Goal: Task Accomplishment & Management: Complete application form

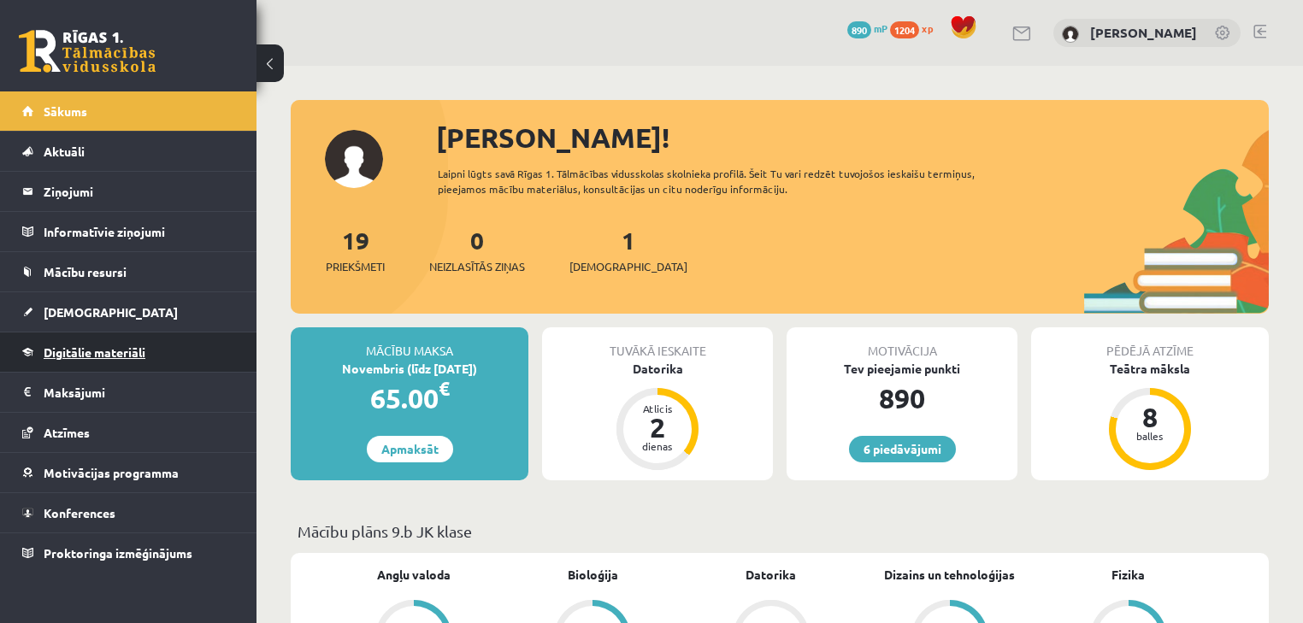
click at [186, 345] on link "Digitālie materiāli" at bounding box center [128, 352] width 213 height 39
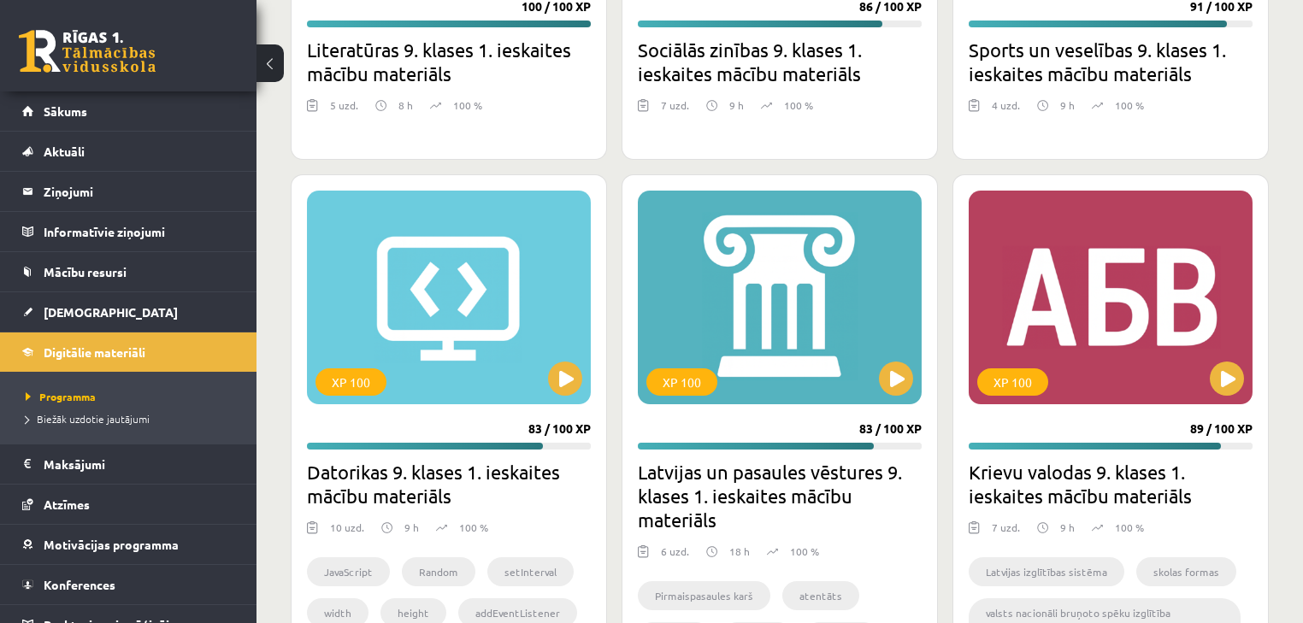
scroll to position [3763, 0]
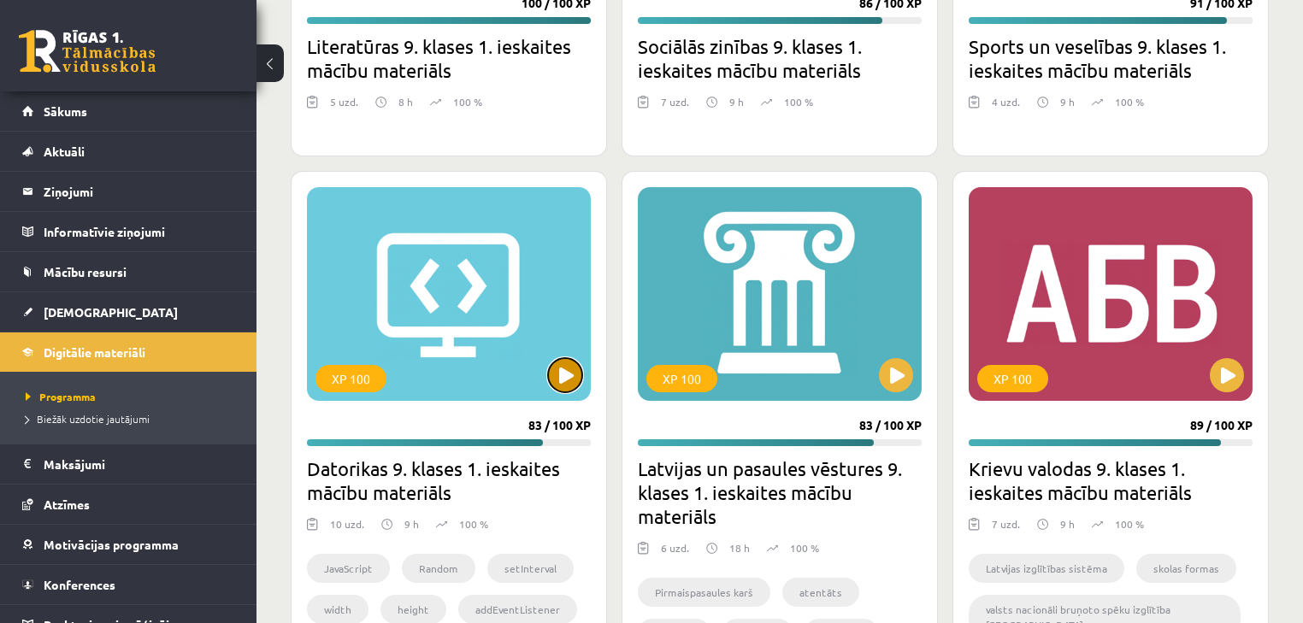
click at [562, 376] on button at bounding box center [565, 375] width 34 height 34
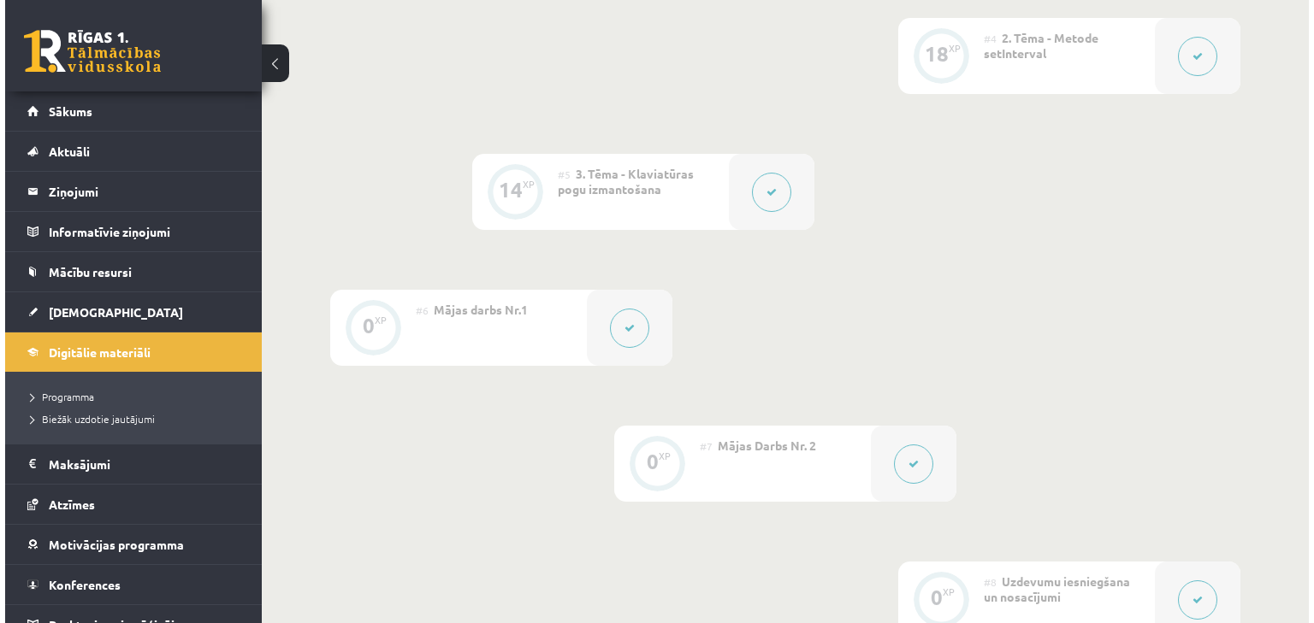
scroll to position [889, 0]
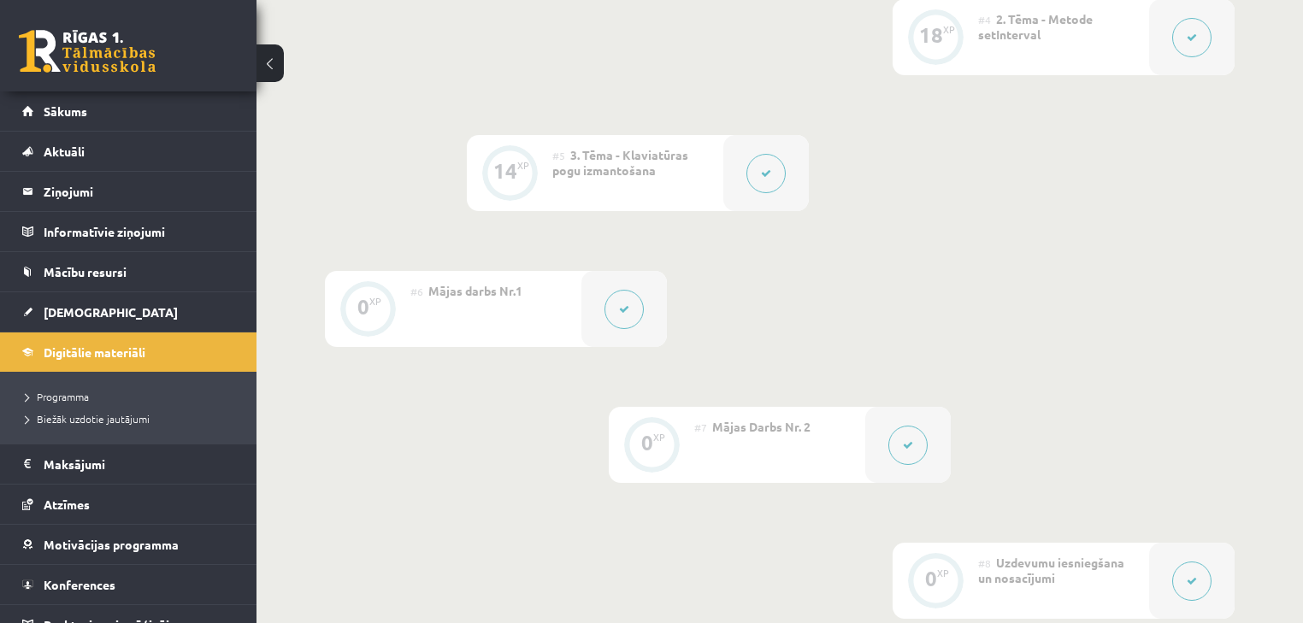
click at [908, 441] on icon at bounding box center [908, 445] width 10 height 10
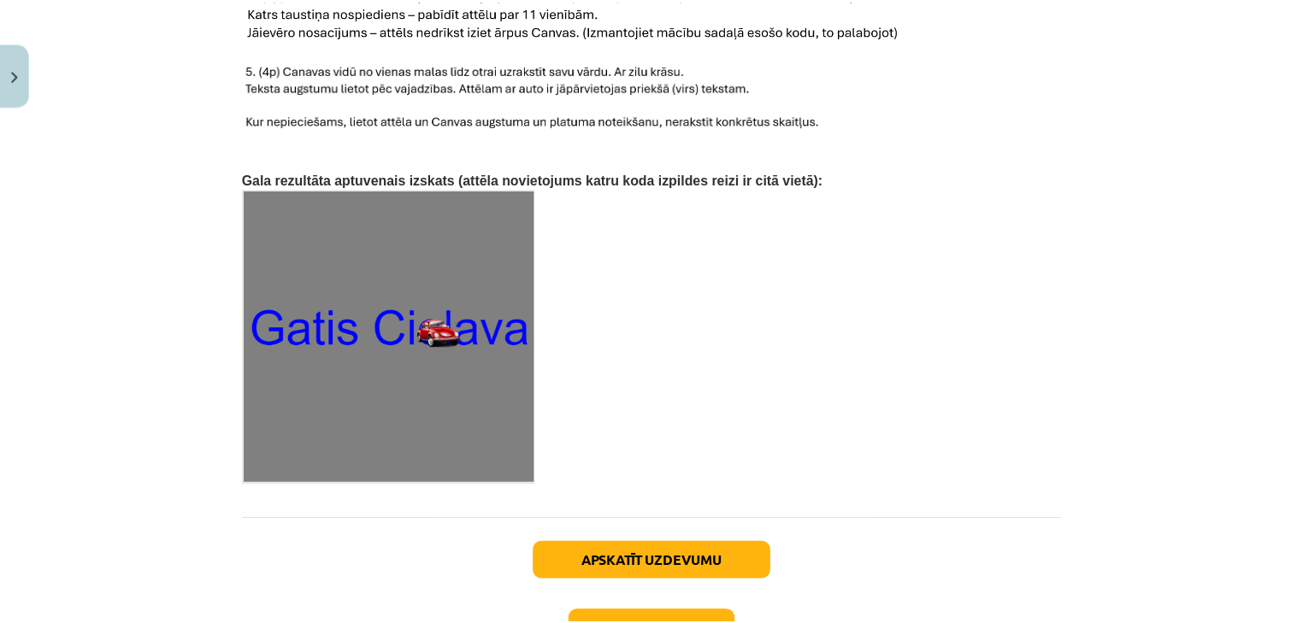
scroll to position [2746, 0]
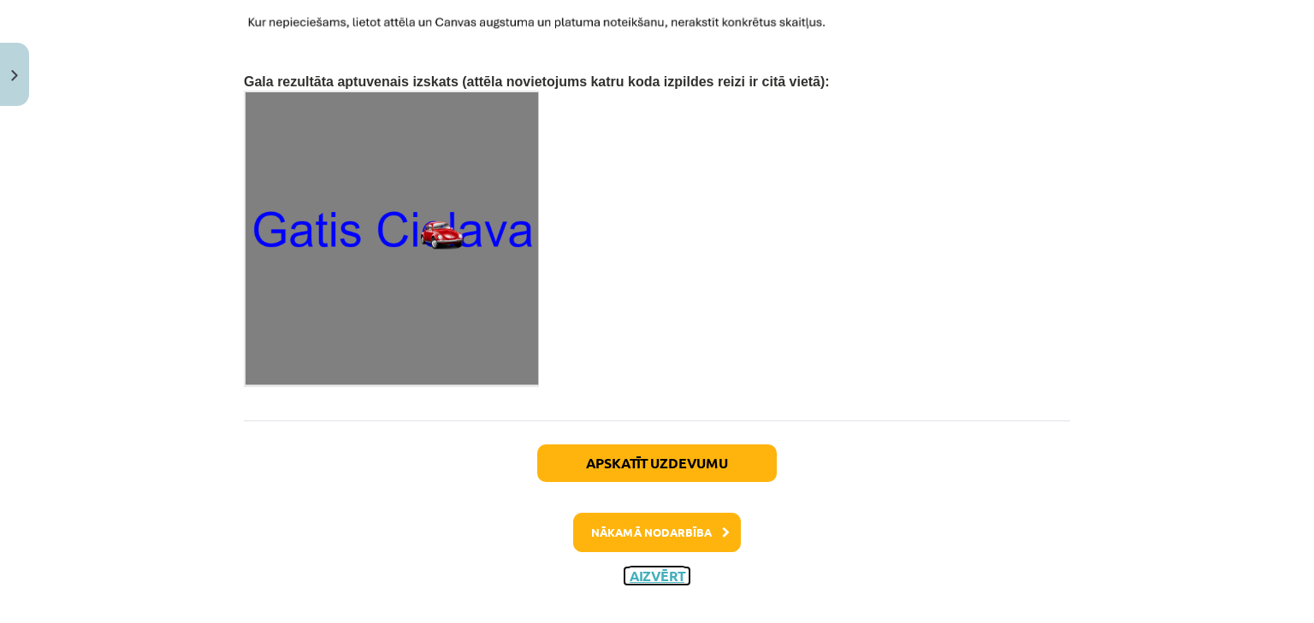
click at [635, 568] on button "Aizvērt" at bounding box center [656, 576] width 65 height 17
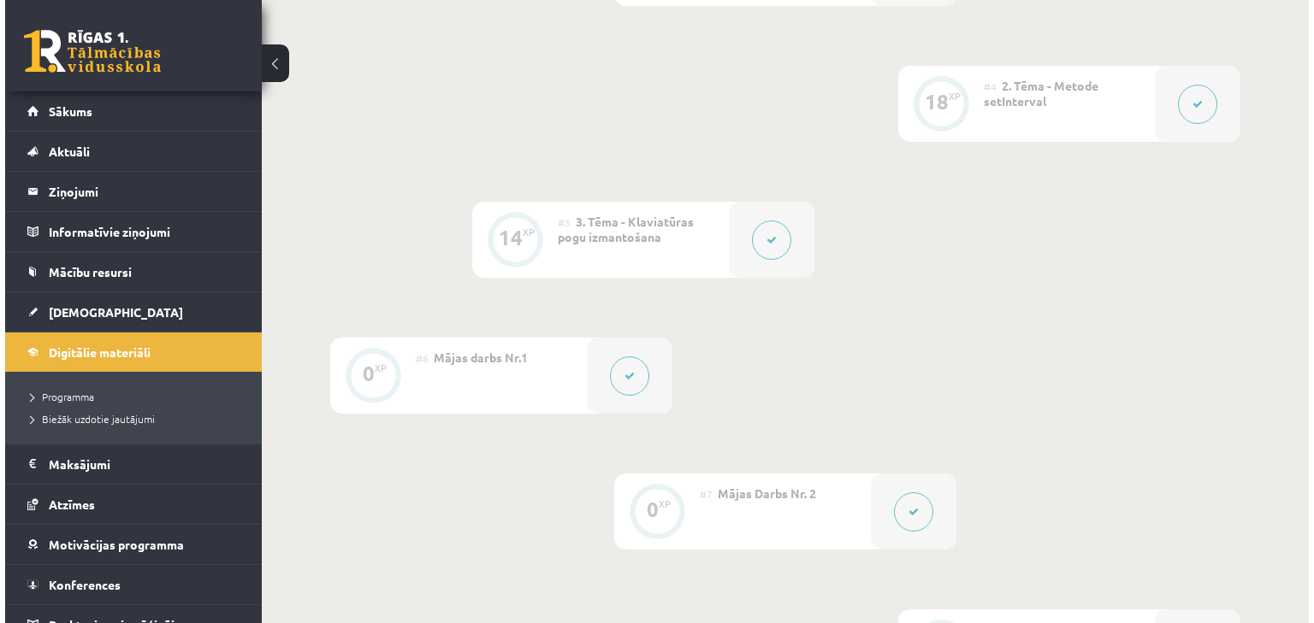
scroll to position [821, 0]
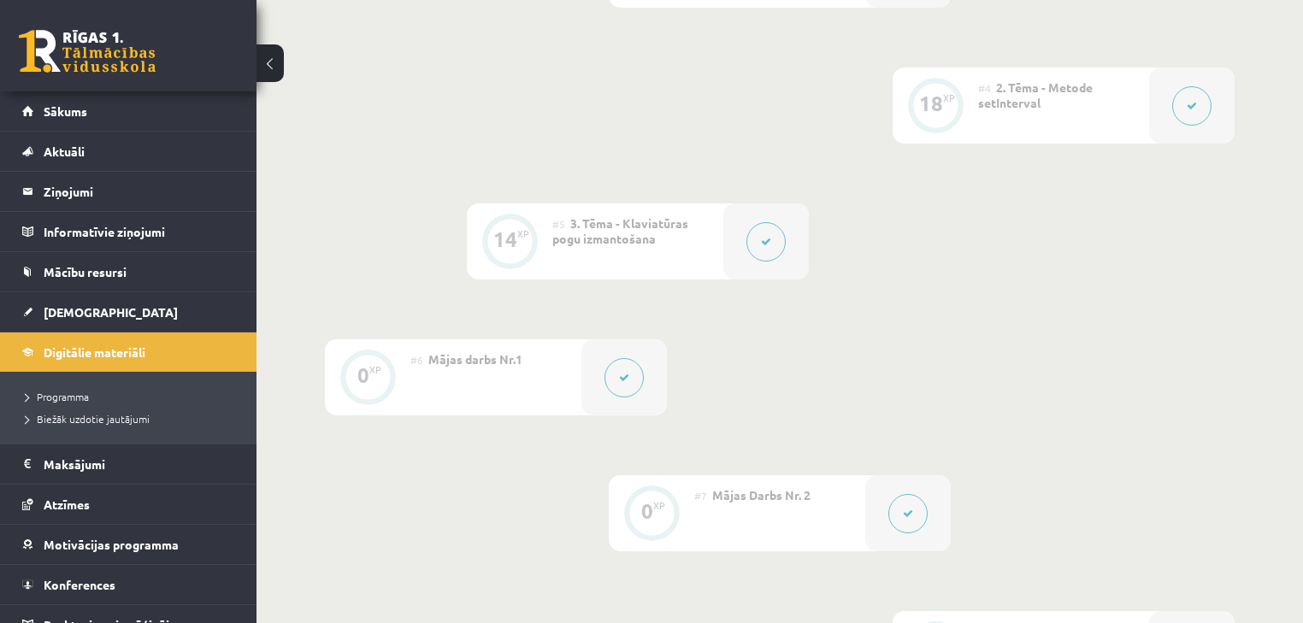
click at [1193, 115] on button at bounding box center [1191, 105] width 39 height 39
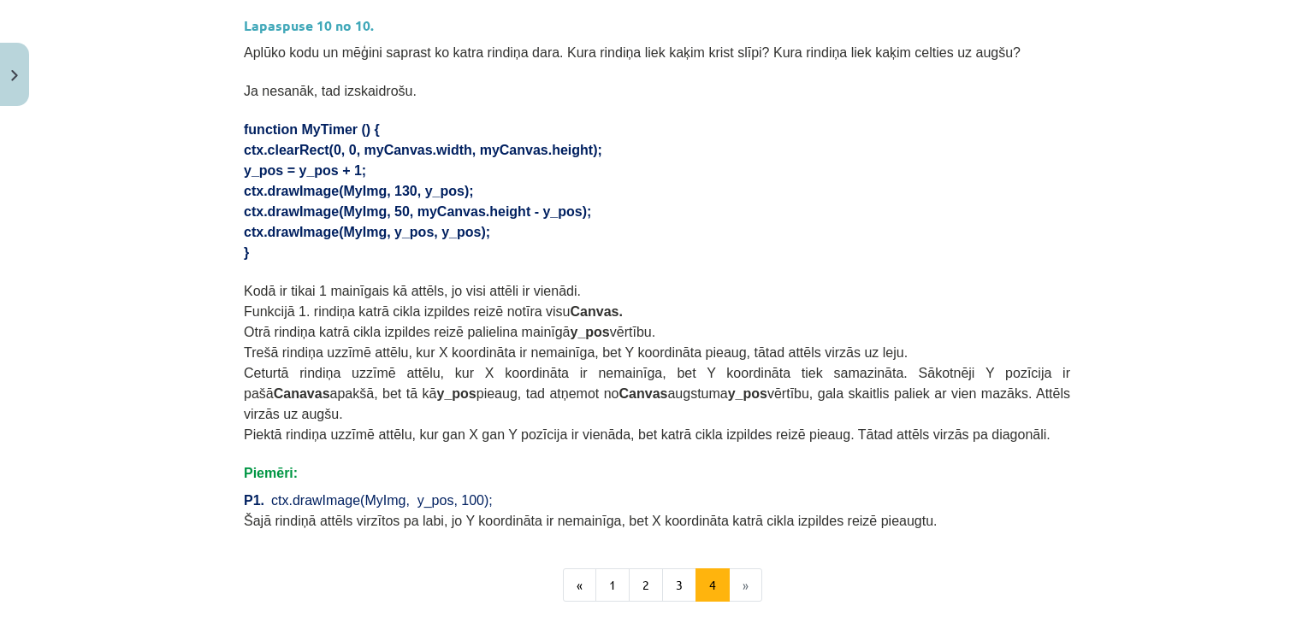
scroll to position [1004, 0]
click at [674, 567] on button "3" at bounding box center [679, 584] width 34 height 34
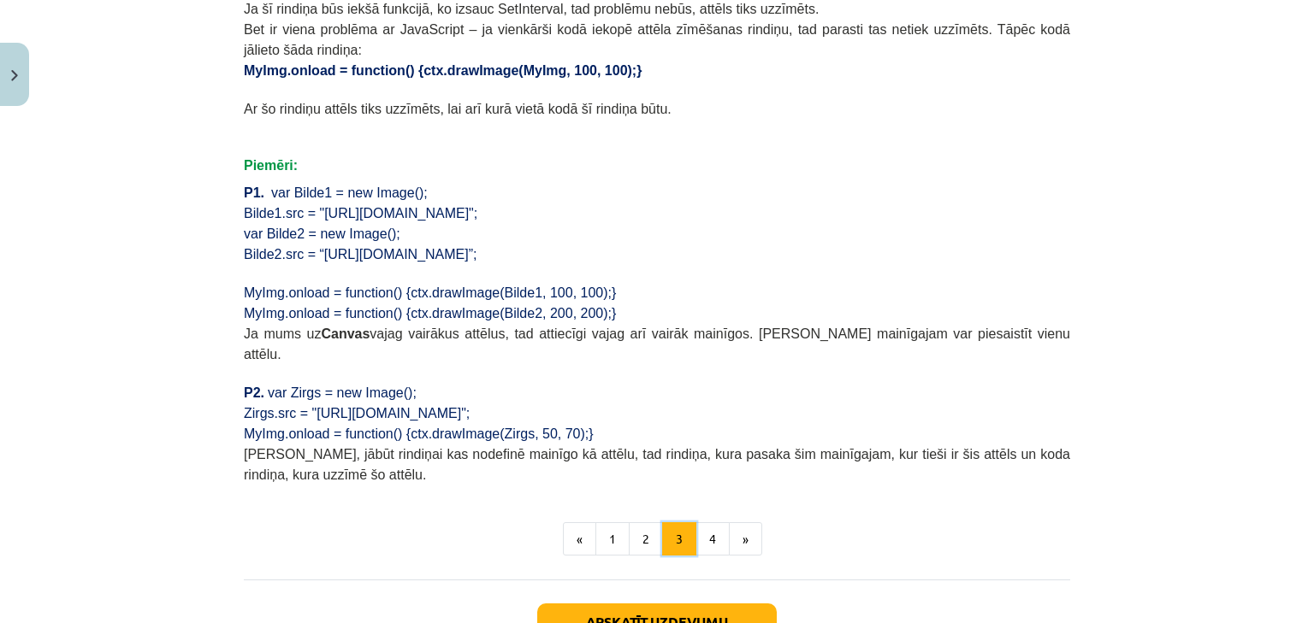
scroll to position [1195, 0]
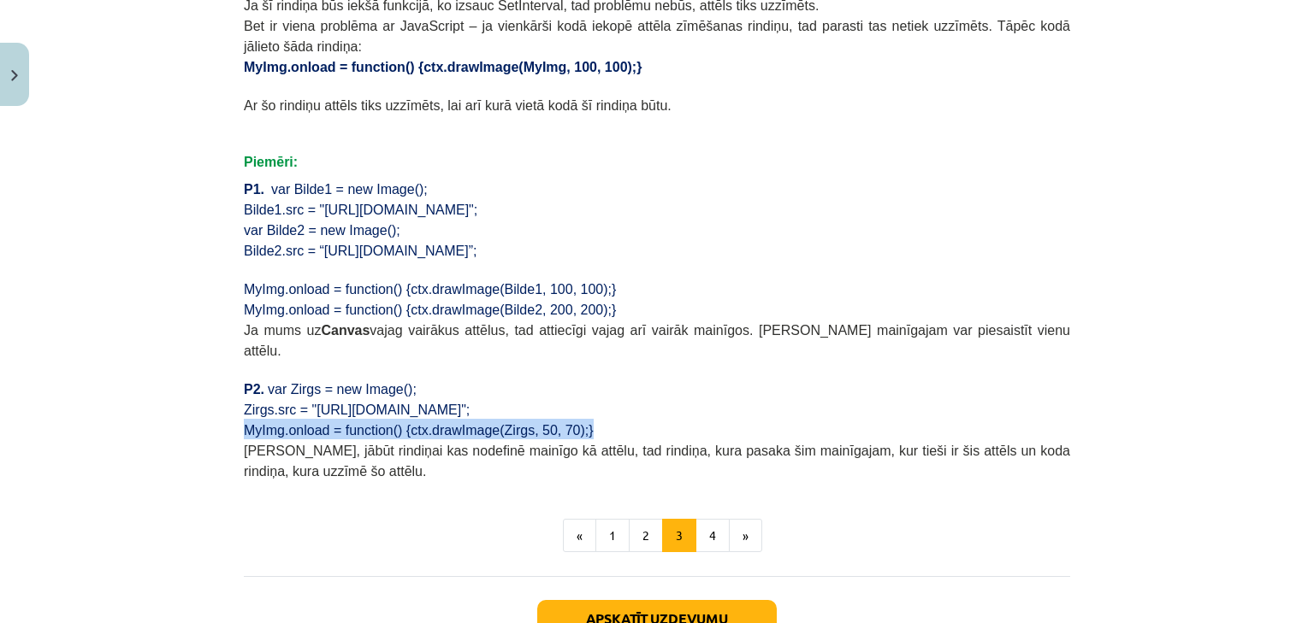
drag, startPoint x: 235, startPoint y: 380, endPoint x: 575, endPoint y: 385, distance: 339.5
copy span "MyImg.onload = function() {ctx.drawImage(Zirgs, 50, 70);}"
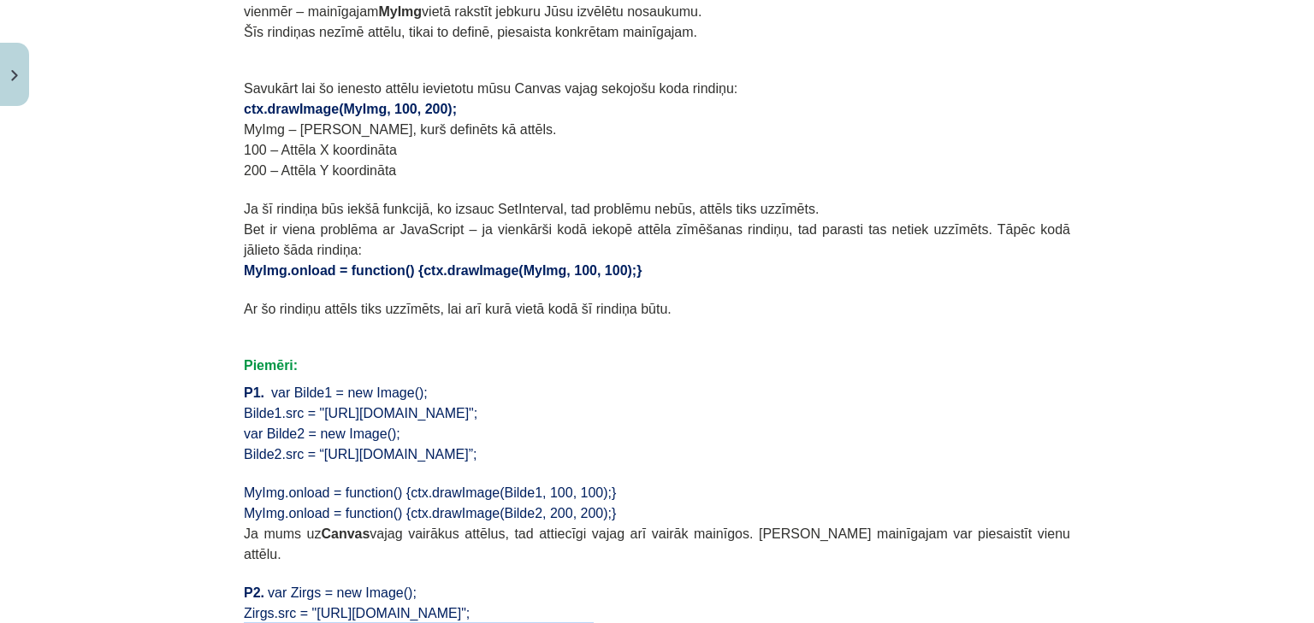
scroll to position [989, 0]
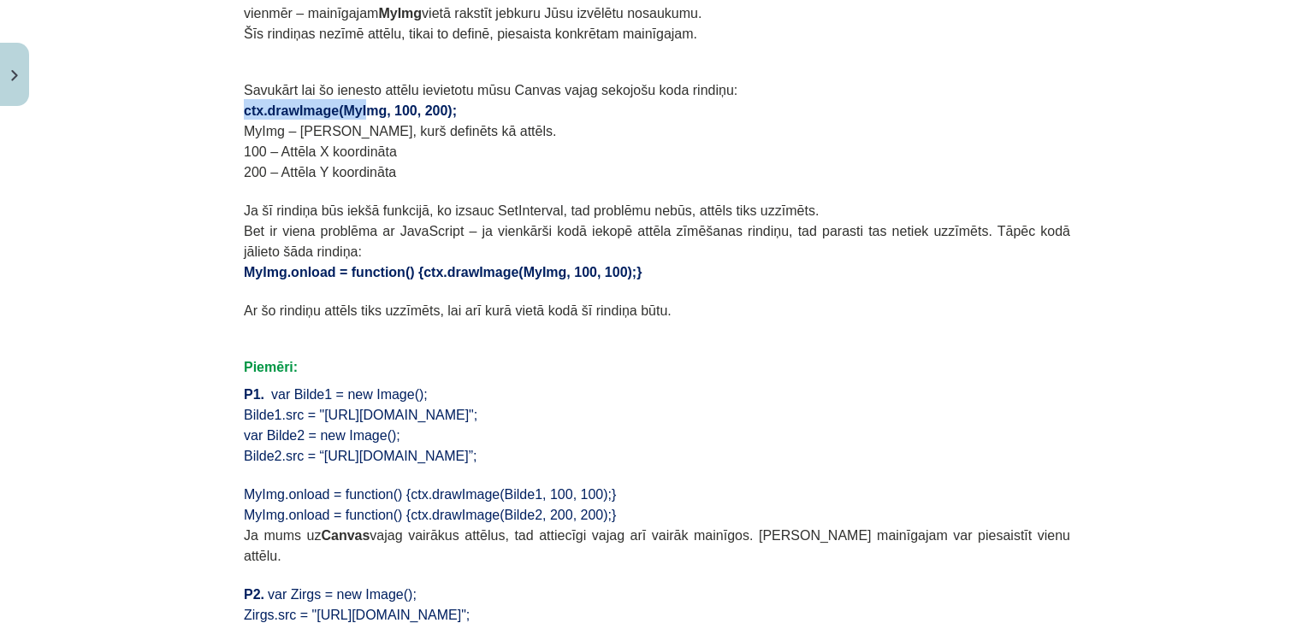
drag, startPoint x: 229, startPoint y: 83, endPoint x: 375, endPoint y: 88, distance: 145.5
click at [356, 88] on div "18 XP Saņemsi Ļoti grūts 99 pilda Apraksts Uzdevums Palīdzība Lapaspuse 6 no 10…" at bounding box center [656, 45] width 847 height 1842
click at [384, 103] on span "ctx.drawImage(MyImg, 100, 200);" at bounding box center [350, 110] width 213 height 15
drag, startPoint x: 443, startPoint y: 82, endPoint x: 229, endPoint y: 83, distance: 213.8
click at [233, 83] on div "18 XP Saņemsi Ļoti grūts 99 pilda Apraksts Uzdevums Palīdzība Lapaspuse 6 no 10…" at bounding box center [656, 45] width 847 height 1842
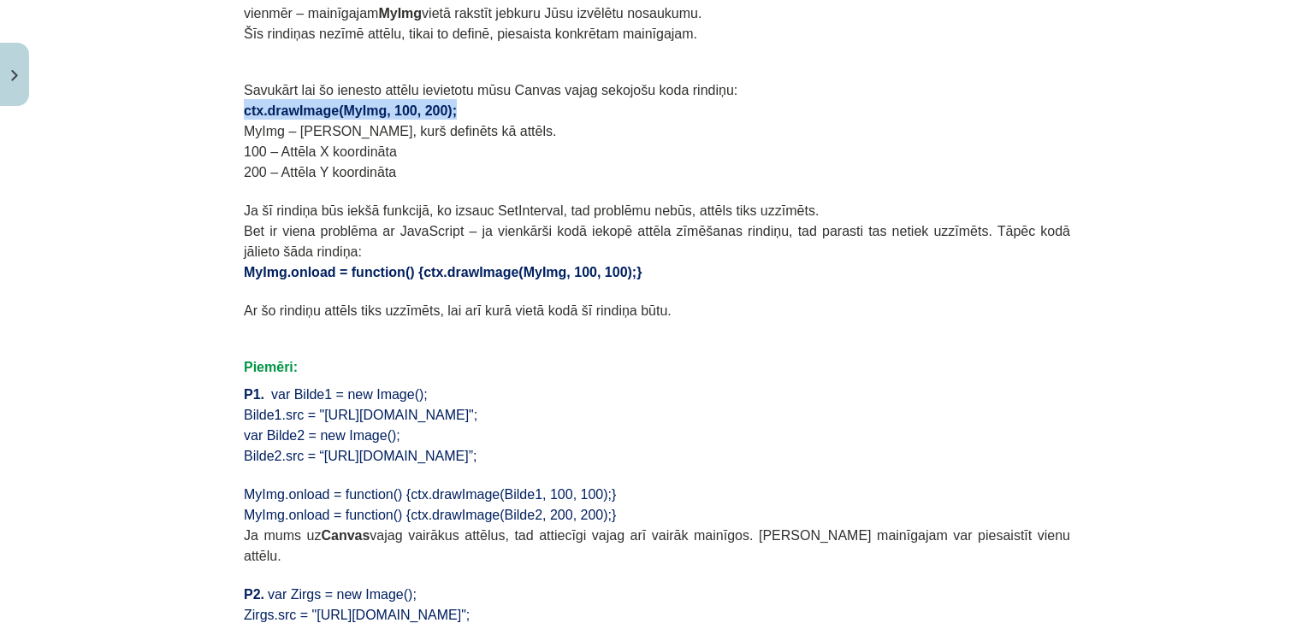
copy span "ctx.drawImage(MyImg, 100, 200);"
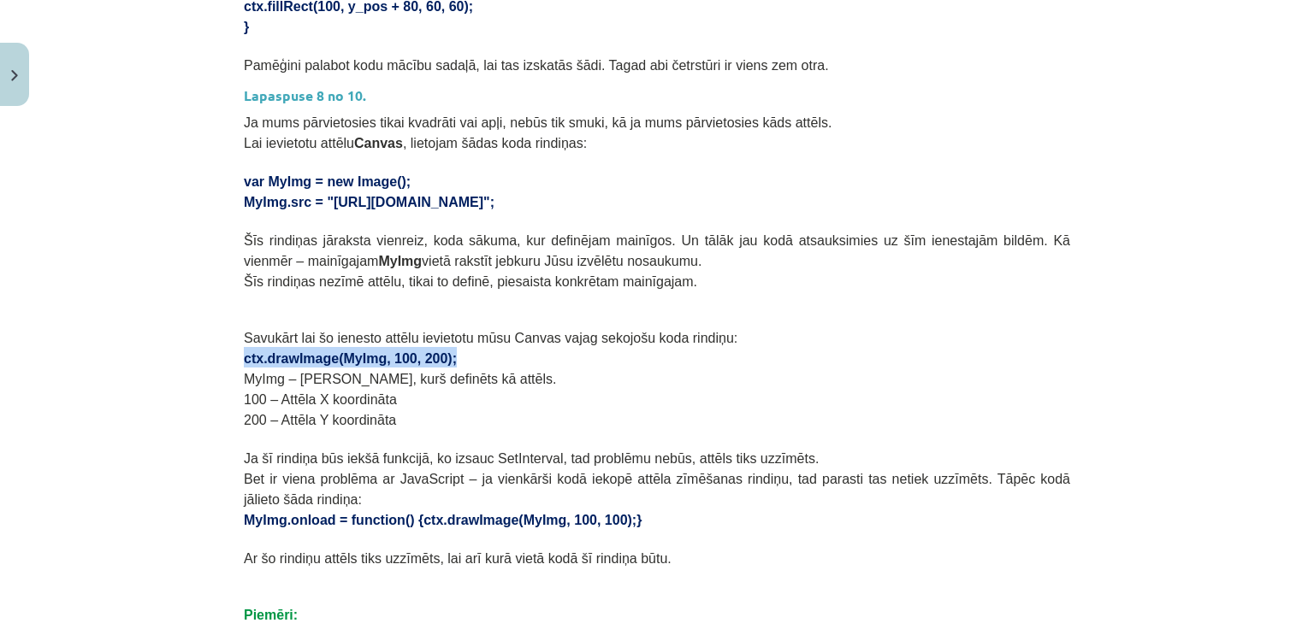
scroll to position [784, 0]
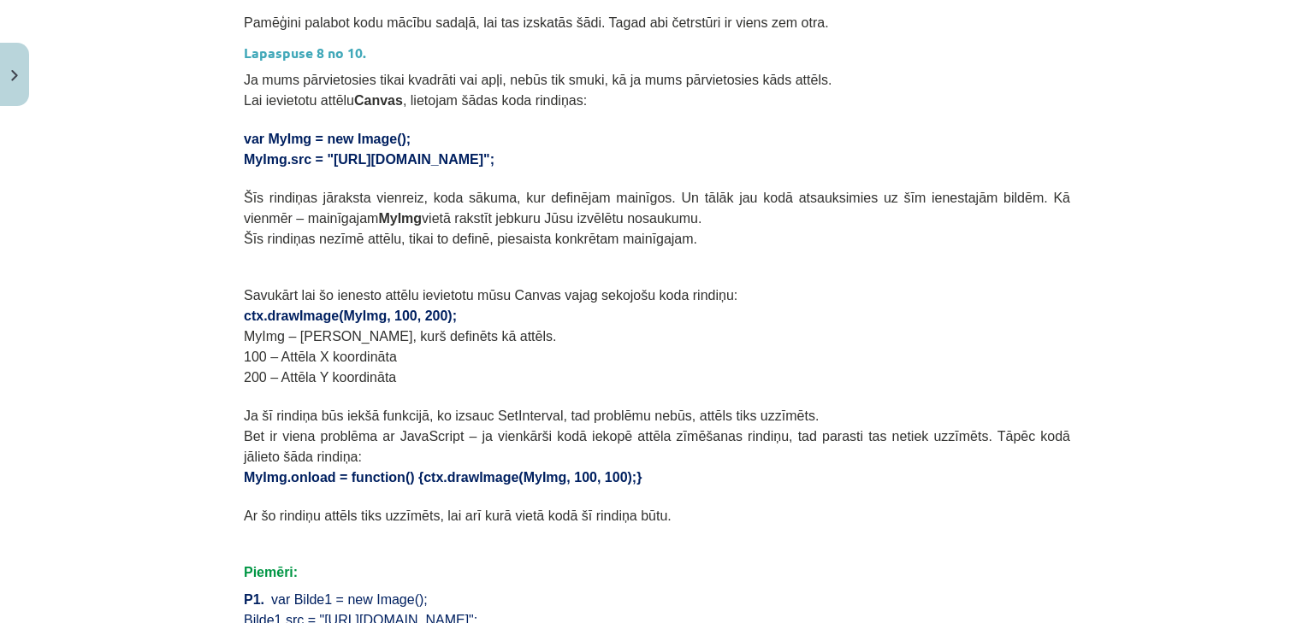
click at [542, 345] on p "100 – Attēla X koordināta" at bounding box center [657, 355] width 826 height 21
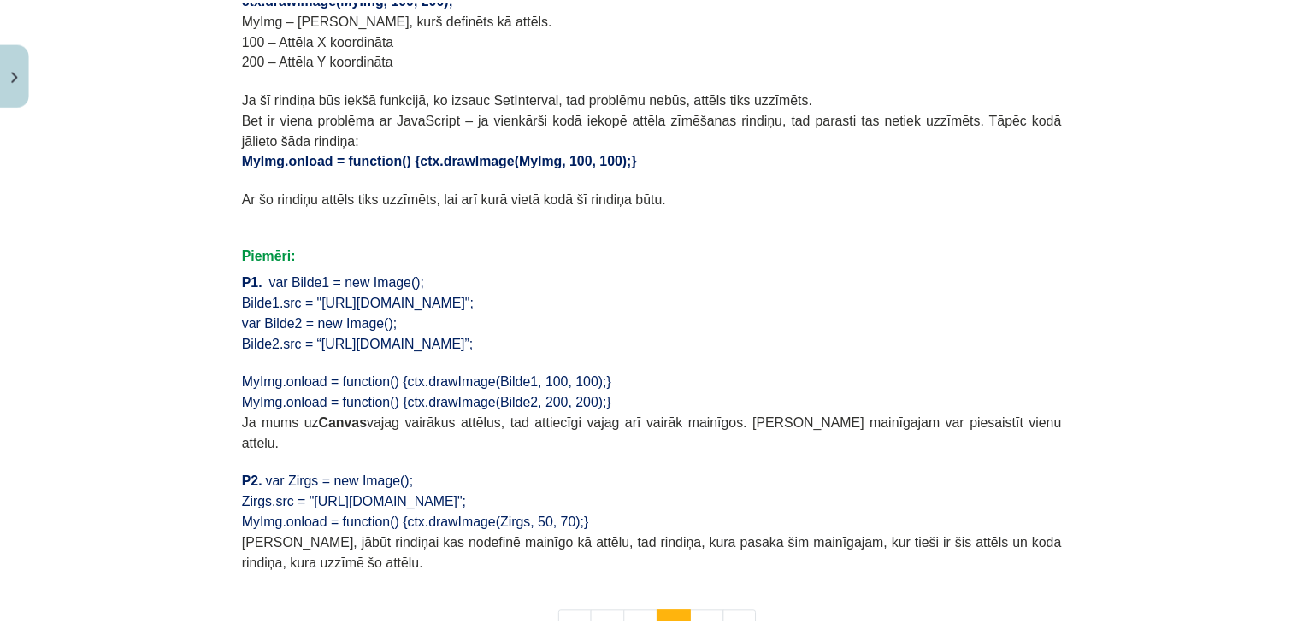
scroll to position [1330, 0]
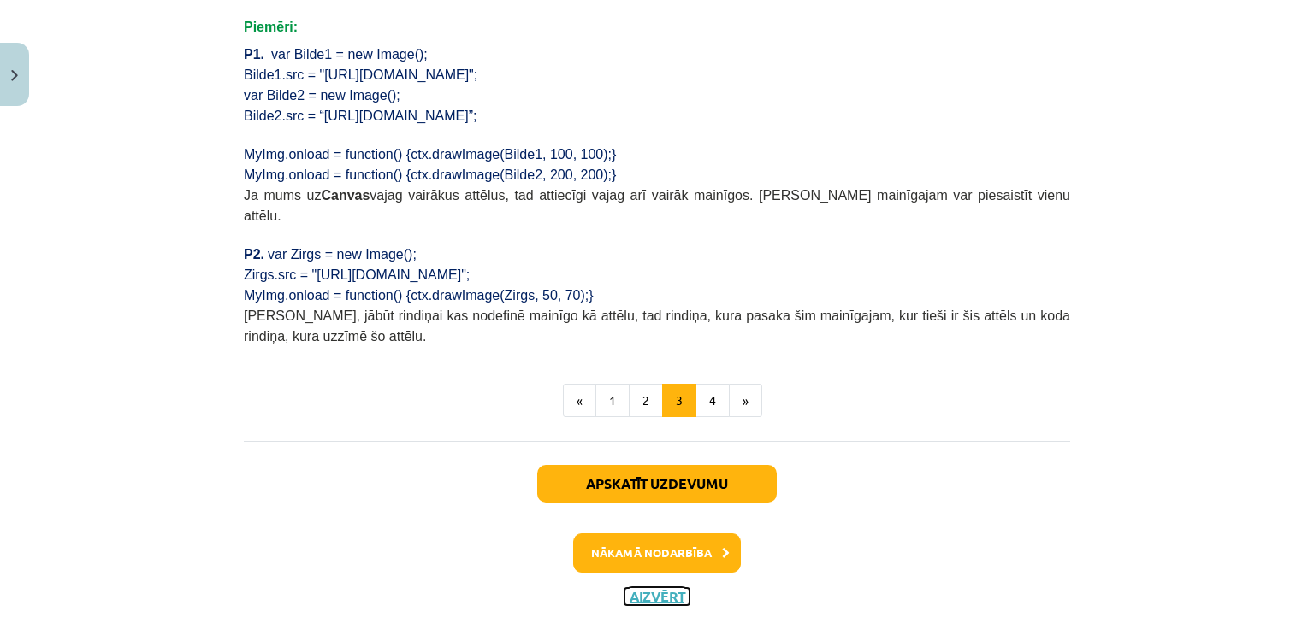
click at [635, 588] on button "Aizvērt" at bounding box center [656, 596] width 65 height 17
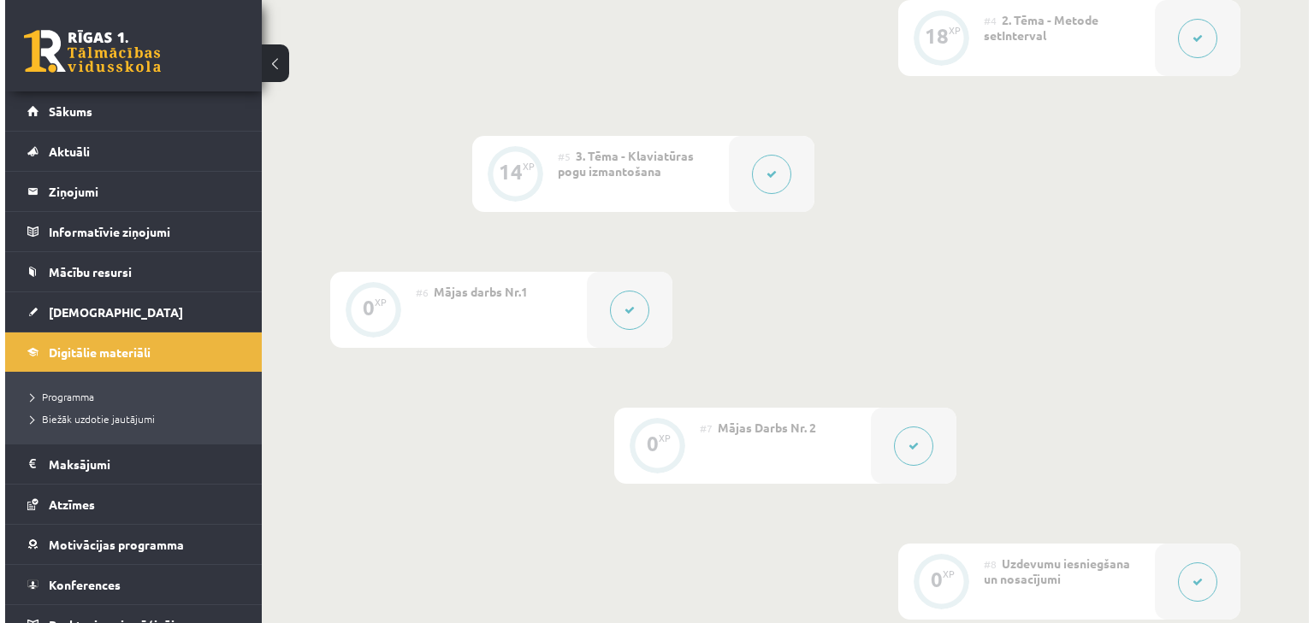
scroll to position [889, 0]
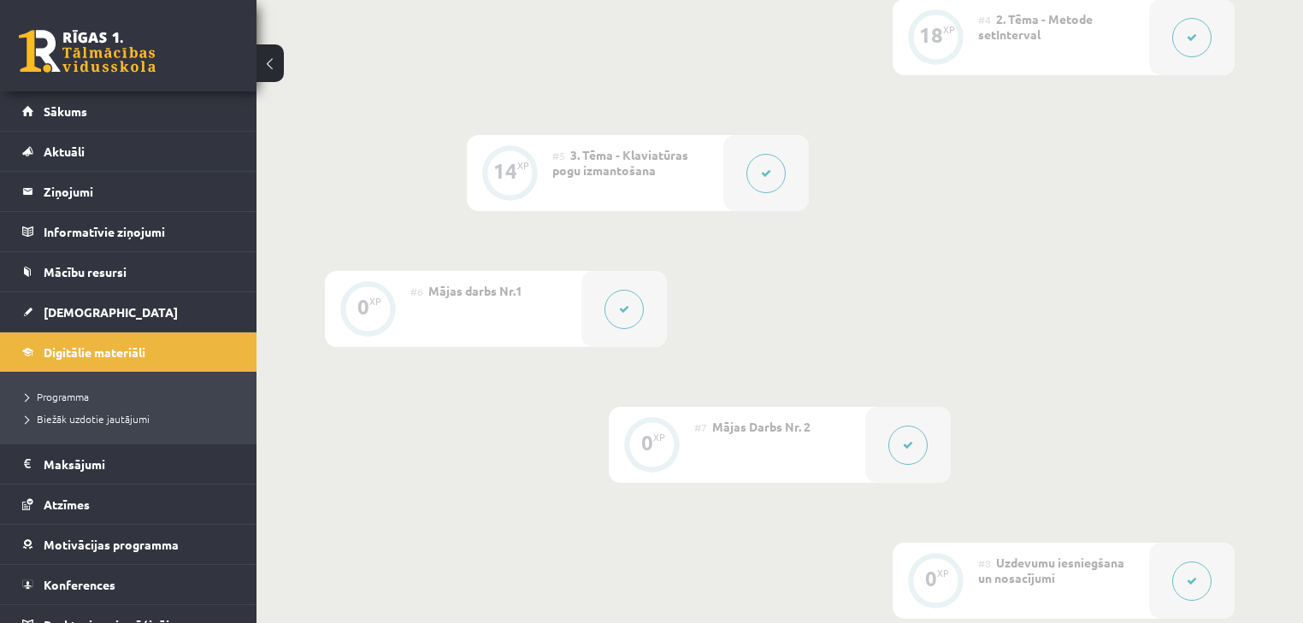
click at [903, 436] on button at bounding box center [908, 445] width 39 height 39
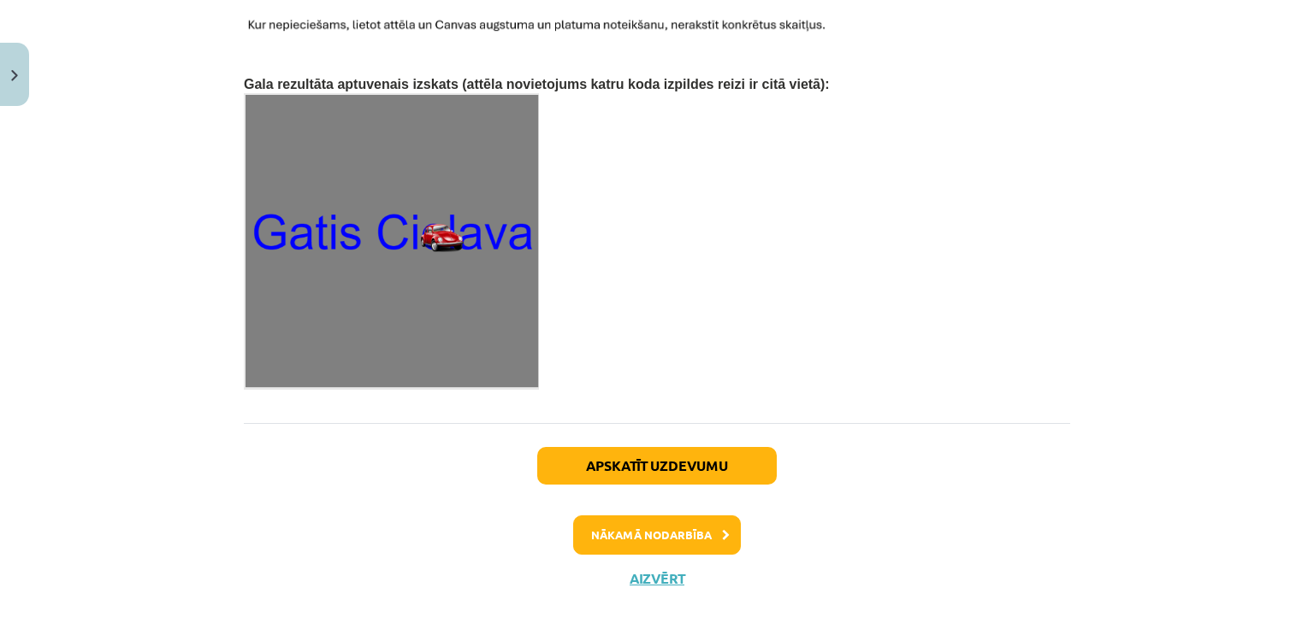
scroll to position [2746, 0]
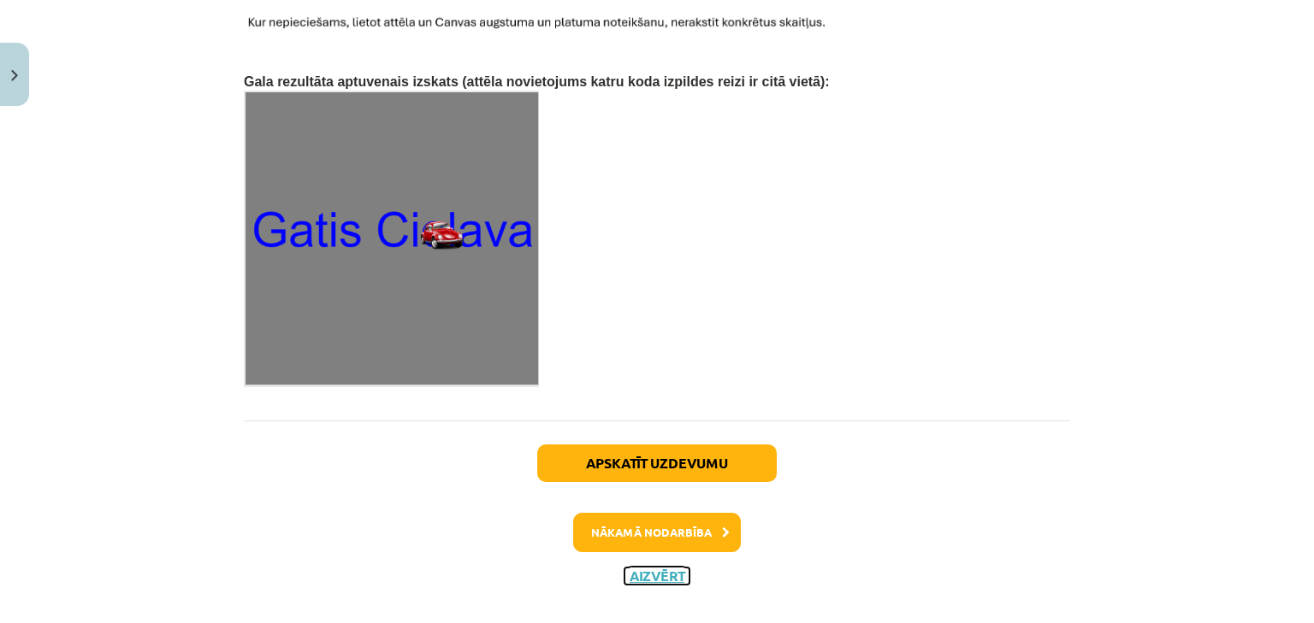
click at [651, 568] on button "Aizvērt" at bounding box center [656, 576] width 65 height 17
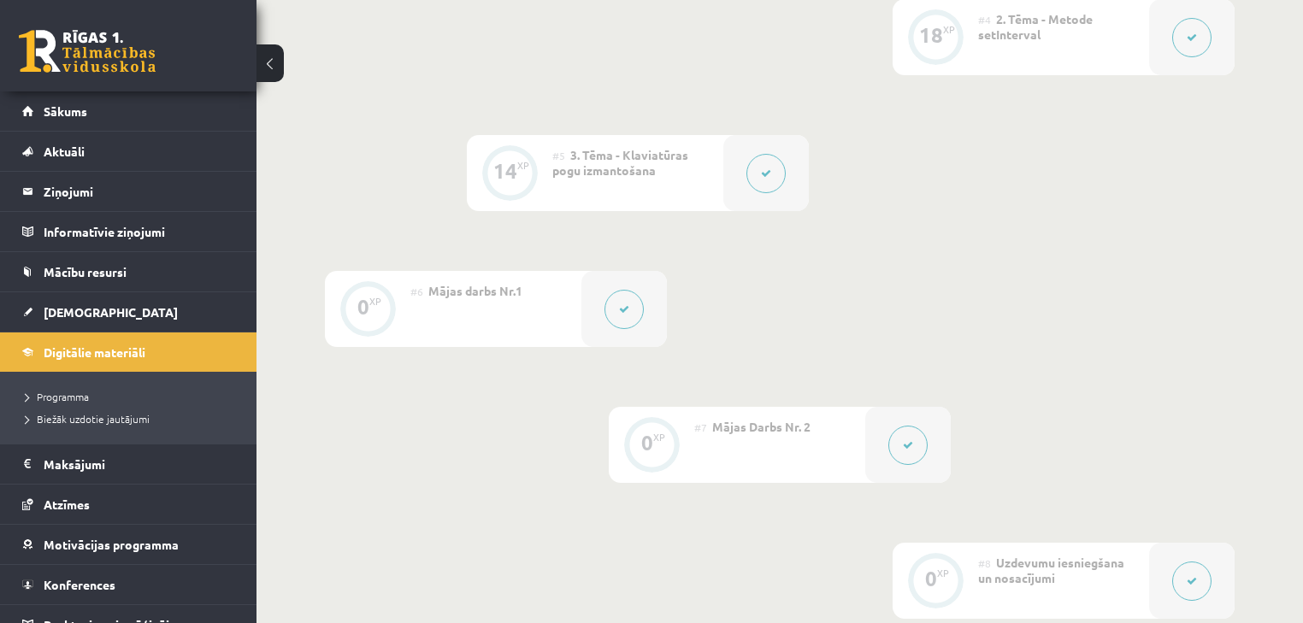
click at [1177, 44] on button at bounding box center [1191, 37] width 39 height 39
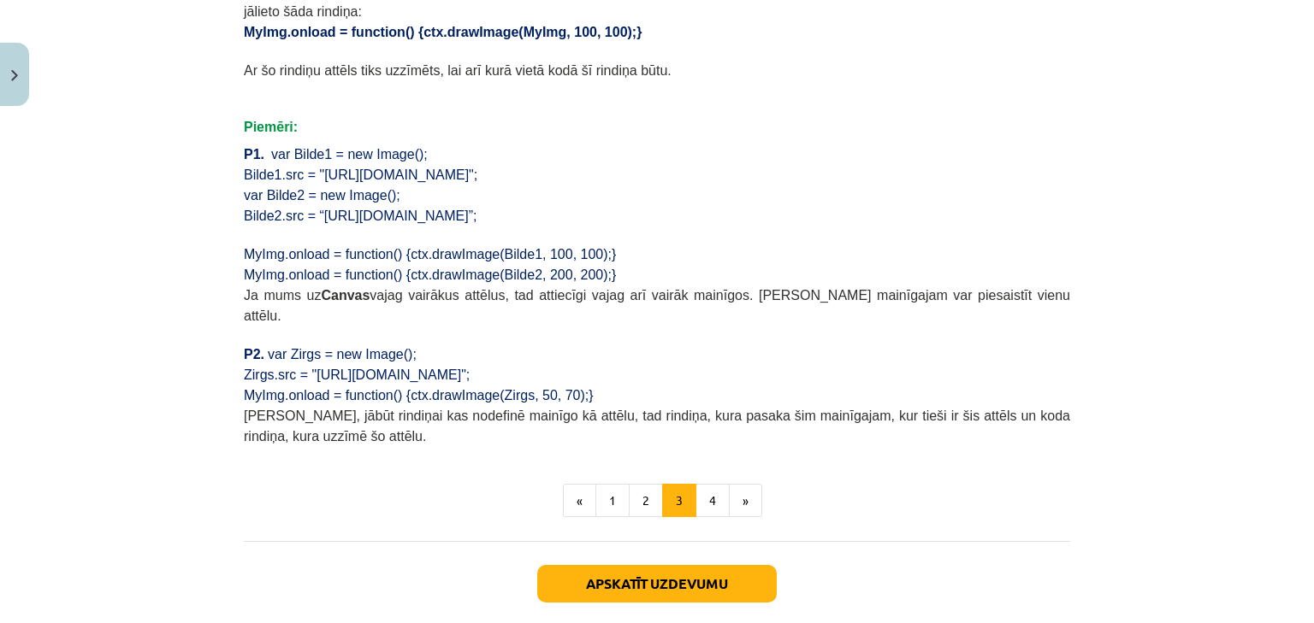
scroll to position [1231, 0]
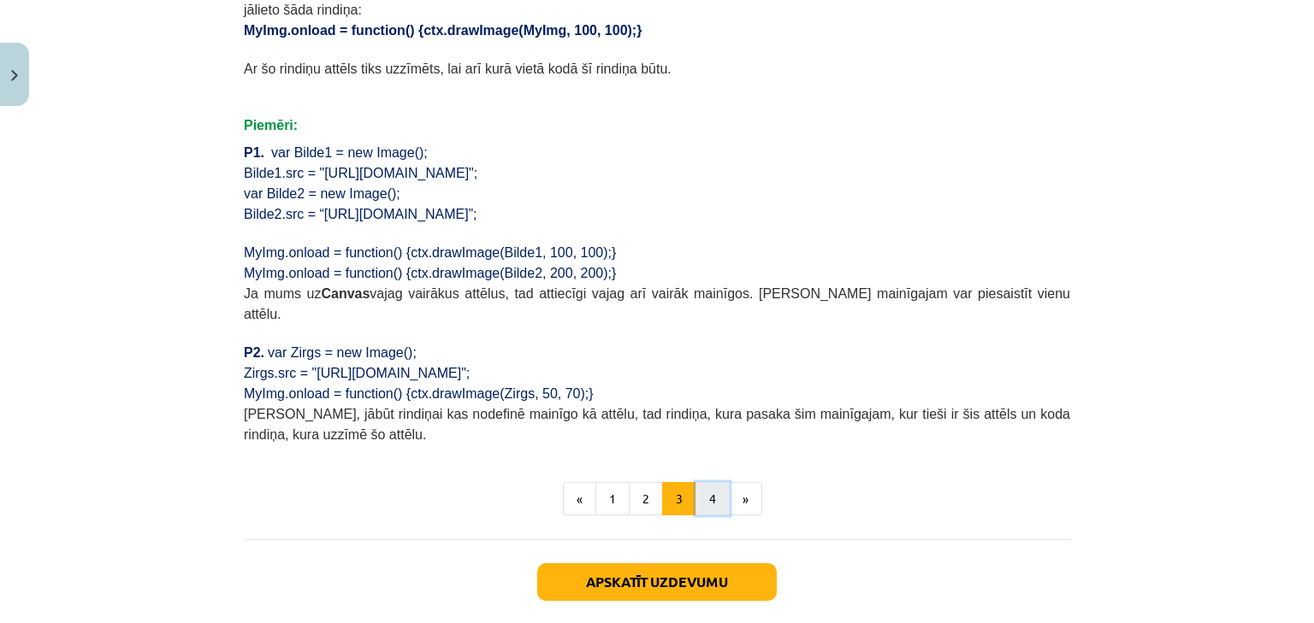
click at [705, 482] on button "4" at bounding box center [712, 499] width 34 height 34
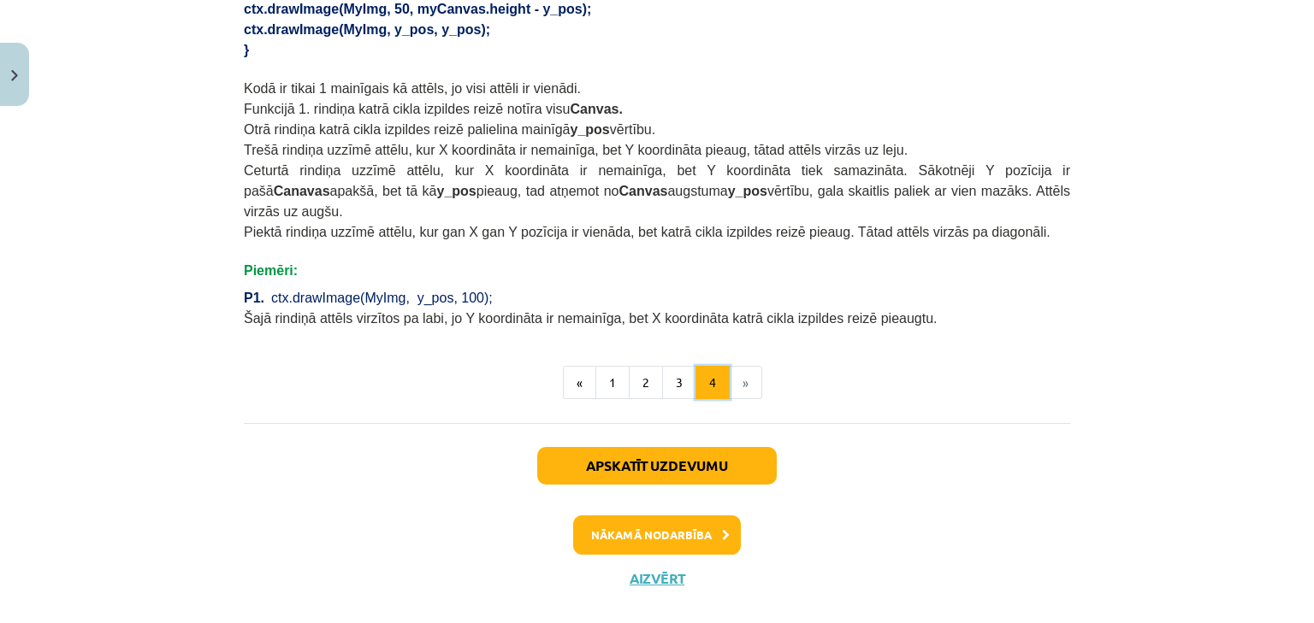
scroll to position [1209, 0]
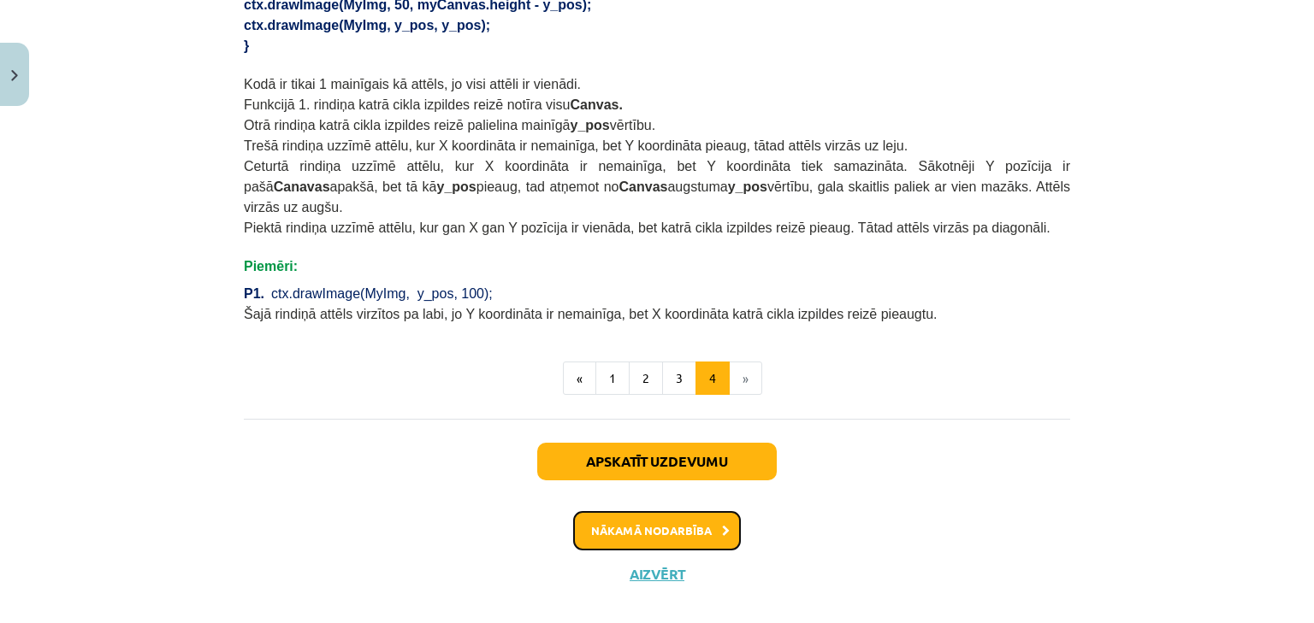
click at [641, 511] on button "Nākamā nodarbība" at bounding box center [657, 530] width 168 height 39
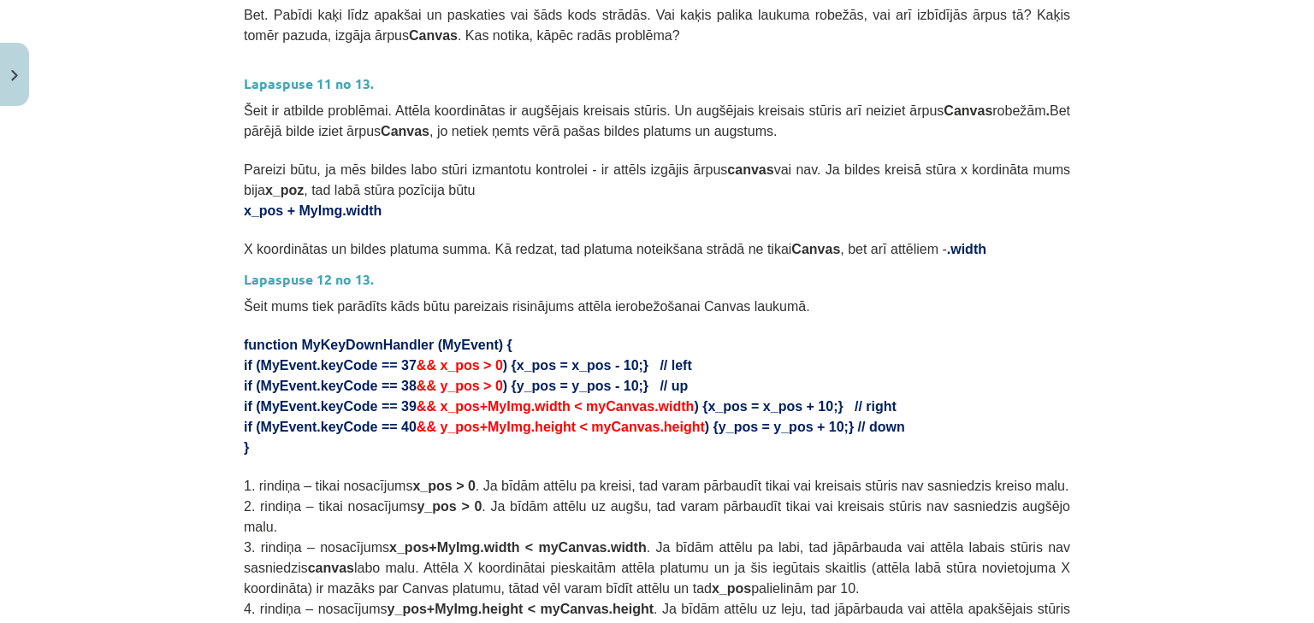
scroll to position [522, 0]
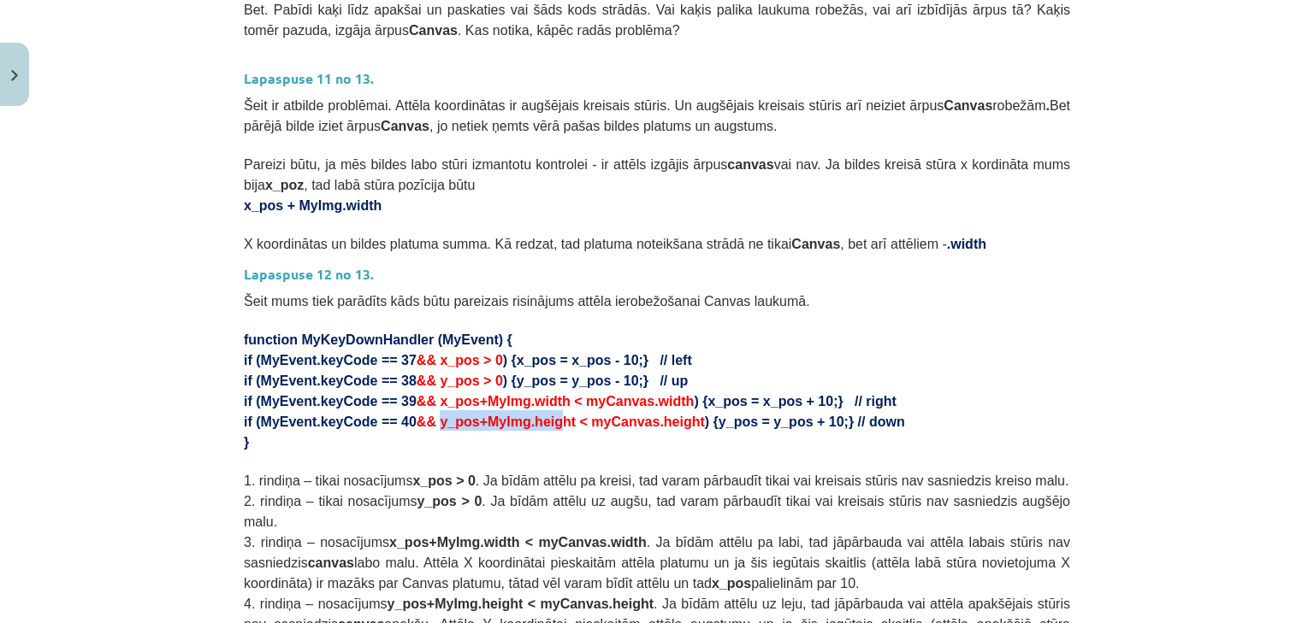
drag, startPoint x: 419, startPoint y: 413, endPoint x: 520, endPoint y: 407, distance: 101.1
click at [527, 415] on span "&& y_pos+MyImg.height < myCanvas.height" at bounding box center [560, 422] width 288 height 15
click at [555, 434] on p "}" at bounding box center [657, 441] width 826 height 21
drag, startPoint x: 417, startPoint y: 416, endPoint x: 648, endPoint y: 416, distance: 230.9
click at [648, 416] on span "&& y_pos+MyImg.height < myCanvas.height" at bounding box center [560, 422] width 288 height 15
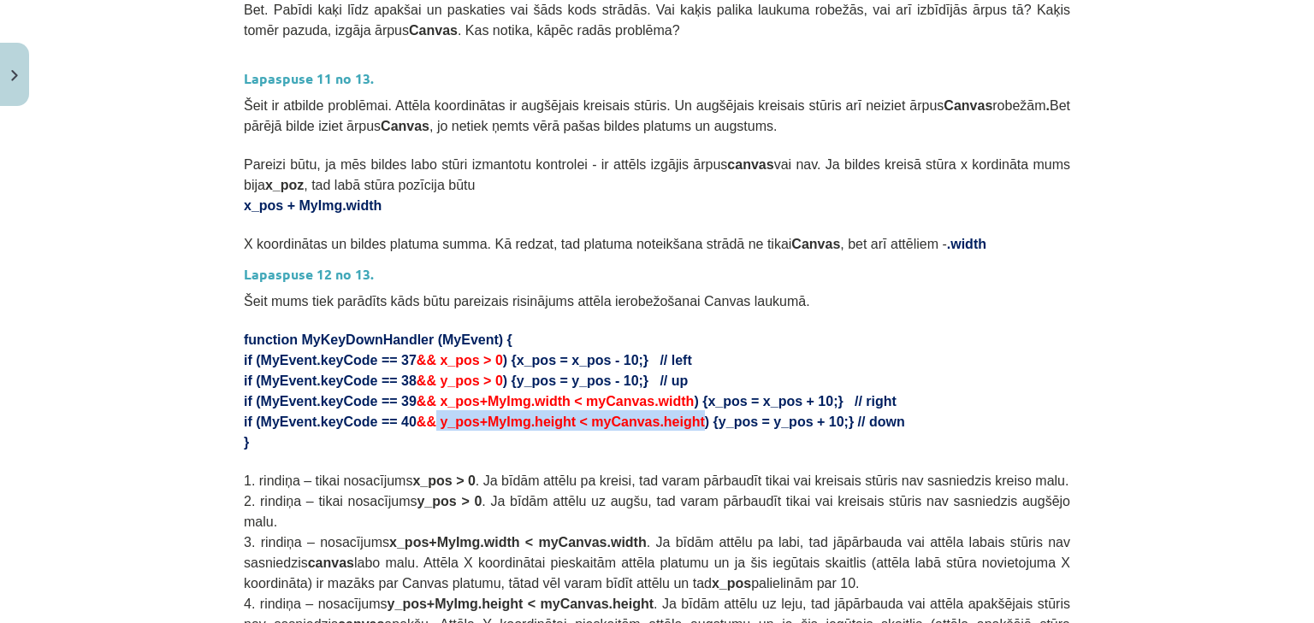
copy span "y_pos+MyImg.height < myCanvas.height"
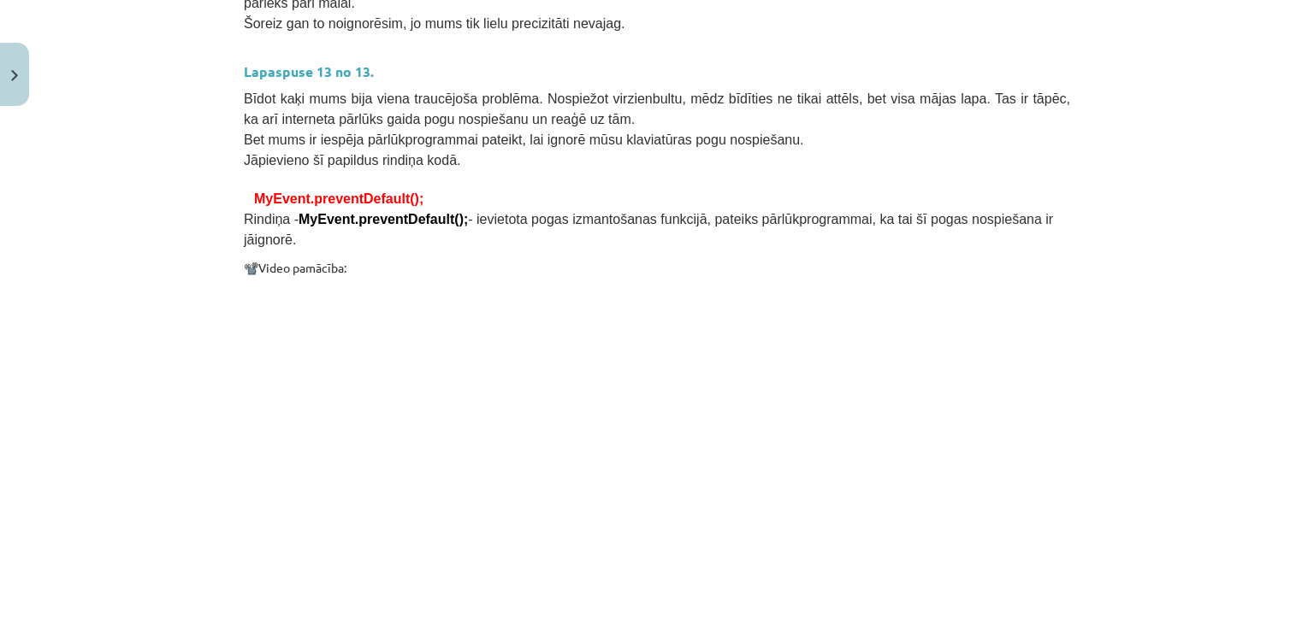
scroll to position [1477, 0]
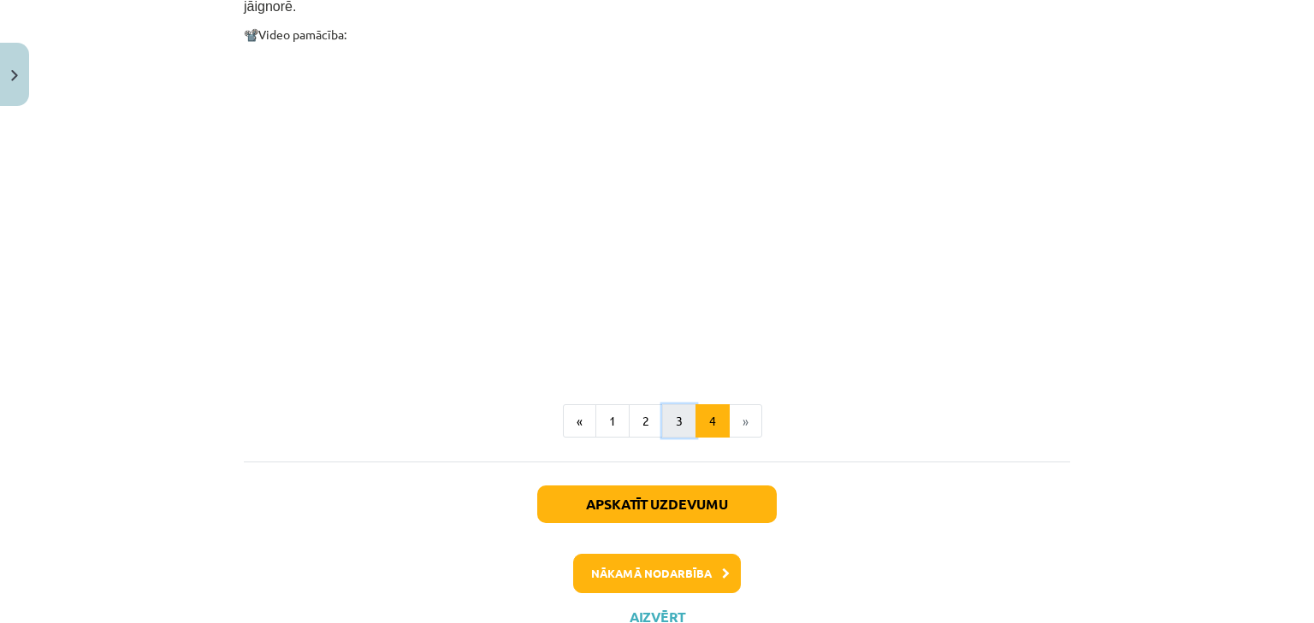
click at [675, 404] on button "3" at bounding box center [679, 421] width 34 height 34
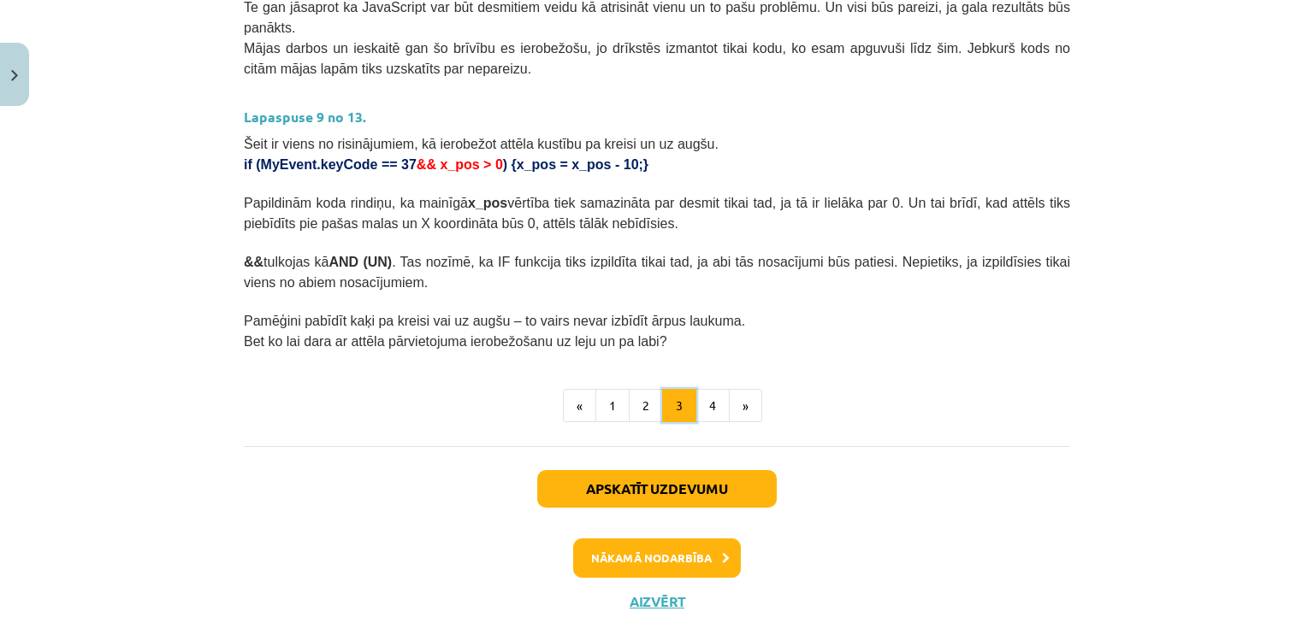
scroll to position [1002, 0]
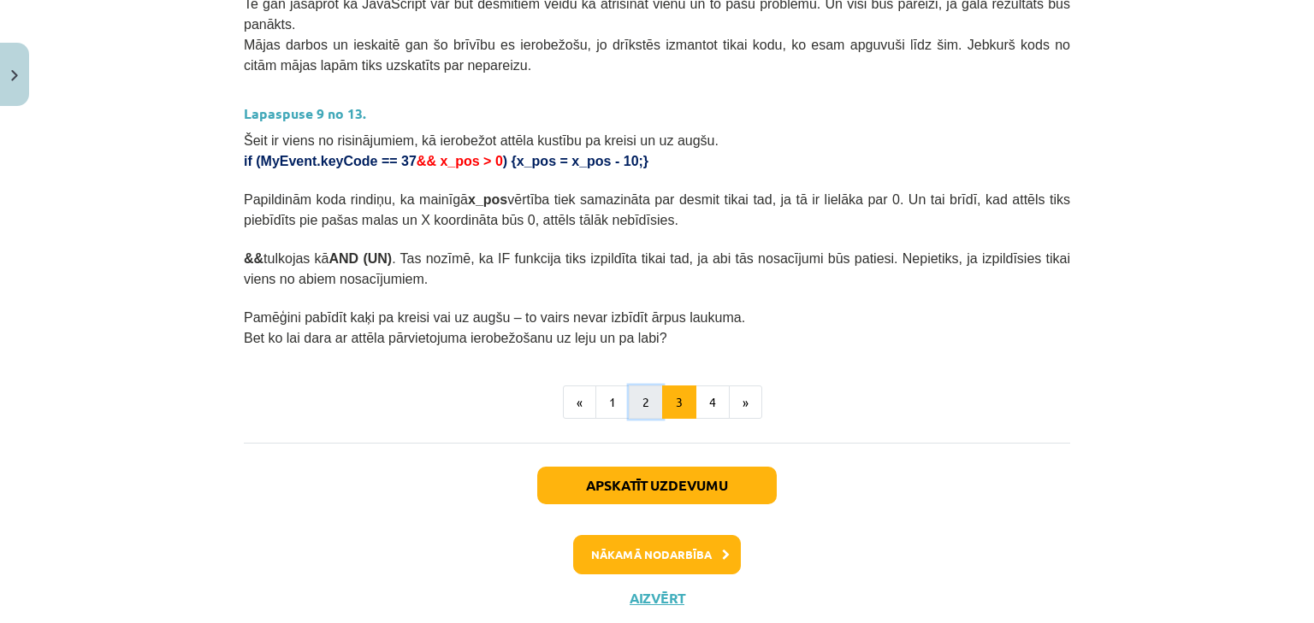
click at [642, 386] on button "2" at bounding box center [646, 403] width 34 height 34
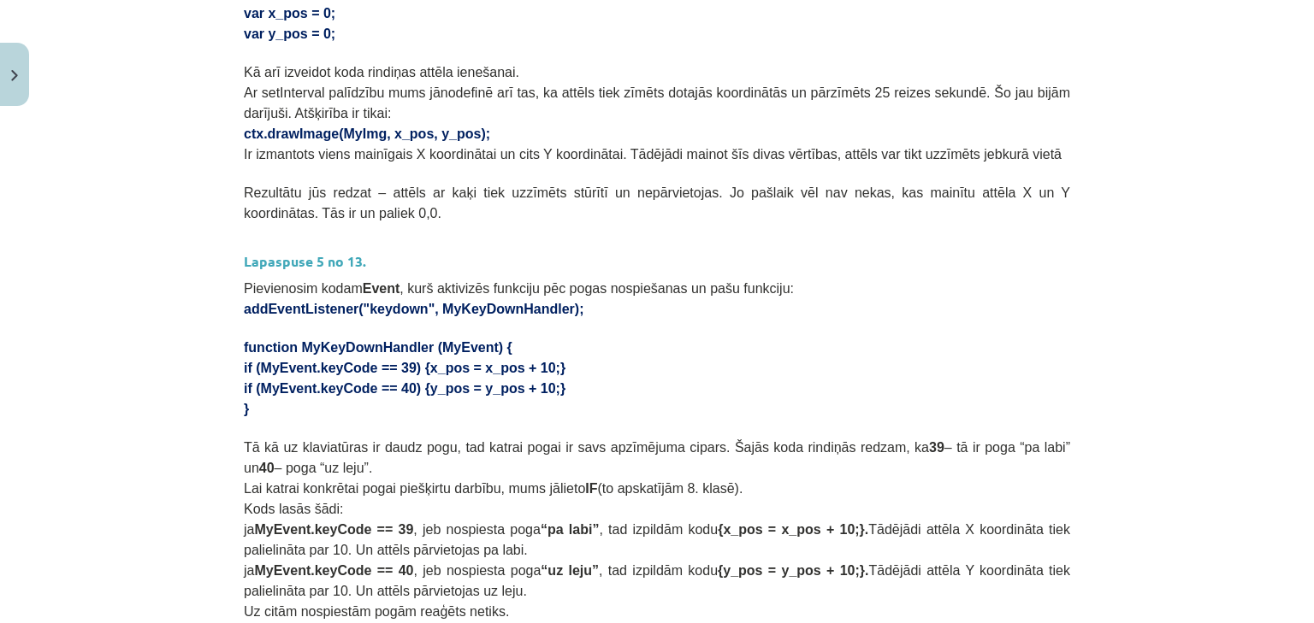
scroll to position [442, 0]
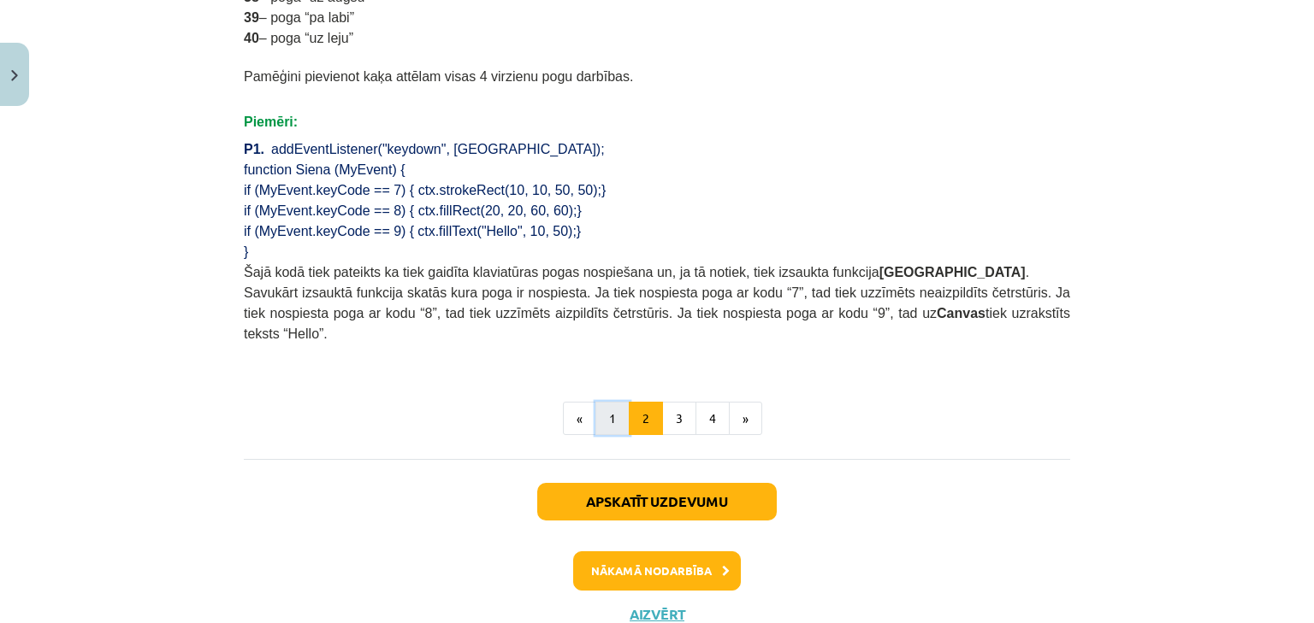
click at [605, 402] on button "1" at bounding box center [612, 419] width 34 height 34
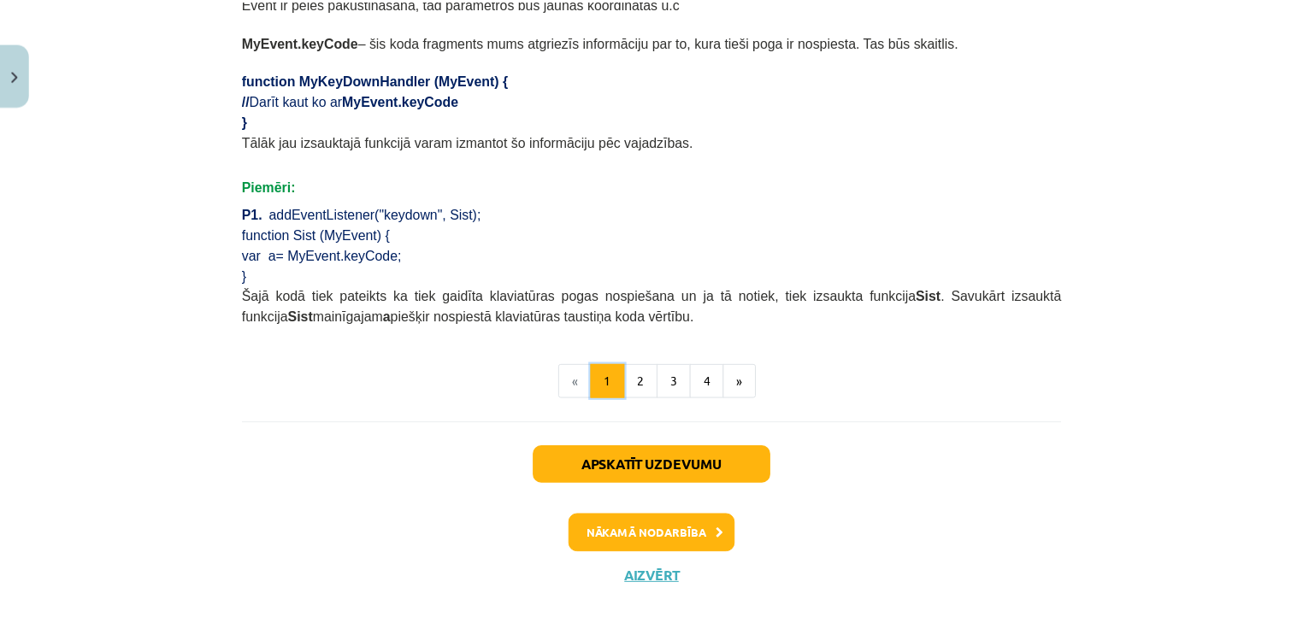
scroll to position [1078, 0]
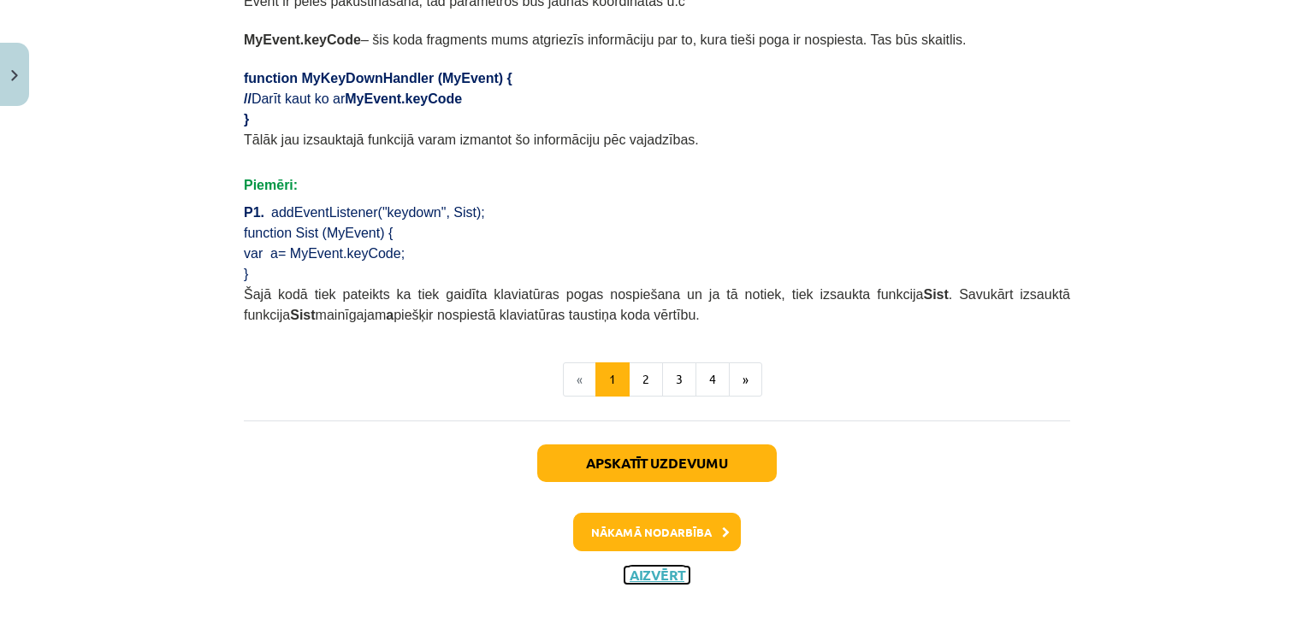
click at [639, 567] on button "Aizvērt" at bounding box center [656, 575] width 65 height 17
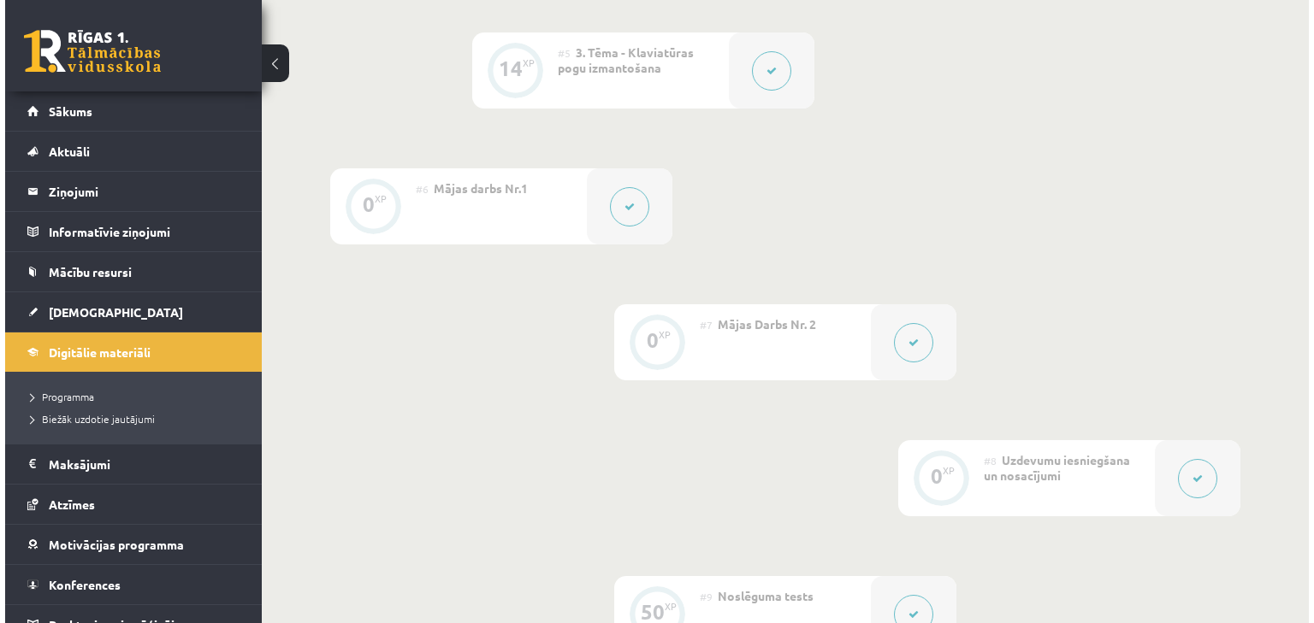
scroll to position [1026, 0]
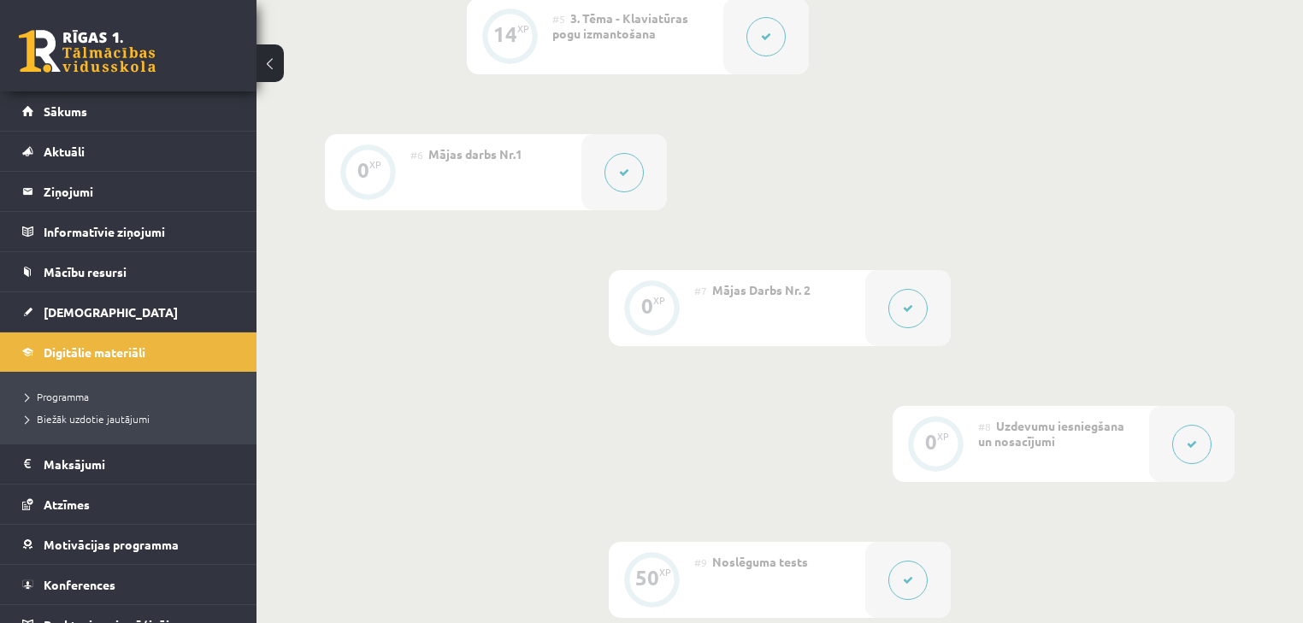
click at [916, 300] on button at bounding box center [908, 308] width 39 height 39
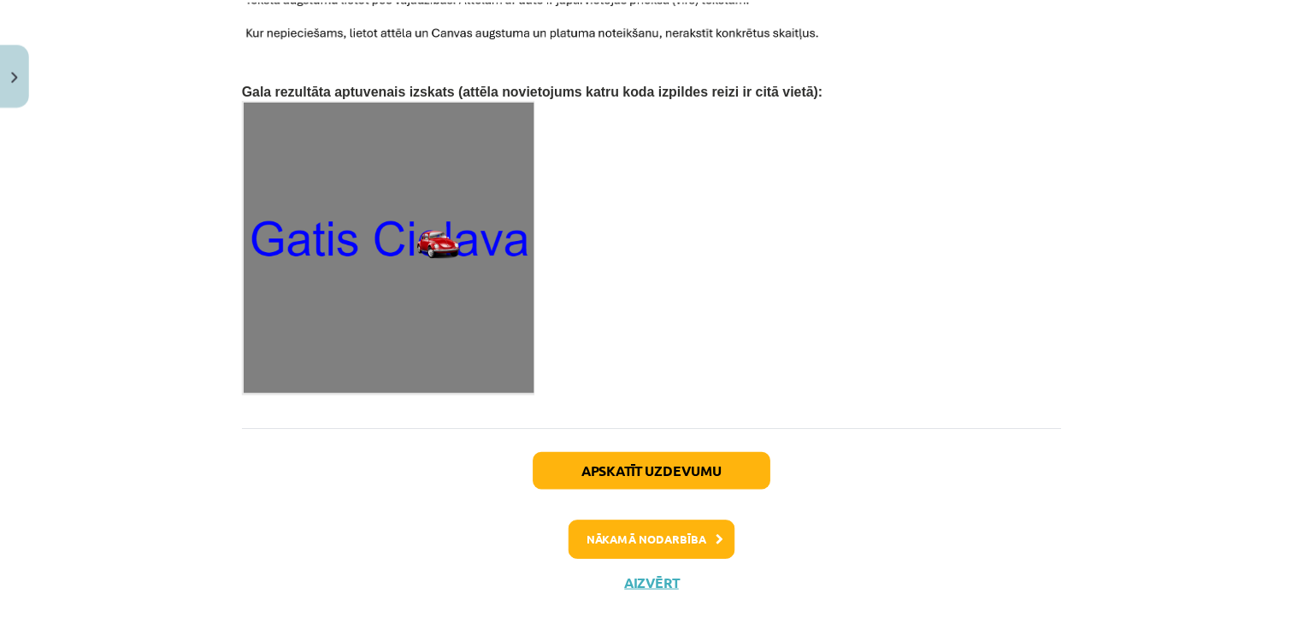
scroll to position [2746, 0]
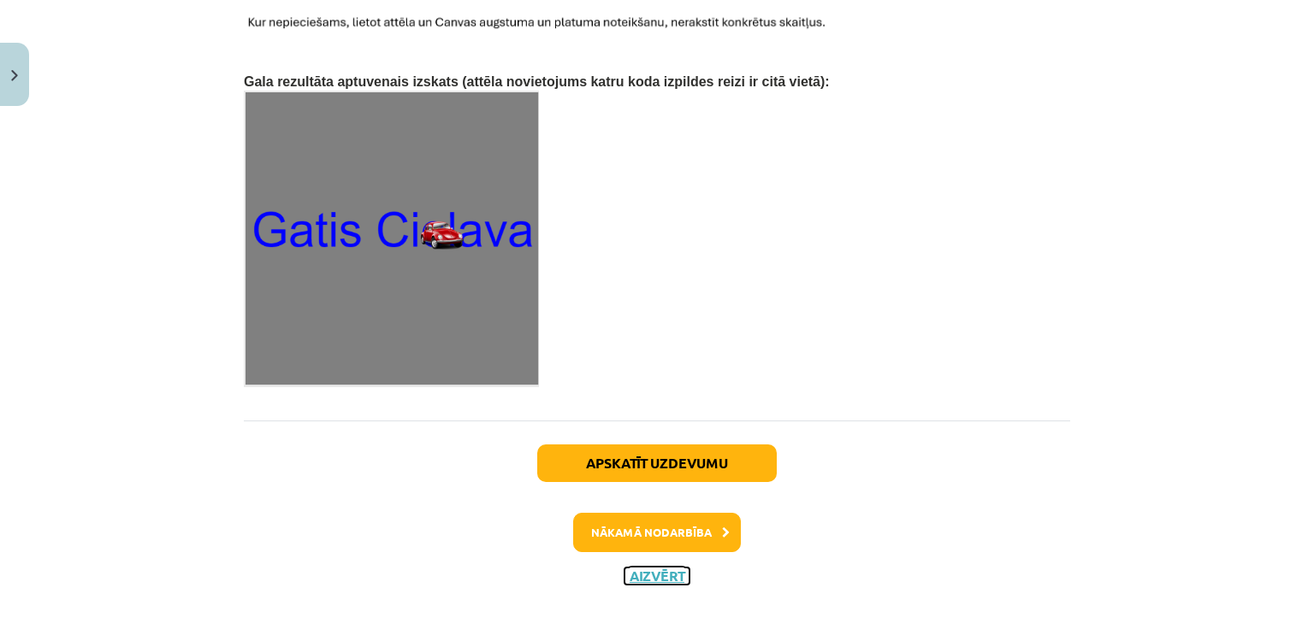
click at [650, 568] on button "Aizvērt" at bounding box center [656, 576] width 65 height 17
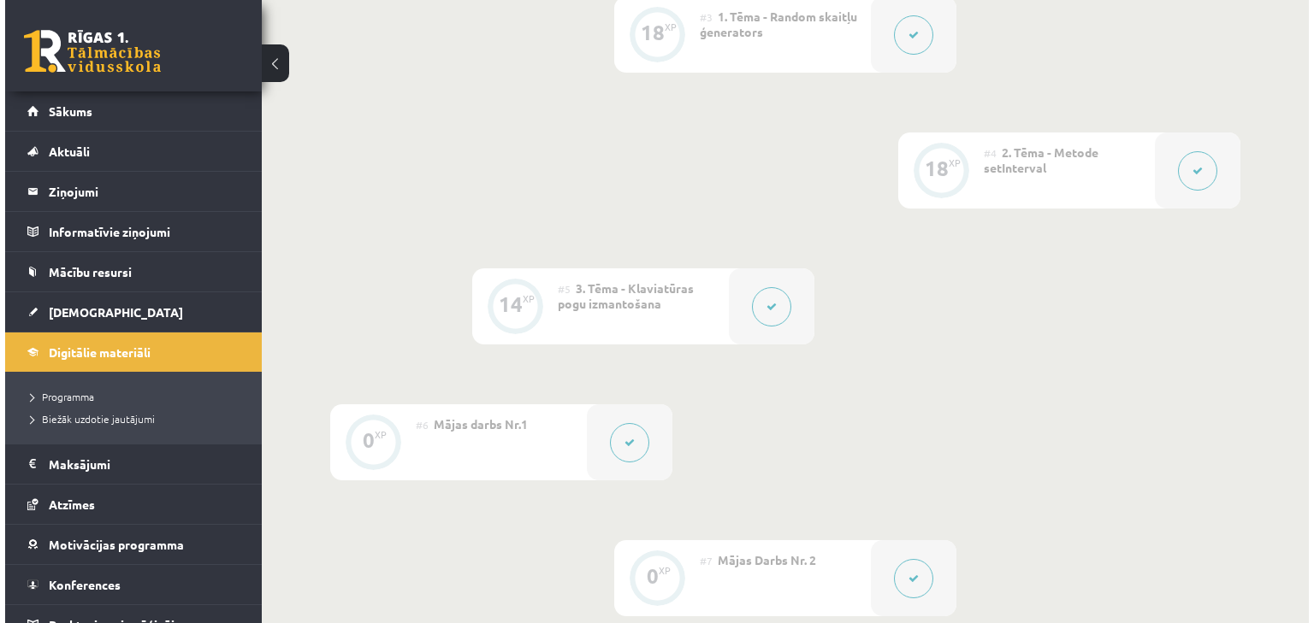
scroll to position [753, 0]
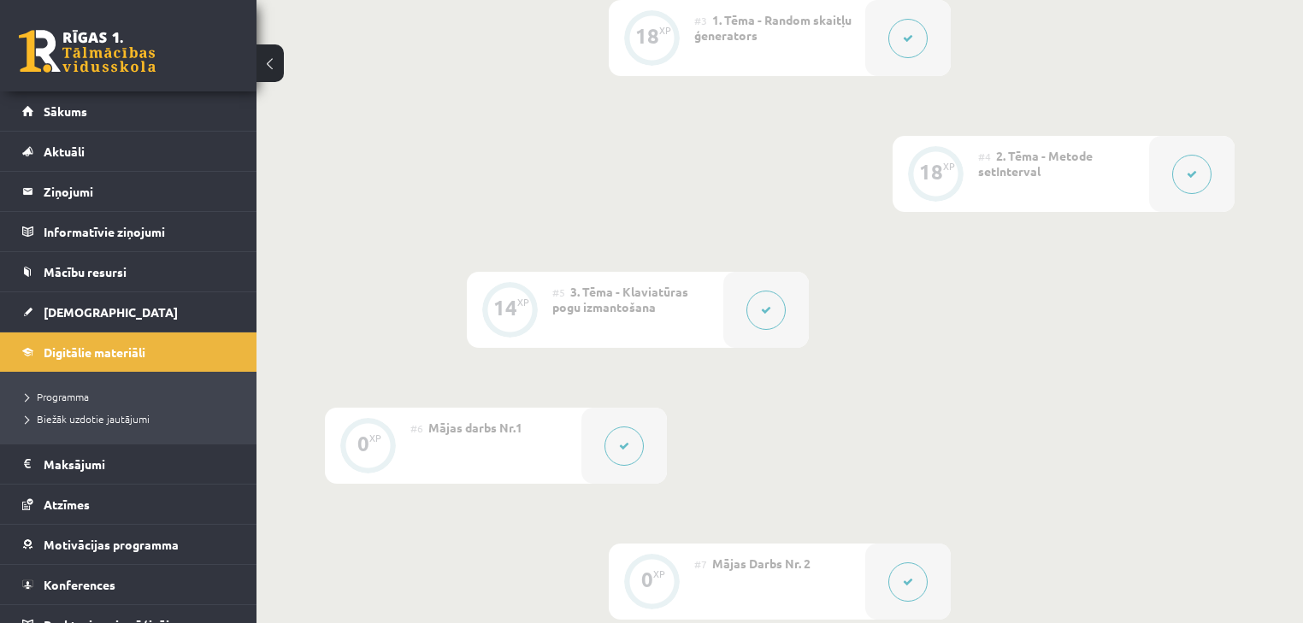
click at [767, 316] on button at bounding box center [766, 310] width 39 height 39
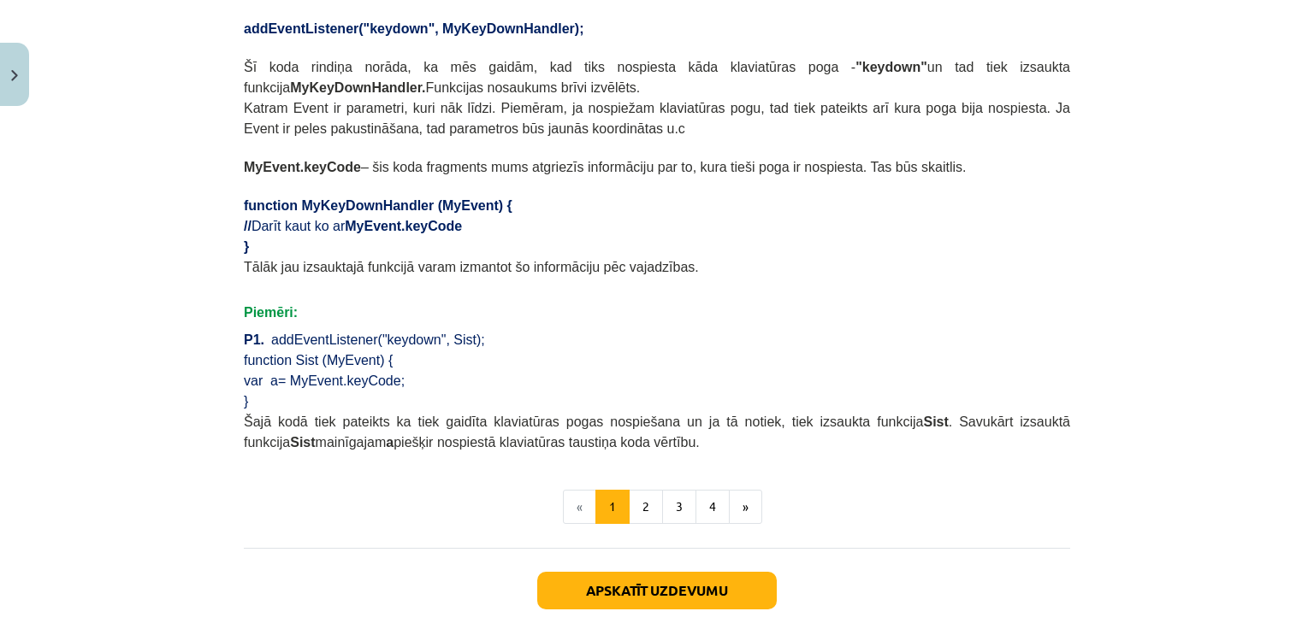
scroll to position [958, 0]
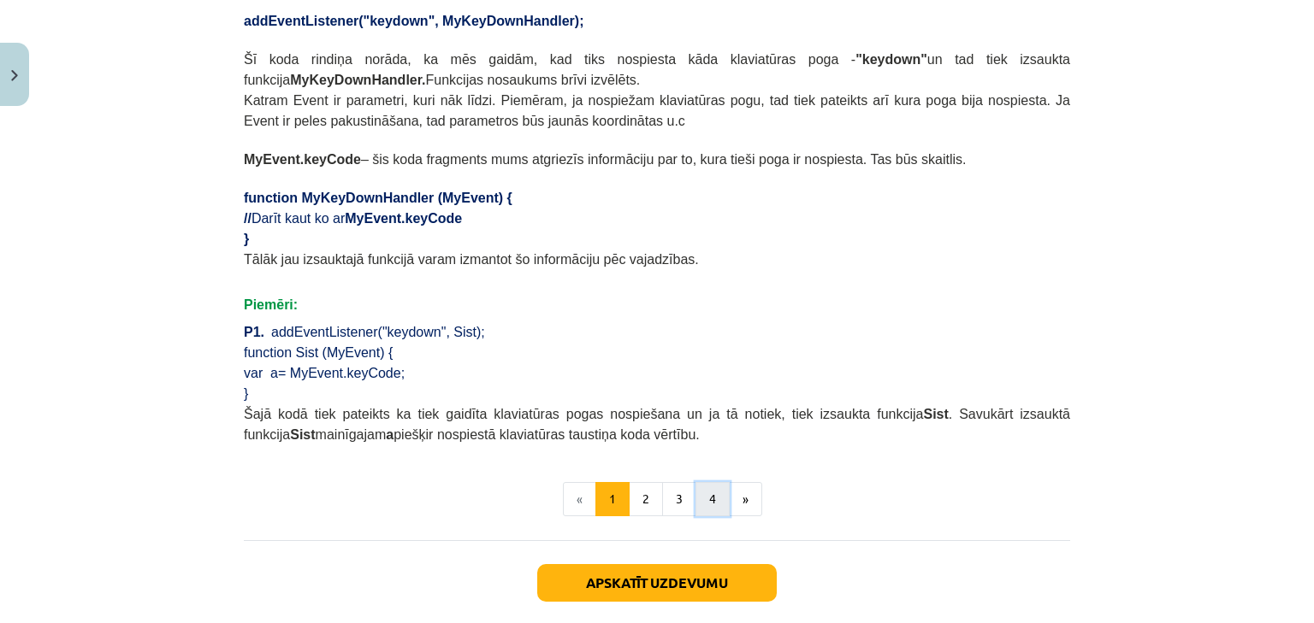
click at [706, 482] on button "4" at bounding box center [712, 499] width 34 height 34
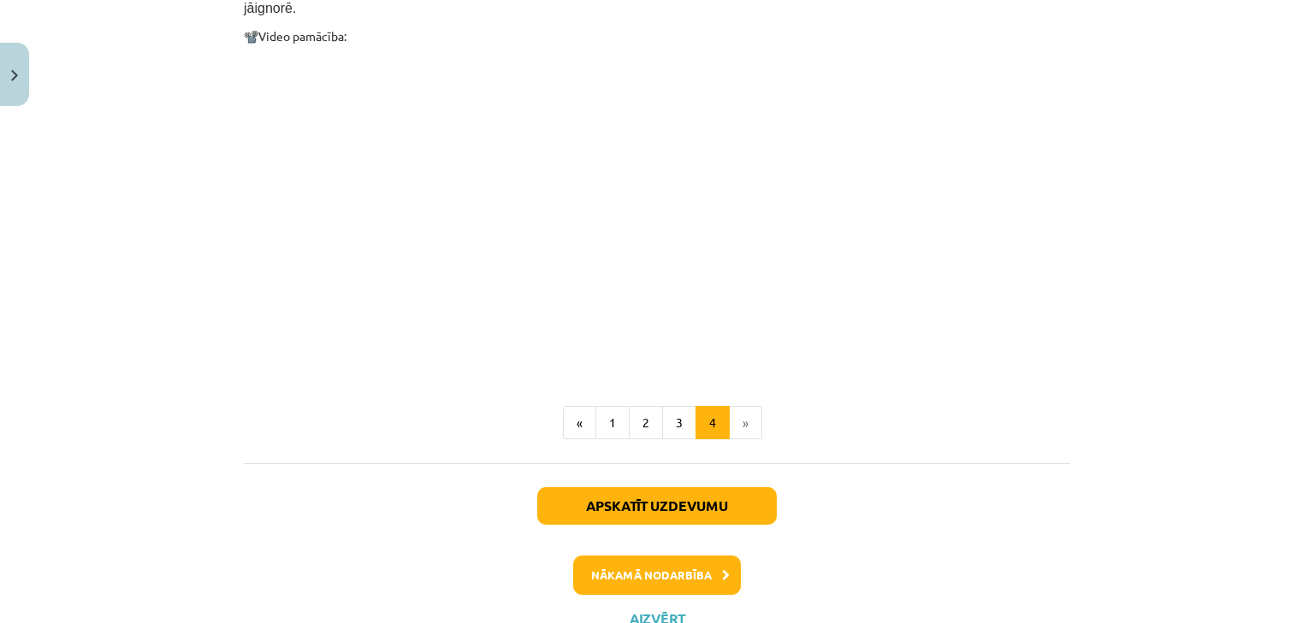
scroll to position [1477, 0]
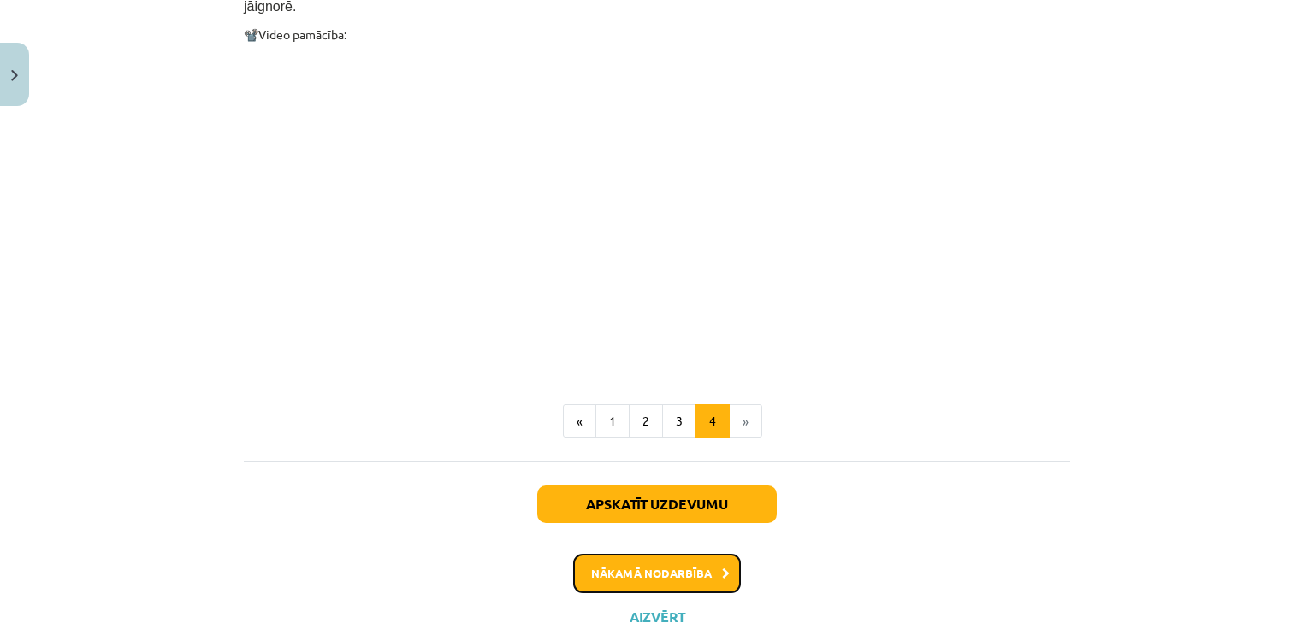
click at [643, 554] on button "Nākamā nodarbība" at bounding box center [657, 573] width 168 height 39
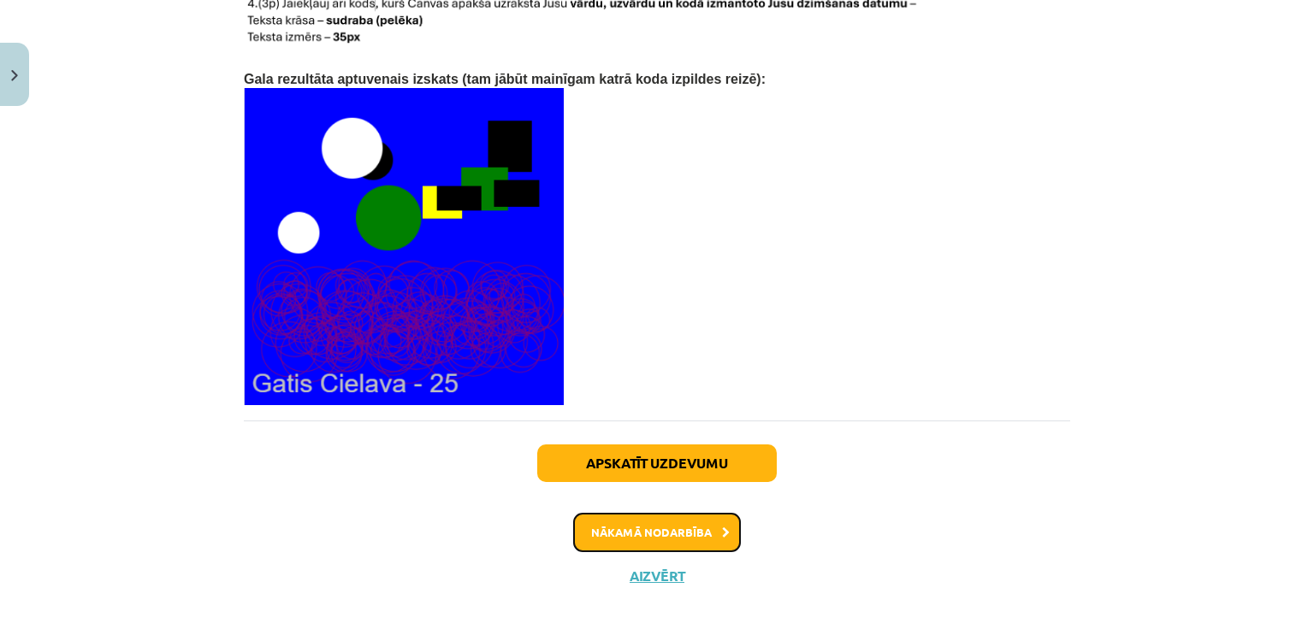
click at [629, 513] on button "Nākamā nodarbība" at bounding box center [657, 532] width 168 height 39
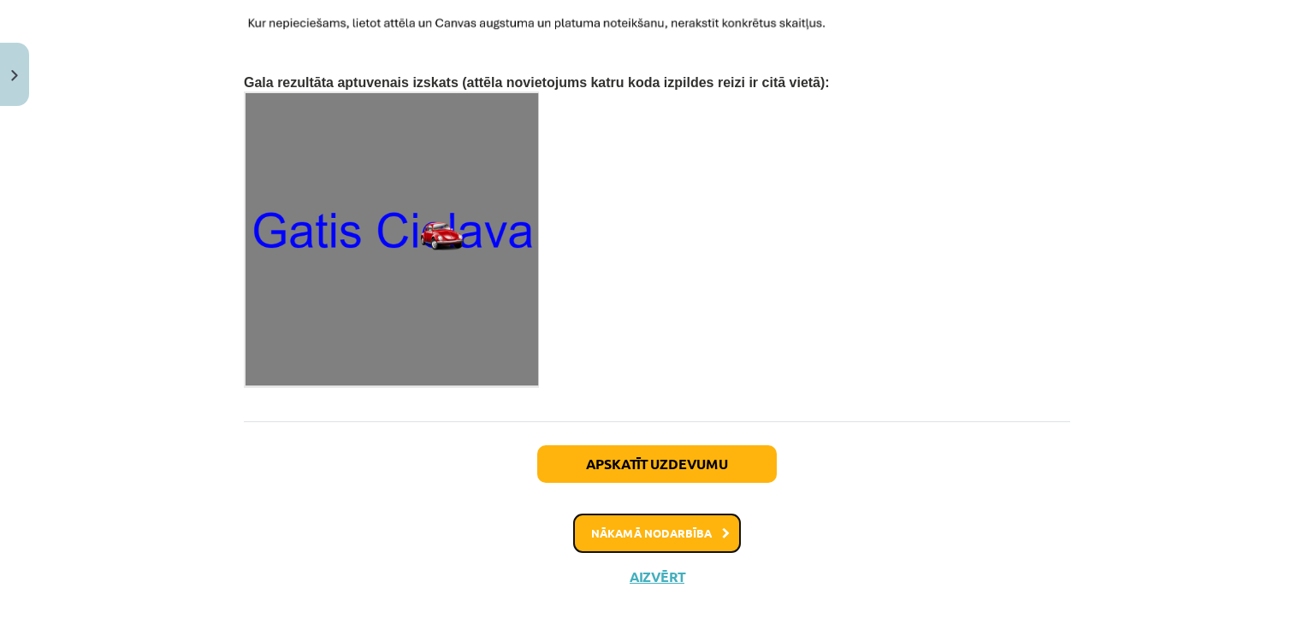
scroll to position [2746, 0]
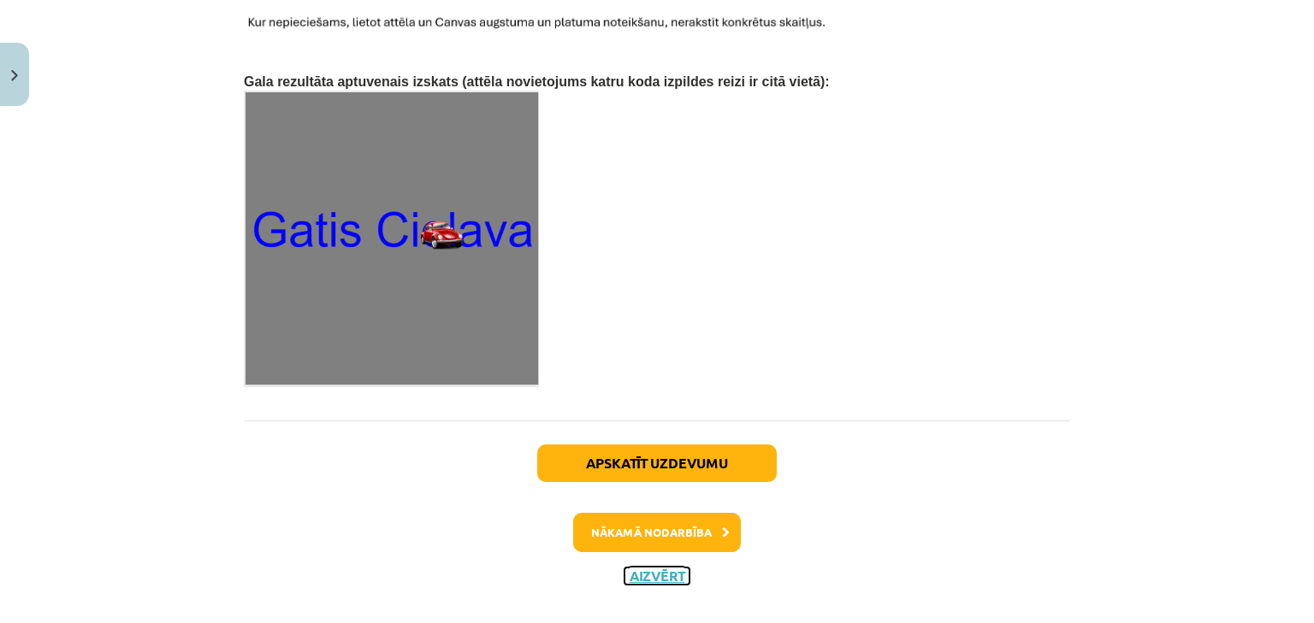
click at [630, 568] on button "Aizvērt" at bounding box center [656, 576] width 65 height 17
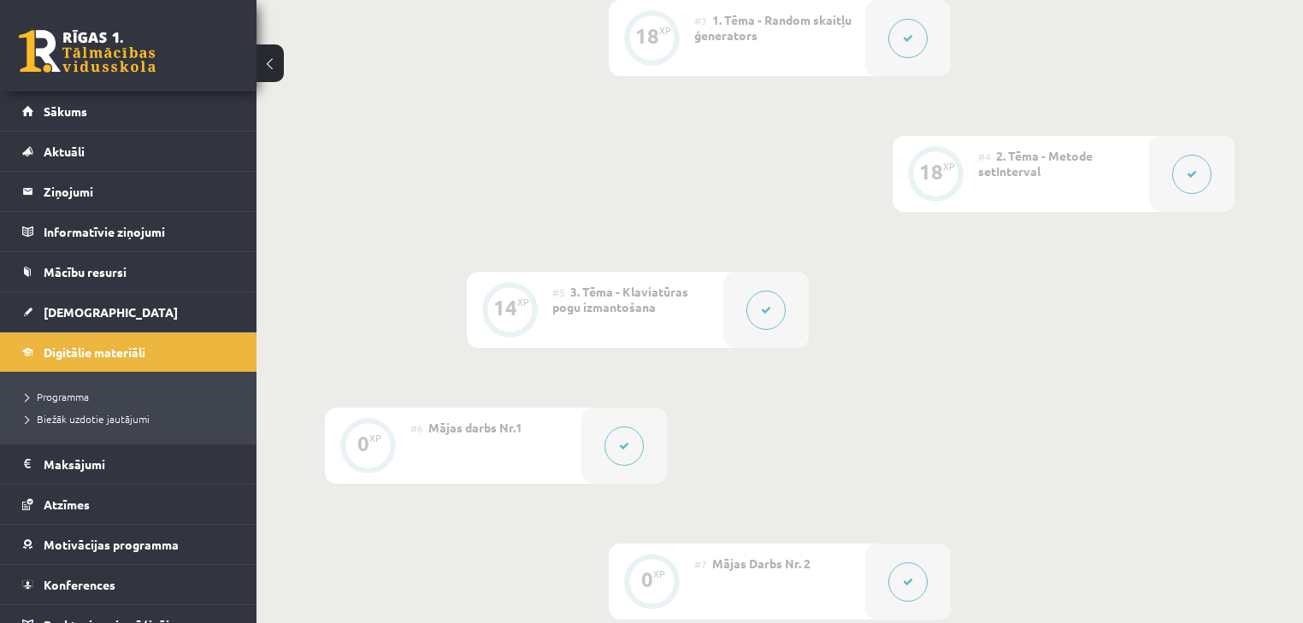
click at [611, 447] on button at bounding box center [624, 446] width 39 height 39
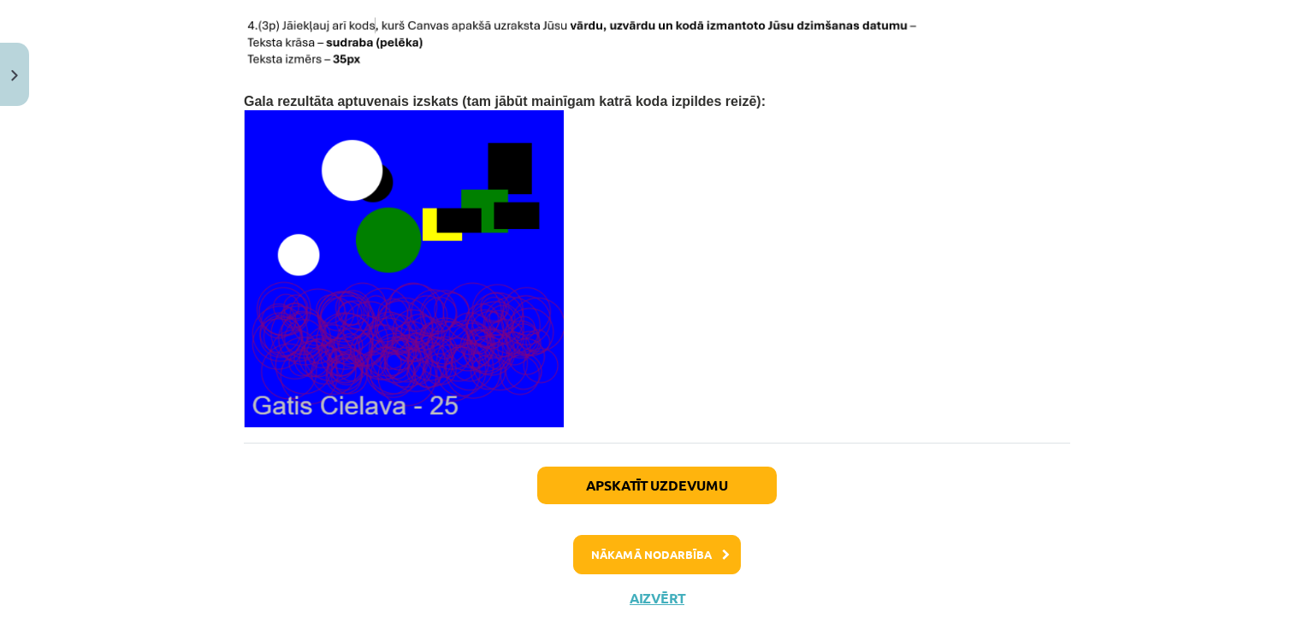
scroll to position [3700, 0]
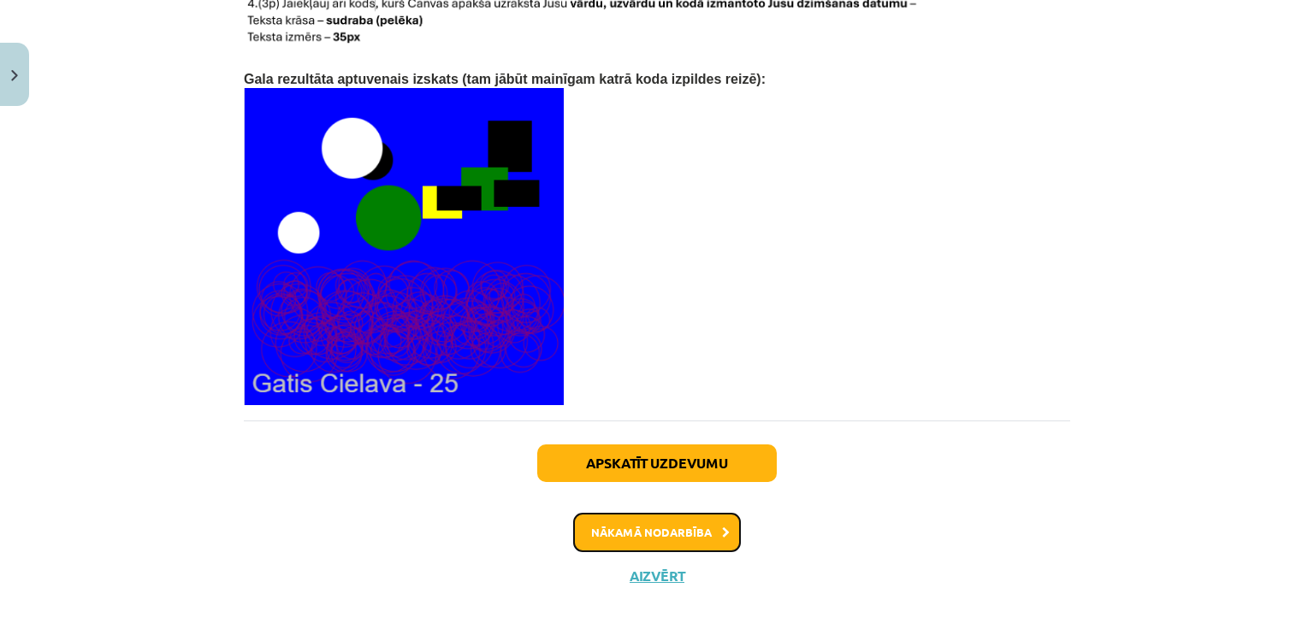
click at [676, 513] on button "Nākamā nodarbība" at bounding box center [657, 532] width 168 height 39
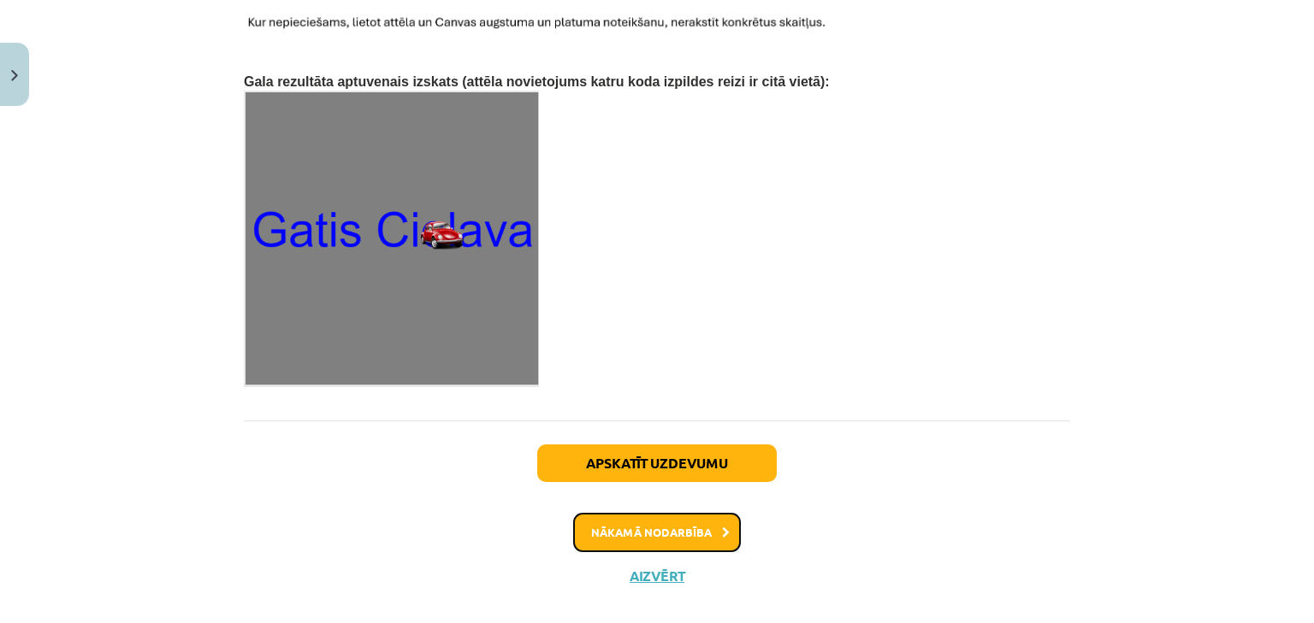
click at [663, 513] on button "Nākamā nodarbība" at bounding box center [657, 532] width 168 height 39
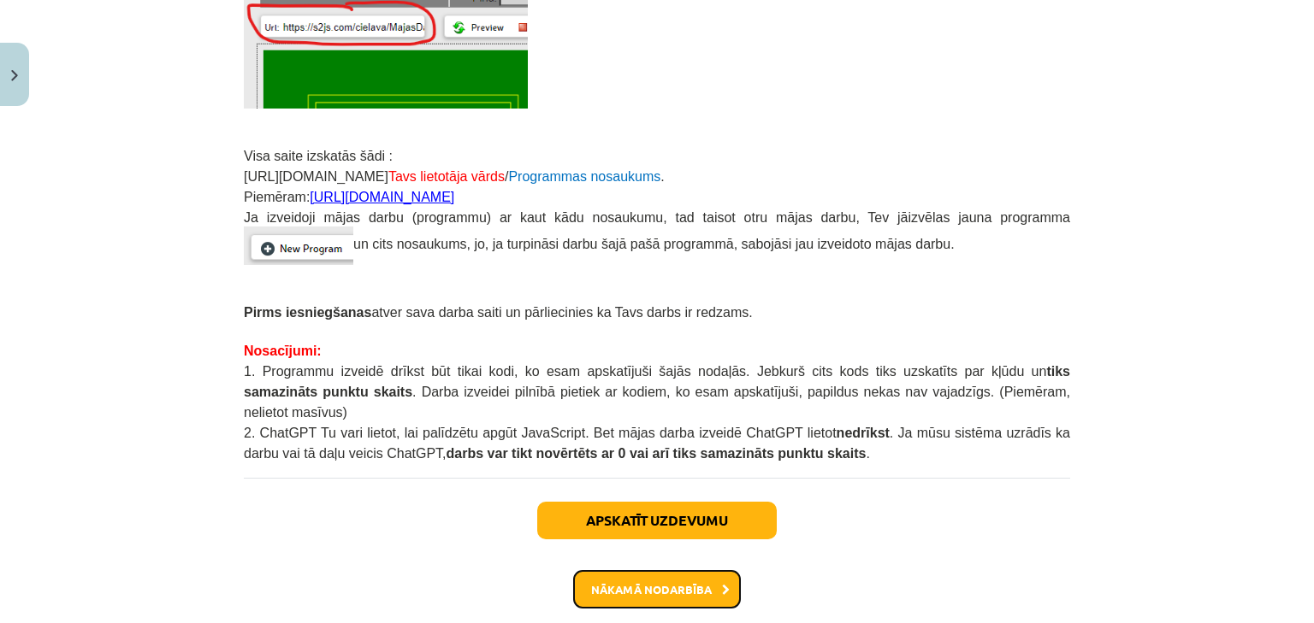
scroll to position [453, 0]
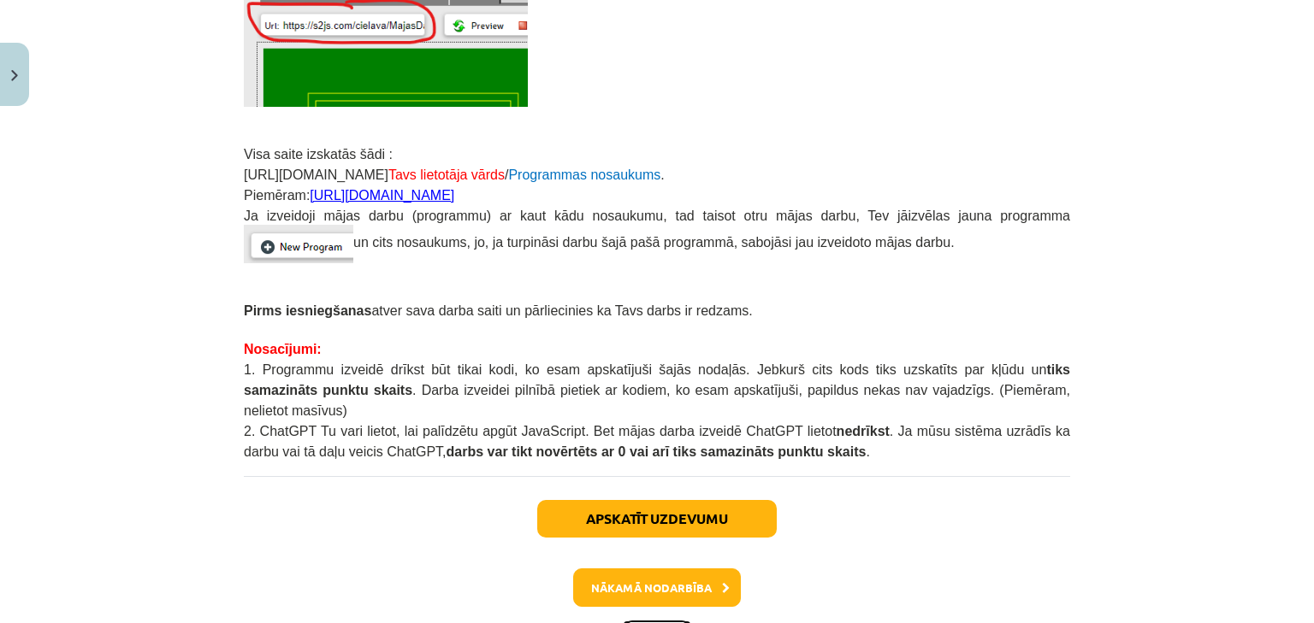
click at [664, 623] on button "Aizvērt" at bounding box center [656, 631] width 65 height 17
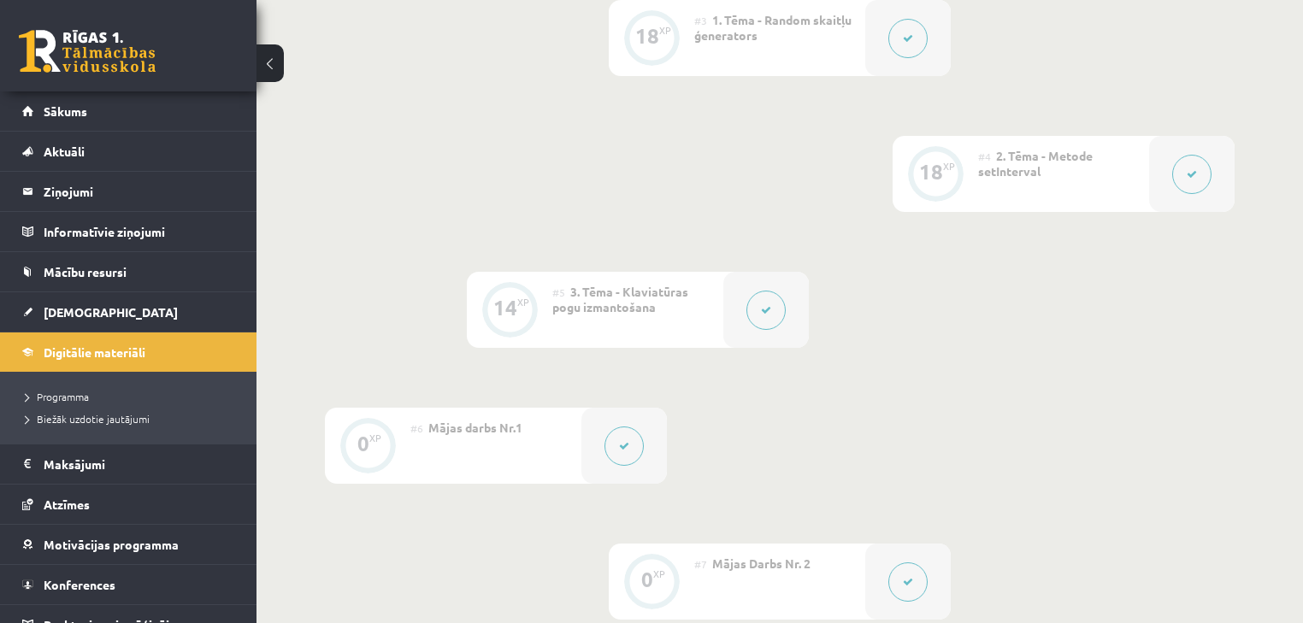
click at [624, 452] on button at bounding box center [624, 446] width 39 height 39
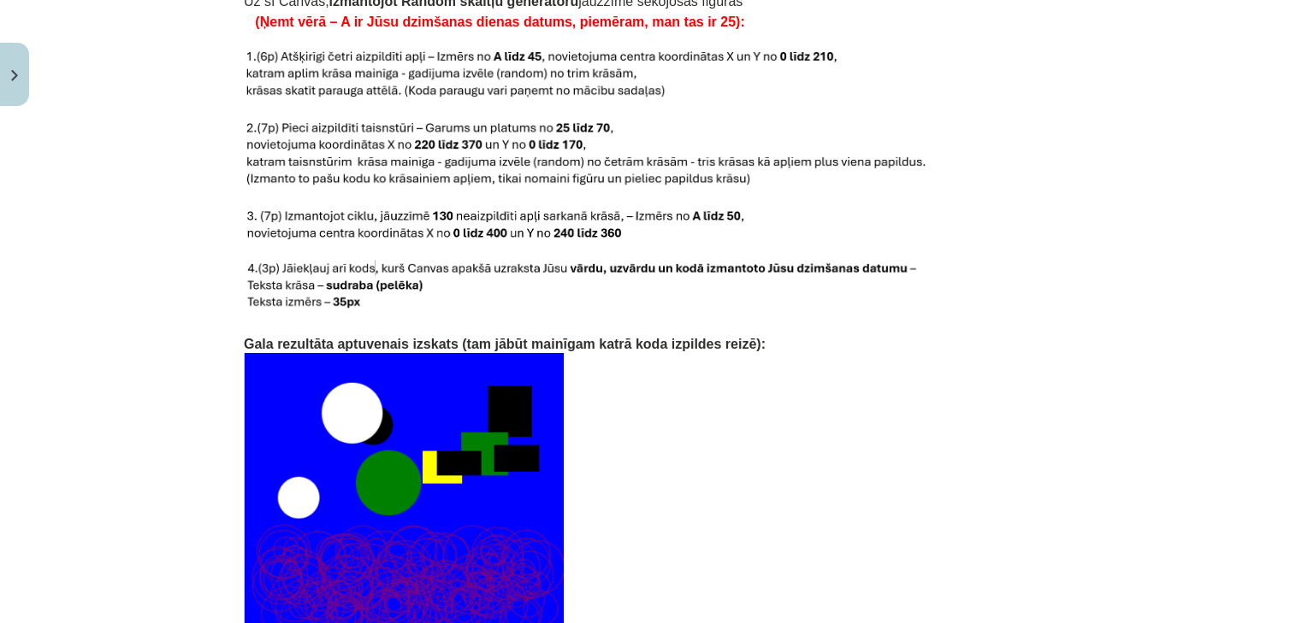
scroll to position [3700, 0]
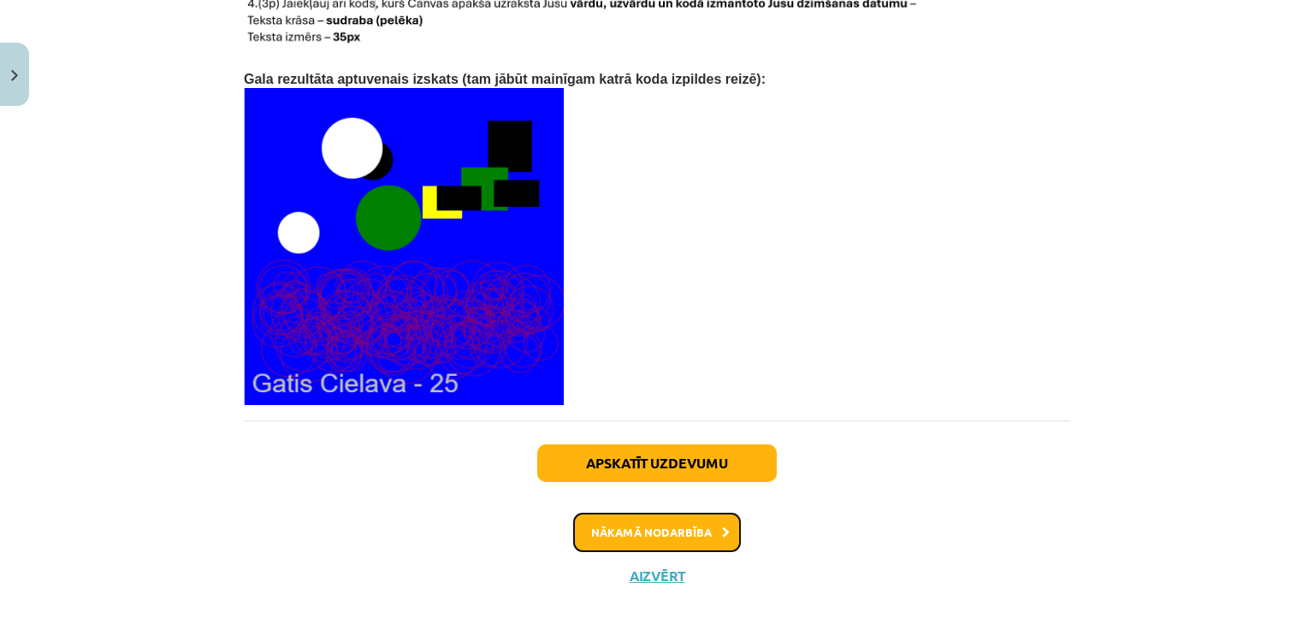
click at [668, 513] on button "Nākamā nodarbība" at bounding box center [657, 532] width 168 height 39
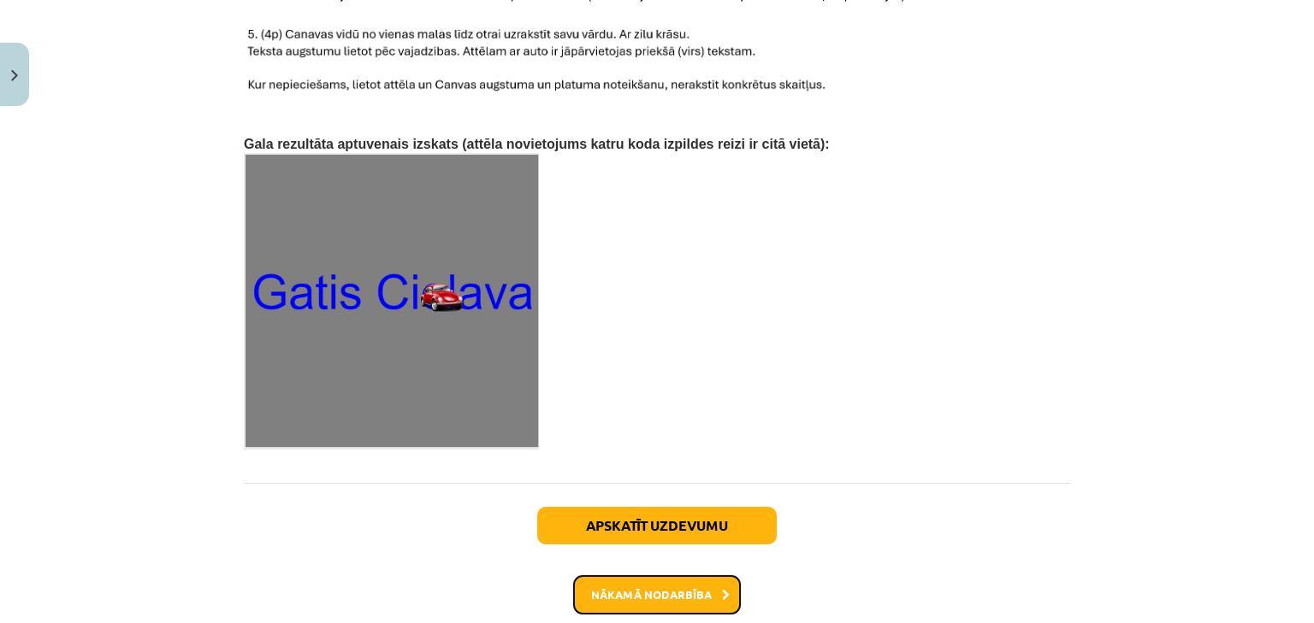
scroll to position [2746, 0]
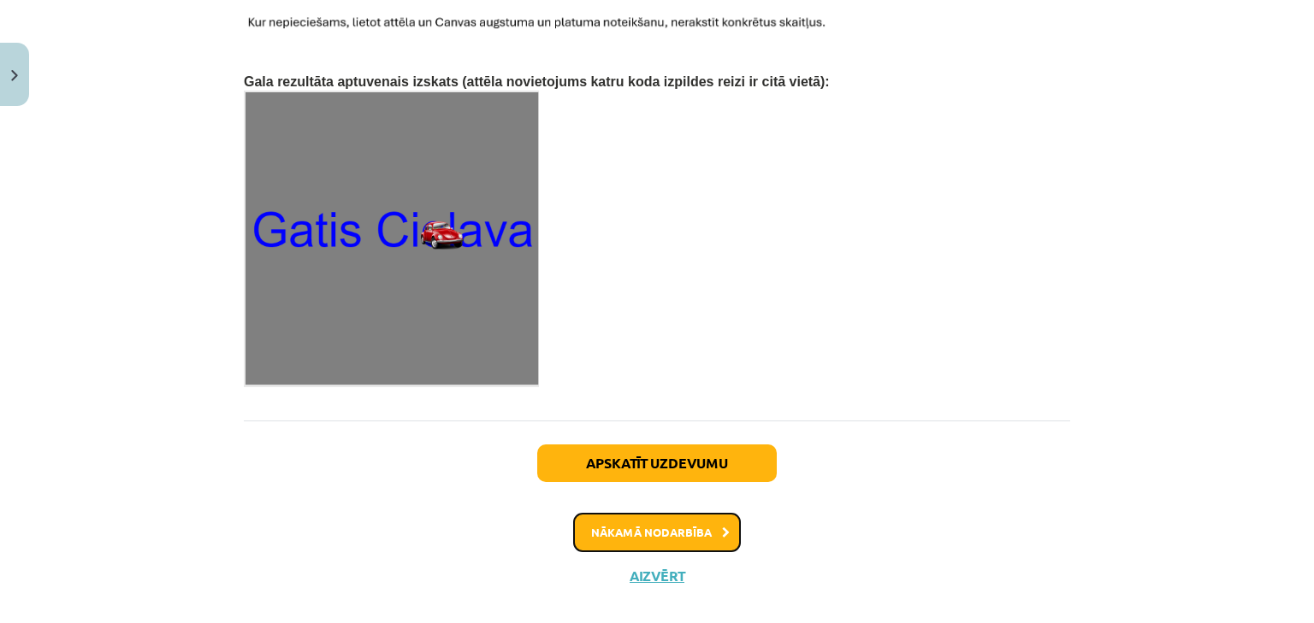
click at [617, 513] on button "Nākamā nodarbība" at bounding box center [657, 532] width 168 height 39
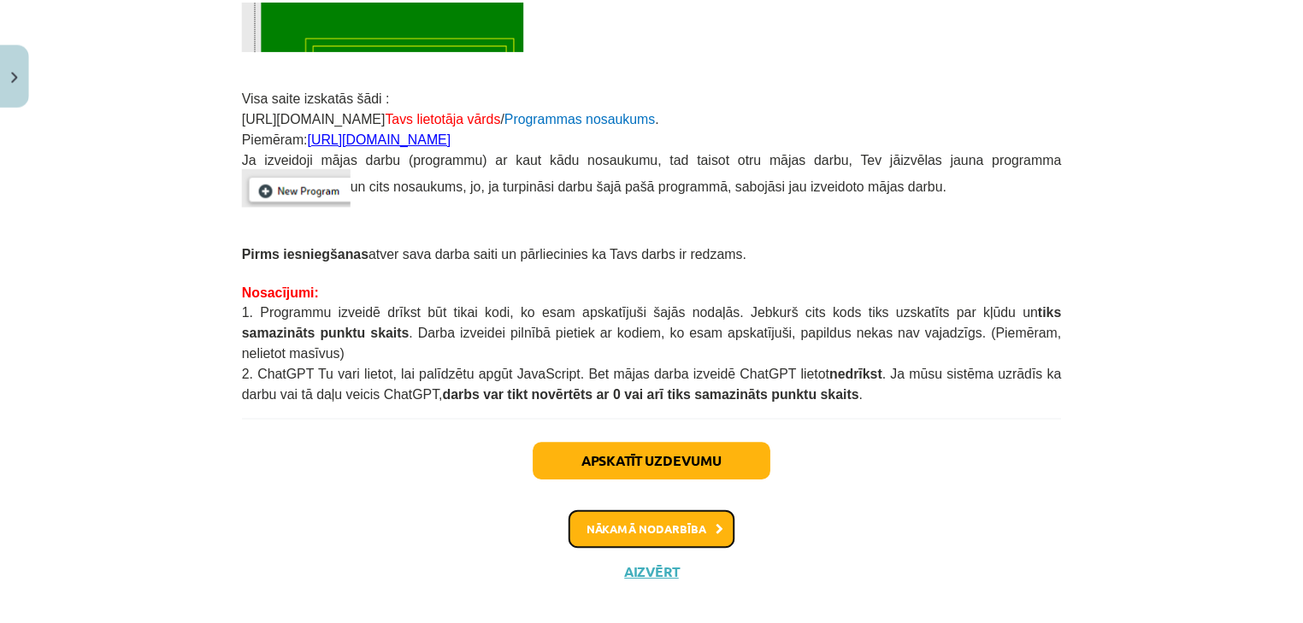
scroll to position [511, 0]
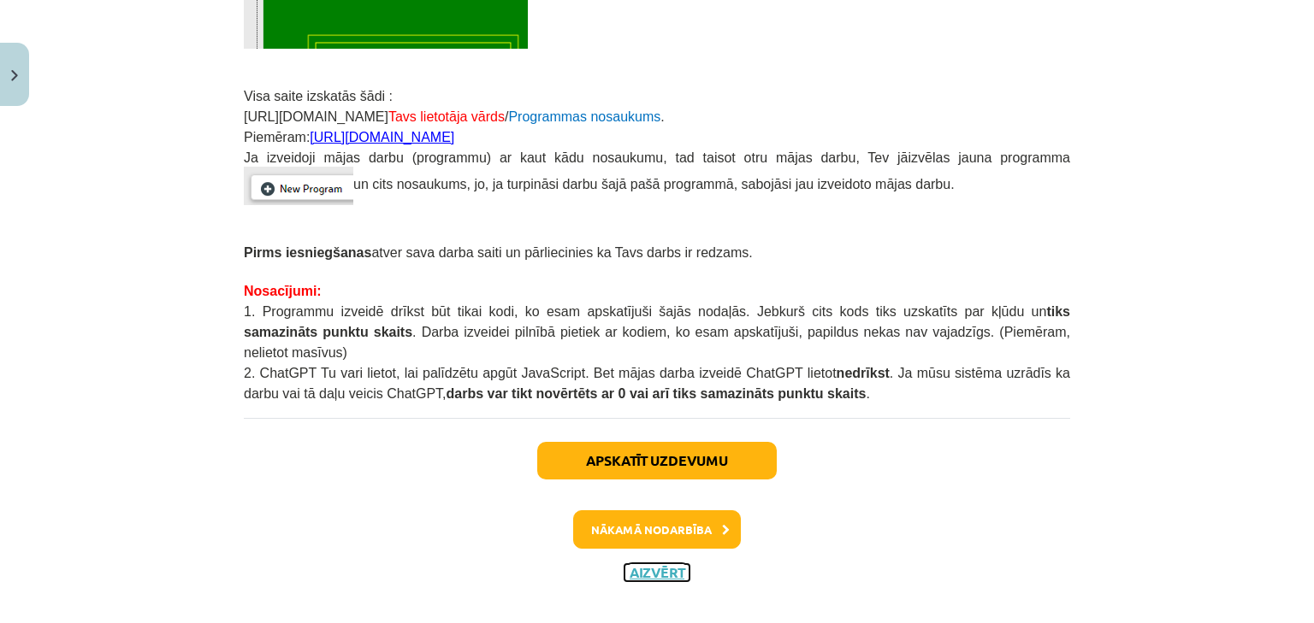
click at [640, 564] on button "Aizvērt" at bounding box center [656, 572] width 65 height 17
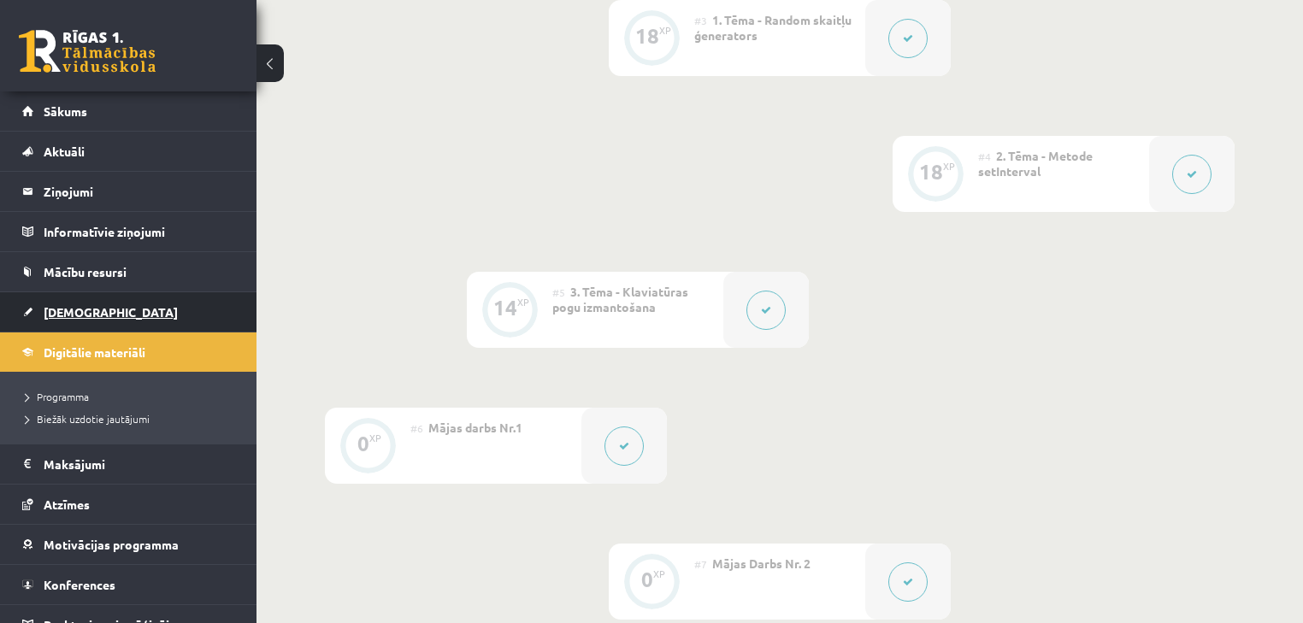
click at [168, 301] on link "[DEMOGRAPHIC_DATA]" at bounding box center [128, 311] width 213 height 39
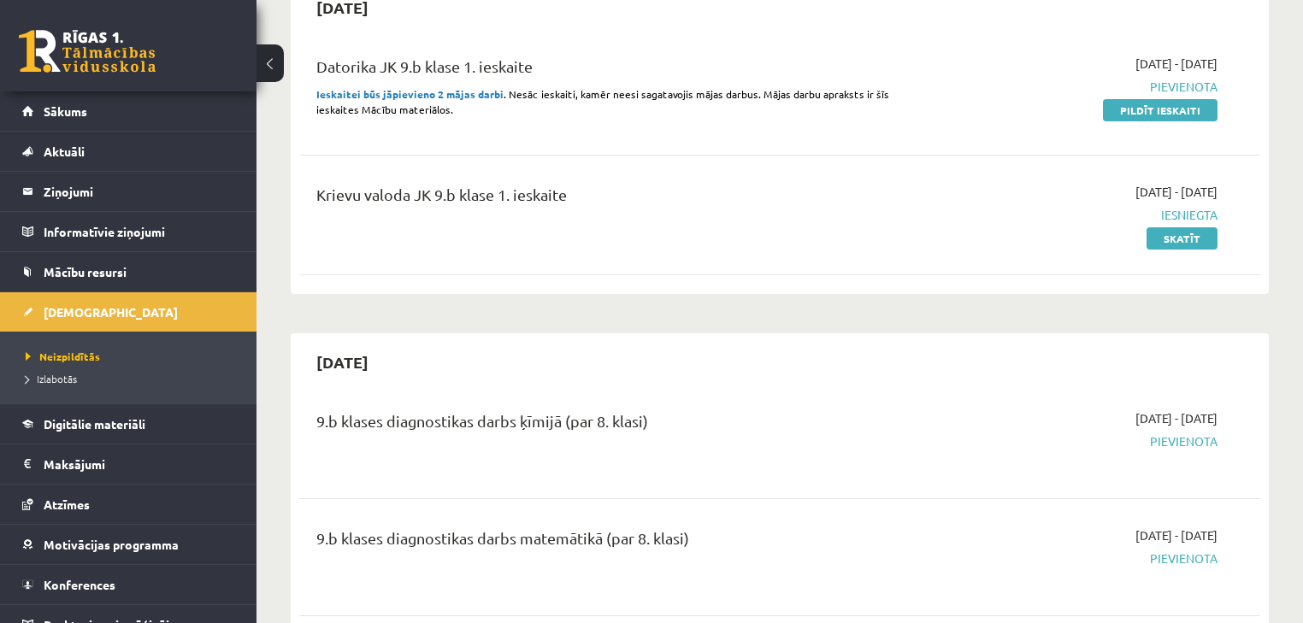
scroll to position [137, 0]
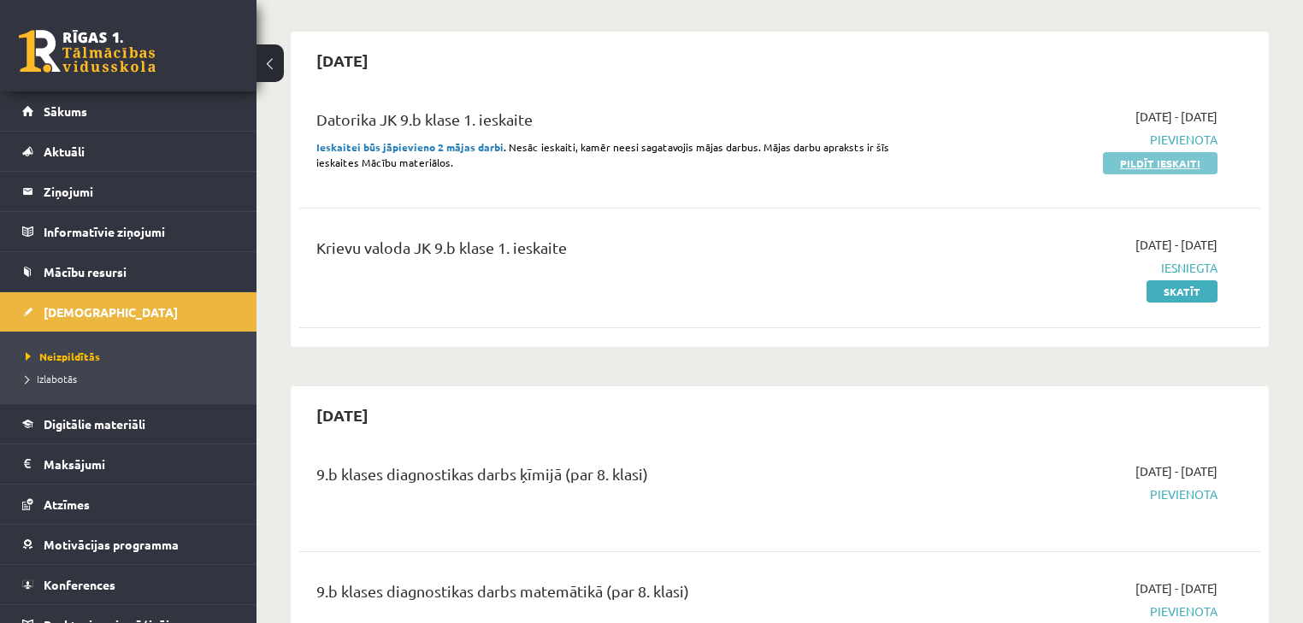
click at [1131, 163] on link "Pildīt ieskaiti" at bounding box center [1160, 163] width 115 height 22
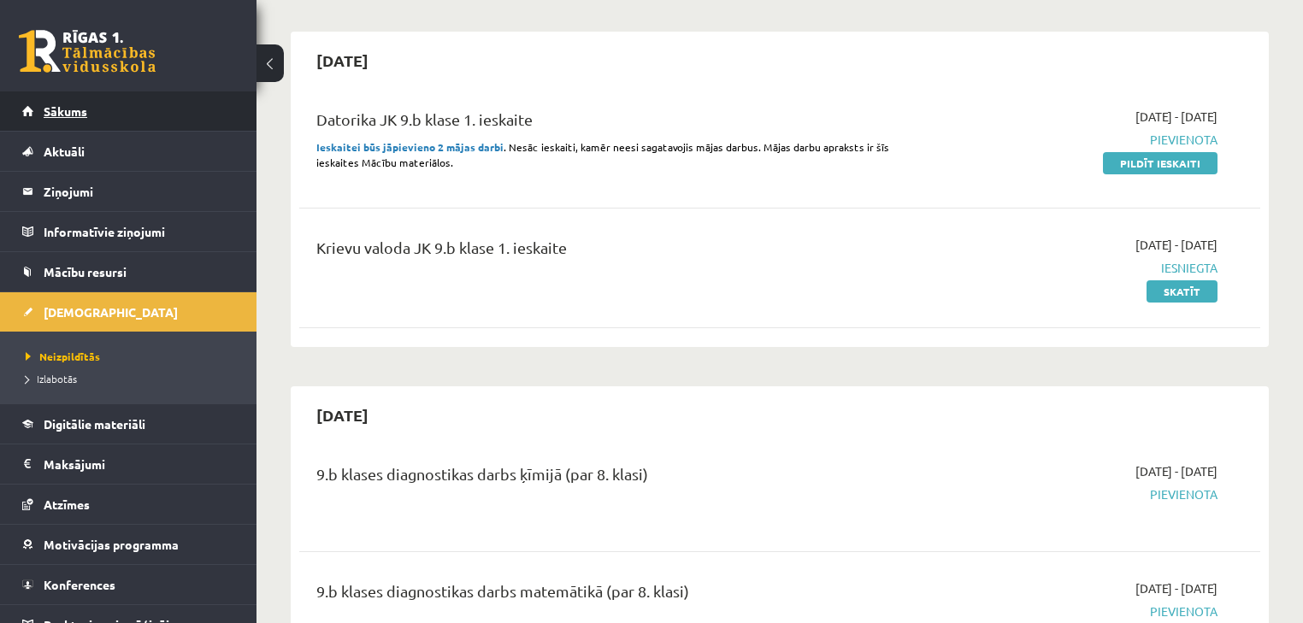
click at [96, 116] on link "Sākums" at bounding box center [128, 111] width 213 height 39
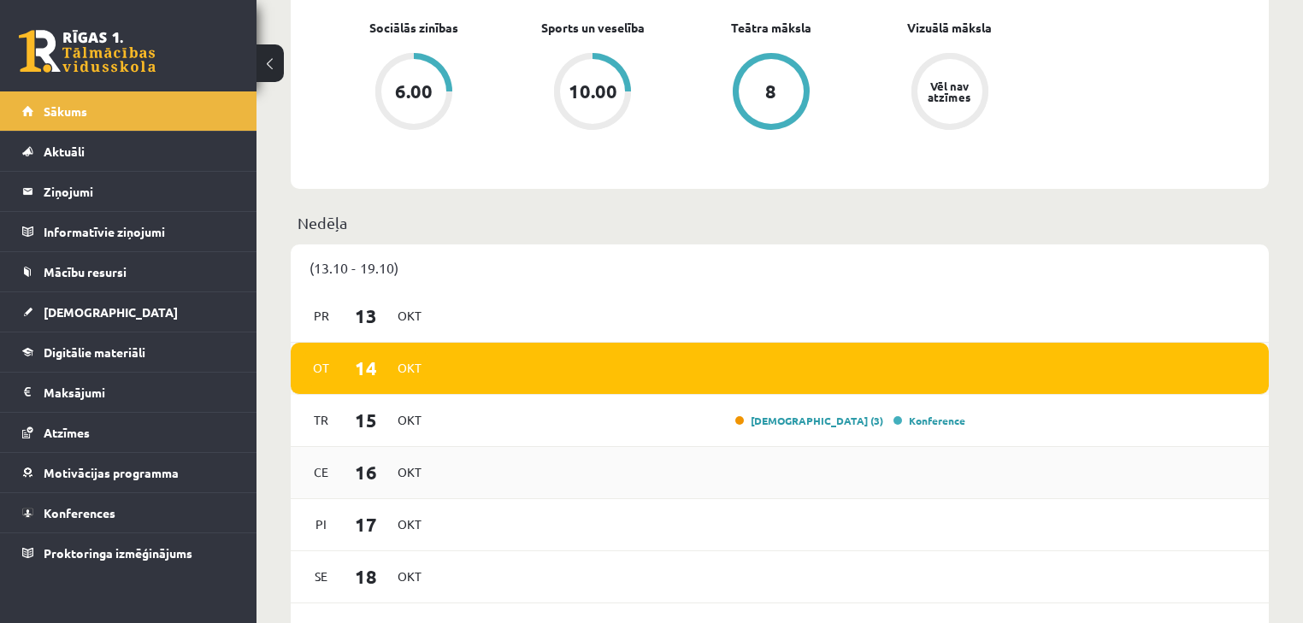
scroll to position [1095, 0]
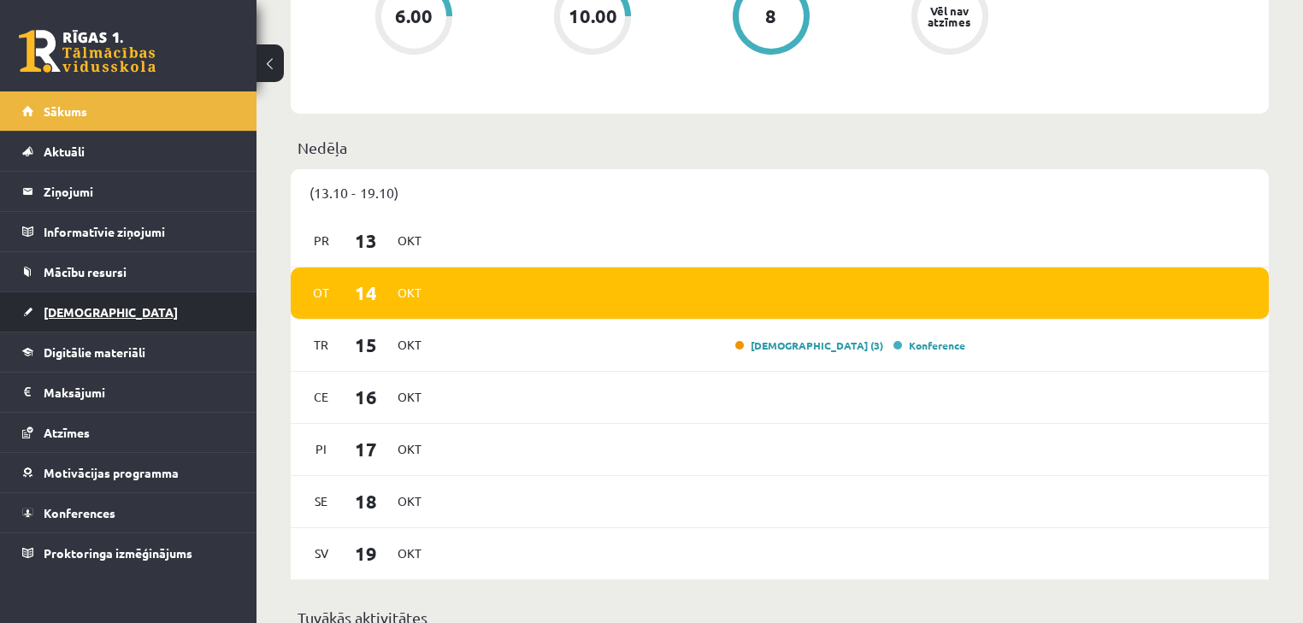
click at [74, 306] on span "[DEMOGRAPHIC_DATA]" at bounding box center [111, 311] width 134 height 15
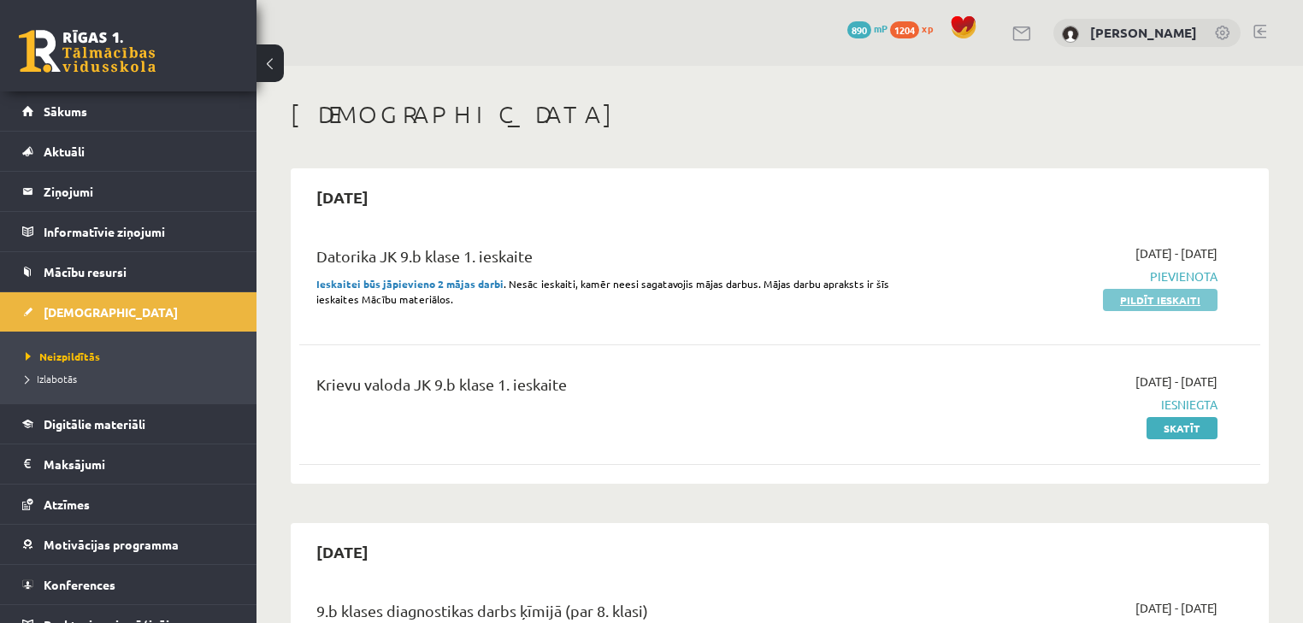
click at [1180, 299] on link "Pildīt ieskaiti" at bounding box center [1160, 300] width 115 height 22
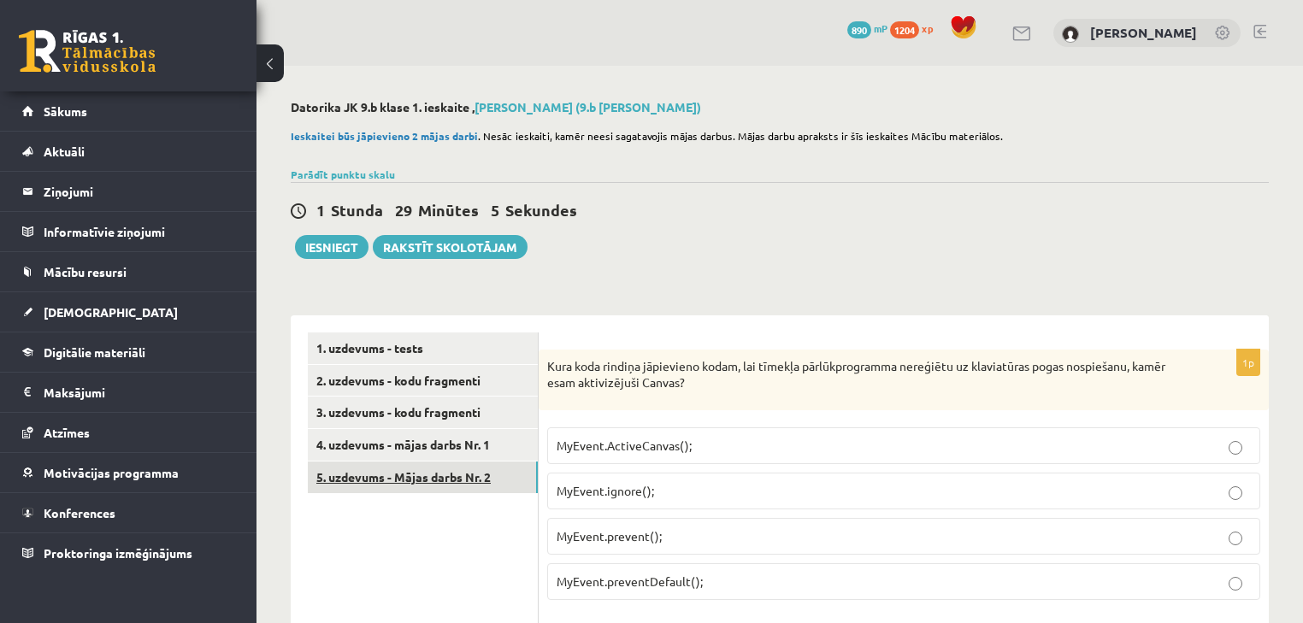
click at [491, 479] on link "5. uzdevums - Mājas darbs Nr. 2" at bounding box center [423, 478] width 230 height 32
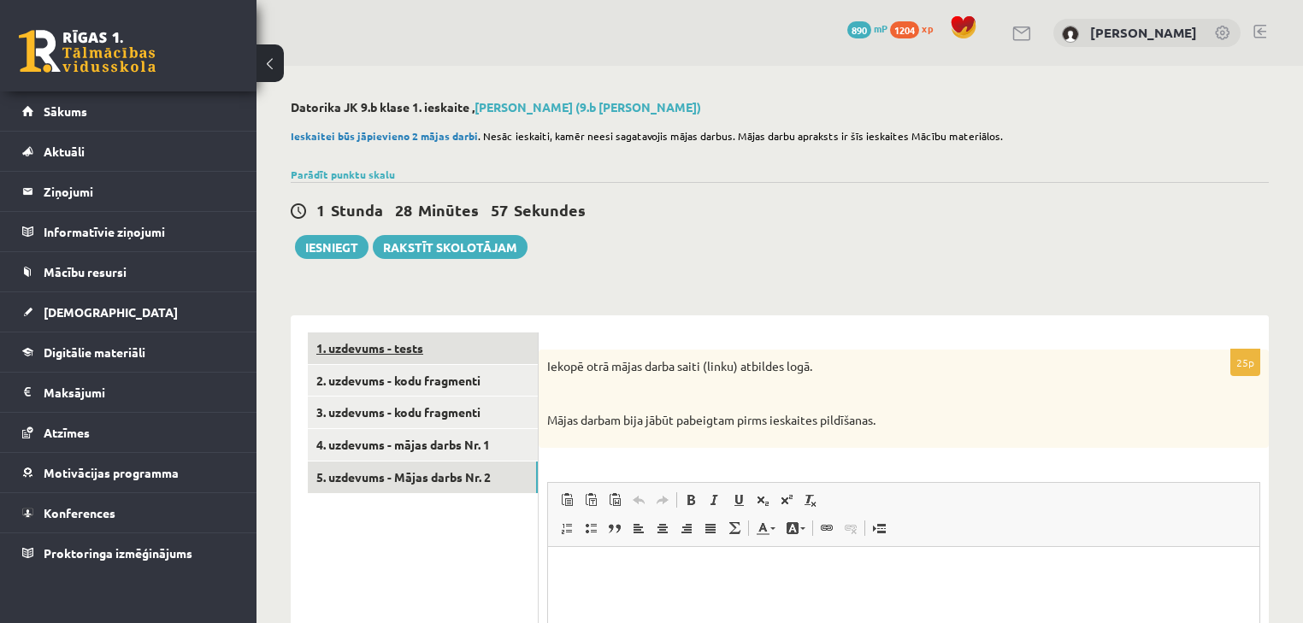
click at [449, 345] on link "1. uzdevums - tests" at bounding box center [423, 349] width 230 height 32
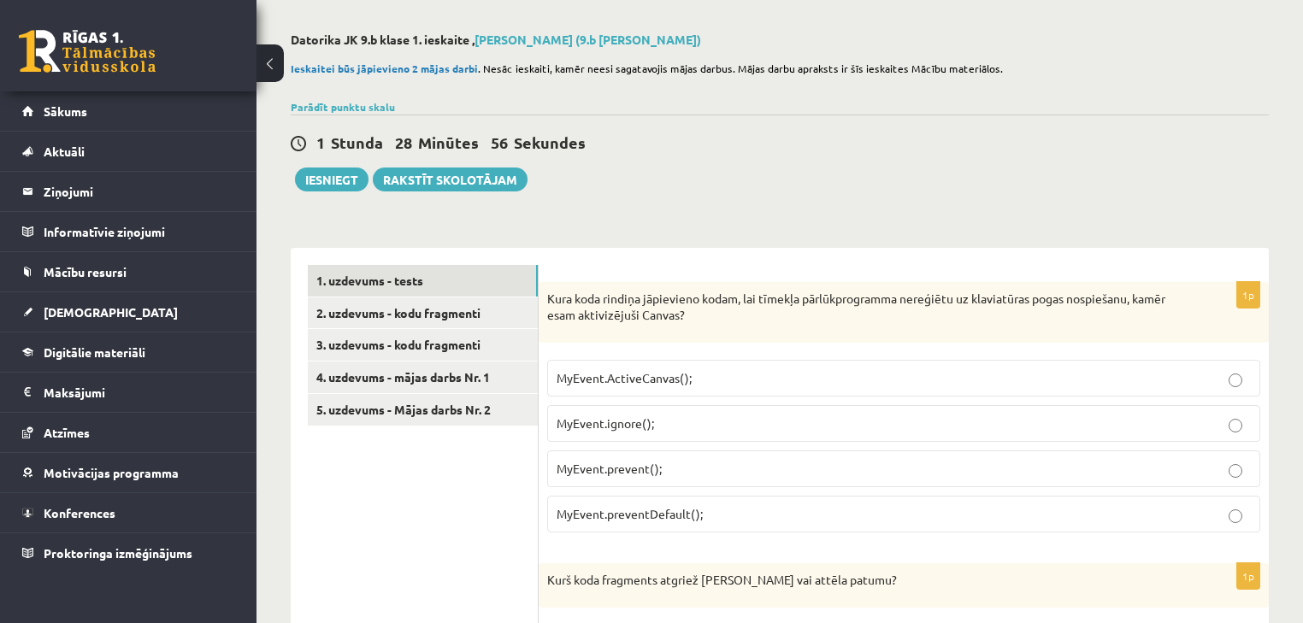
scroll to position [68, 0]
click at [623, 513] on span "MyEvent.preventDefault();" at bounding box center [630, 512] width 146 height 15
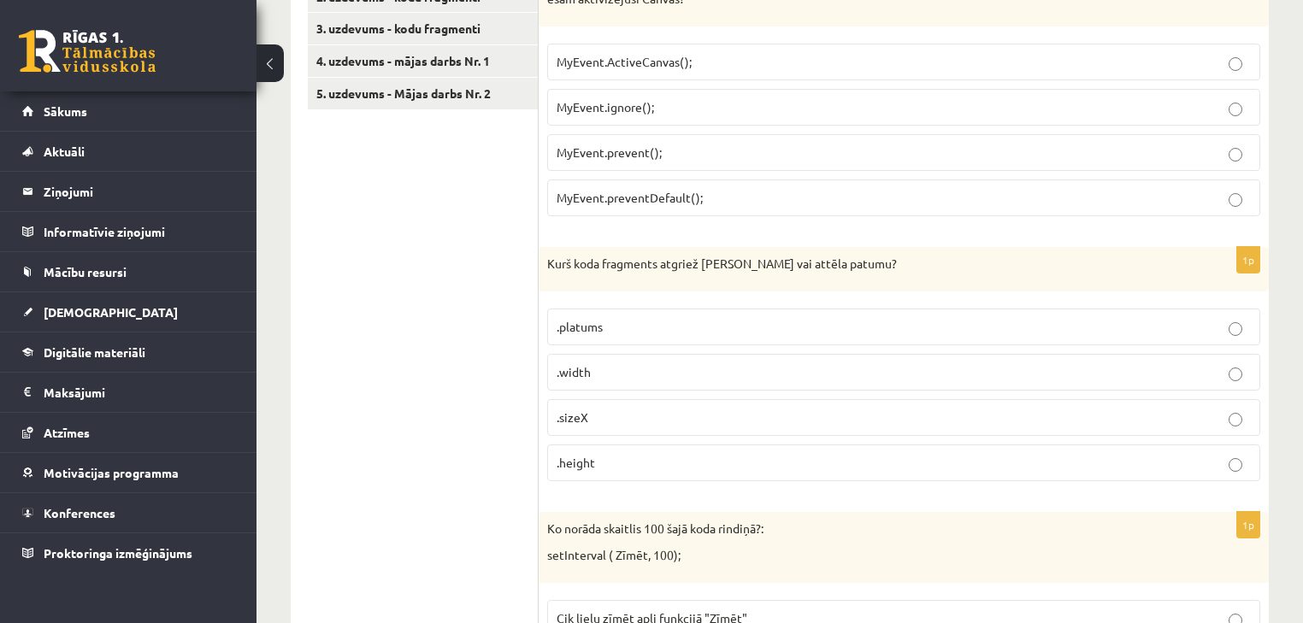
scroll to position [410, 0]
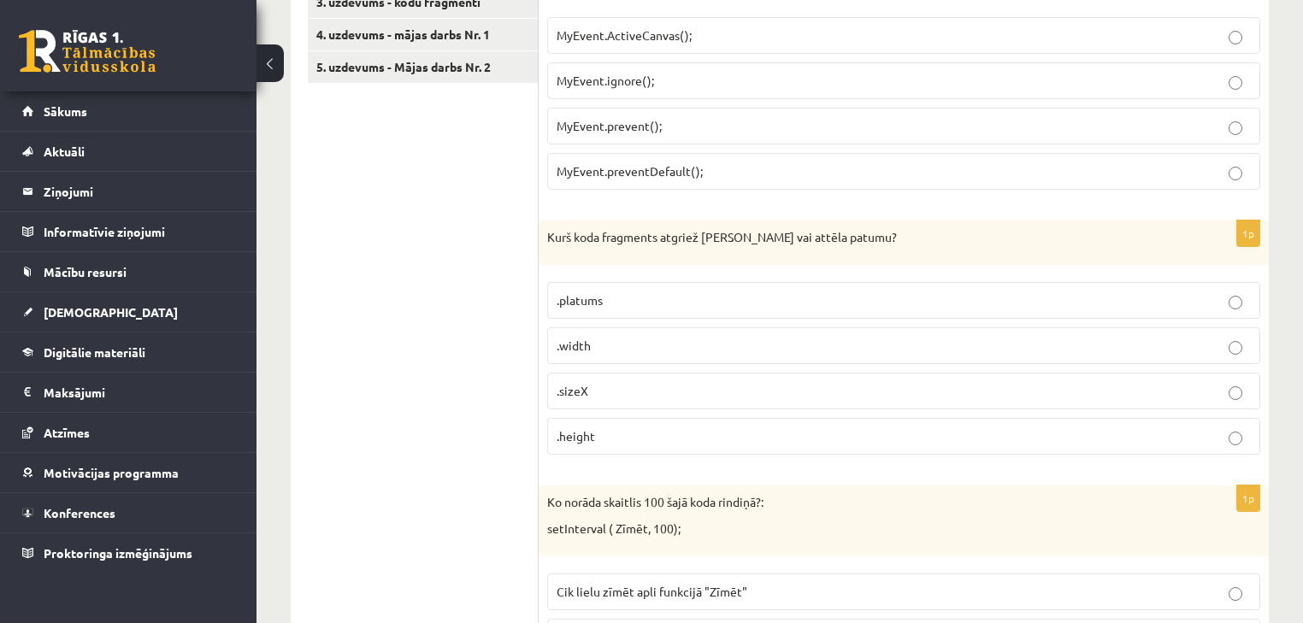
click at [593, 345] on p ".width" at bounding box center [904, 346] width 694 height 18
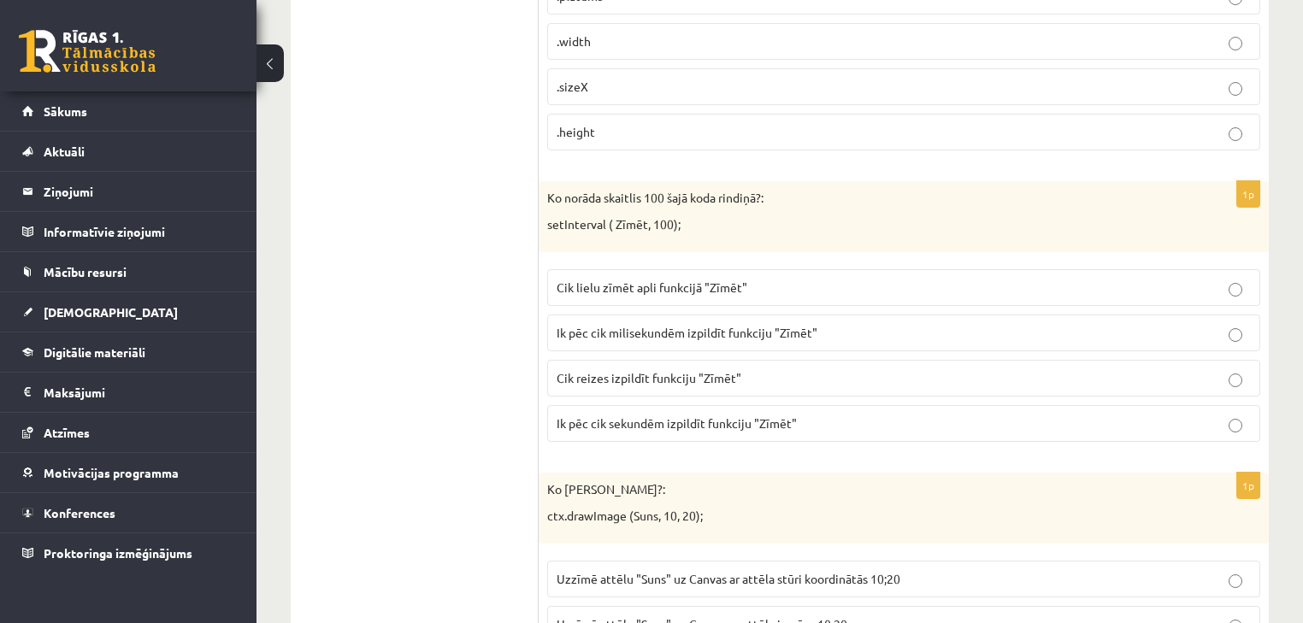
scroll to position [753, 0]
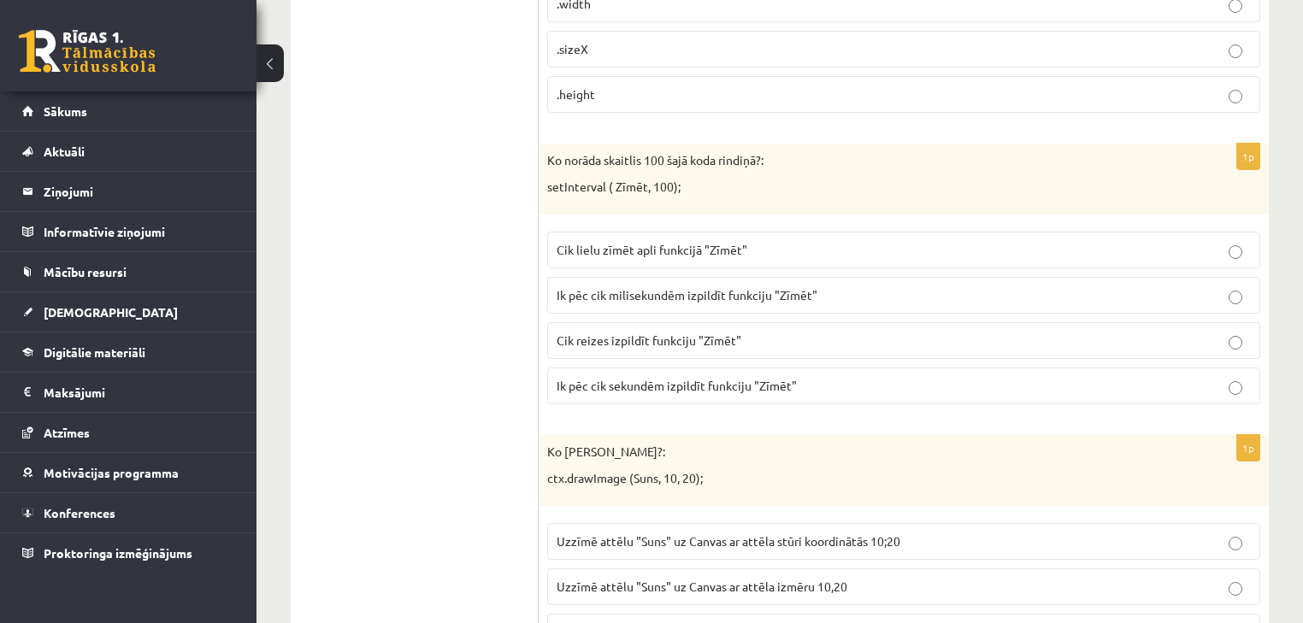
click at [718, 286] on p "Ik pēc cik milisekundēm izpildīt funkciju "Zīmēt"" at bounding box center [904, 295] width 694 height 18
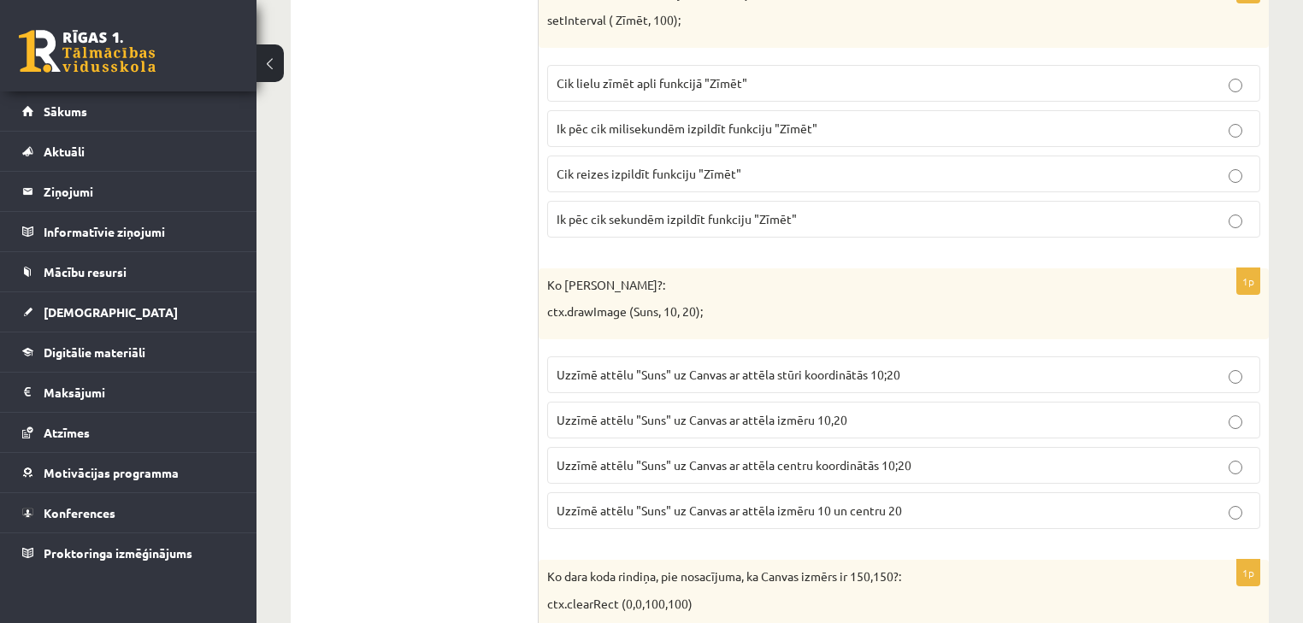
scroll to position [958, 0]
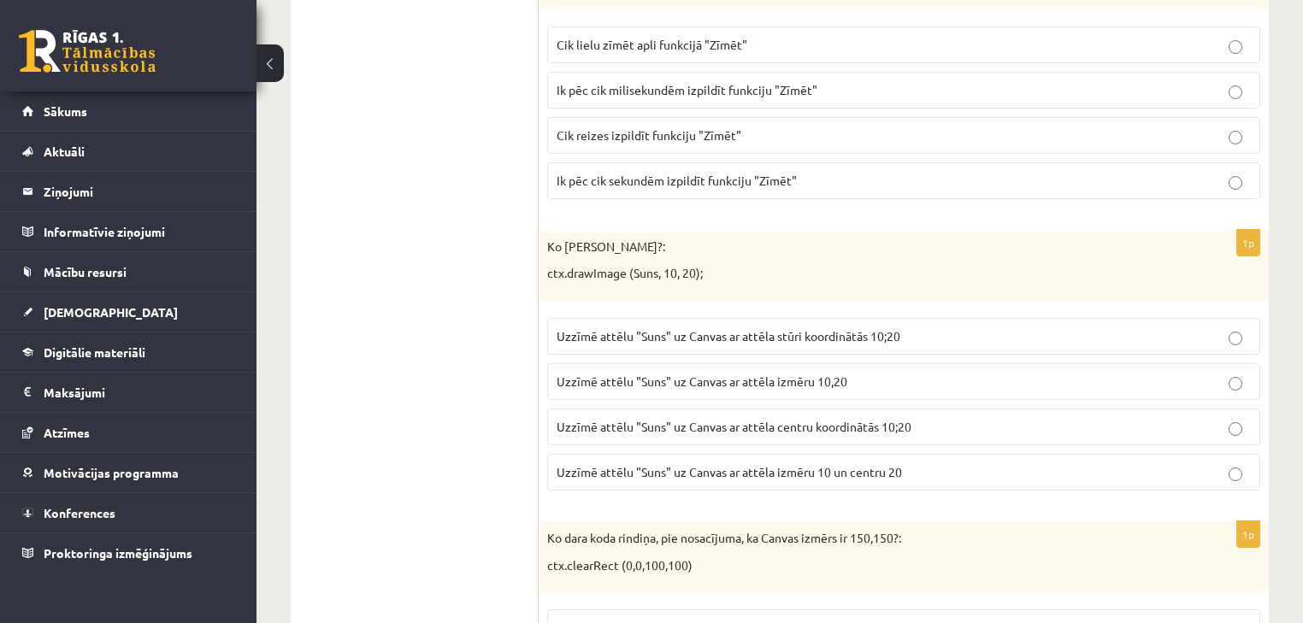
click at [865, 328] on span "Uzzīmē attēlu "Suns" uz Canvas ar attēla stūri koordinātās 10;20" at bounding box center [729, 335] width 344 height 15
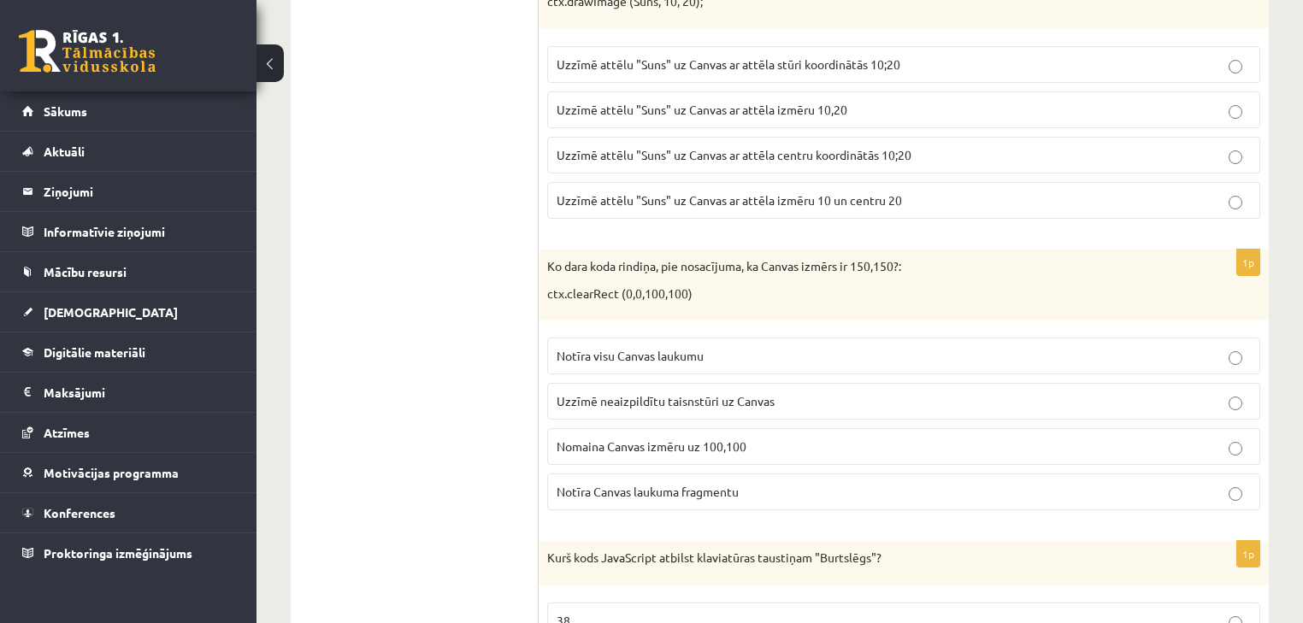
scroll to position [1231, 0]
click at [715, 482] on span "Notīra Canvas laukuma fragmentu" at bounding box center [648, 489] width 182 height 15
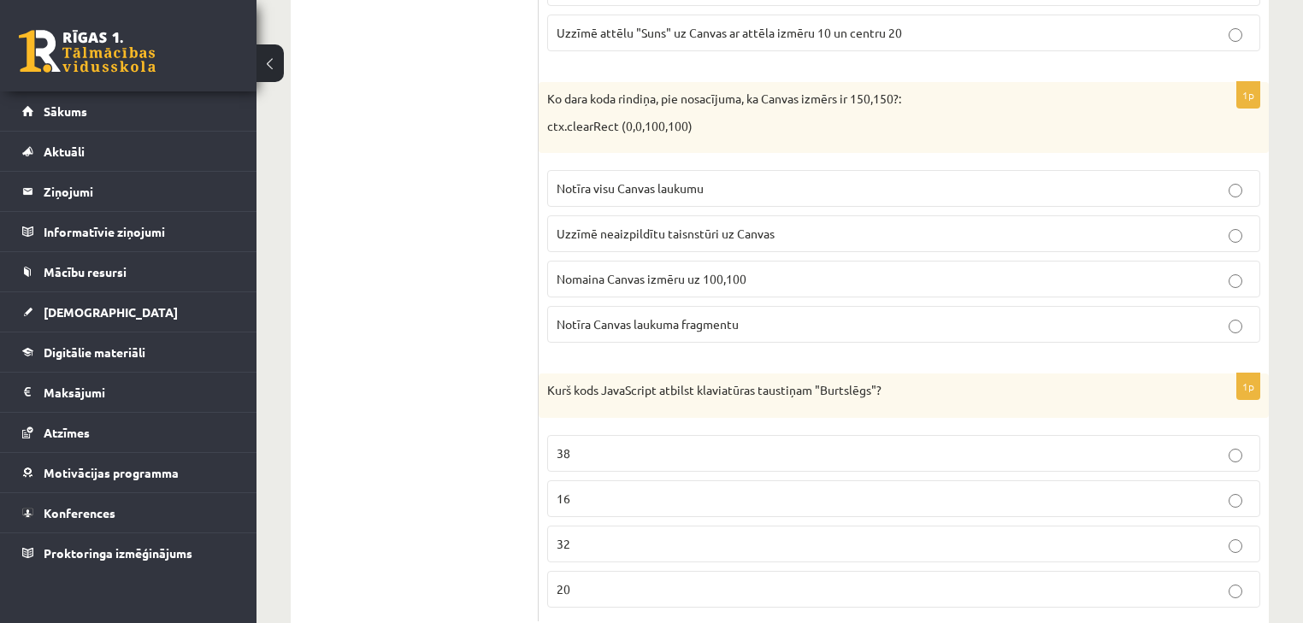
scroll to position [1440, 0]
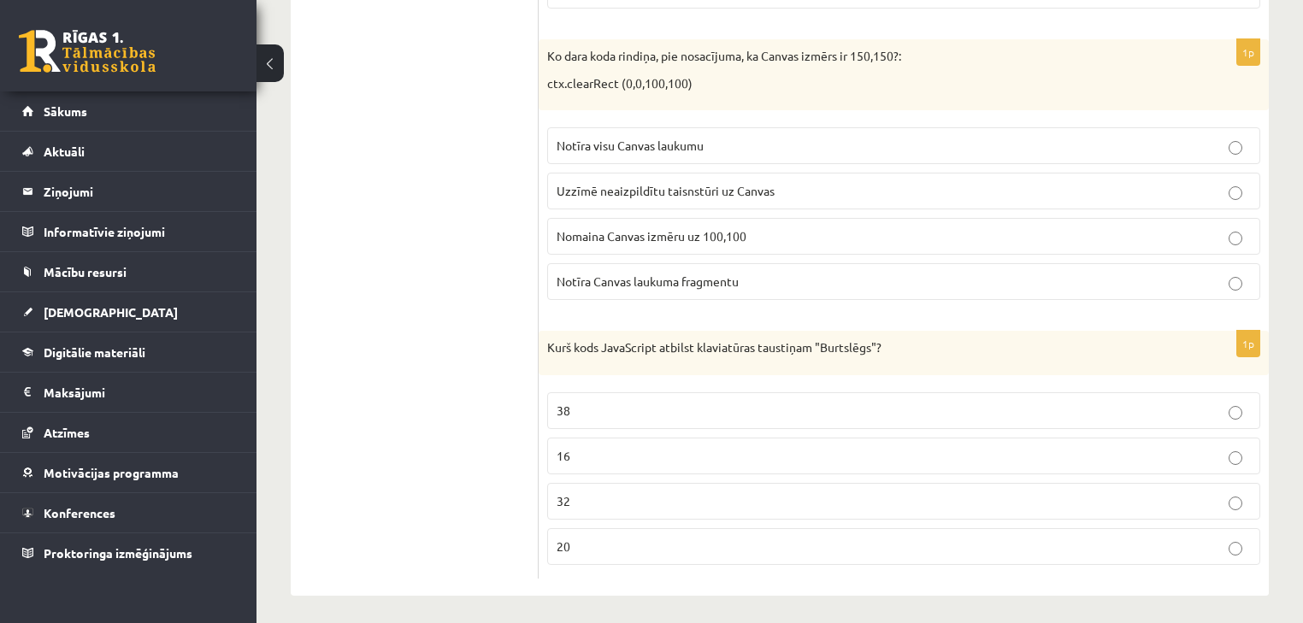
click at [656, 538] on p "20" at bounding box center [904, 547] width 694 height 18
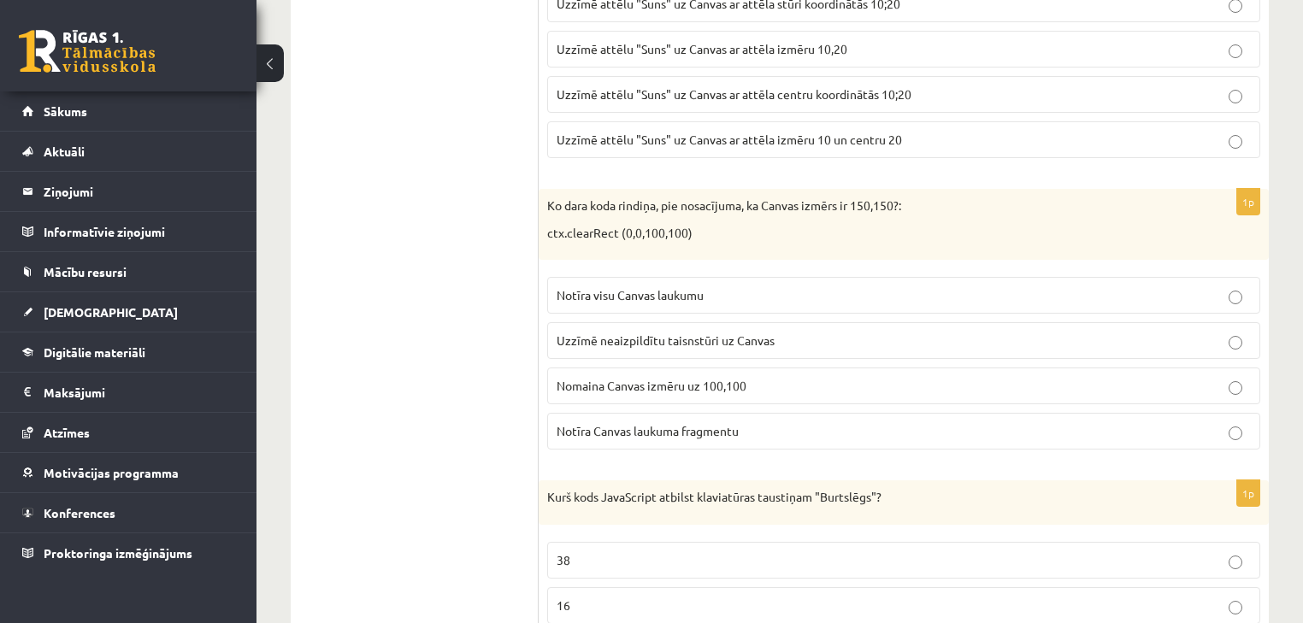
scroll to position [1235, 0]
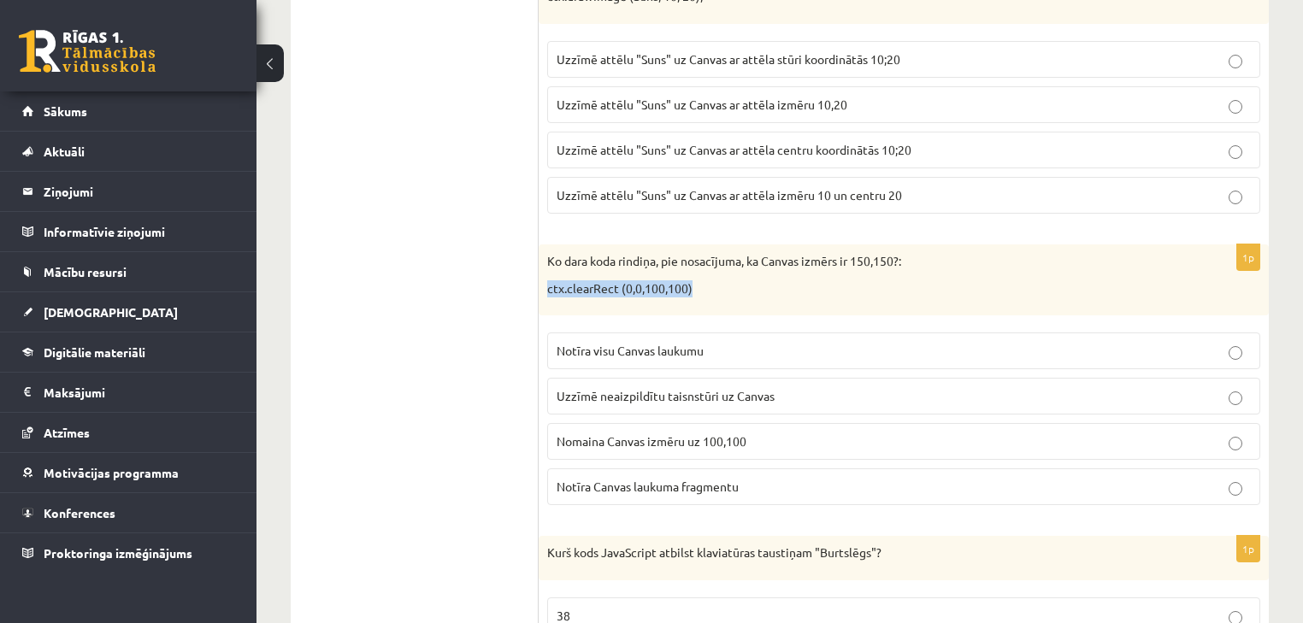
drag, startPoint x: 546, startPoint y: 280, endPoint x: 695, endPoint y: 286, distance: 148.9
click at [695, 286] on div "Ko dara koda rindiņa, pie nosacījuma, ka Canvas izmērs ir 150,150?: ctx.clearRe…" at bounding box center [904, 280] width 730 height 71
click at [892, 281] on p "ctx.clearRect (0,0,100,100)" at bounding box center [861, 288] width 628 height 17
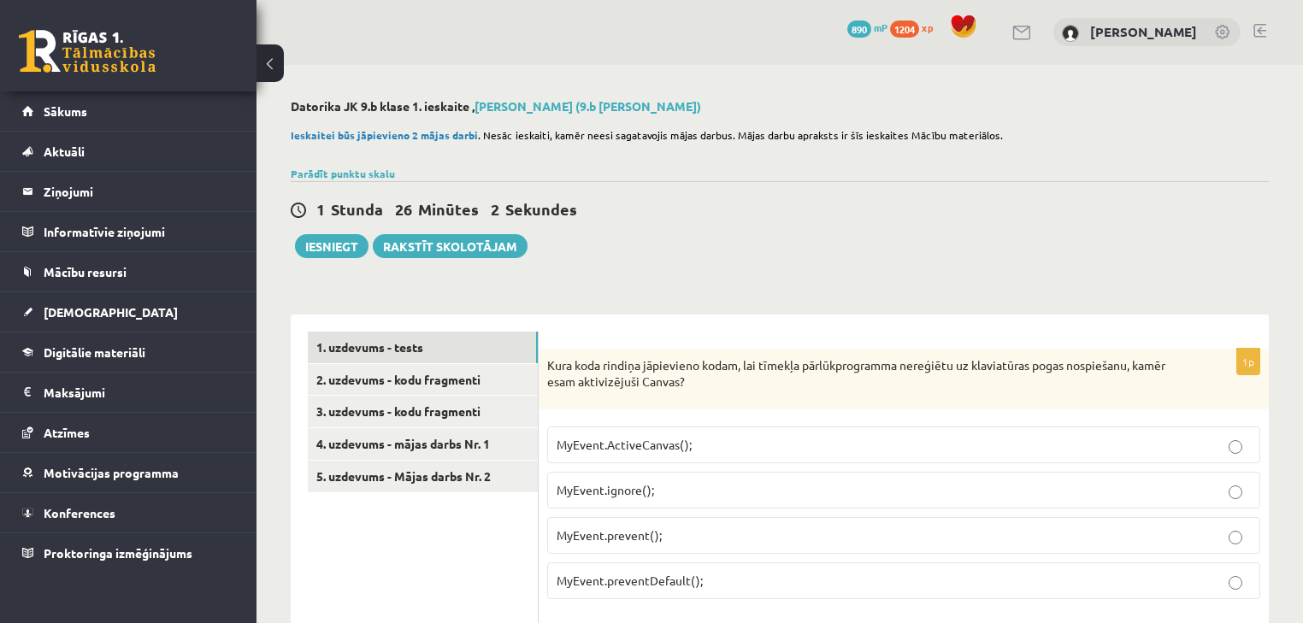
scroll to position [0, 0]
click at [397, 385] on link "2. uzdevums - kodu fragmenti" at bounding box center [423, 381] width 230 height 32
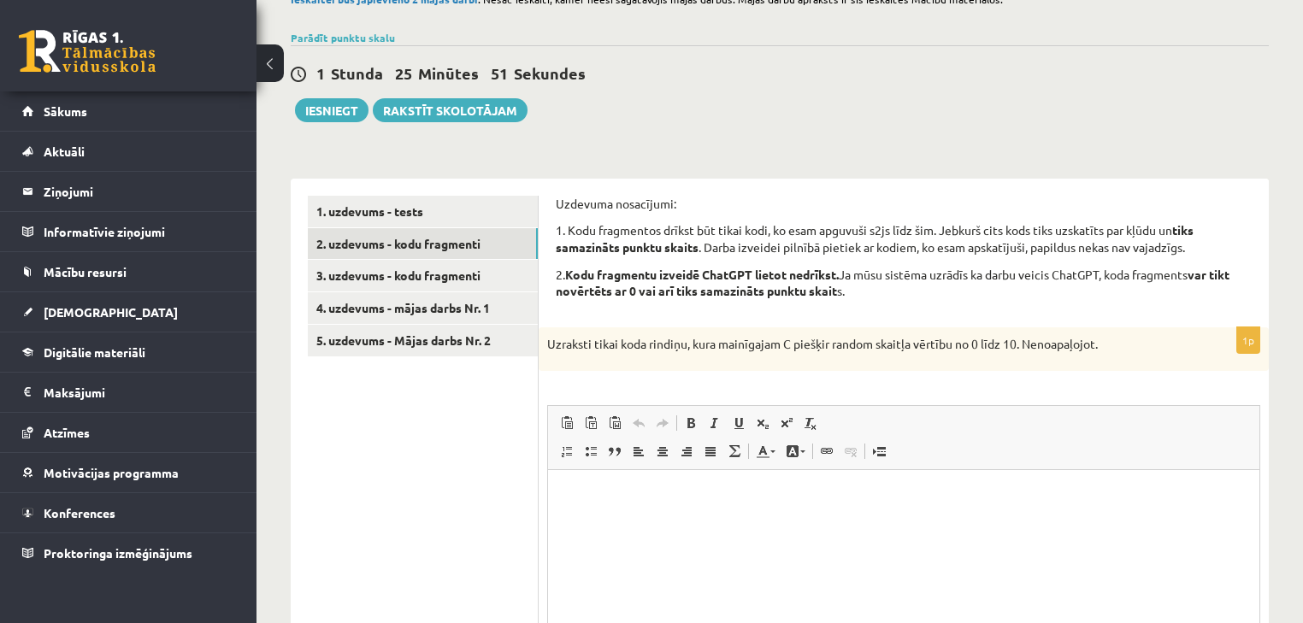
scroll to position [137, 0]
click at [700, 505] on html at bounding box center [903, 496] width 711 height 52
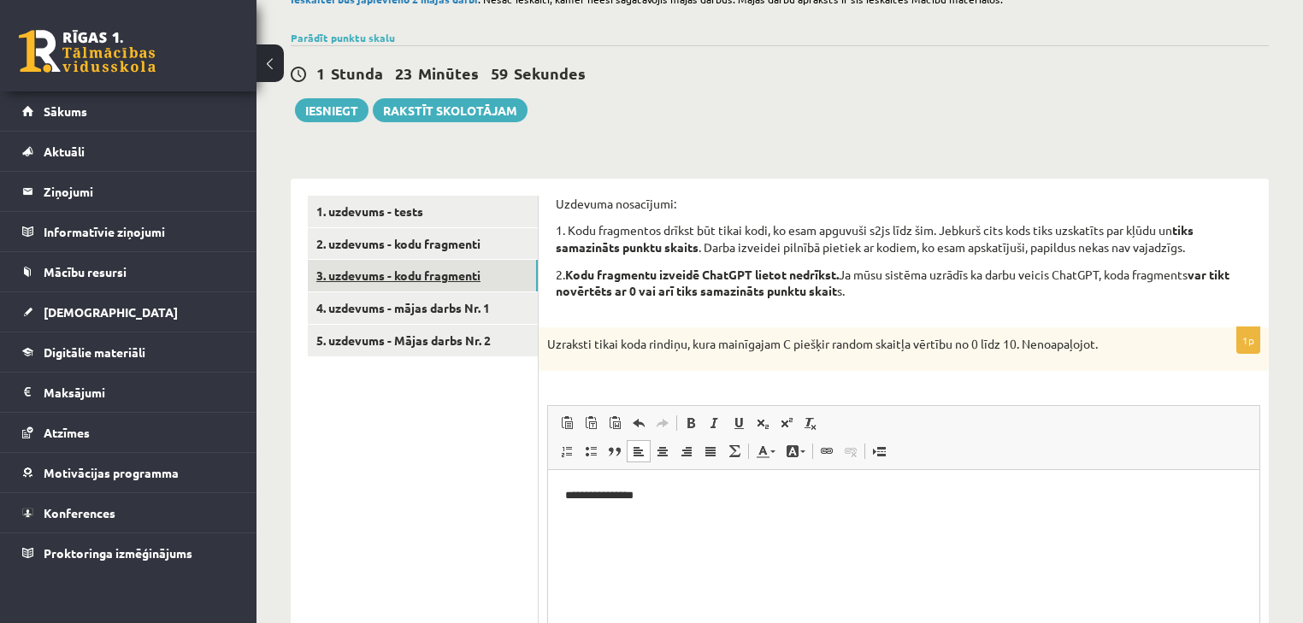
click at [462, 278] on link "3. uzdevums - kodu fragmenti" at bounding box center [423, 276] width 230 height 32
click at [778, 496] on p "Визуальный текстовый редактор, wiswyg-editor-user-answer-47433967928960" at bounding box center [903, 496] width 677 height 18
click at [563, 495] on html "**********" at bounding box center [903, 496] width 711 height 52
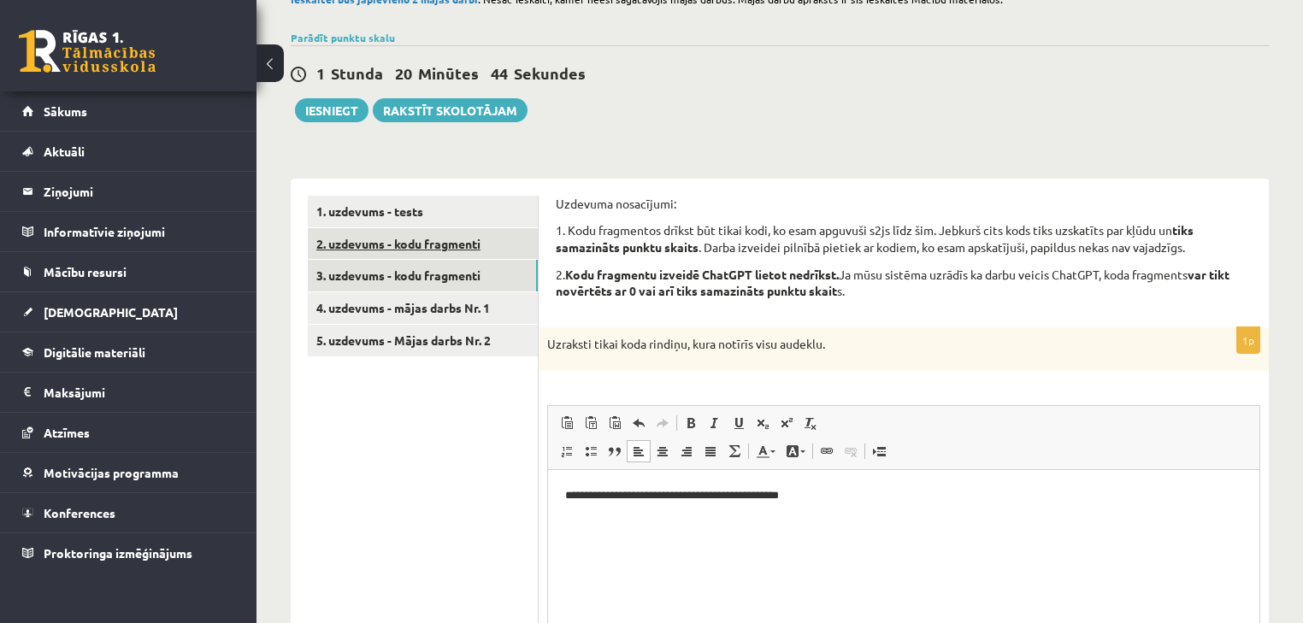
click at [412, 245] on link "2. uzdevums - kodu fragmenti" at bounding box center [423, 244] width 230 height 32
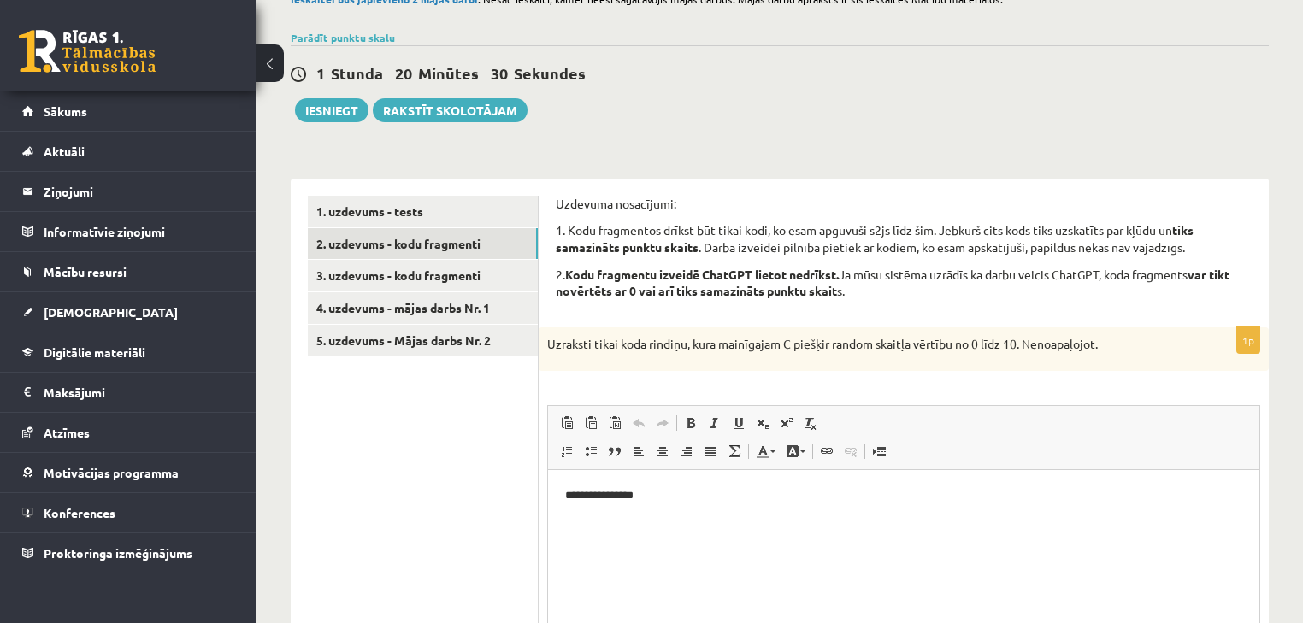
click at [563, 495] on html "**********" at bounding box center [903, 496] width 711 height 52
click at [509, 304] on link "4. uzdevums - mājas darbs Nr. 1" at bounding box center [423, 308] width 230 height 32
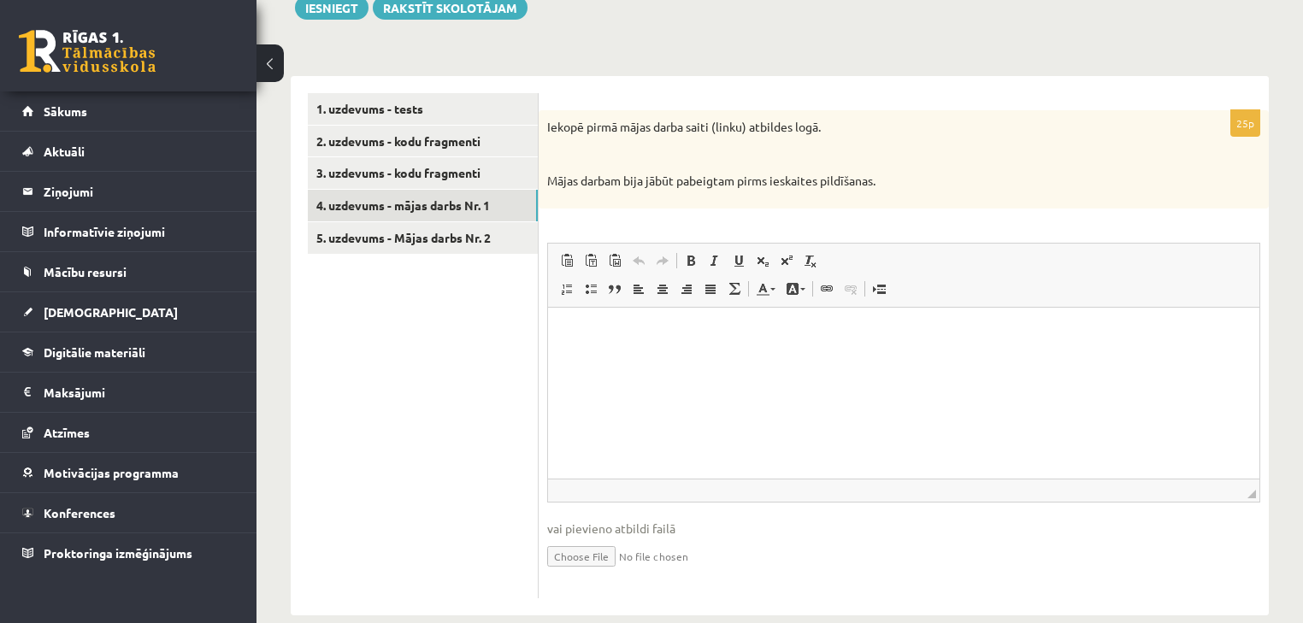
scroll to position [265, 0]
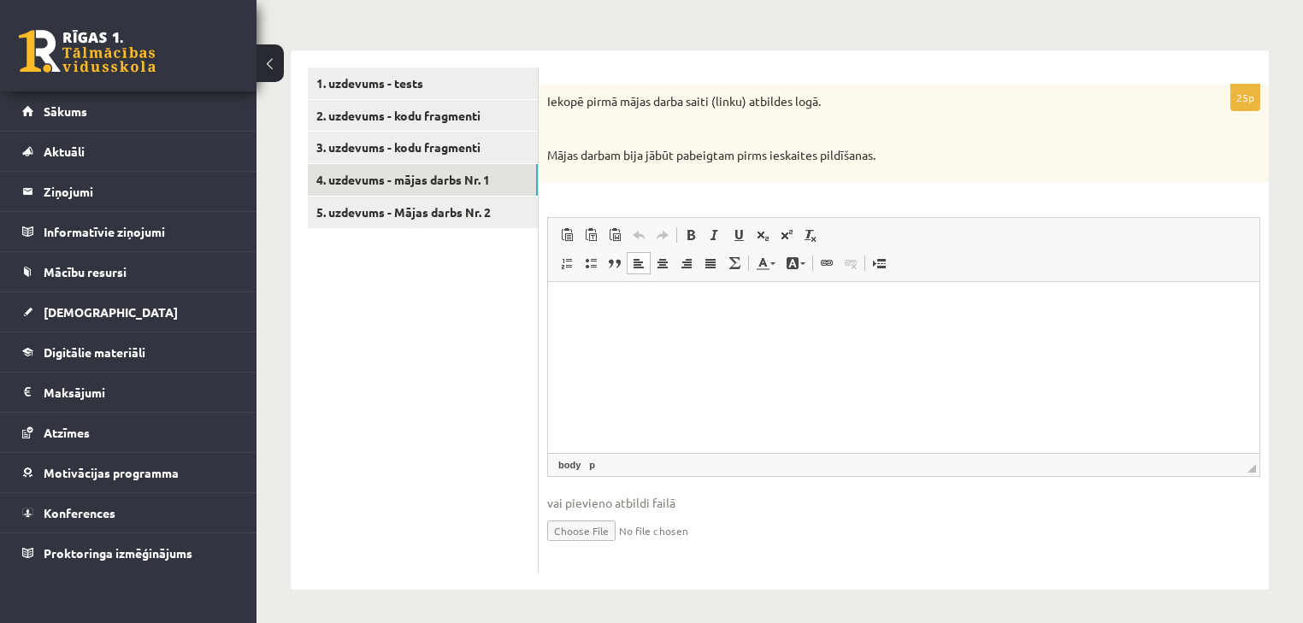
click at [617, 305] on p "Визуальный текстовый редактор, wiswyg-editor-user-answer-47434036739360" at bounding box center [903, 307] width 677 height 18
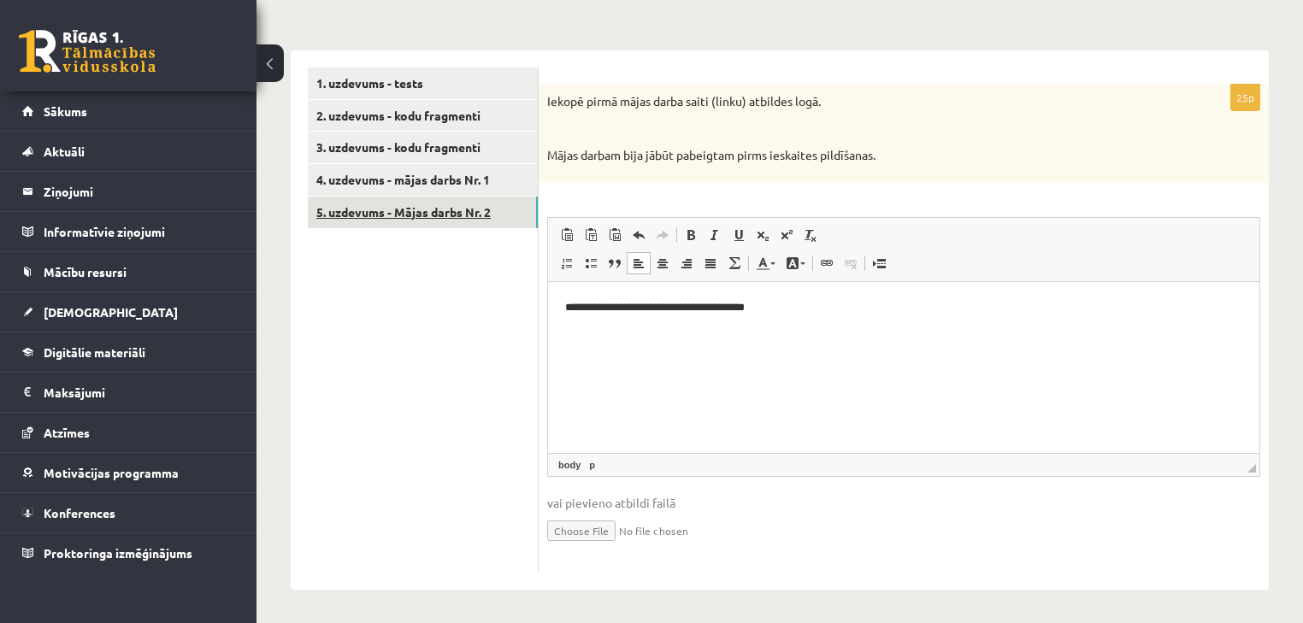
click at [443, 216] on link "5. uzdevums - Mājas darbs Nr. 2" at bounding box center [423, 213] width 230 height 32
click at [629, 320] on html at bounding box center [903, 307] width 711 height 52
click at [409, 84] on link "1. uzdevums - tests" at bounding box center [423, 84] width 230 height 32
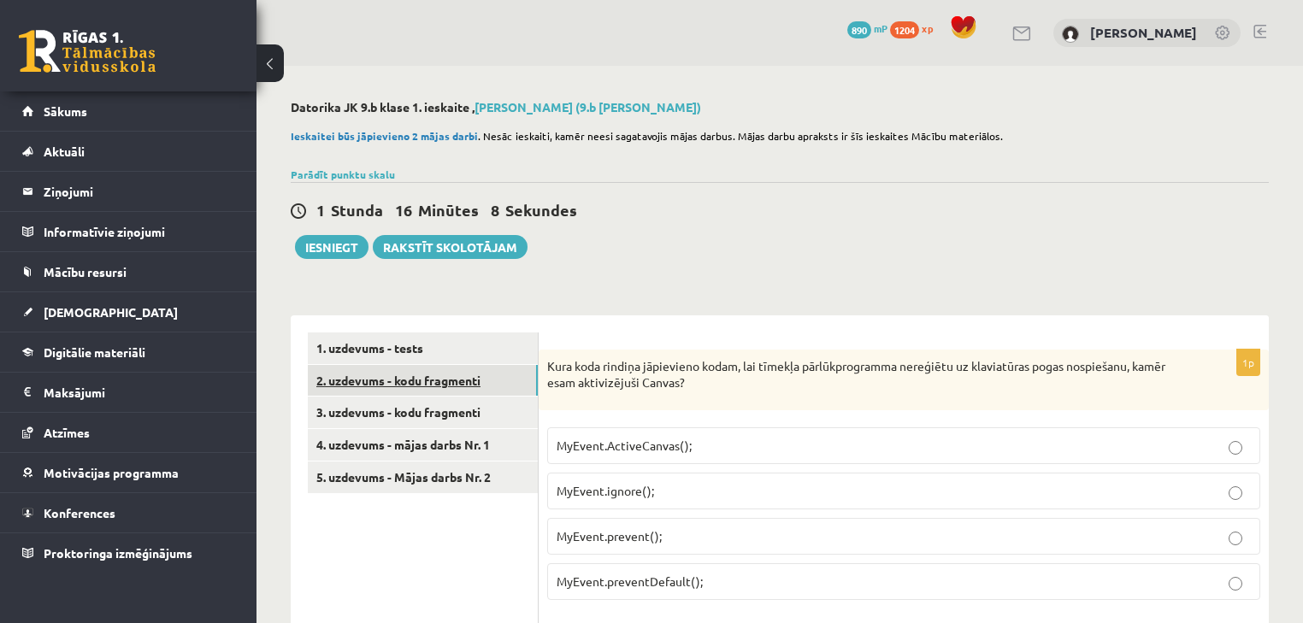
click at [479, 386] on link "2. uzdevums - kodu fragmenti" at bounding box center [423, 381] width 230 height 32
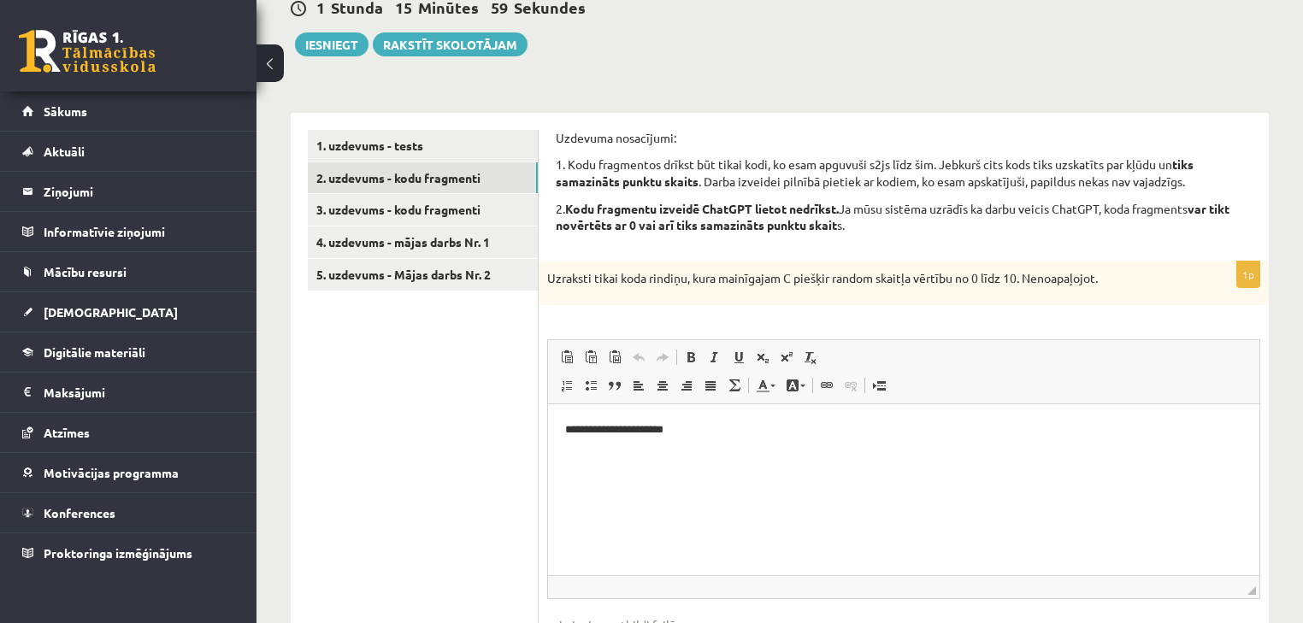
scroll to position [137, 0]
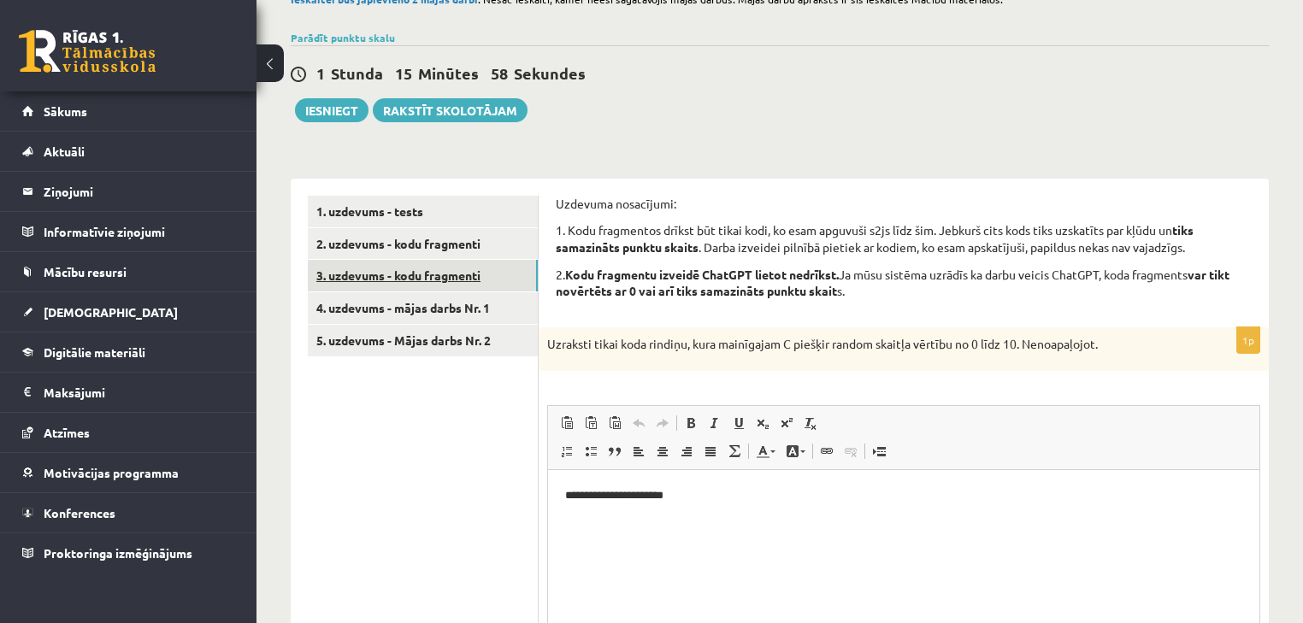
click at [440, 286] on link "3. uzdevums - kodu fragmenti" at bounding box center [423, 276] width 230 height 32
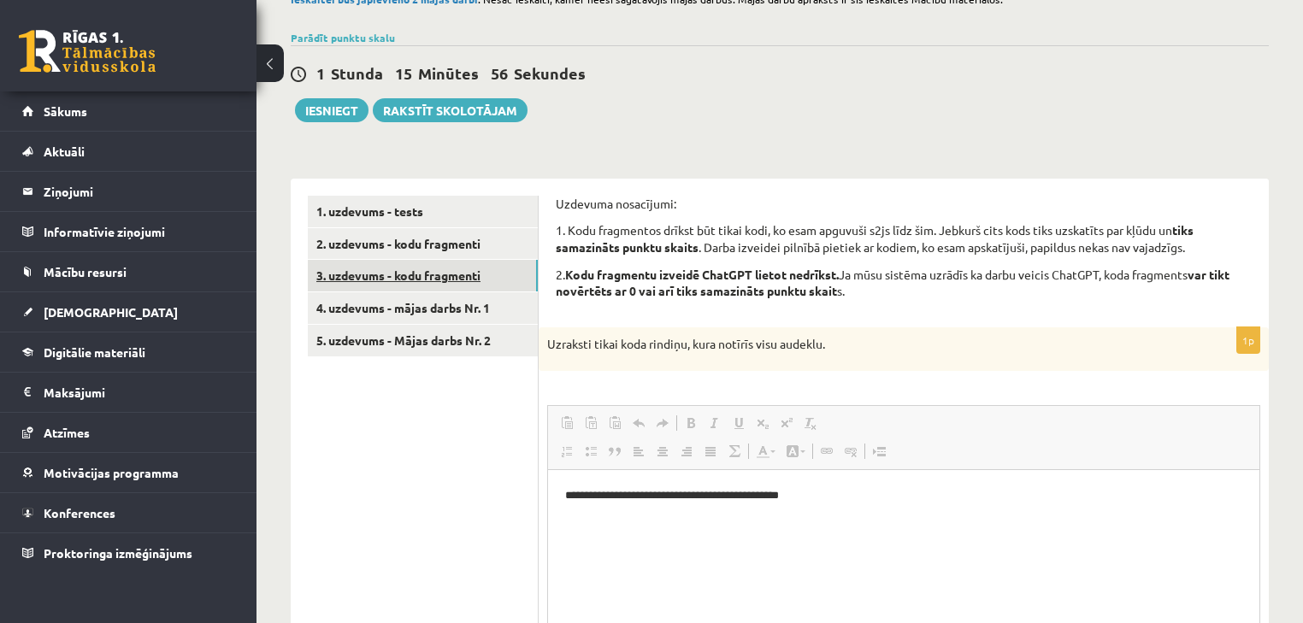
scroll to position [0, 0]
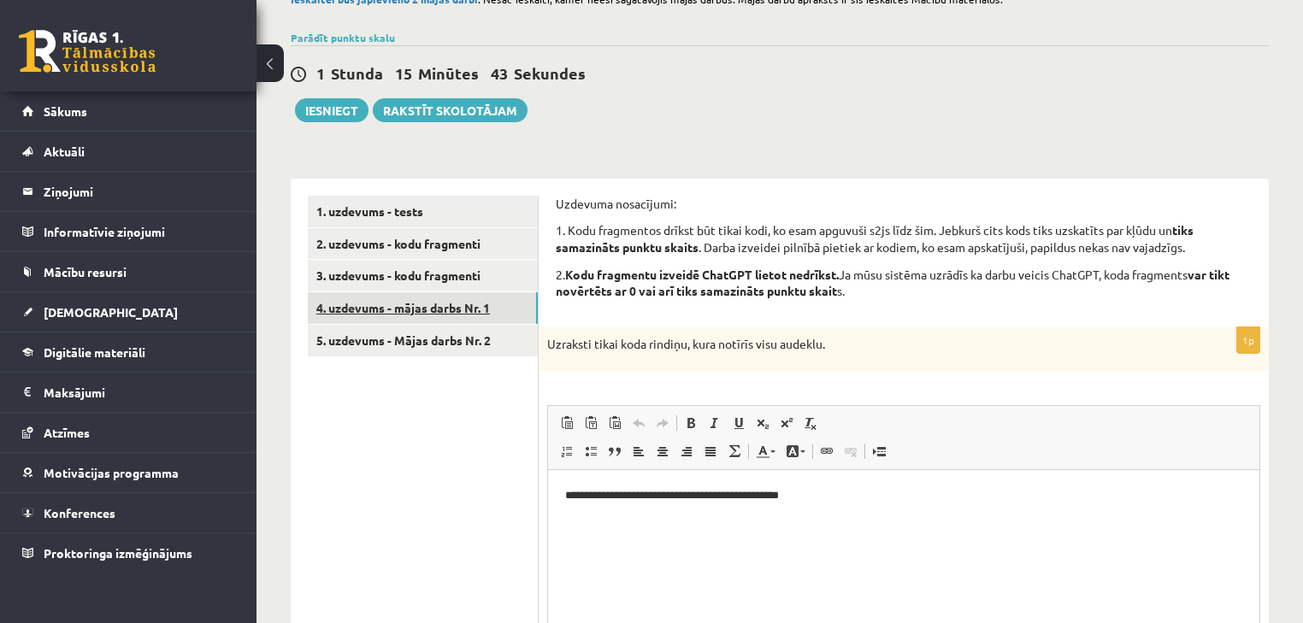
click at [452, 301] on link "4. uzdevums - mājas darbs Nr. 1" at bounding box center [423, 308] width 230 height 32
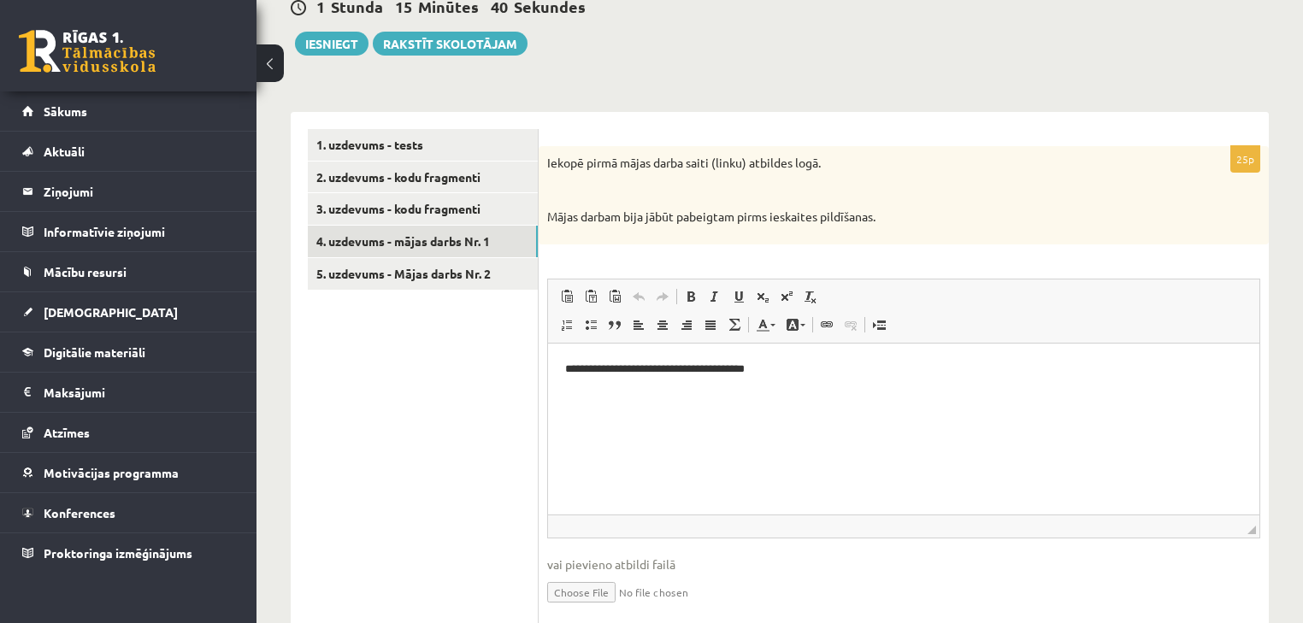
scroll to position [205, 0]
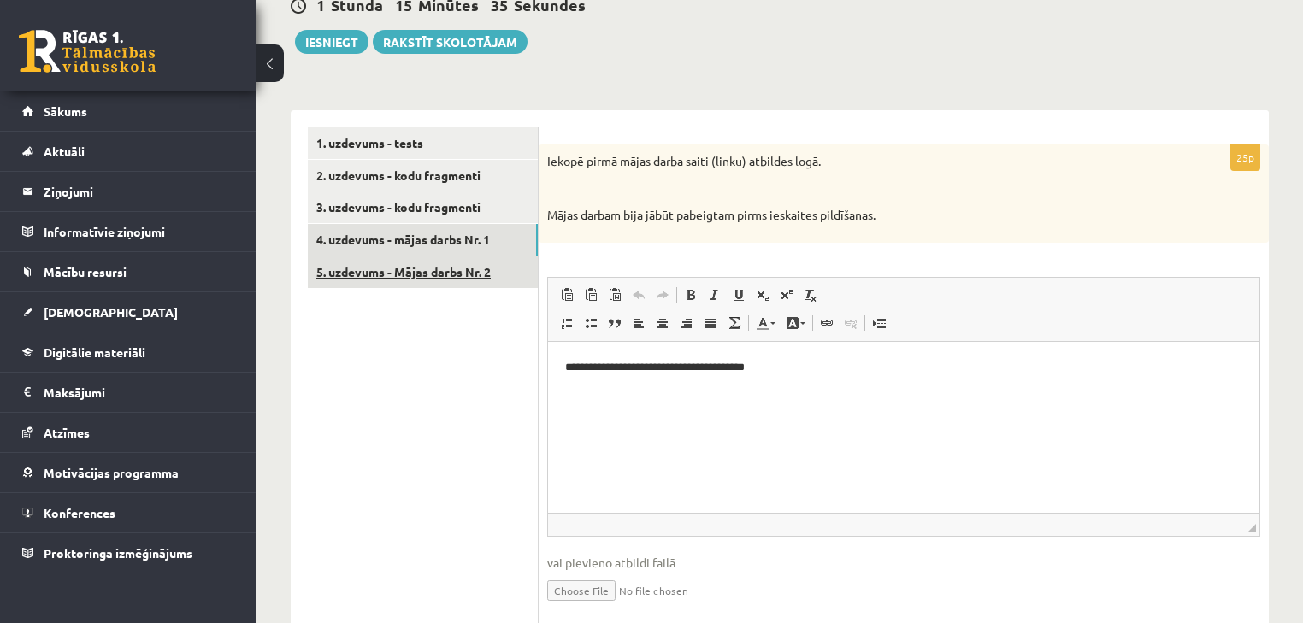
click at [492, 269] on link "5. uzdevums - Mājas darbs Nr. 2" at bounding box center [423, 273] width 230 height 32
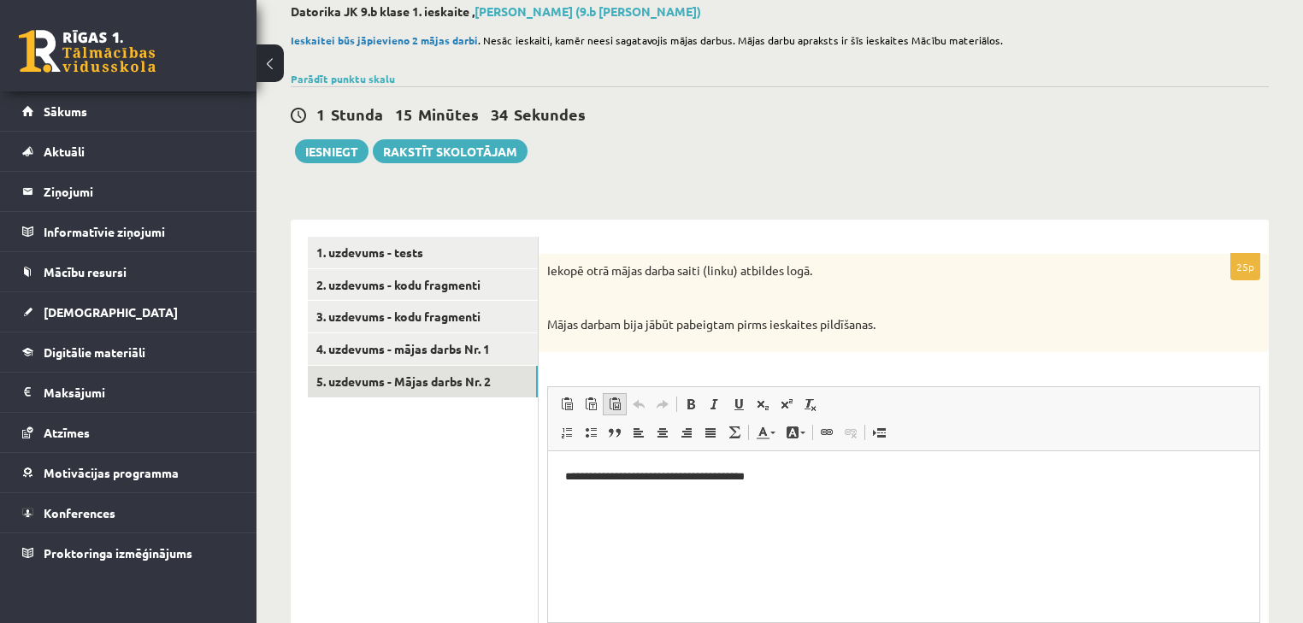
scroll to position [0, 0]
click at [332, 144] on button "Iesniegt" at bounding box center [332, 151] width 74 height 24
click at [416, 284] on link "2. uzdevums - kodu fragmenti" at bounding box center [423, 285] width 230 height 32
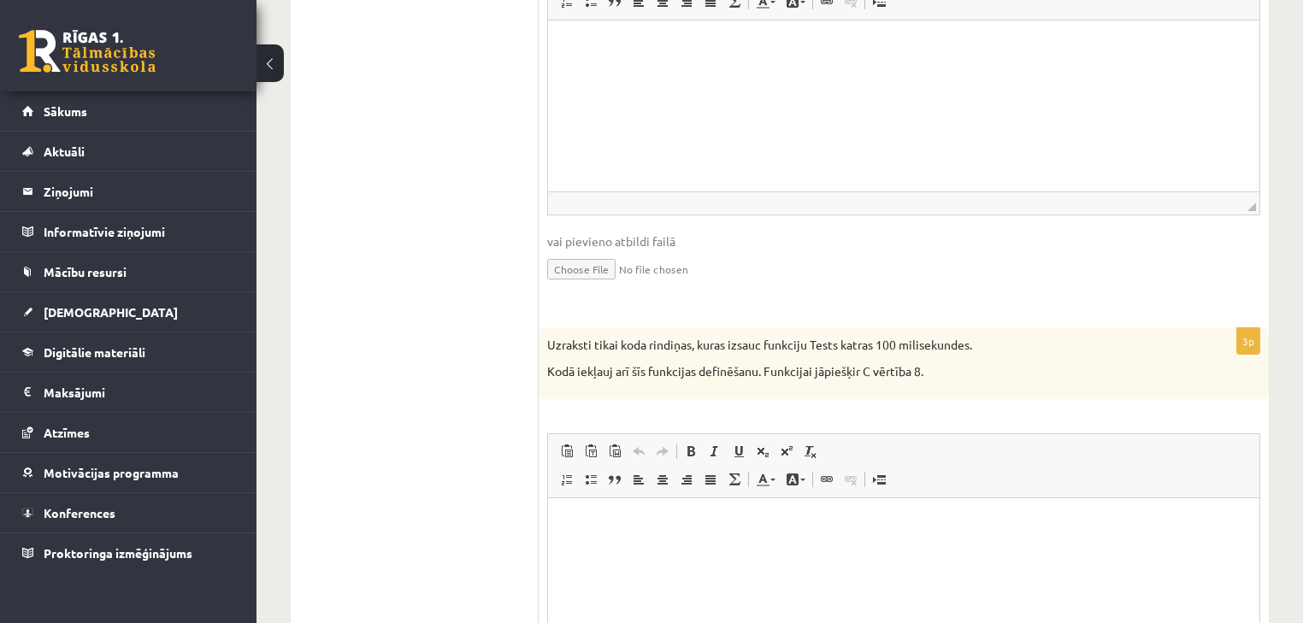
scroll to position [1095, 0]
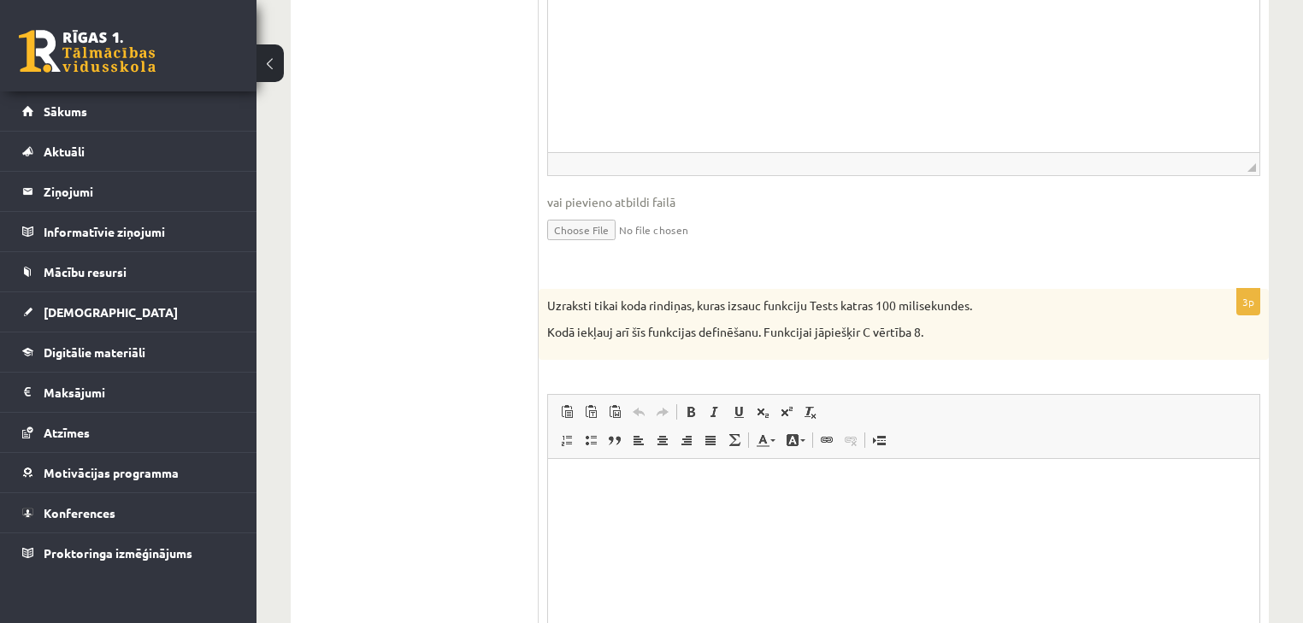
click at [602, 493] on html at bounding box center [903, 484] width 711 height 52
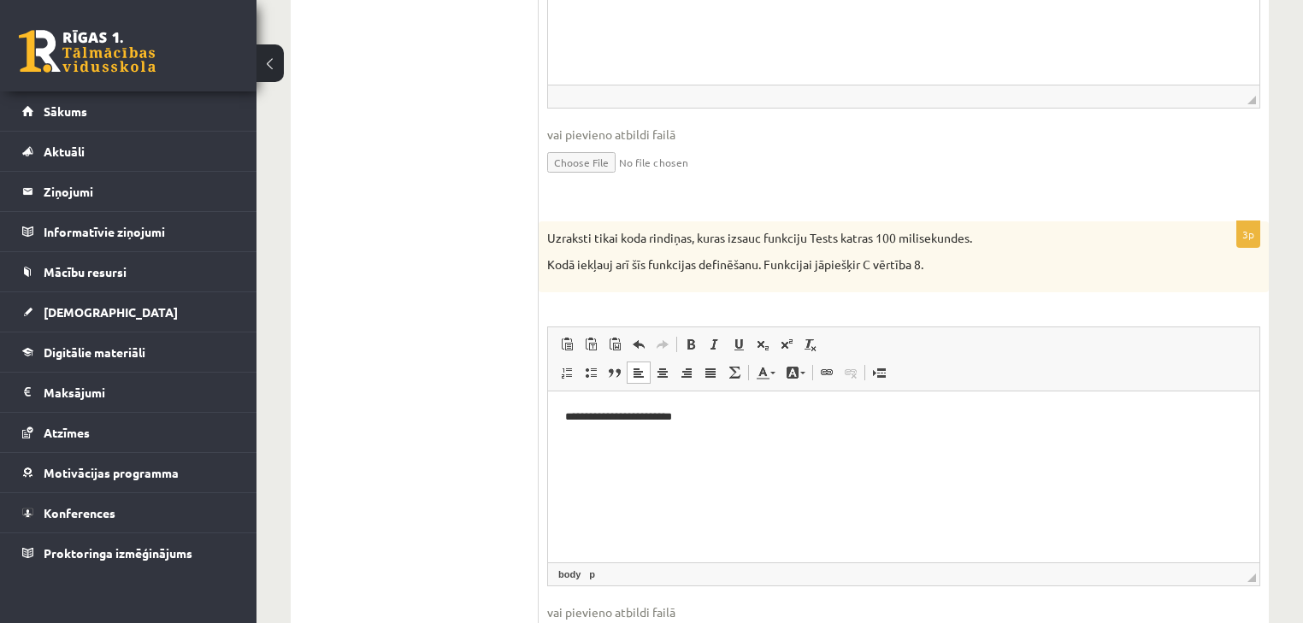
scroll to position [1163, 0]
click at [561, 416] on html "**********" at bounding box center [903, 416] width 711 height 52
click at [574, 411] on p "Визуальный текстовый редактор, wiswyg-editor-user-answer-47434009046500" at bounding box center [903, 416] width 677 height 18
drag, startPoint x: 692, startPoint y: 474, endPoint x: 1061, endPoint y: 773, distance: 475.5
click at [548, 390] on html "**********" at bounding box center [903, 444] width 711 height 109
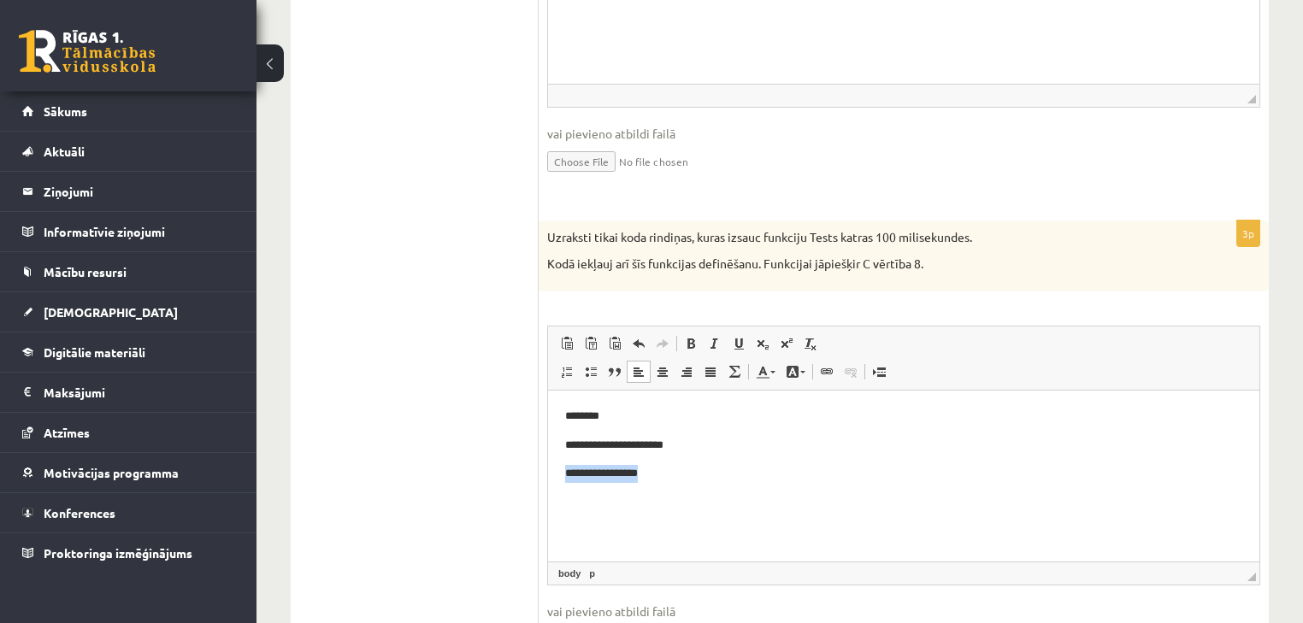
drag, startPoint x: 658, startPoint y: 473, endPoint x: 562, endPoint y: 476, distance: 95.8
click at [562, 476] on html "**********" at bounding box center [903, 444] width 711 height 109
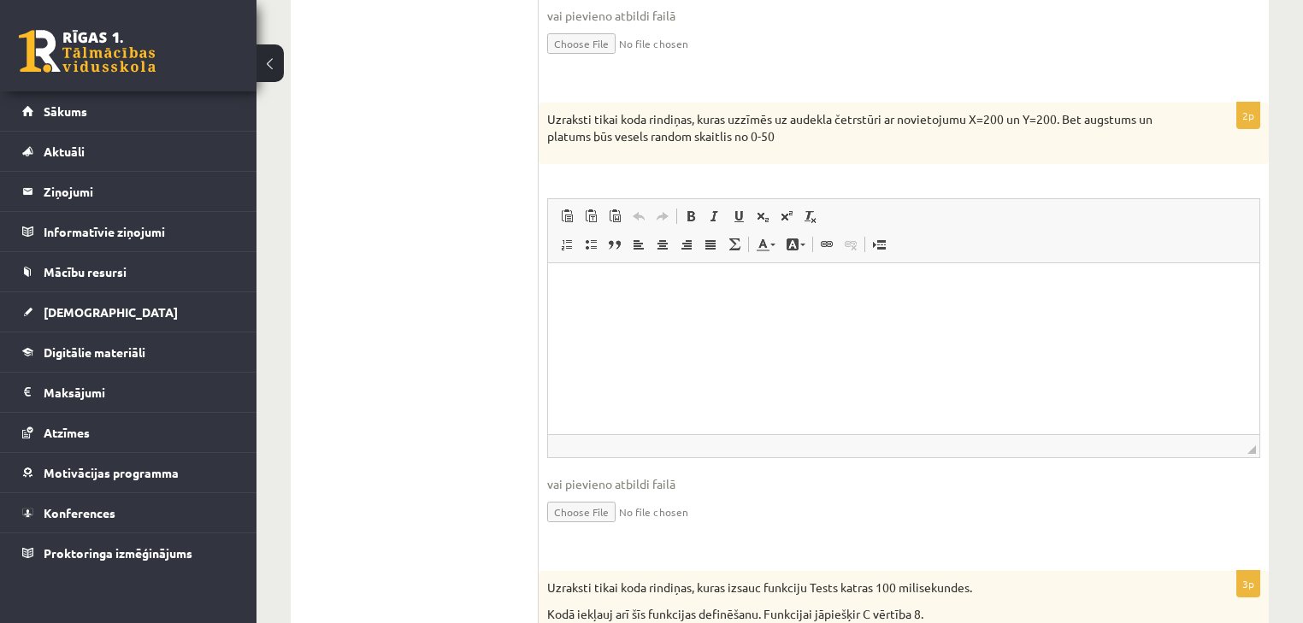
scroll to position [790, 0]
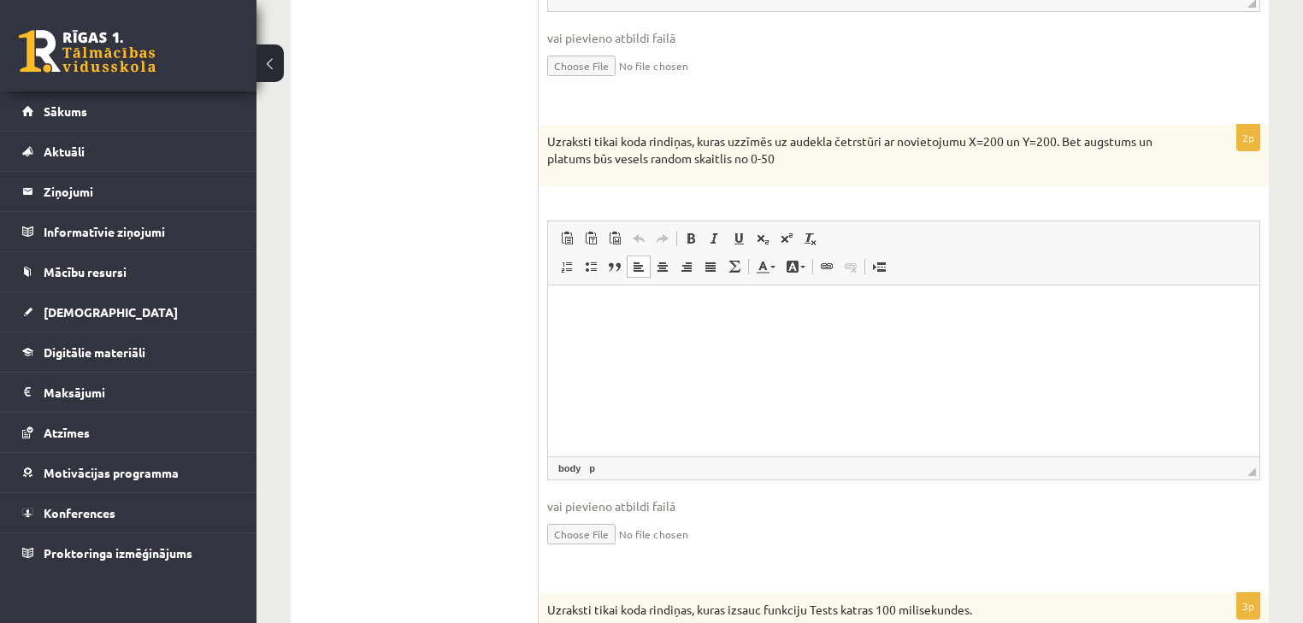
click at [644, 303] on p "Визуальный текстовый редактор, wiswyg-editor-user-answer-47433953032380" at bounding box center [903, 311] width 677 height 18
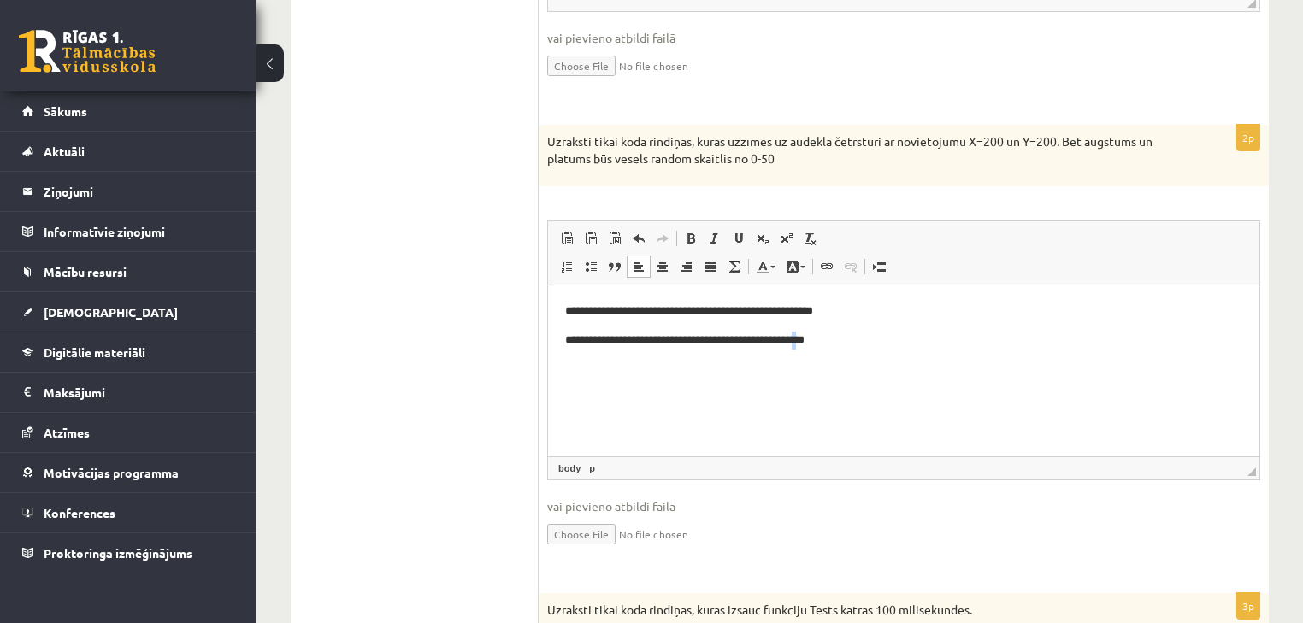
click at [842, 322] on body "**********" at bounding box center [903, 325] width 677 height 46
click at [882, 315] on p "**********" at bounding box center [904, 311] width 678 height 18
drag, startPoint x: 875, startPoint y: 309, endPoint x: 910, endPoint y: 309, distance: 35.1
click at [910, 309] on p "**********" at bounding box center [904, 311] width 678 height 18
click at [764, 264] on span at bounding box center [763, 267] width 14 height 14
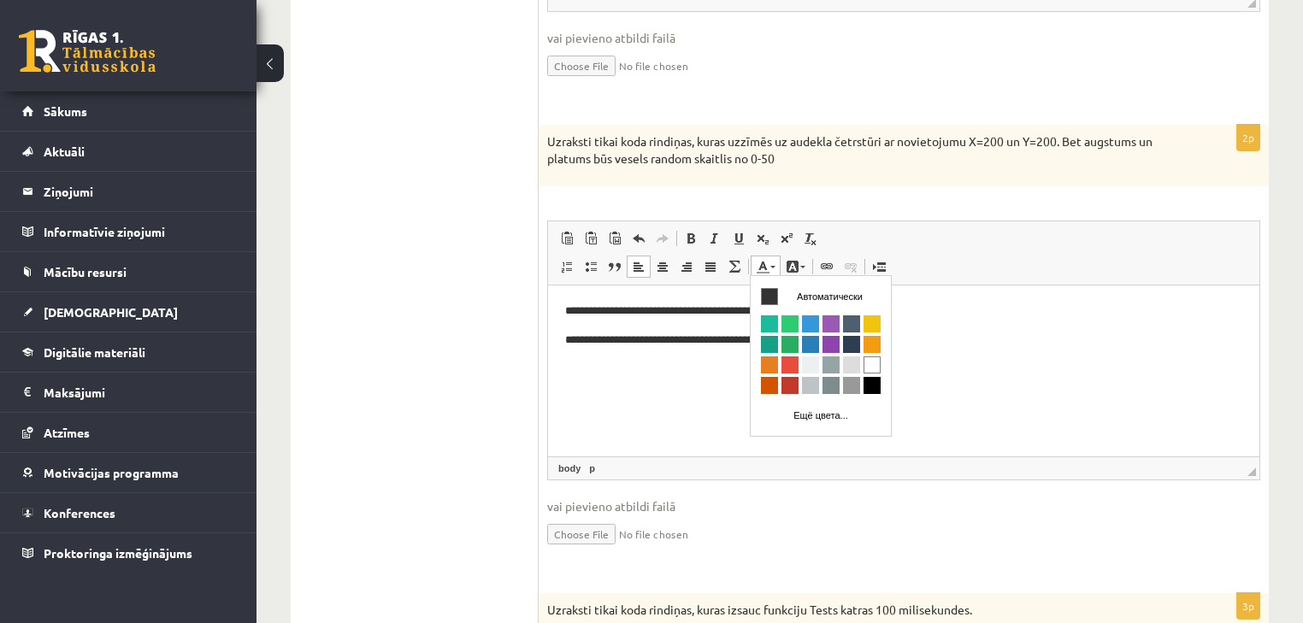
scroll to position [0, 0]
click at [827, 347] on span "Цвета" at bounding box center [831, 344] width 17 height 17
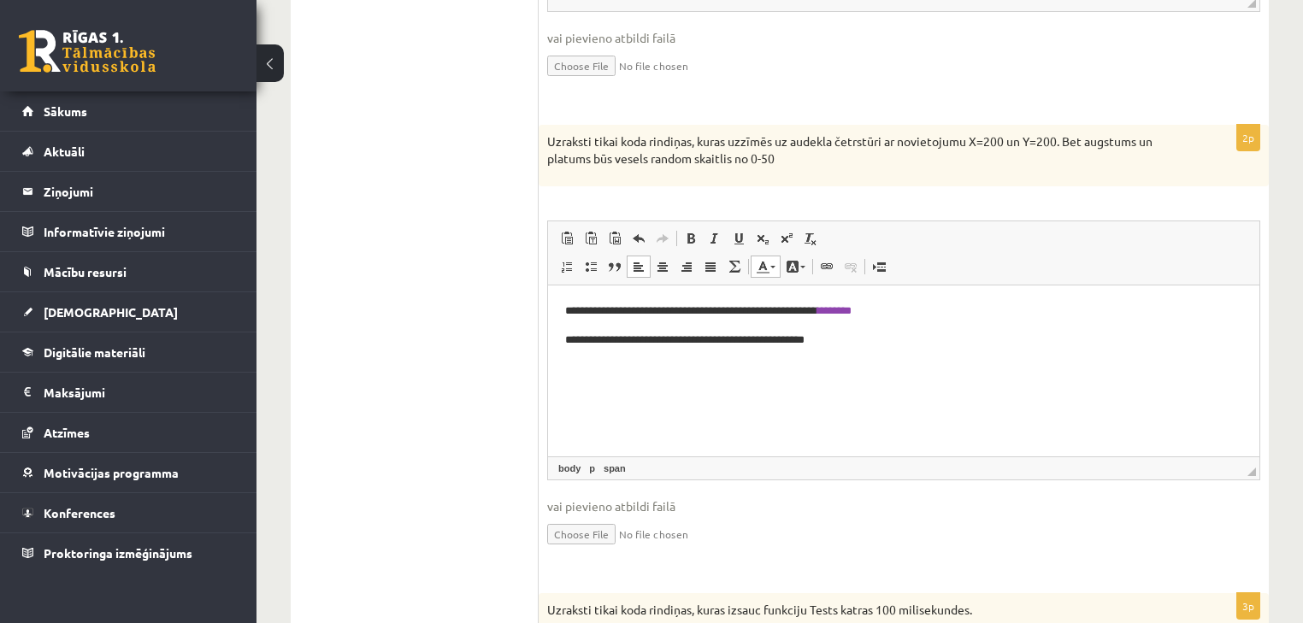
click at [935, 339] on p "**********" at bounding box center [904, 340] width 678 height 18
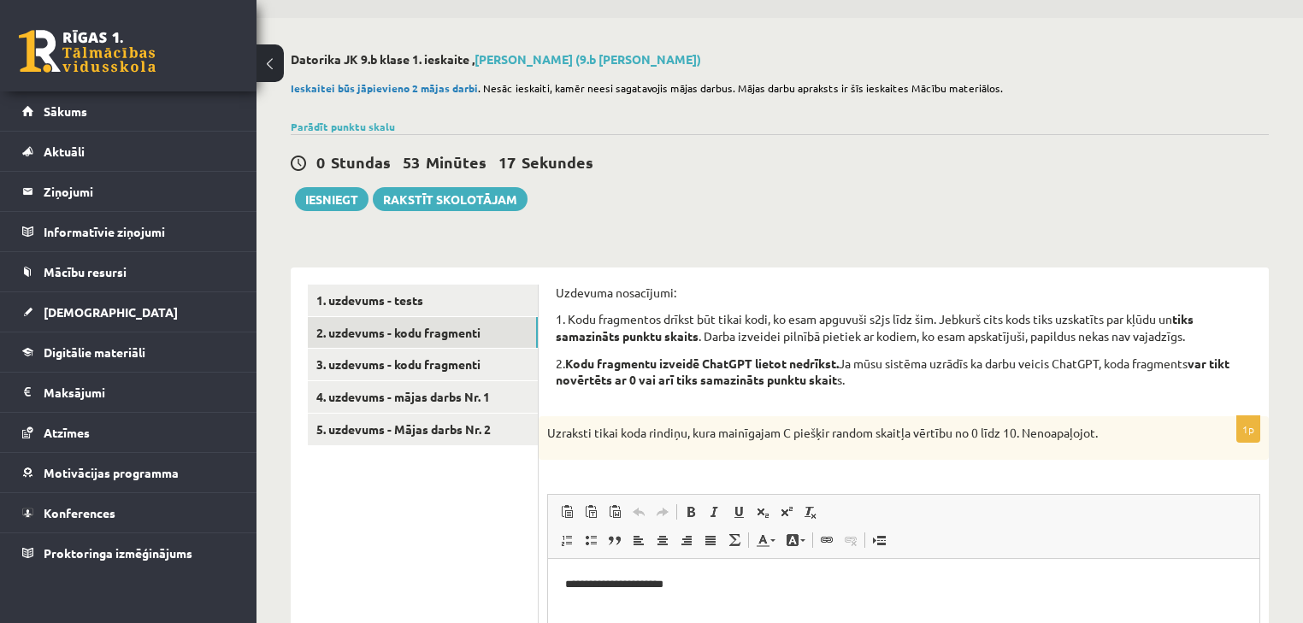
scroll to position [38, 0]
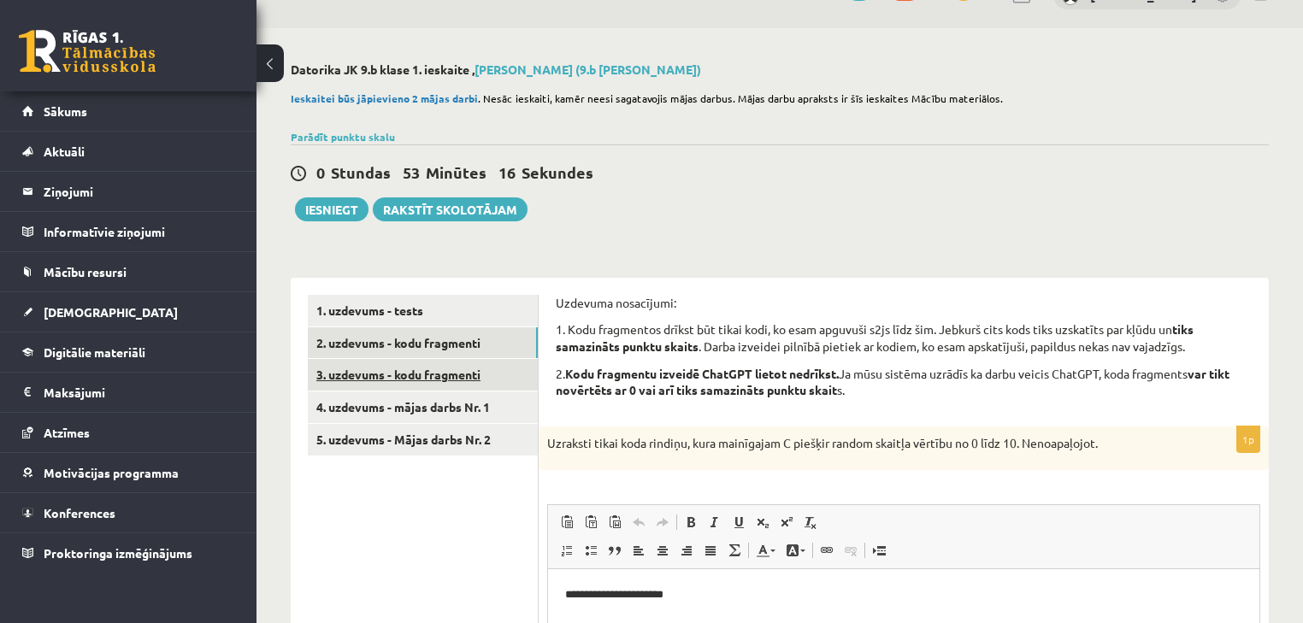
click at [496, 380] on link "3. uzdevums - kodu fragmenti" at bounding box center [423, 375] width 230 height 32
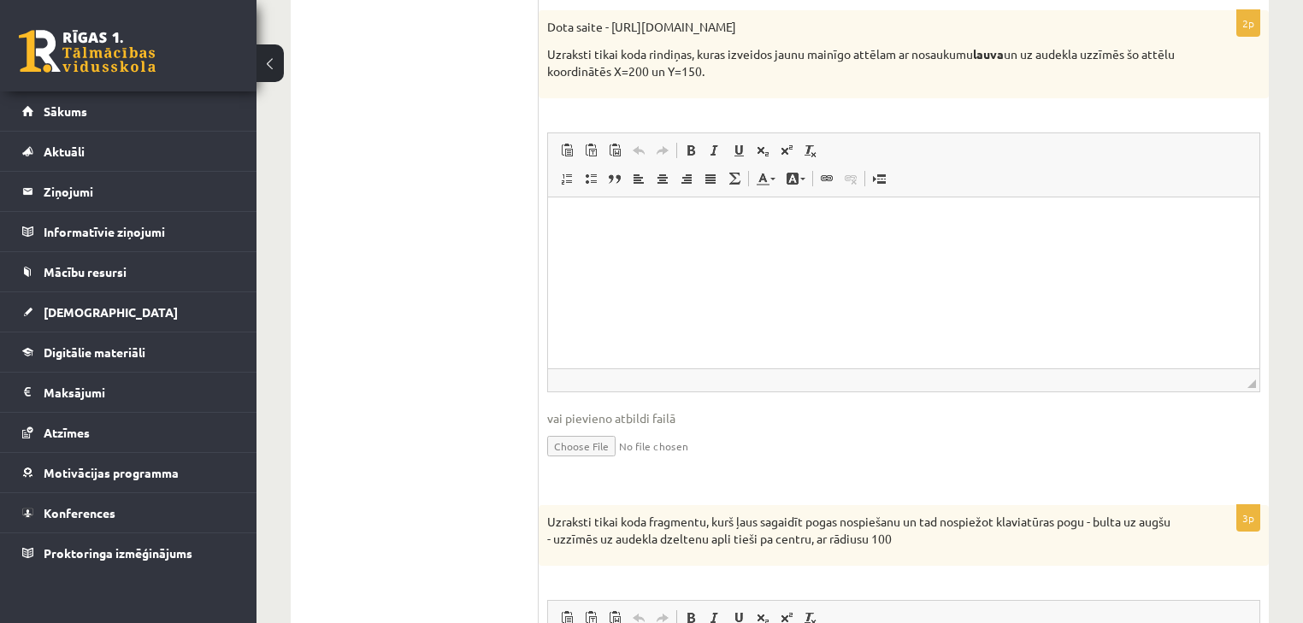
scroll to position [859, 0]
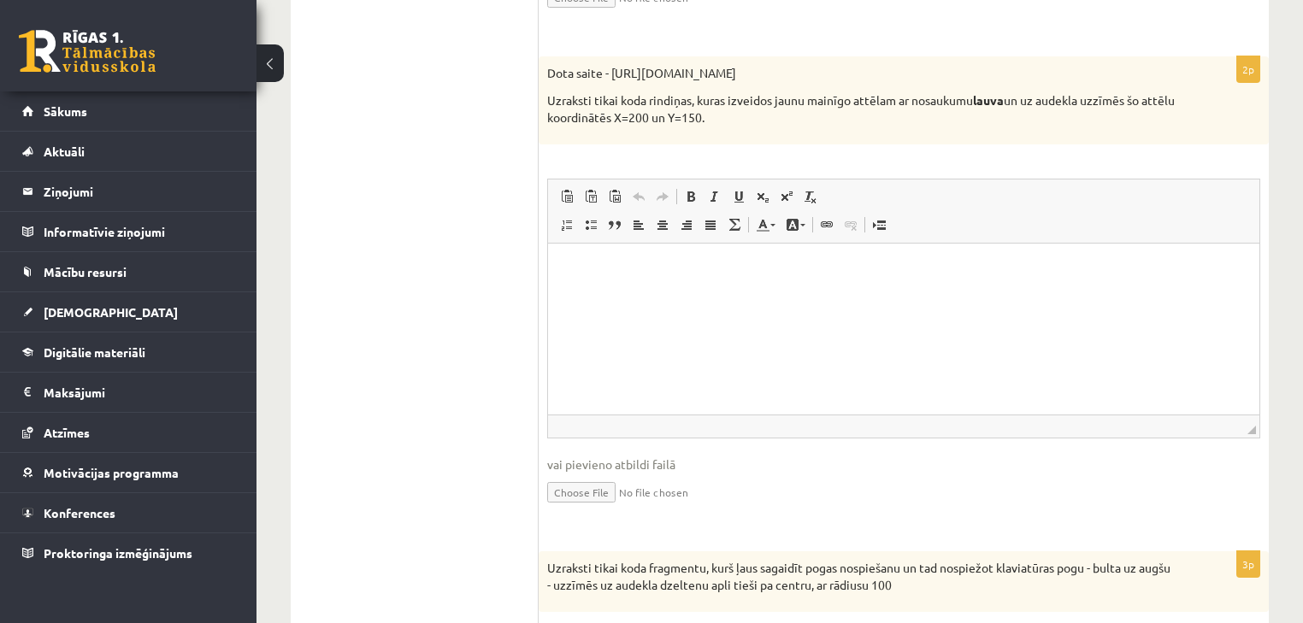
click at [637, 281] on html at bounding box center [903, 270] width 711 height 52
drag, startPoint x: 609, startPoint y: 68, endPoint x: 1056, endPoint y: 57, distance: 447.4
click at [1056, 57] on div "Dota saite - https://clipart4school.com/wp-content/uploads/2018/03/lion-color-p…" at bounding box center [904, 100] width 730 height 88
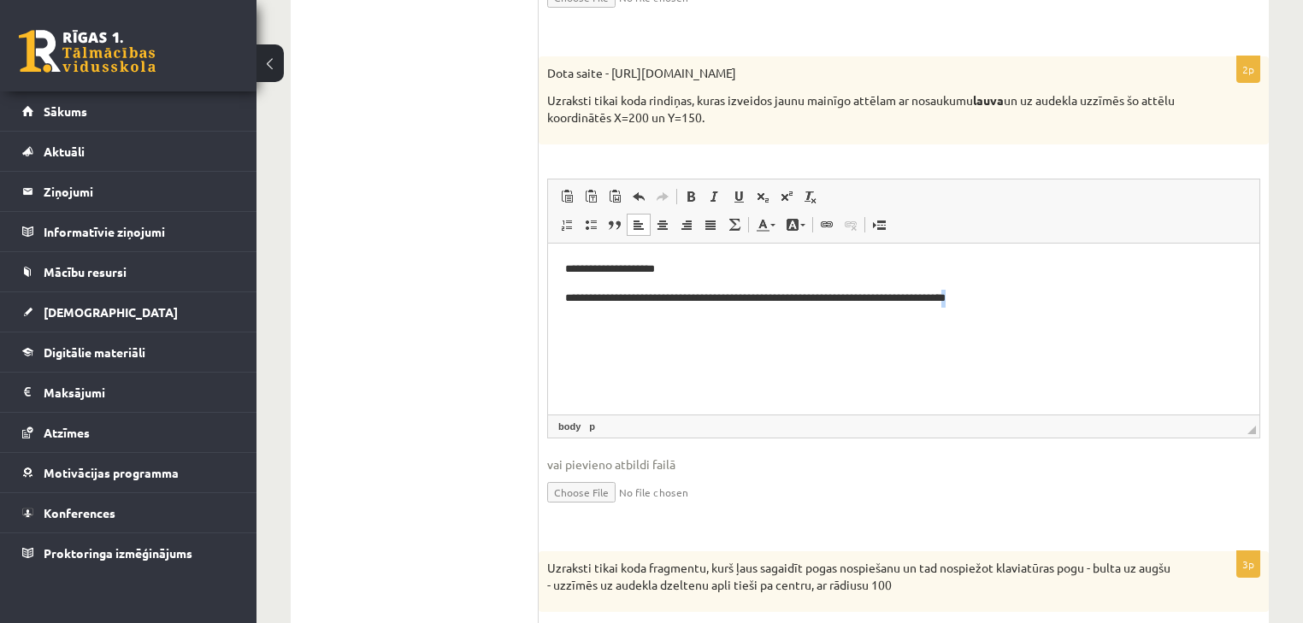
click at [1000, 298] on p "**********" at bounding box center [904, 299] width 678 height 18
click at [1024, 298] on p "**********" at bounding box center [904, 299] width 678 height 18
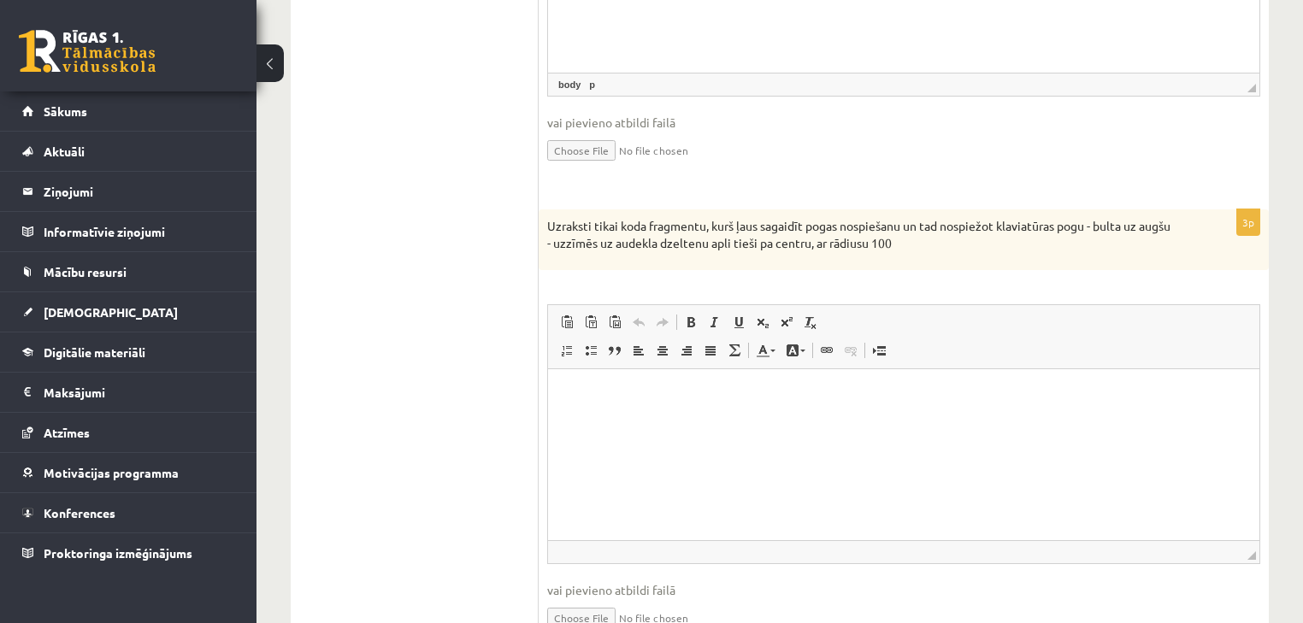
scroll to position [1149, 0]
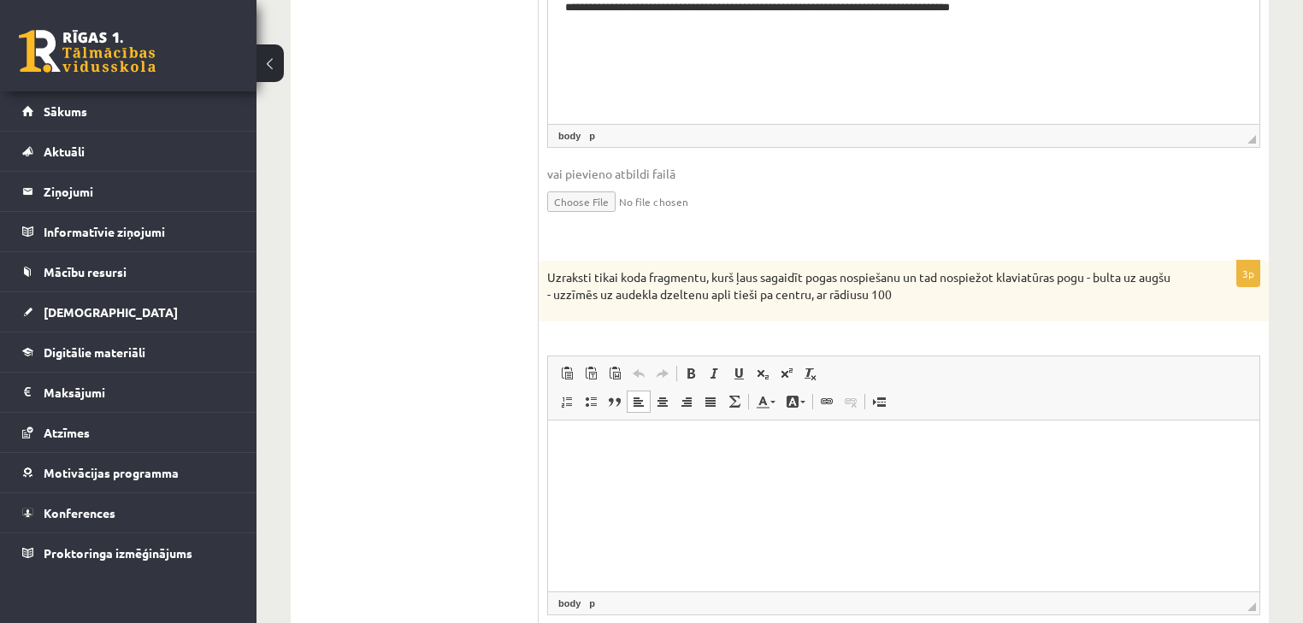
click at [824, 452] on p "Визуальный текстовый редактор, wiswyg-editor-user-answer-47433801309740" at bounding box center [903, 447] width 677 height 18
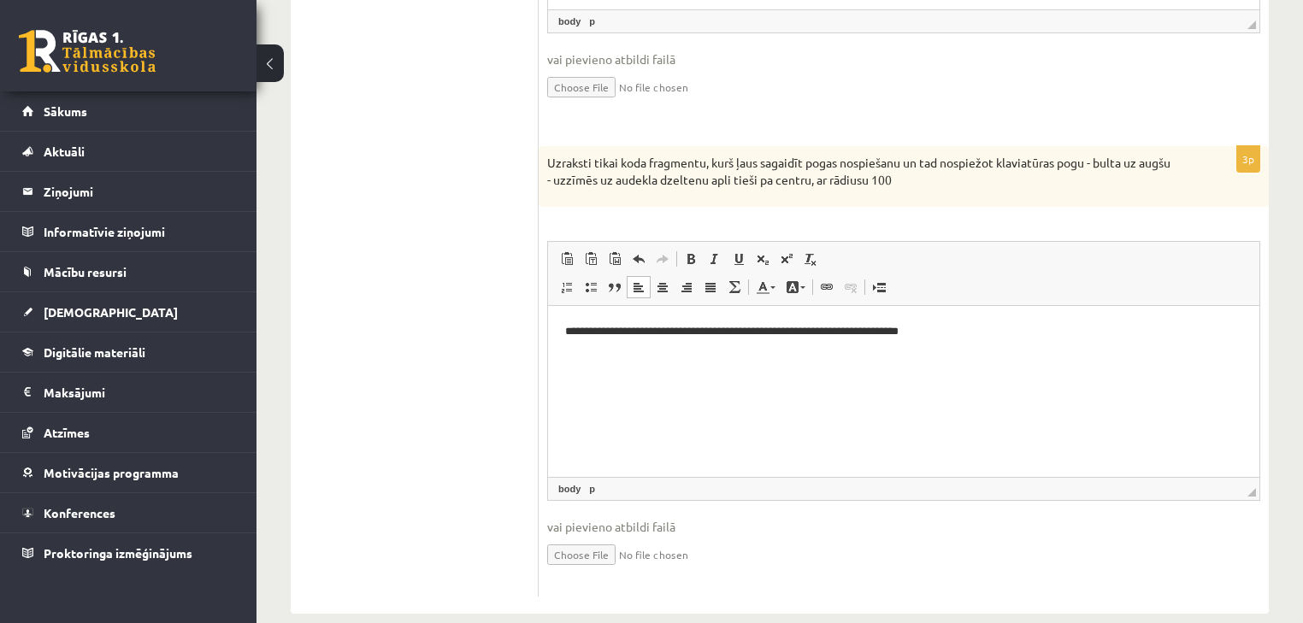
scroll to position [1286, 0]
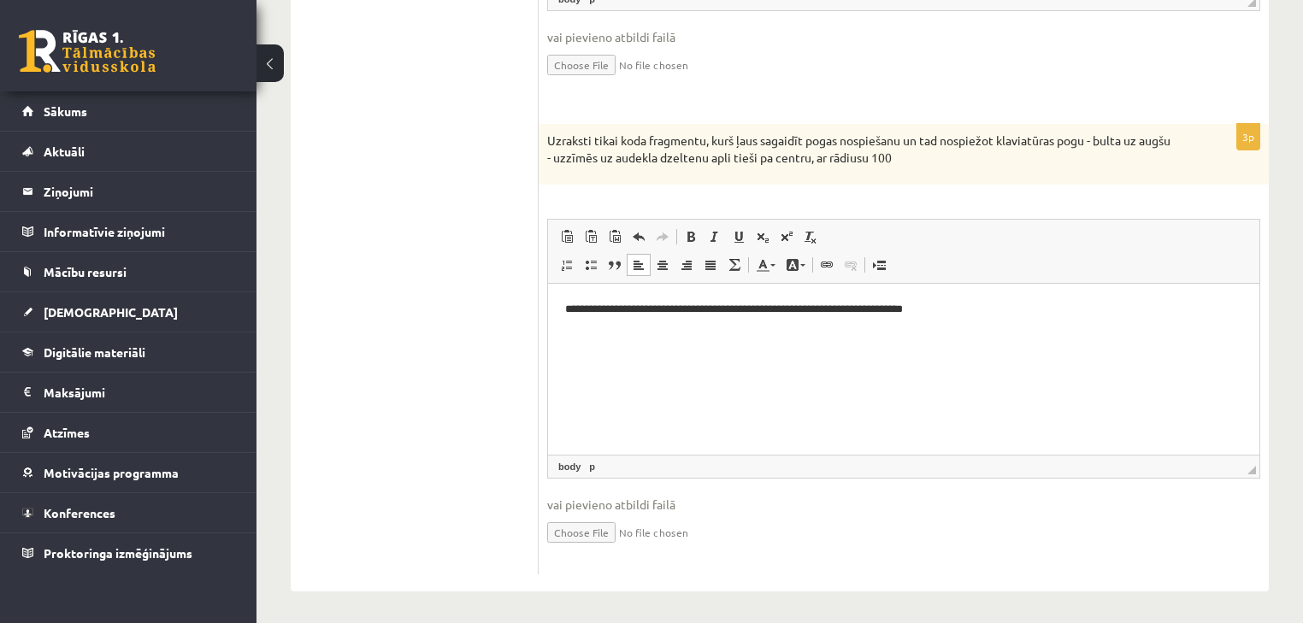
click at [570, 329] on html "**********" at bounding box center [903, 310] width 711 height 52
click at [1000, 309] on p "**********" at bounding box center [904, 310] width 678 height 18
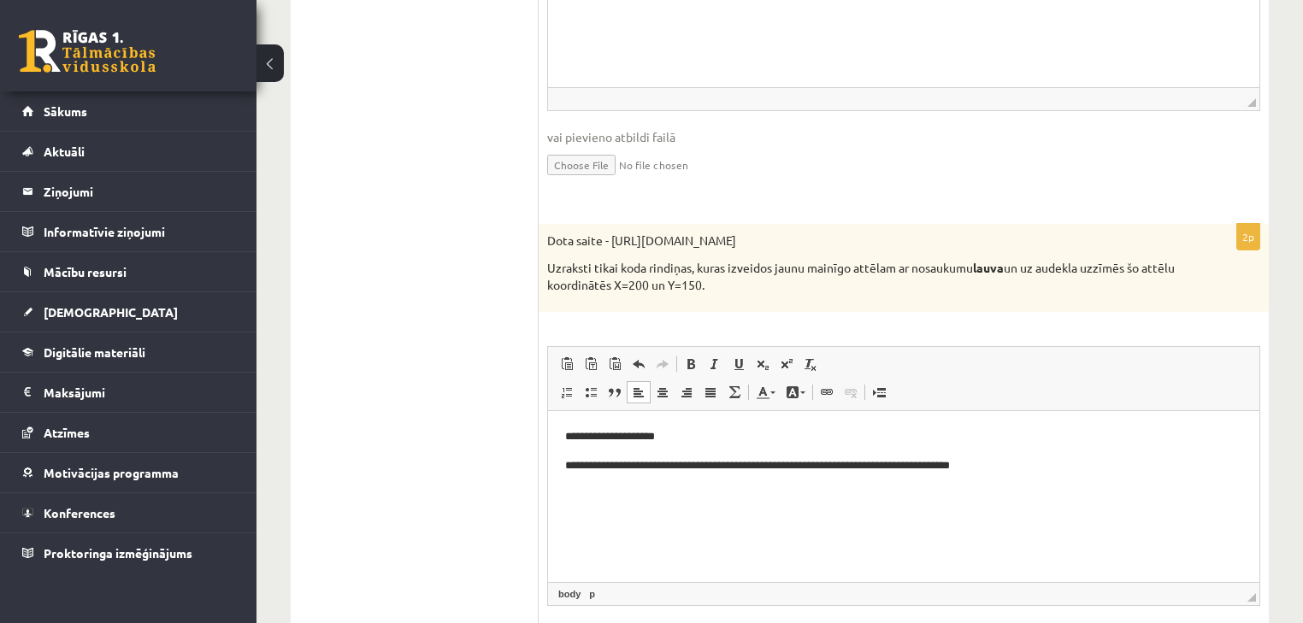
scroll to position [670, 0]
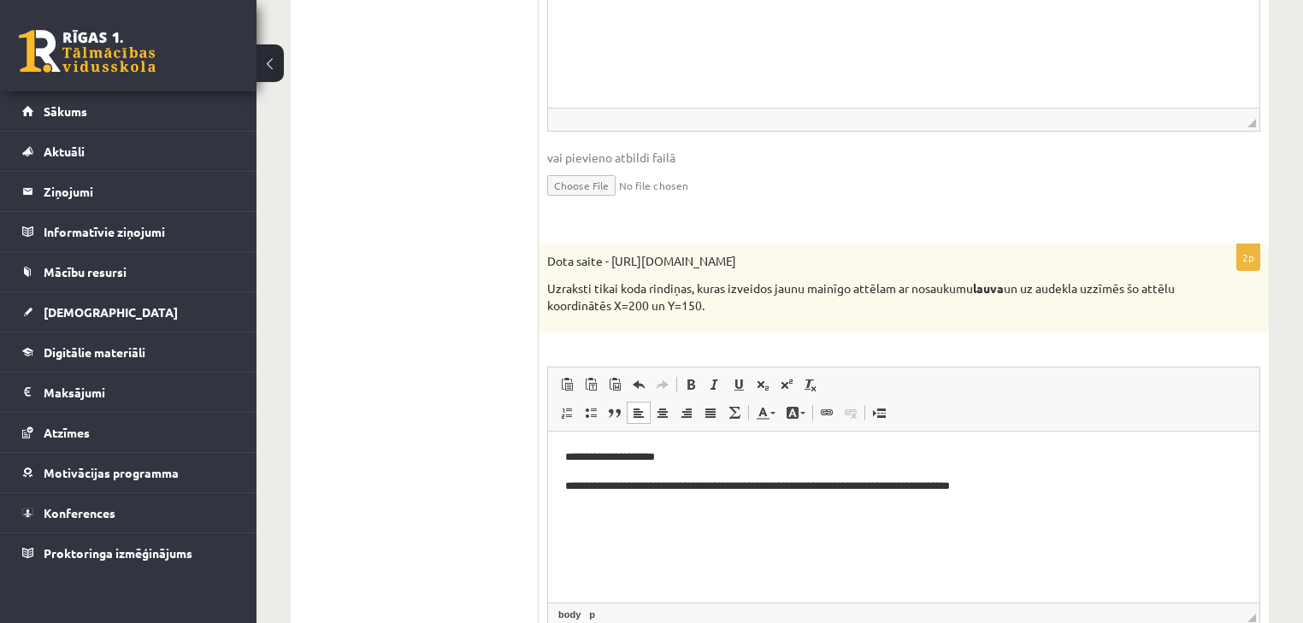
click at [984, 300] on p "Uzraksti tikai koda rindiņas, kuras izveidos jaunu mainīgo attēlam ar nosaukumu…" at bounding box center [861, 296] width 628 height 33
click at [1013, 485] on p "**********" at bounding box center [904, 487] width 678 height 18
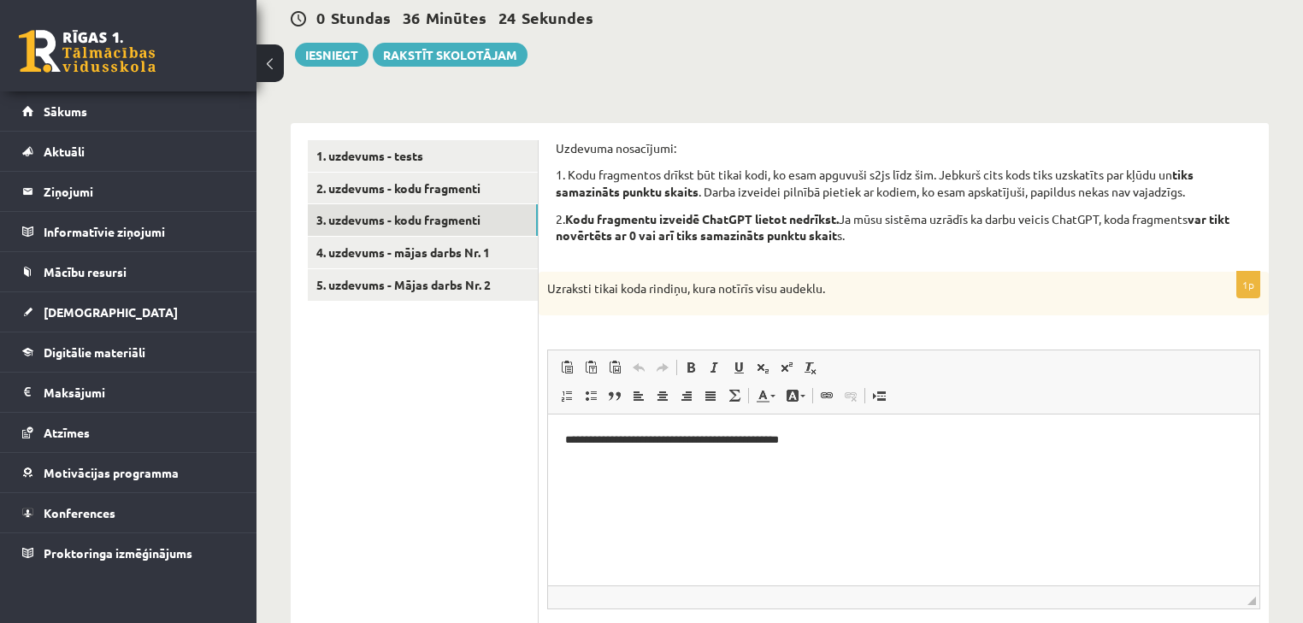
scroll to position [192, 0]
click at [502, 256] on link "4. uzdevums - mājas darbs Nr. 1" at bounding box center [423, 254] width 230 height 32
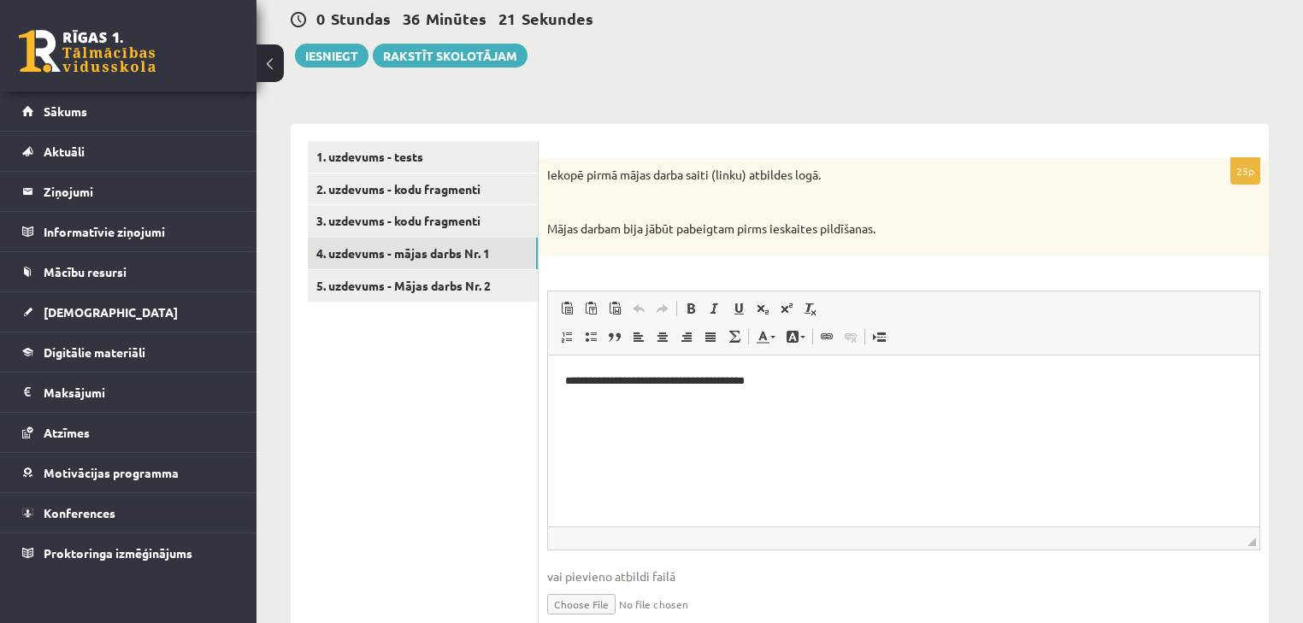
scroll to position [0, 0]
click at [428, 291] on link "5. uzdevums - Mājas darbs Nr. 2" at bounding box center [423, 286] width 230 height 32
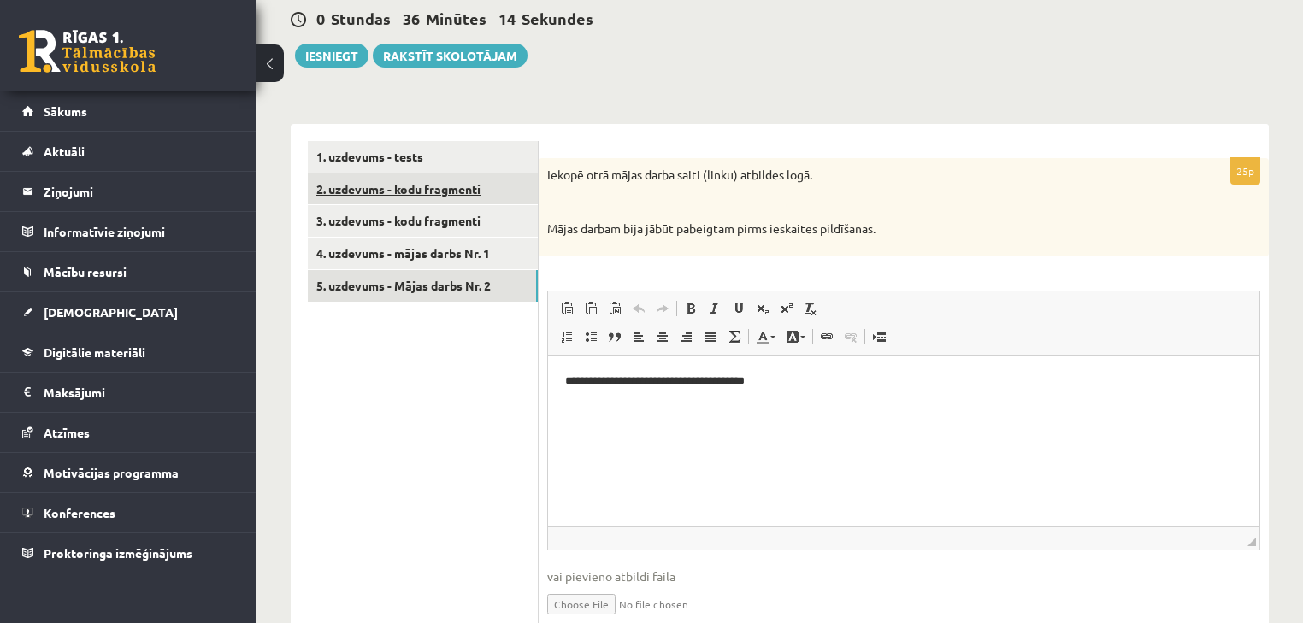
click at [475, 181] on link "2. uzdevums - kodu fragmenti" at bounding box center [423, 190] width 230 height 32
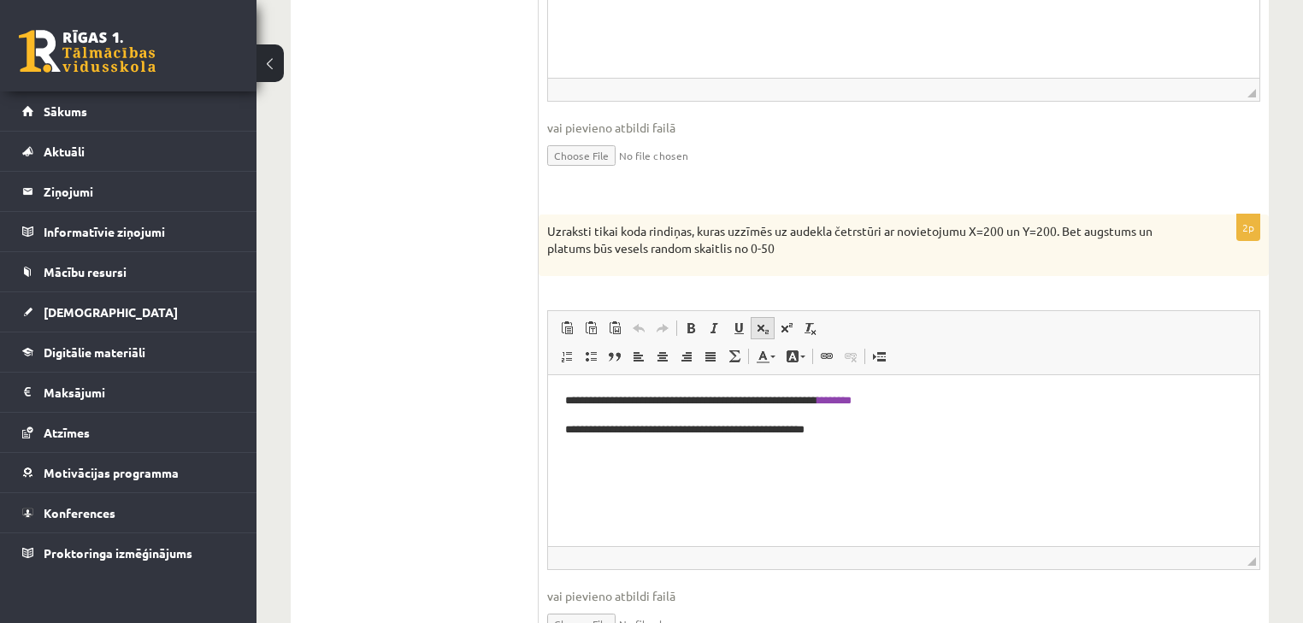
scroll to position [739, 0]
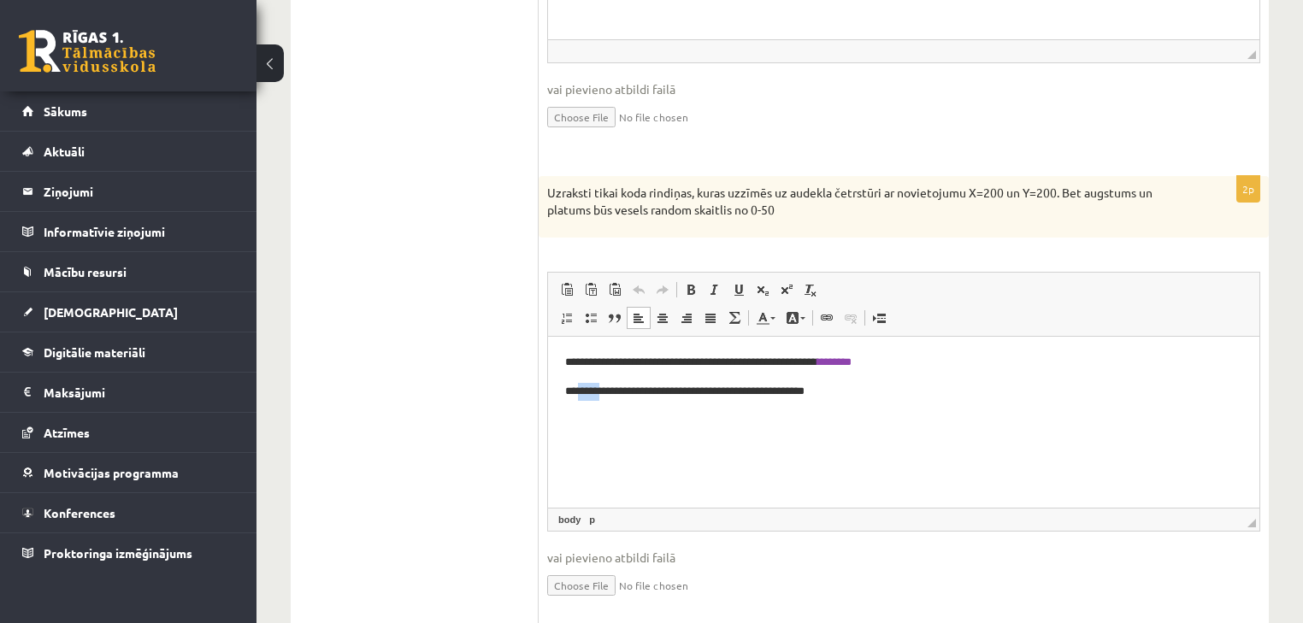
drag, startPoint x: 581, startPoint y: 390, endPoint x: 593, endPoint y: 390, distance: 12.0
click at [593, 390] on p "**********" at bounding box center [904, 391] width 678 height 18
click at [759, 319] on span at bounding box center [763, 318] width 14 height 14
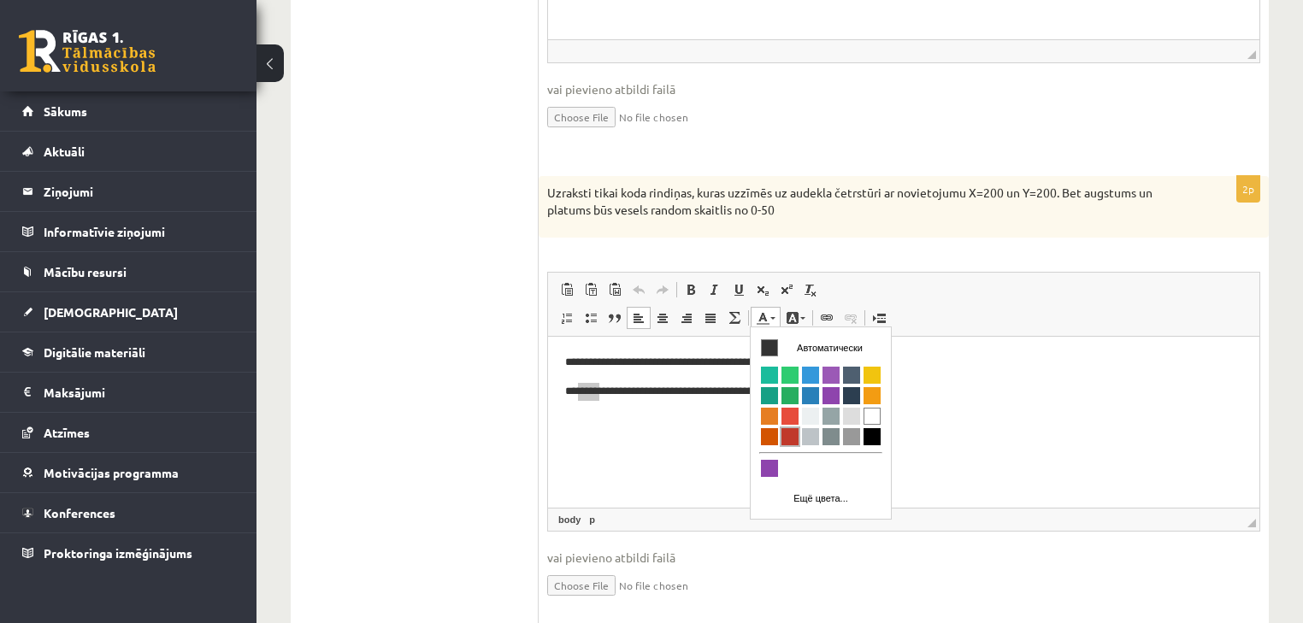
click at [786, 432] on span "Цвета" at bounding box center [790, 436] width 17 height 17
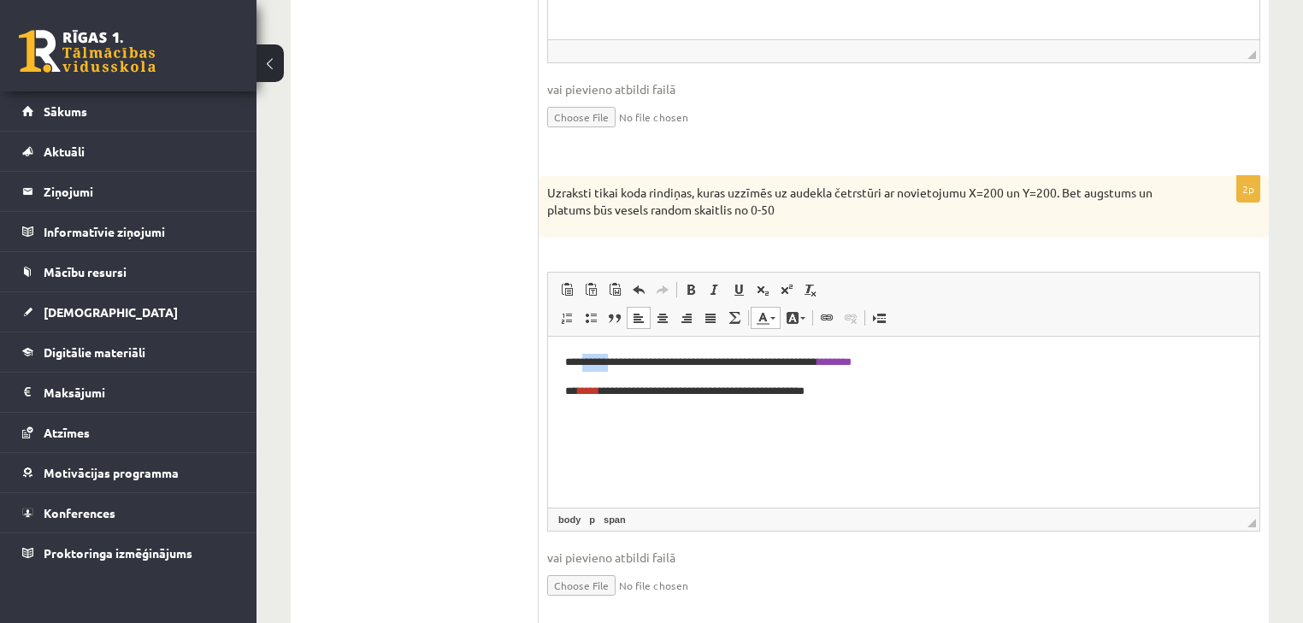
drag, startPoint x: 611, startPoint y: 360, endPoint x: 582, endPoint y: 358, distance: 30.0
click at [582, 358] on p "**********" at bounding box center [904, 362] width 678 height 18
click at [759, 318] on span at bounding box center [763, 318] width 14 height 14
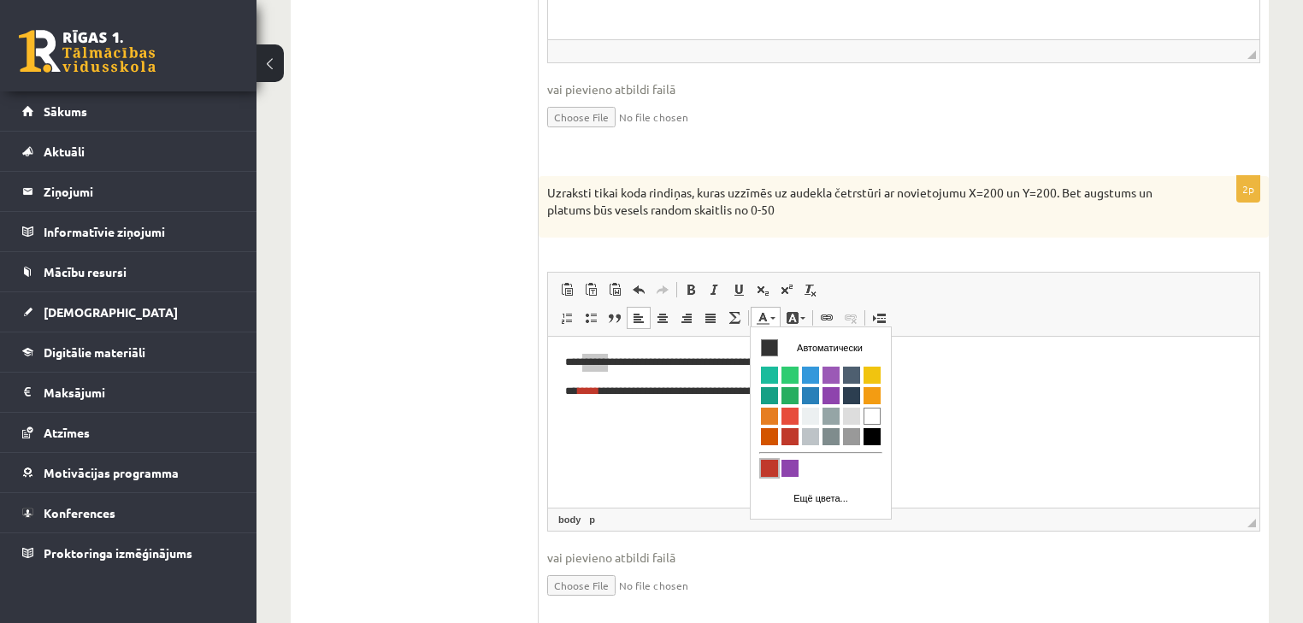
click at [769, 463] on span "Цвета" at bounding box center [769, 468] width 17 height 17
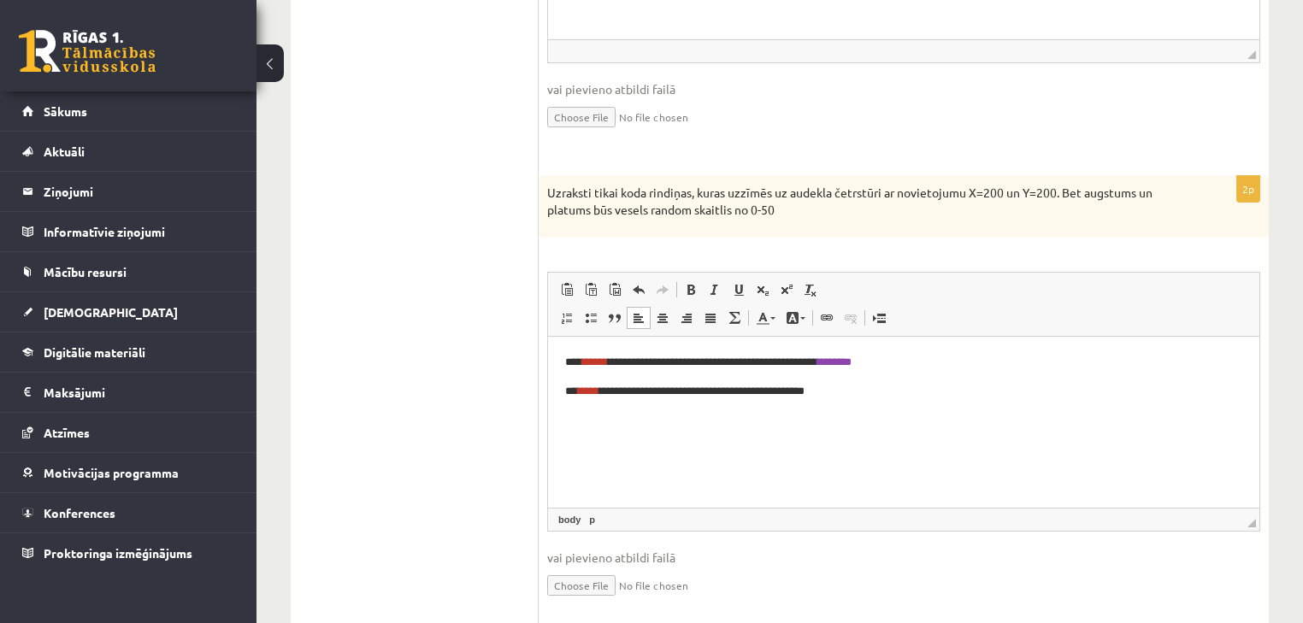
click at [788, 416] on html "**********" at bounding box center [903, 376] width 711 height 80
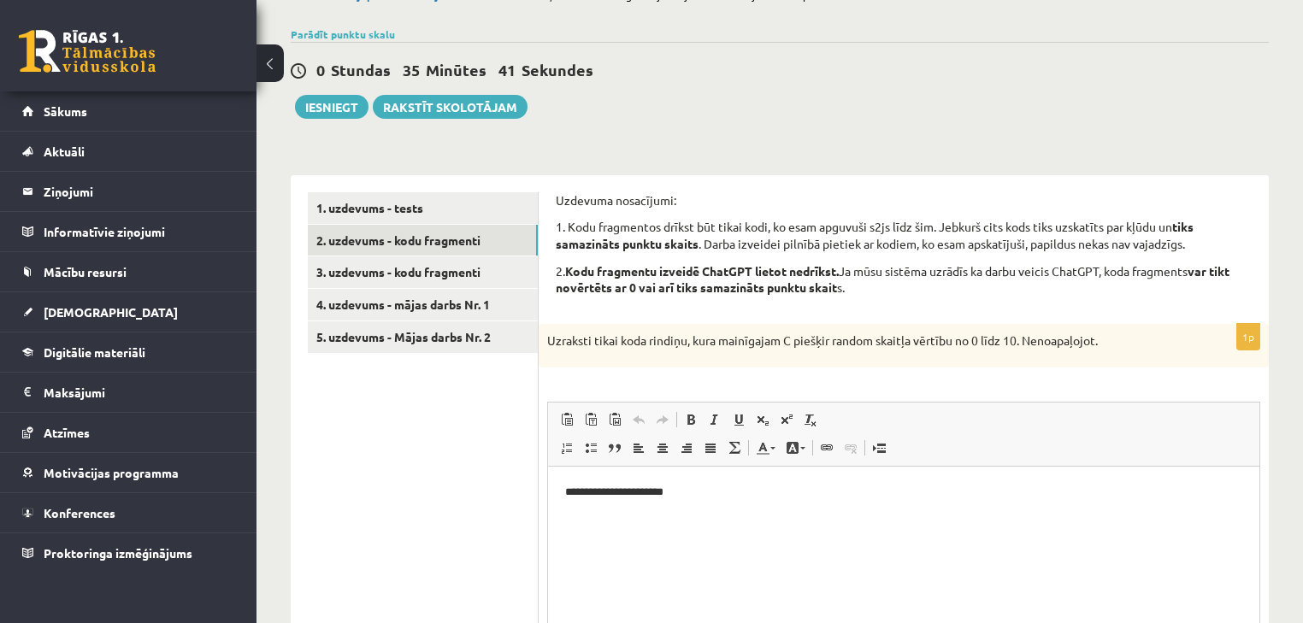
scroll to position [123, 0]
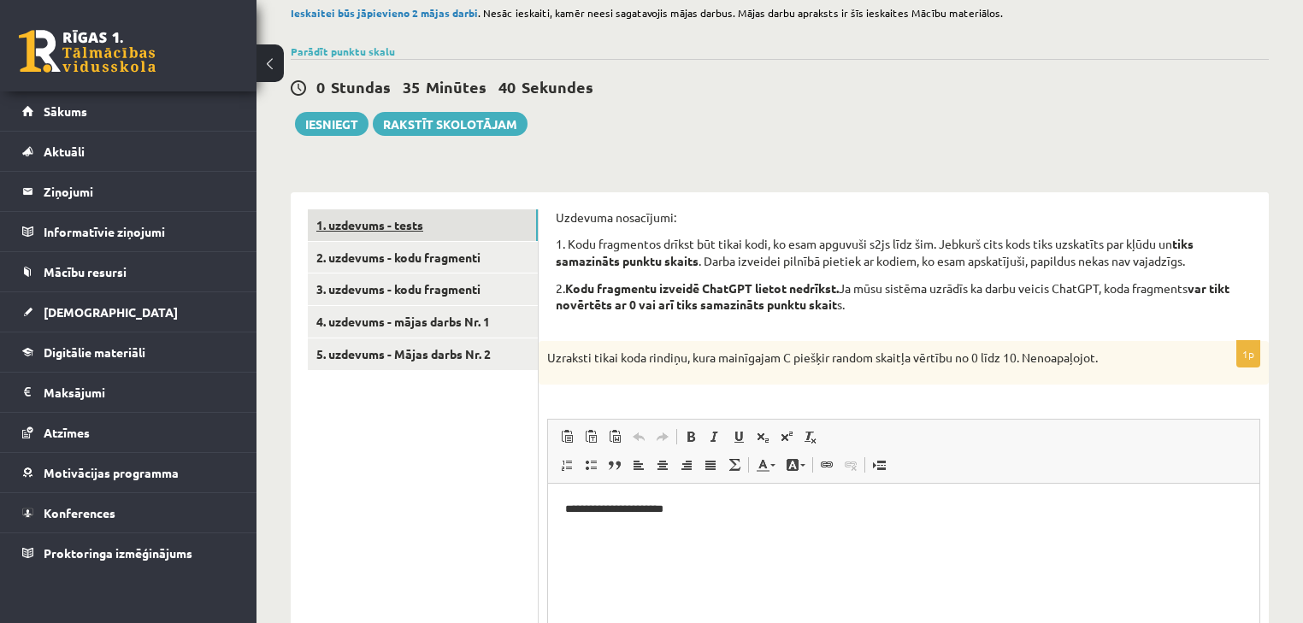
click at [479, 226] on link "1. uzdevums - tests" at bounding box center [423, 226] width 230 height 32
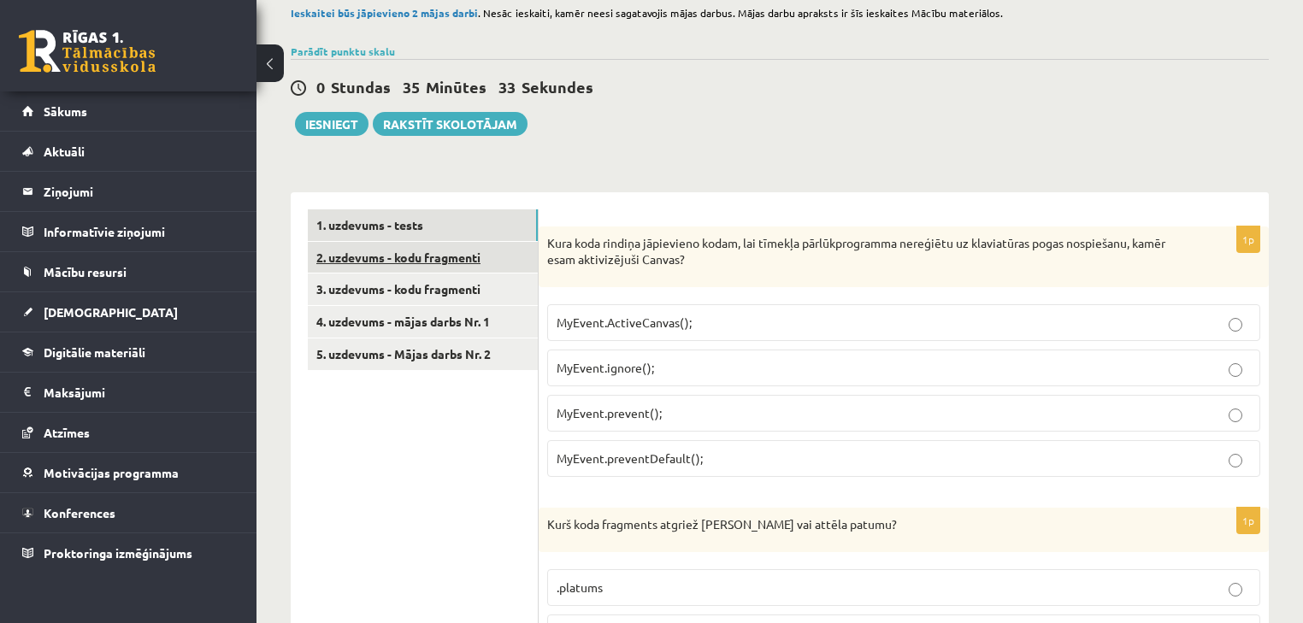
click at [496, 252] on link "2. uzdevums - kodu fragmenti" at bounding box center [423, 258] width 230 height 32
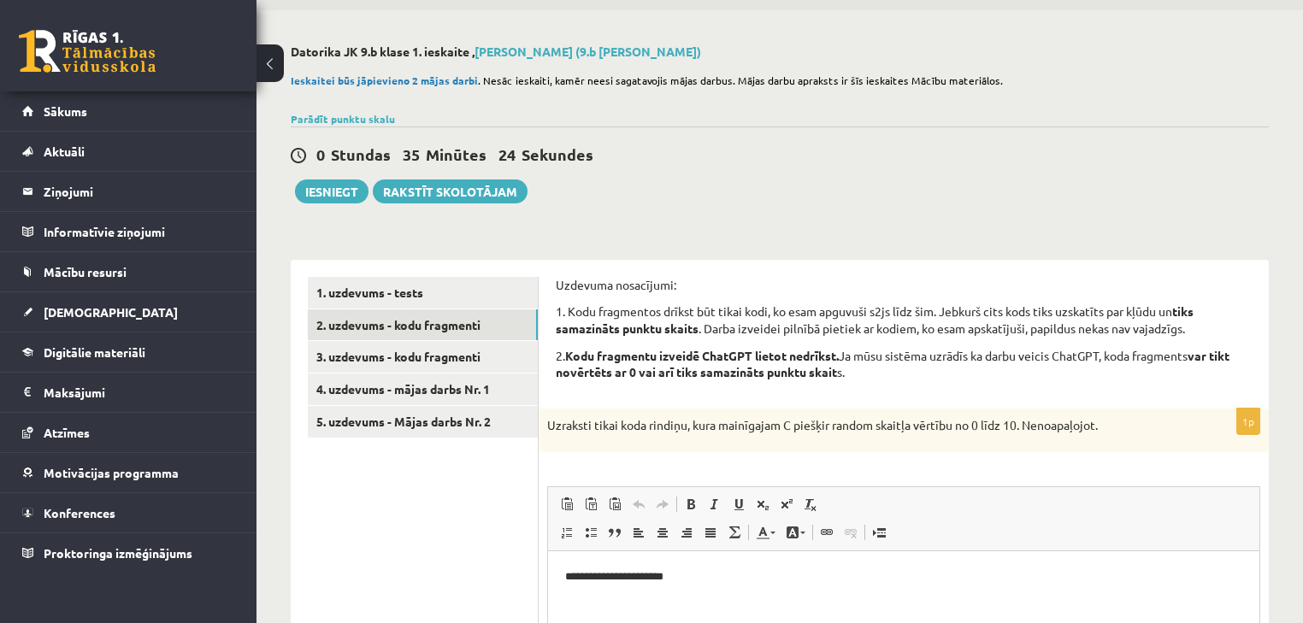
scroll to position [55, 0]
click at [470, 365] on link "3. uzdevums - kodu fragmenti" at bounding box center [423, 358] width 230 height 32
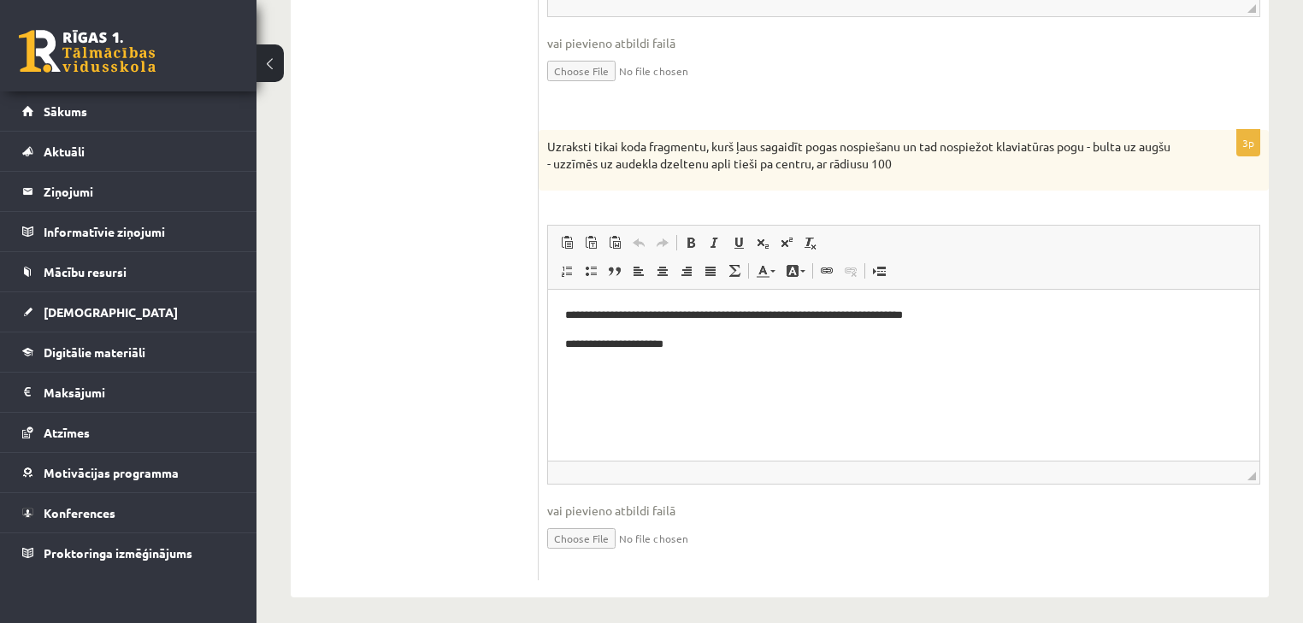
scroll to position [1286, 0]
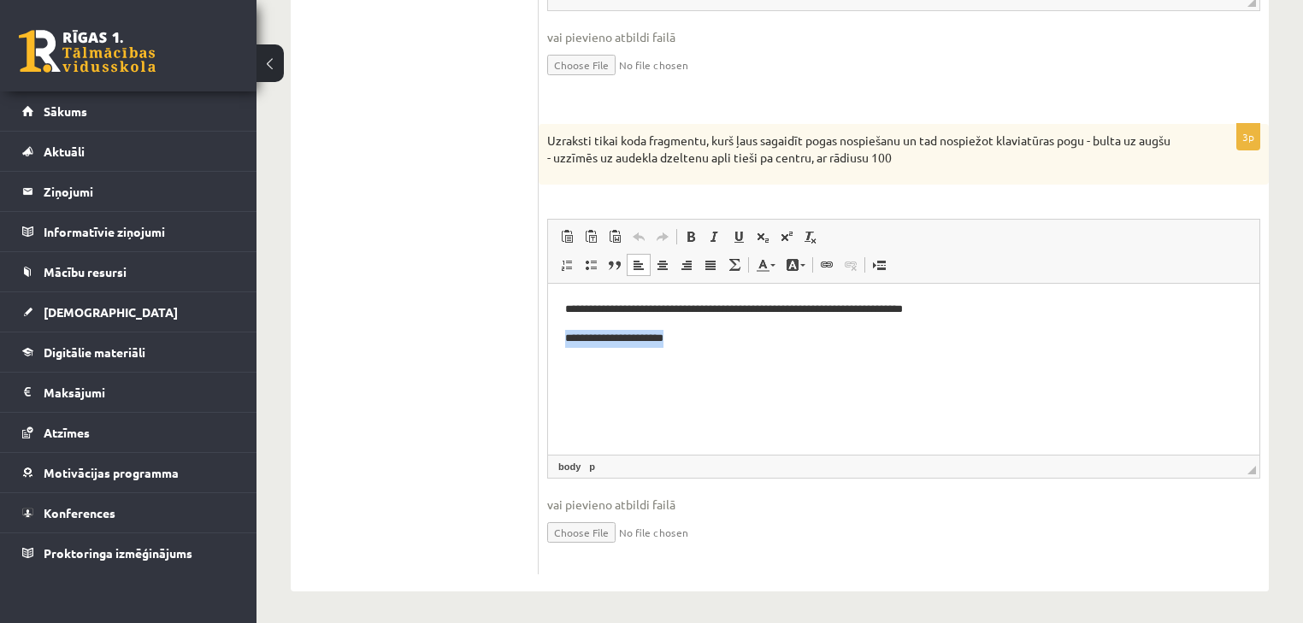
drag, startPoint x: 680, startPoint y: 341, endPoint x: 560, endPoint y: 340, distance: 119.7
click at [560, 340] on html "**********" at bounding box center [903, 324] width 711 height 80
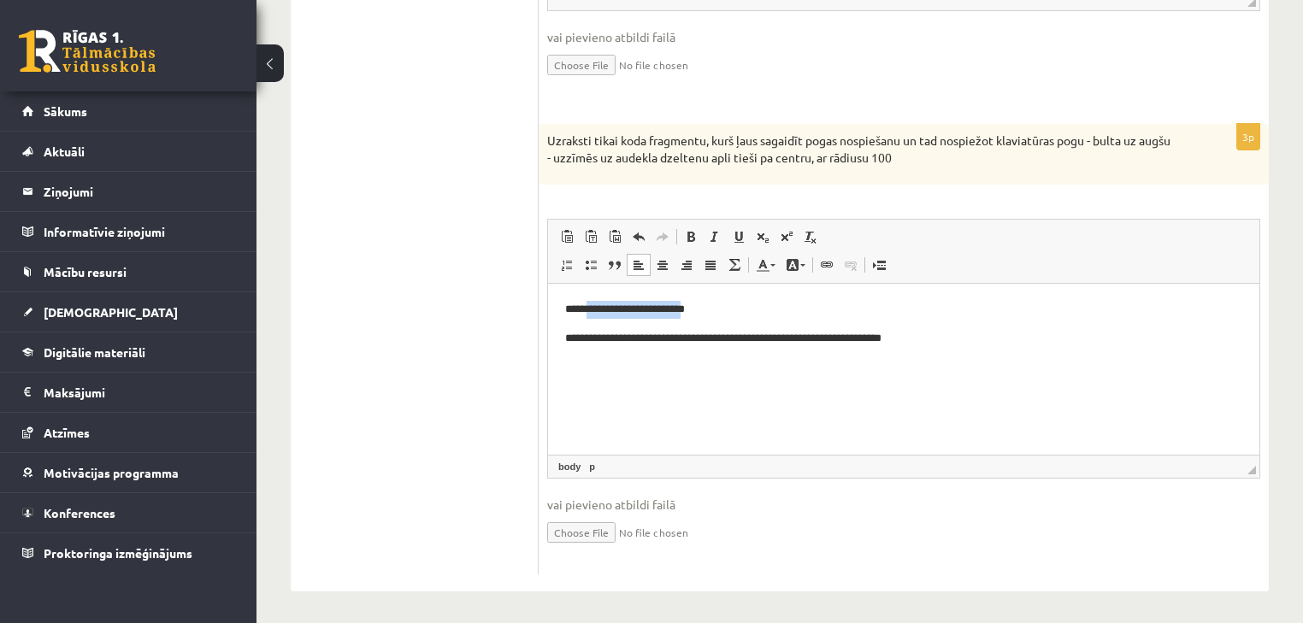
drag, startPoint x: 589, startPoint y: 307, endPoint x: 688, endPoint y: 304, distance: 99.3
click at [688, 304] on p "**********" at bounding box center [904, 310] width 678 height 18
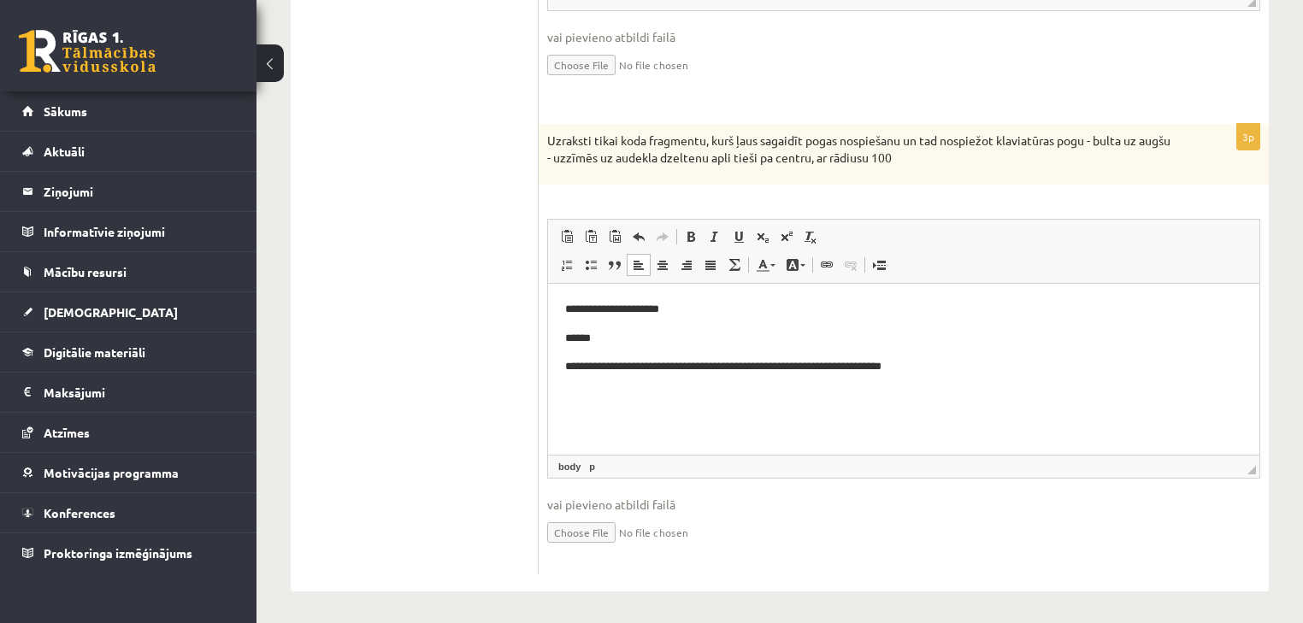
click at [598, 339] on p "******" at bounding box center [904, 339] width 678 height 18
drag, startPoint x: 563, startPoint y: 365, endPoint x: 583, endPoint y: 361, distance: 21.0
click at [564, 365] on html "**********" at bounding box center [903, 338] width 711 height 109
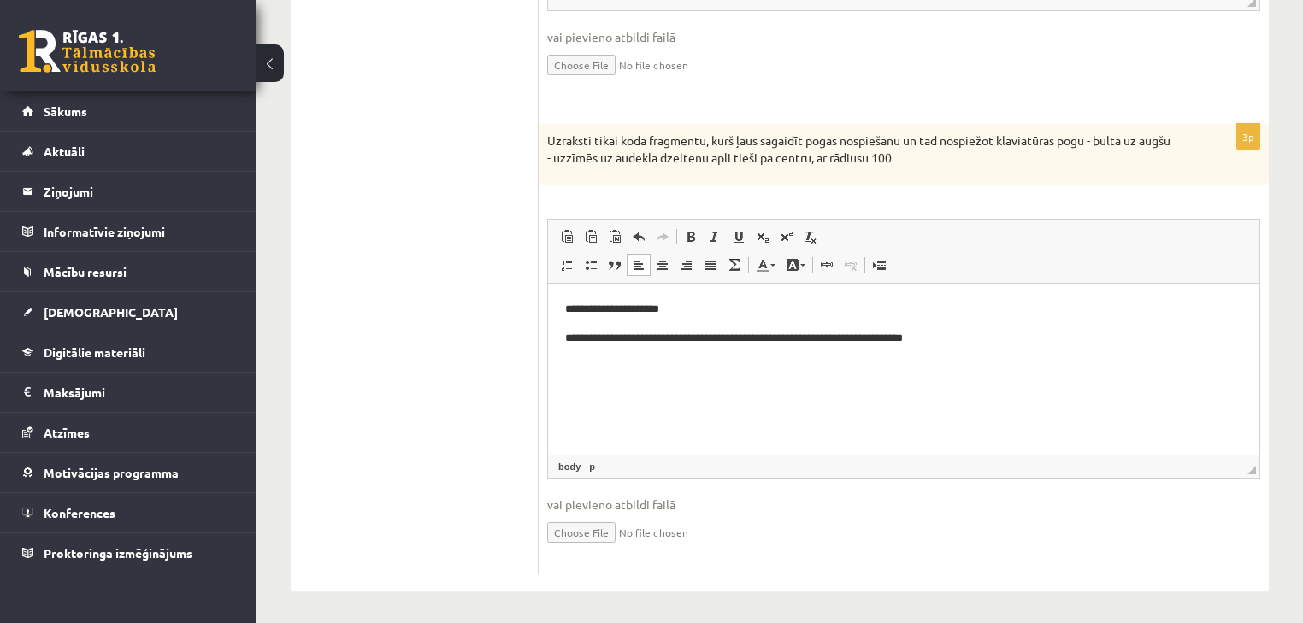
click at [672, 310] on p "**********" at bounding box center [904, 310] width 678 height 18
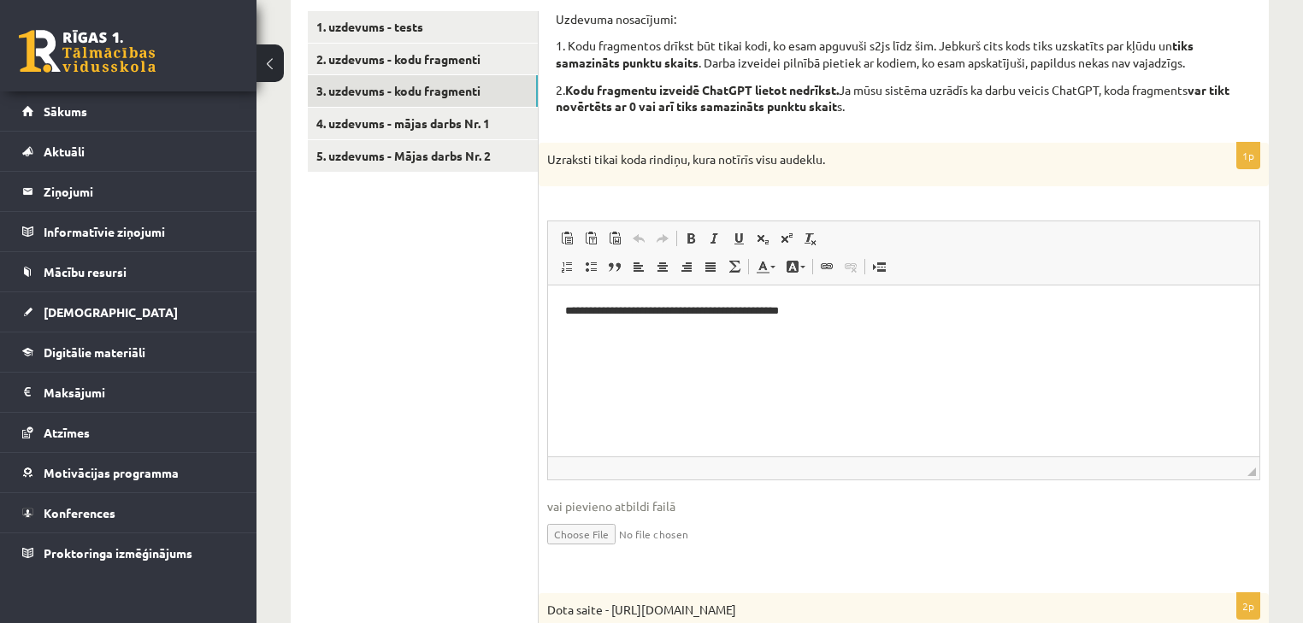
scroll to position [260, 0]
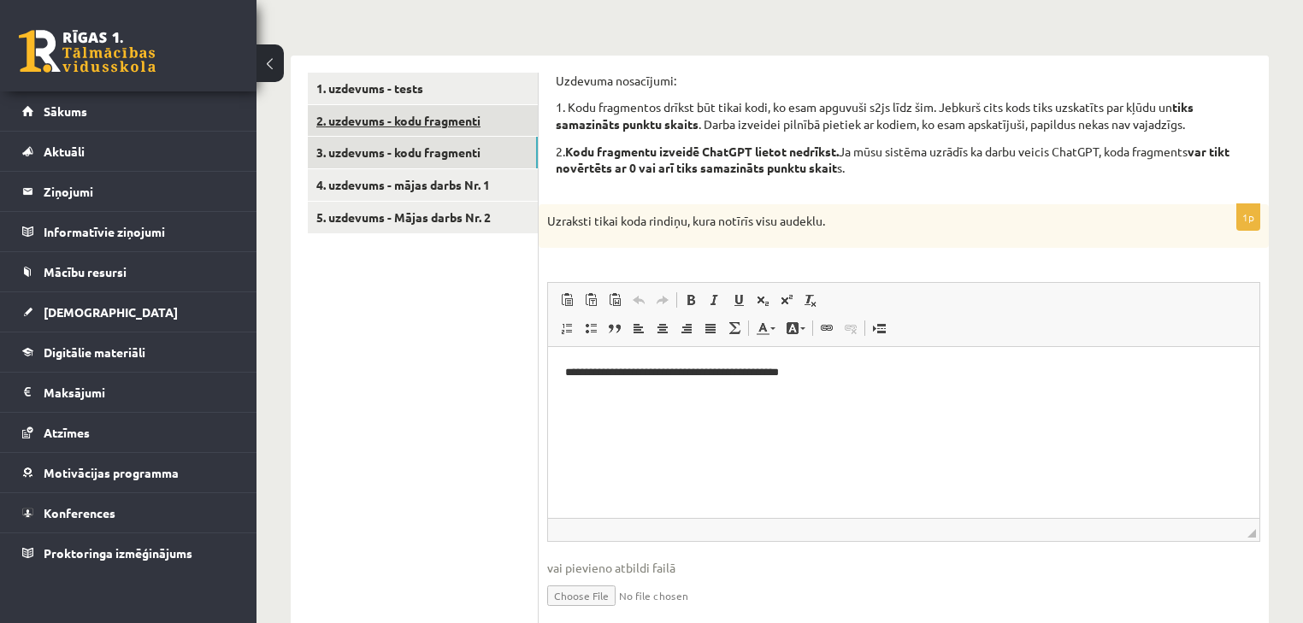
click at [441, 131] on link "2. uzdevums - kodu fragmenti" at bounding box center [423, 121] width 230 height 32
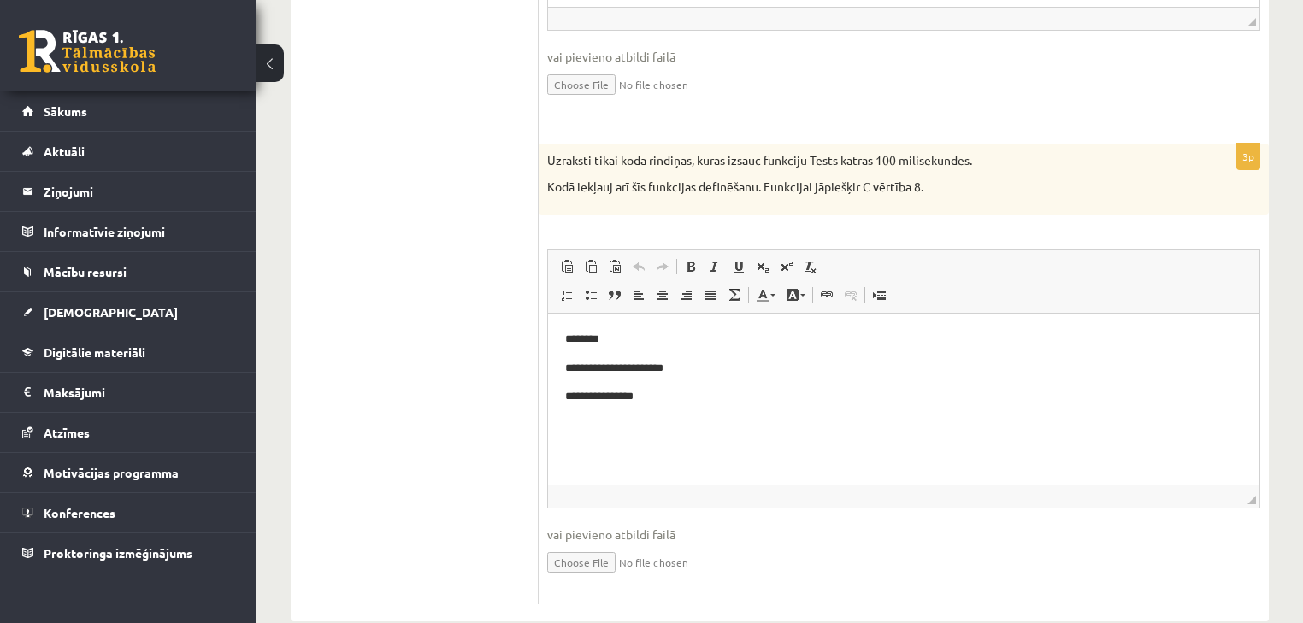
scroll to position [1269, 0]
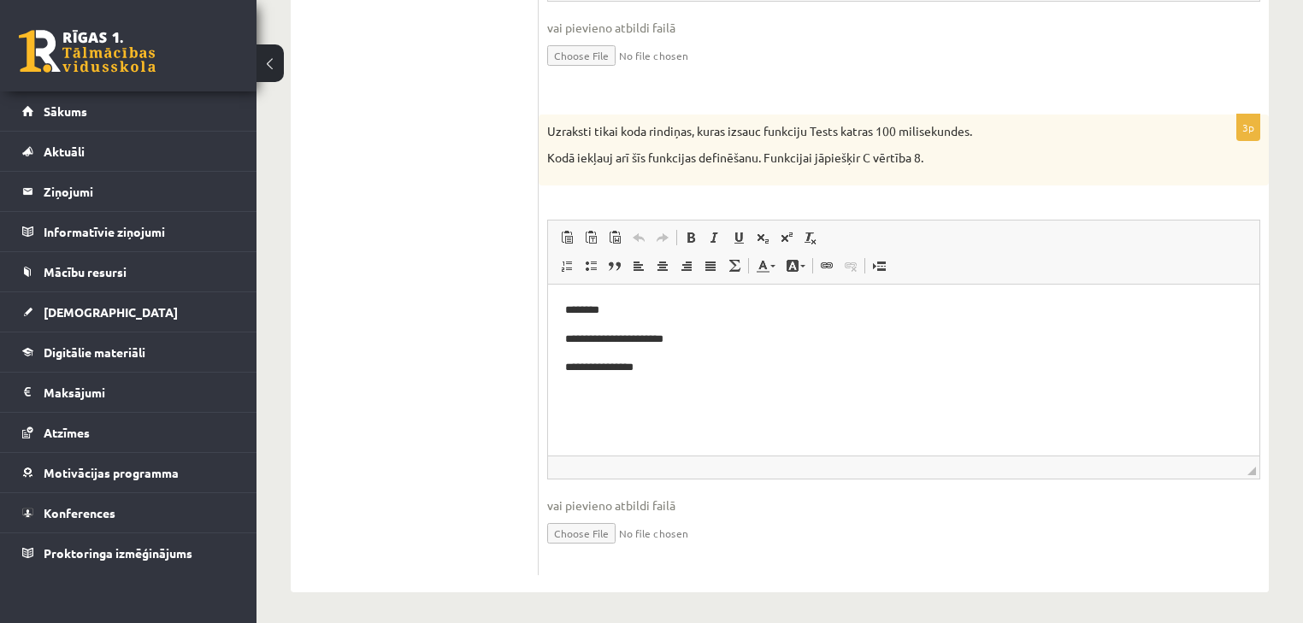
click at [654, 363] on p "**********" at bounding box center [904, 367] width 678 height 18
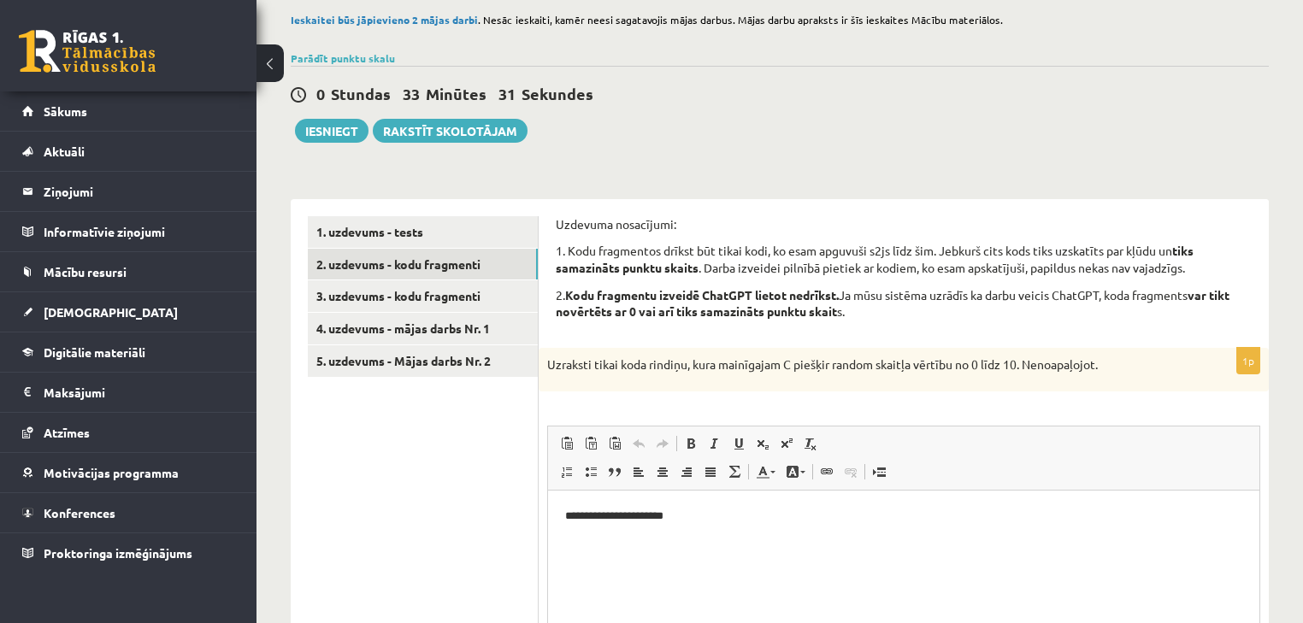
scroll to position [0, 0]
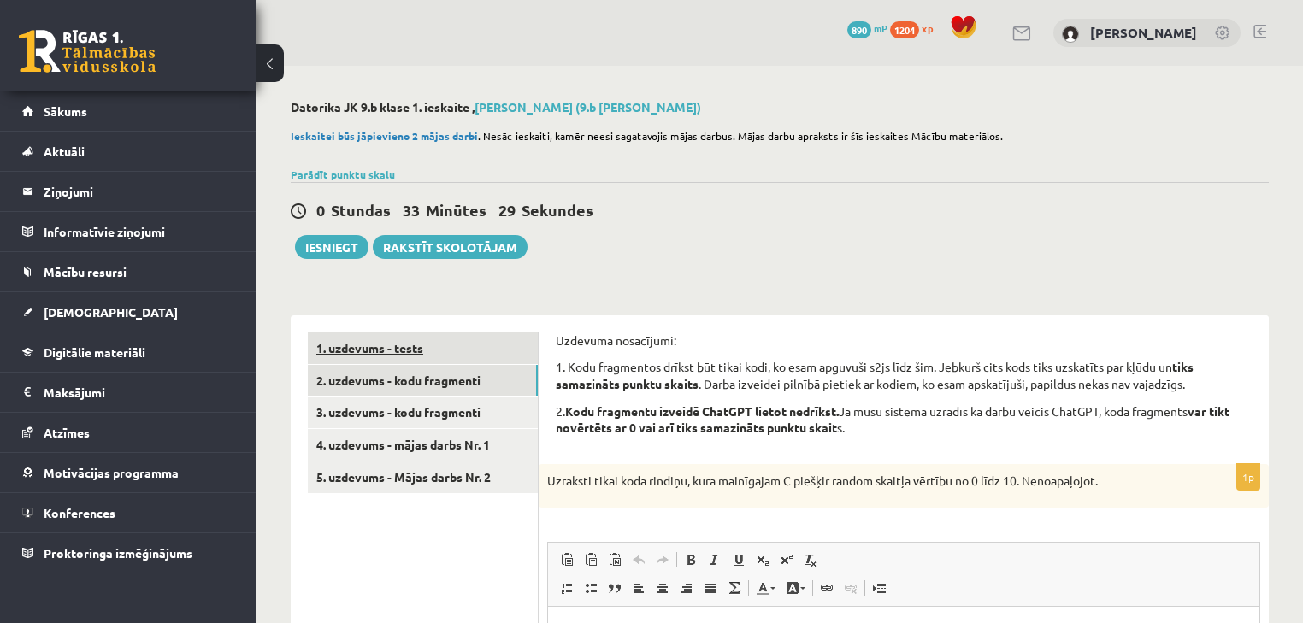
click at [430, 340] on link "1. uzdevums - tests" at bounding box center [423, 349] width 230 height 32
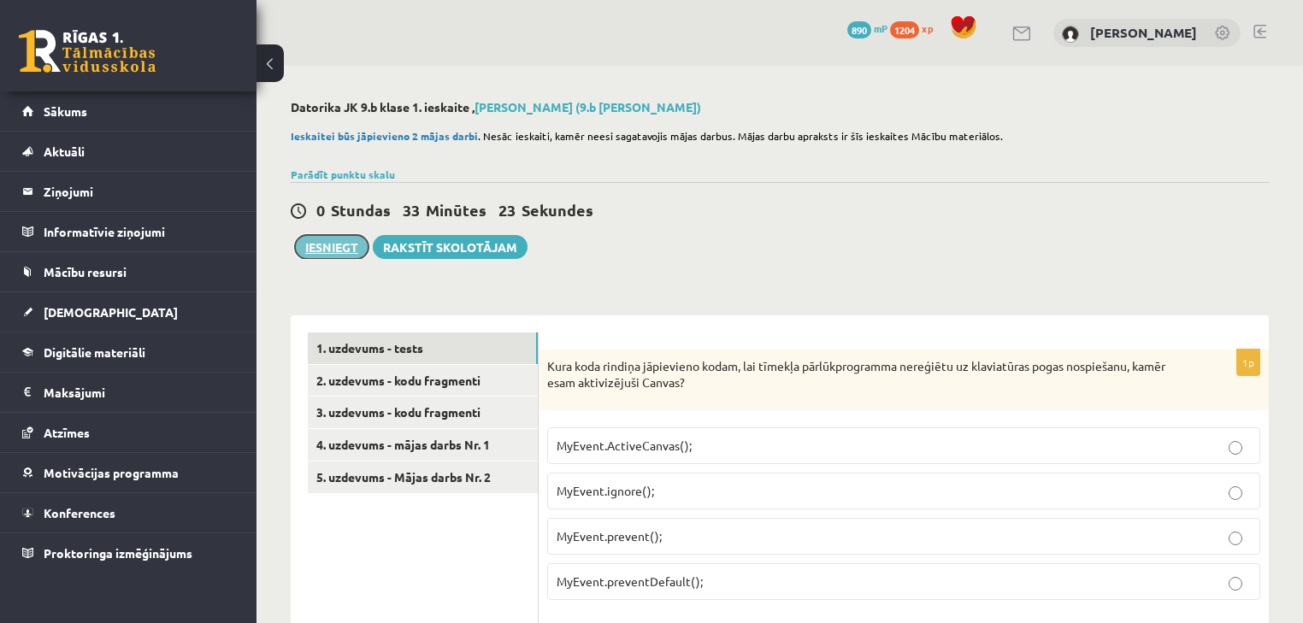
click at [325, 246] on button "Iesniegt" at bounding box center [332, 247] width 74 height 24
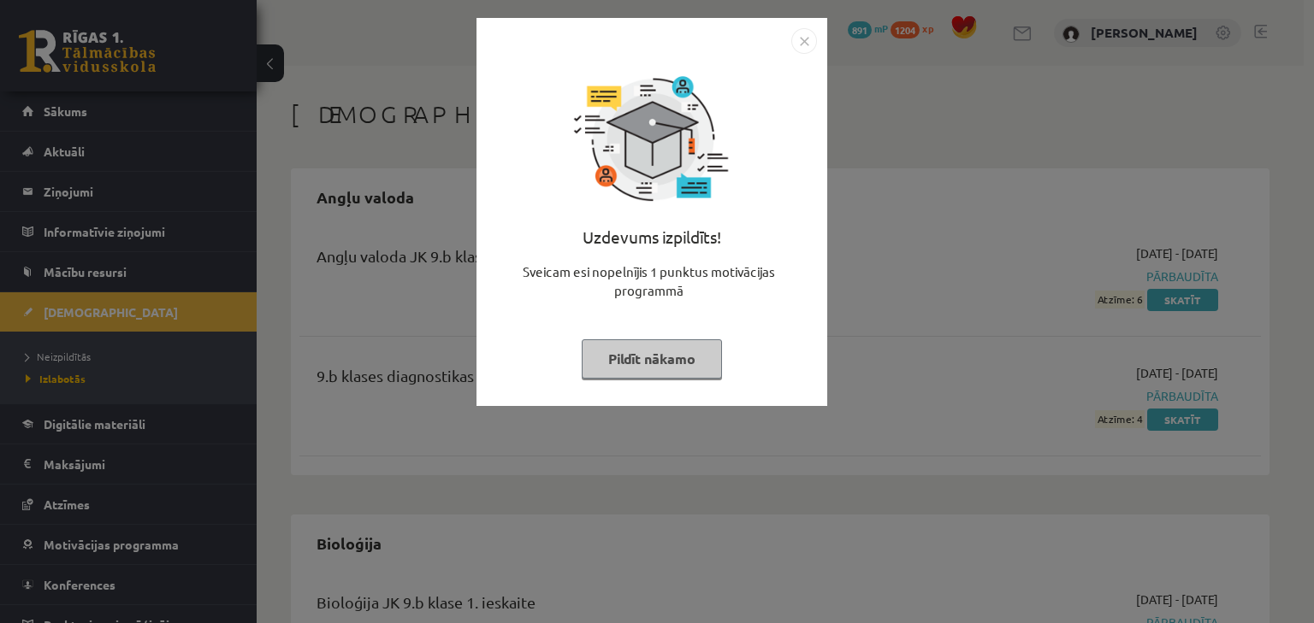
click at [643, 357] on button "Pildīt nākamo" at bounding box center [652, 359] width 140 height 39
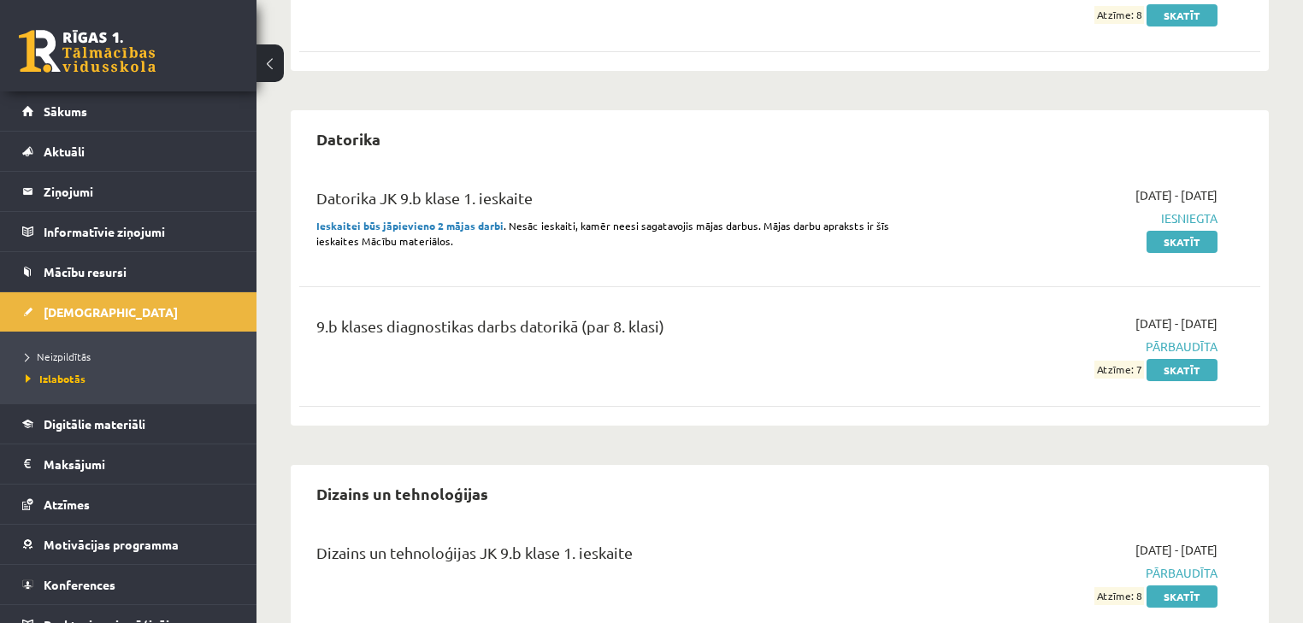
scroll to position [753, 0]
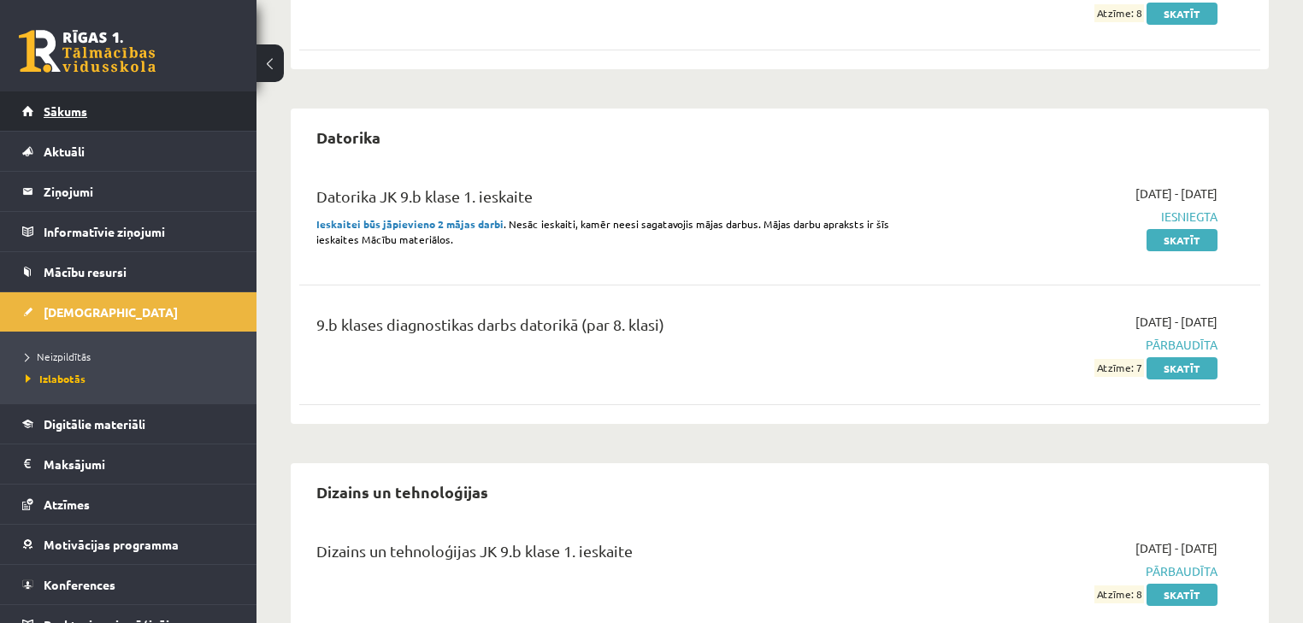
click at [142, 111] on link "Sākums" at bounding box center [128, 111] width 213 height 39
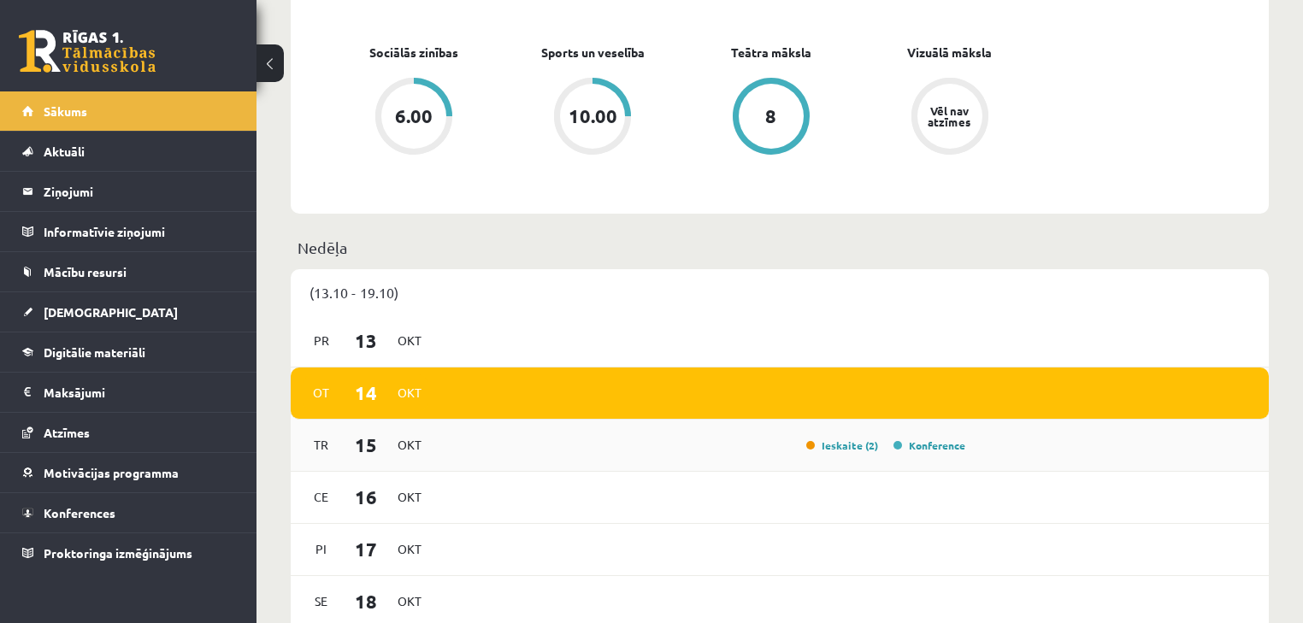
scroll to position [1026, 0]
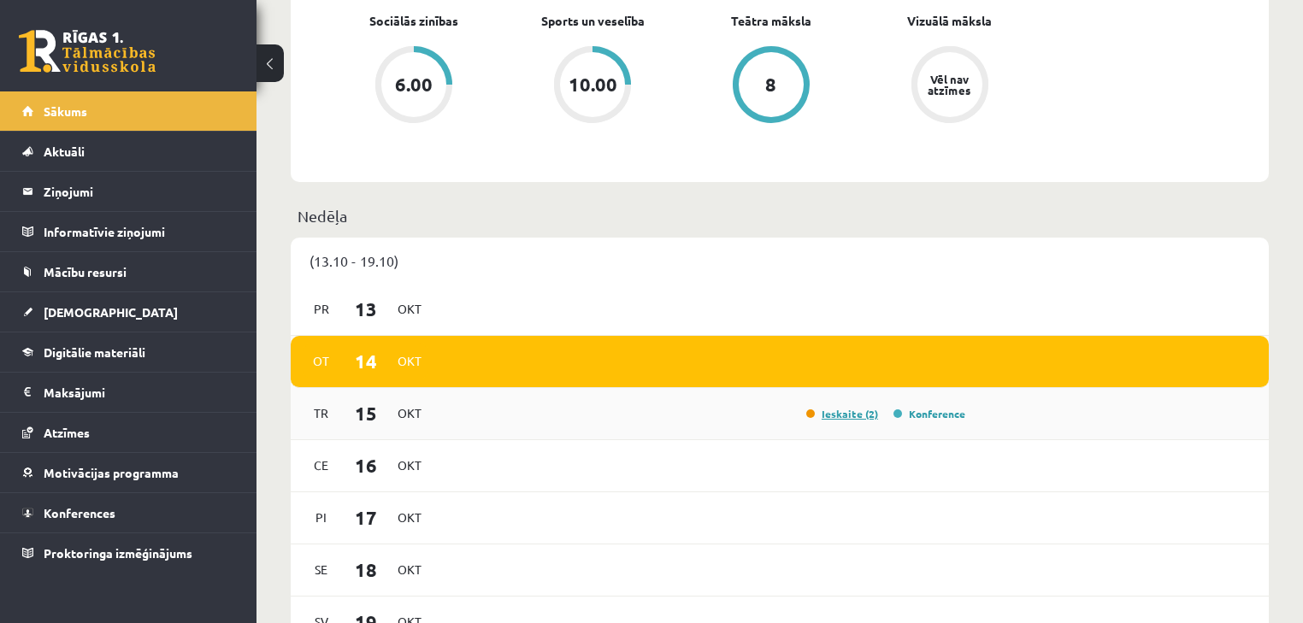
click at [855, 420] on link "Ieskaite (2)" at bounding box center [842, 414] width 72 height 14
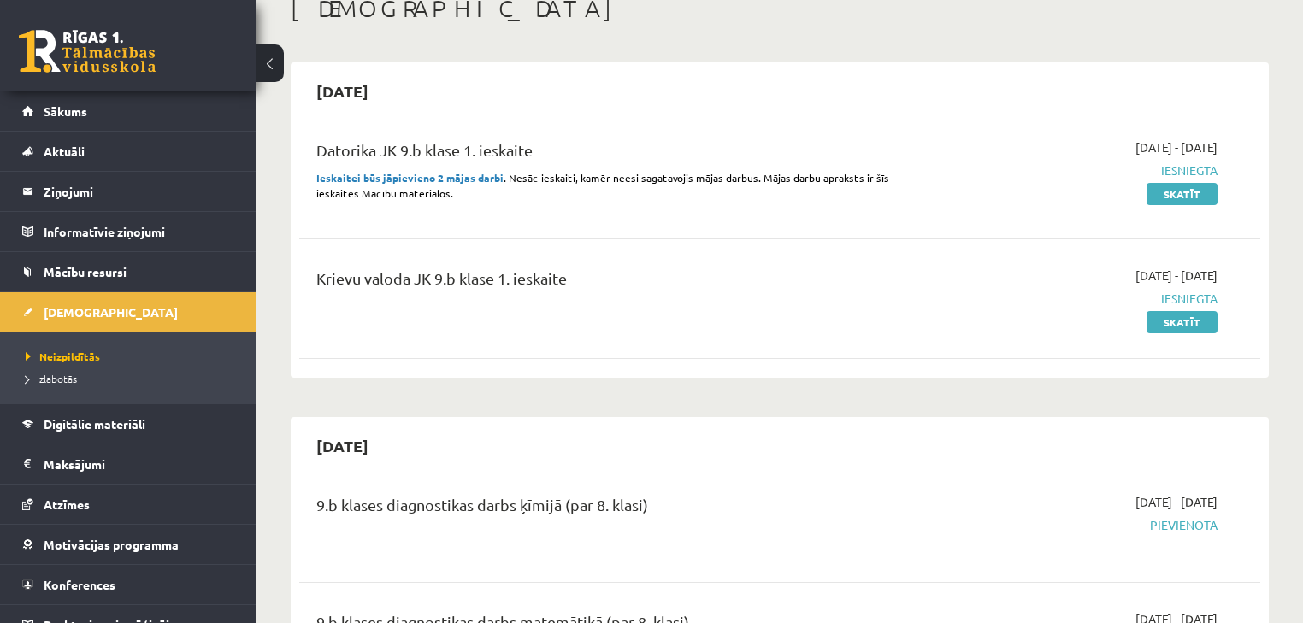
scroll to position [68, 0]
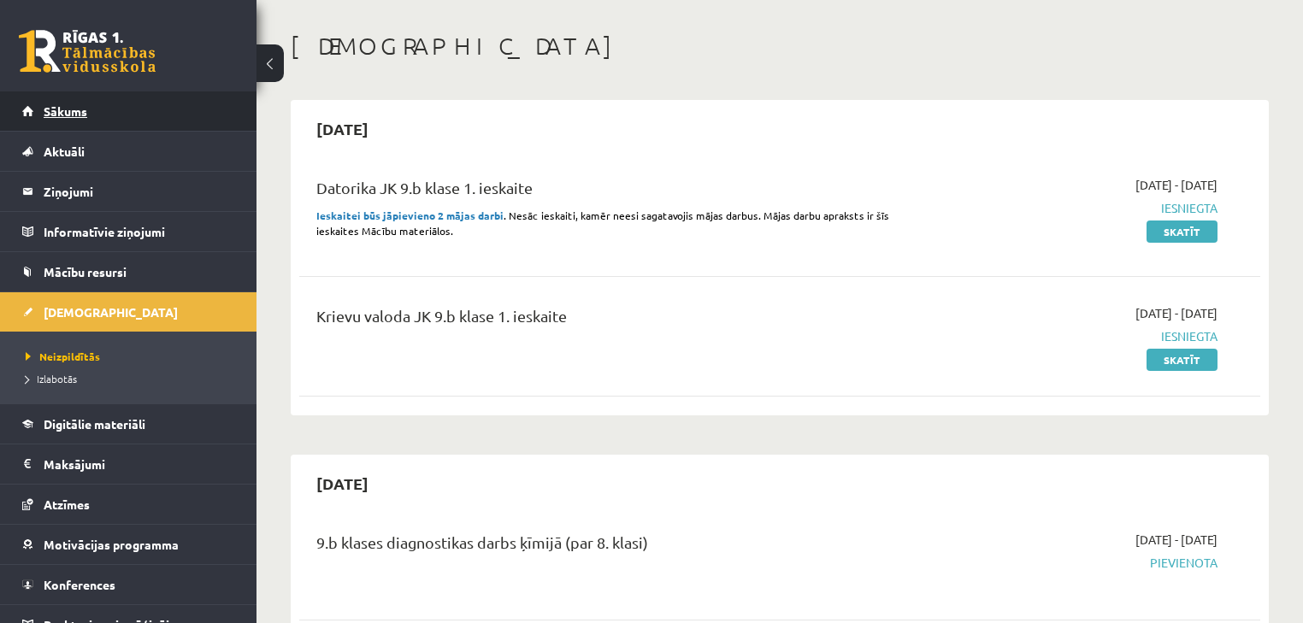
click at [119, 116] on link "Sākums" at bounding box center [128, 111] width 213 height 39
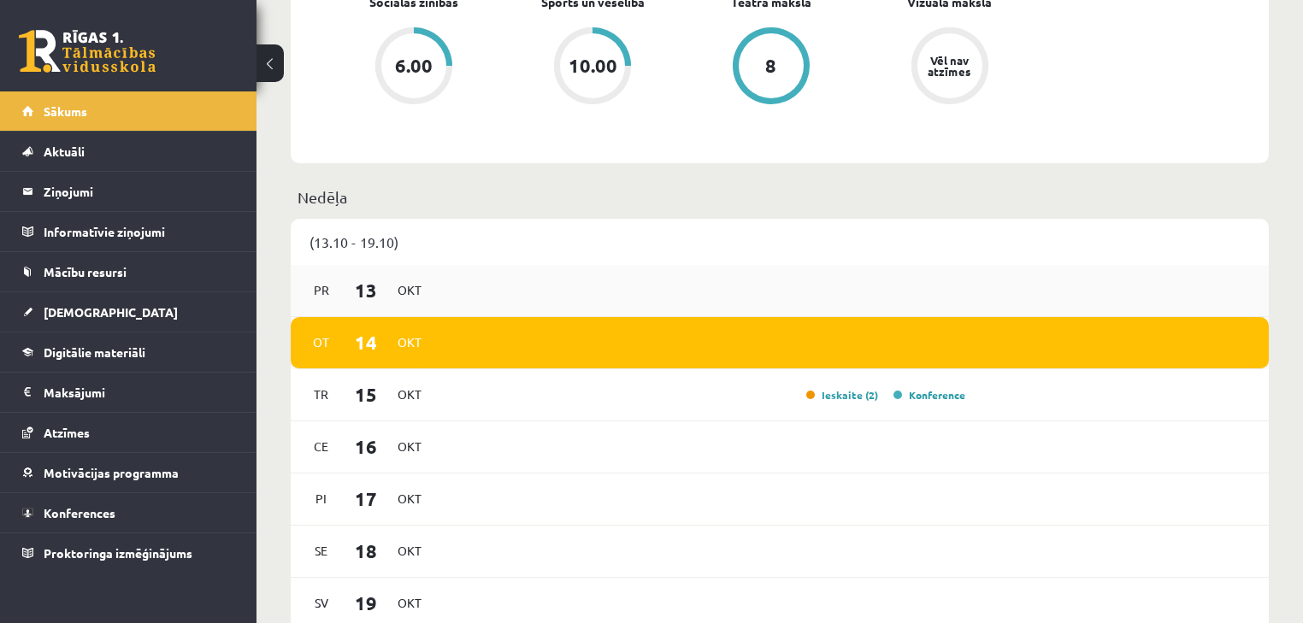
scroll to position [1095, 0]
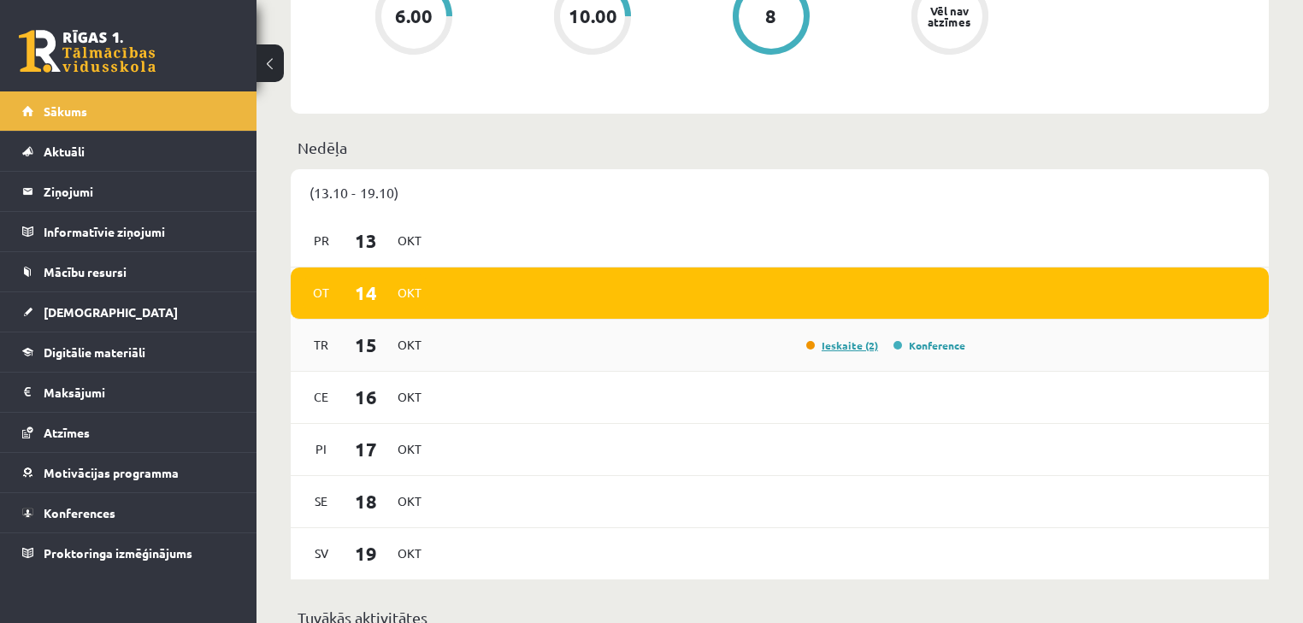
click at [824, 347] on link "Ieskaite (2)" at bounding box center [842, 346] width 72 height 14
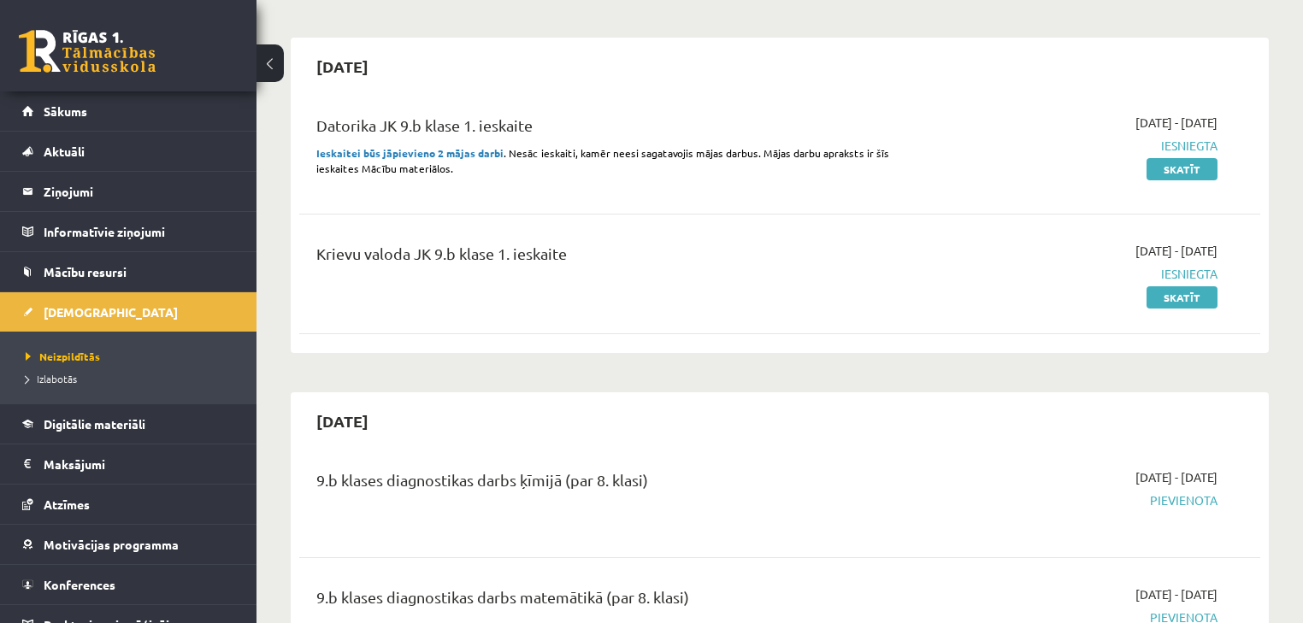
scroll to position [137, 0]
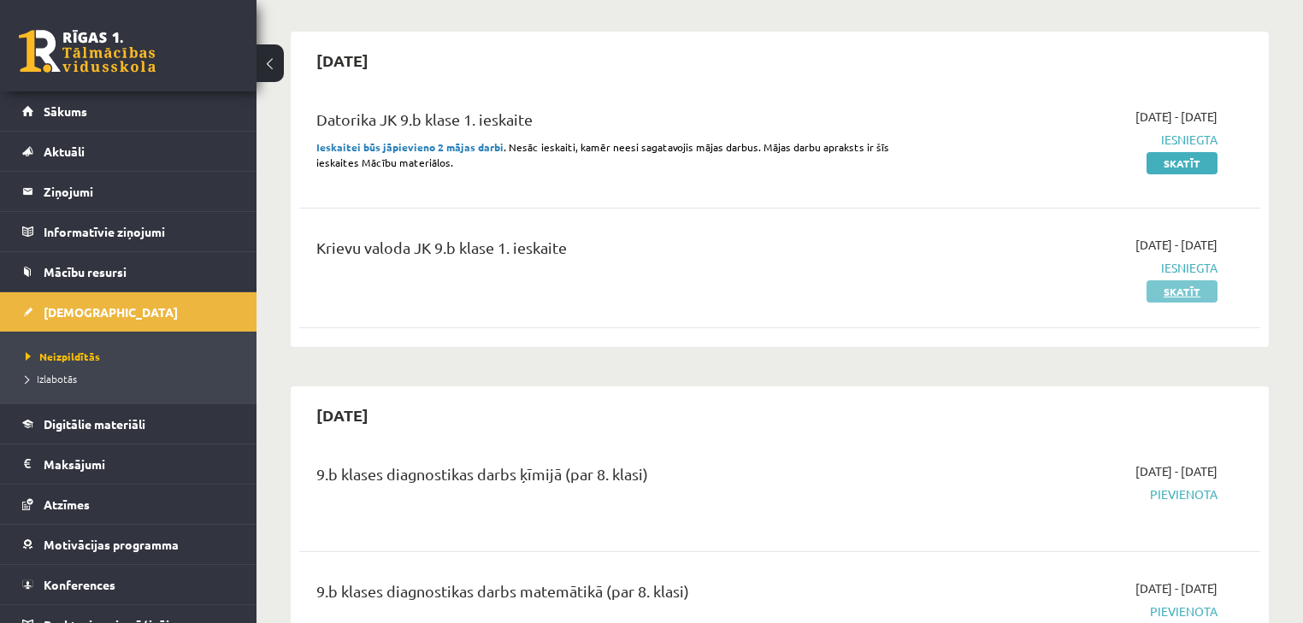
click at [1171, 290] on link "Skatīt" at bounding box center [1182, 291] width 71 height 22
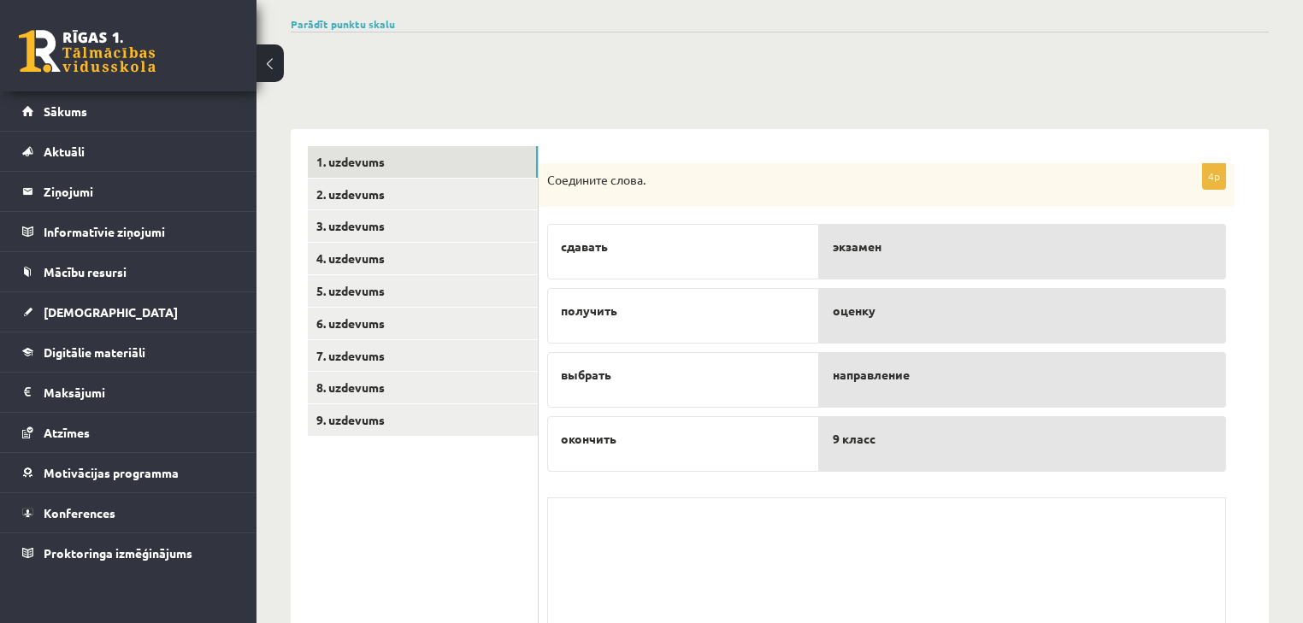
scroll to position [137, 0]
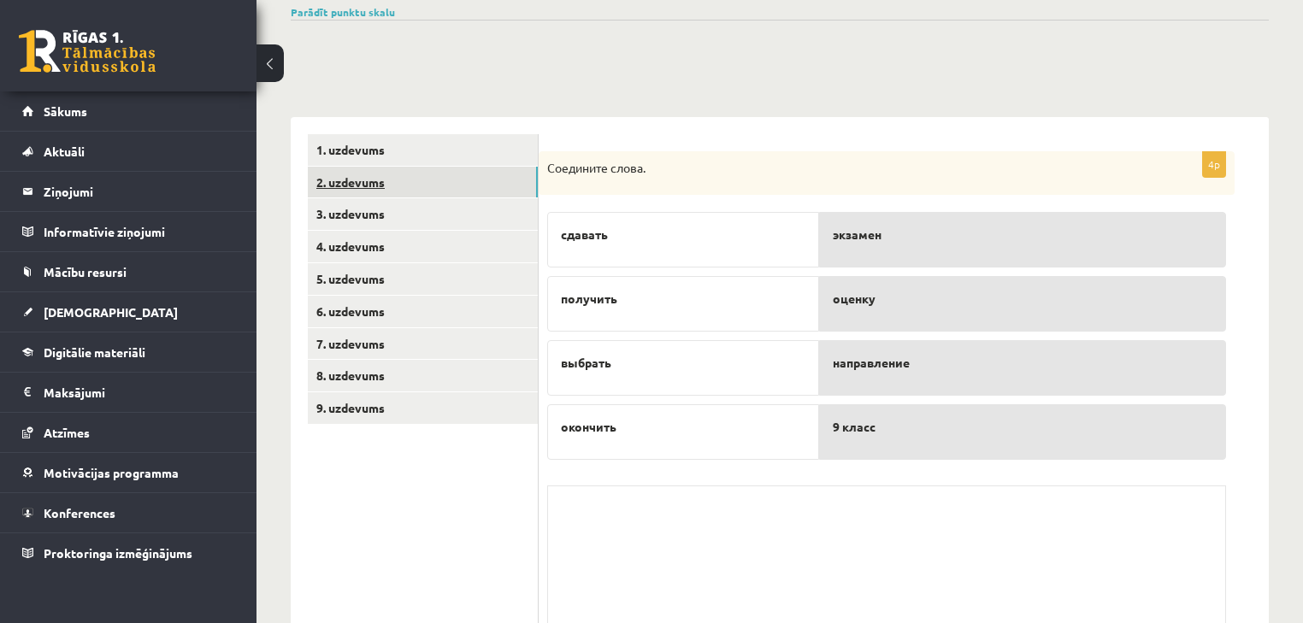
click at [481, 174] on link "2. uzdevums" at bounding box center [423, 183] width 230 height 32
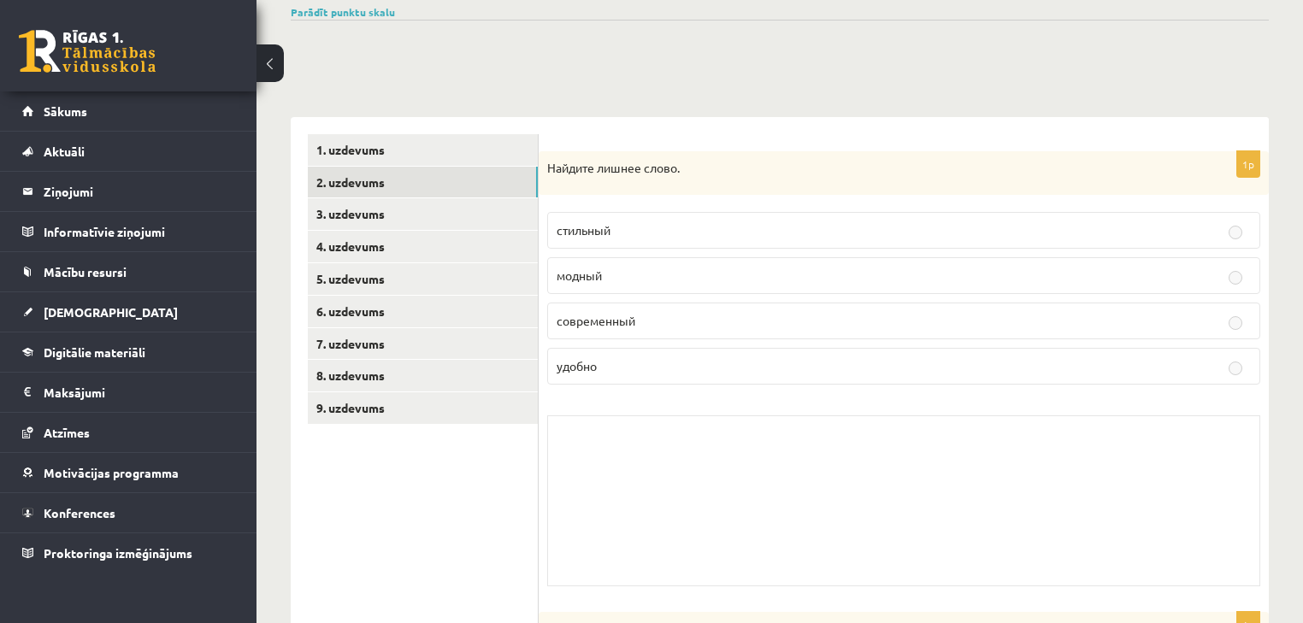
click at [598, 354] on label "удобно" at bounding box center [903, 366] width 713 height 37
click at [192, 295] on link "[DEMOGRAPHIC_DATA]" at bounding box center [128, 311] width 213 height 39
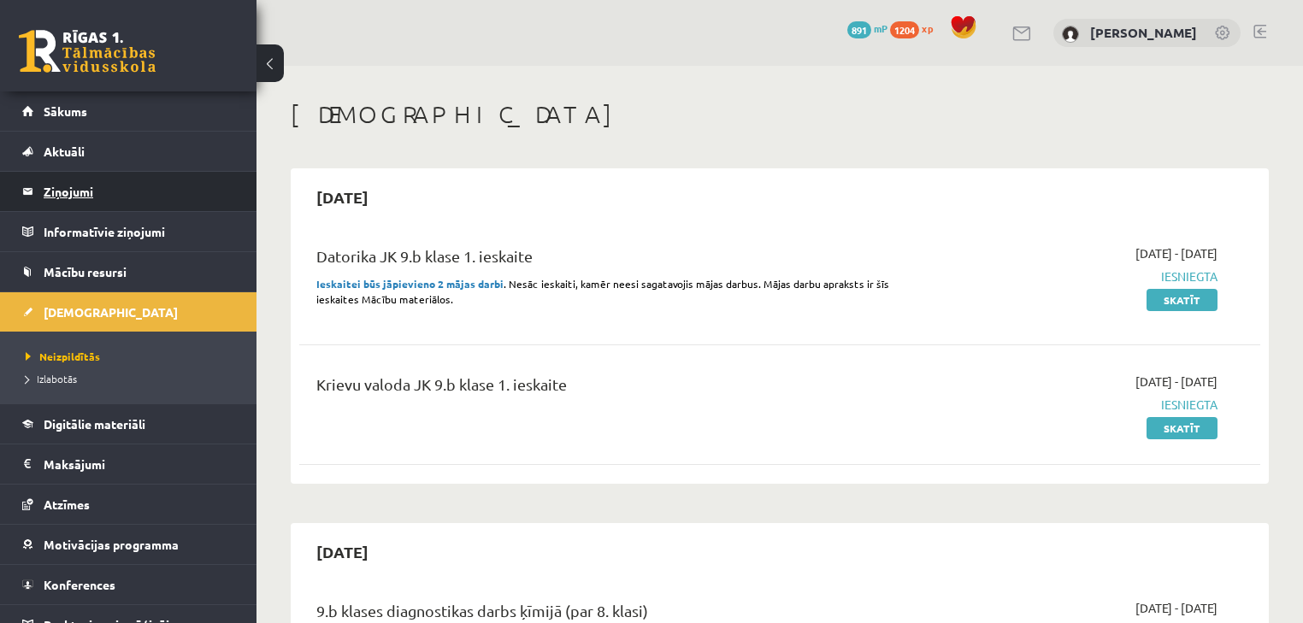
click at [195, 198] on legend "Ziņojumi 0" at bounding box center [140, 191] width 192 height 39
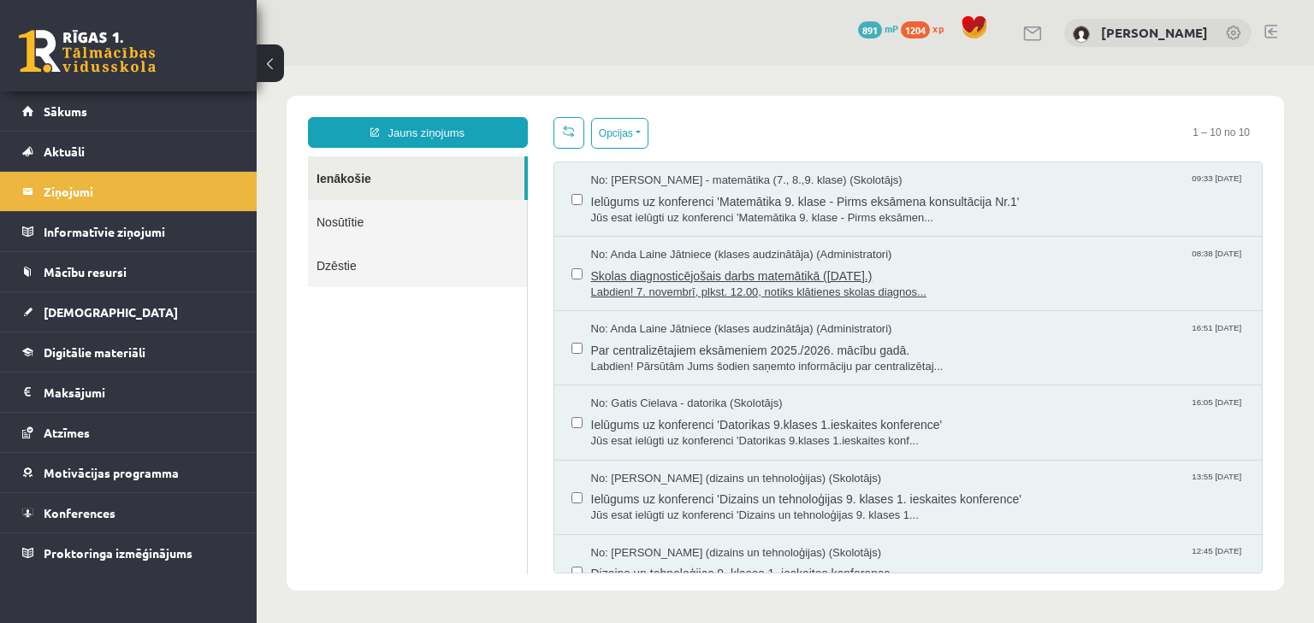
click at [612, 285] on span "Labdien! 7. novembrī, plkst. 12.00, notiks klātienes skolas diagnos..." at bounding box center [918, 293] width 654 height 16
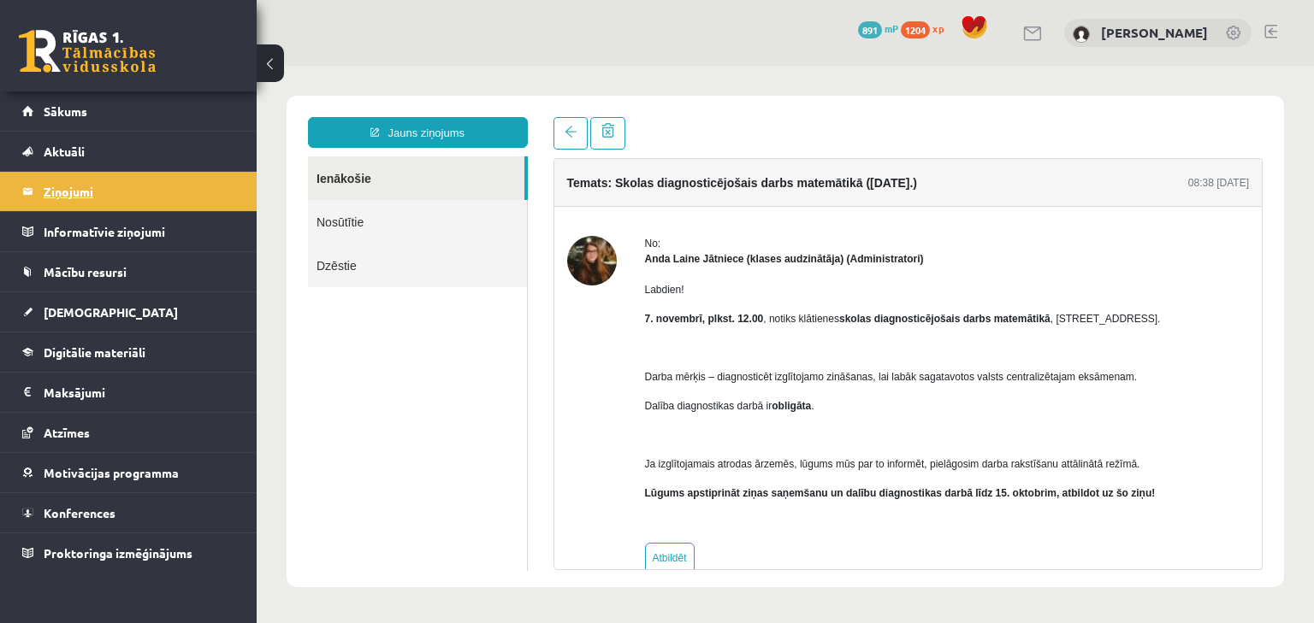
click at [102, 194] on legend "Ziņojumi 0" at bounding box center [140, 191] width 192 height 39
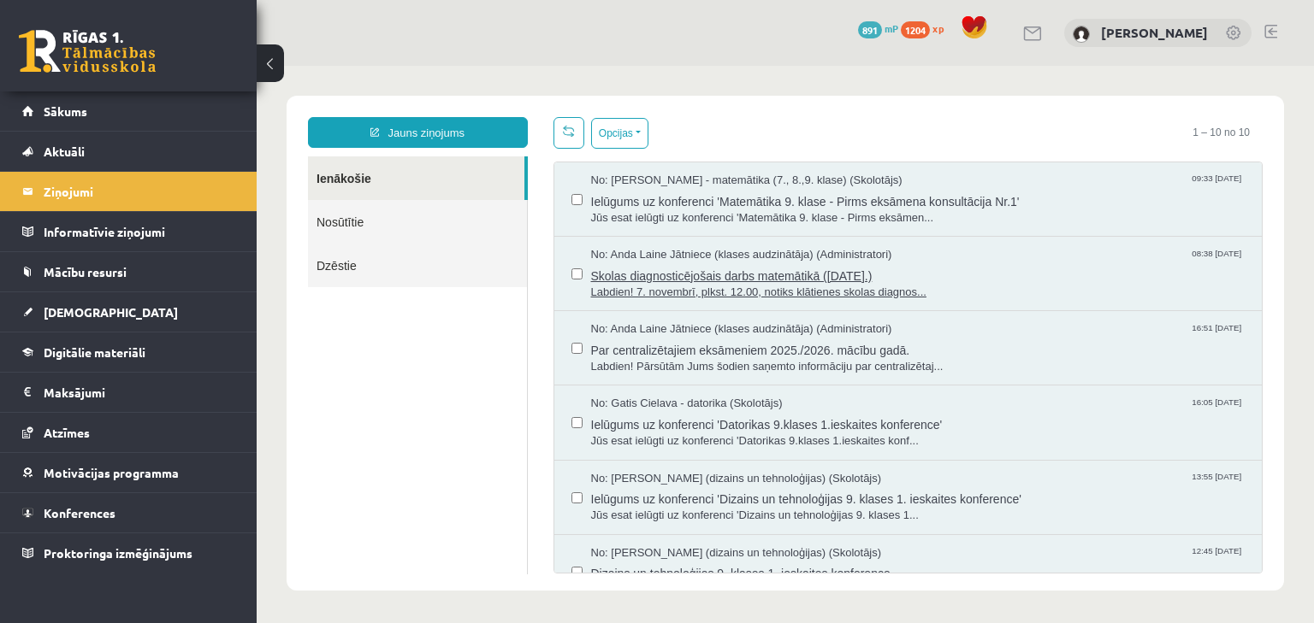
click at [684, 280] on span "Skolas diagnosticējošais darbs matemātikā (07.11.2025.)" at bounding box center [918, 273] width 654 height 21
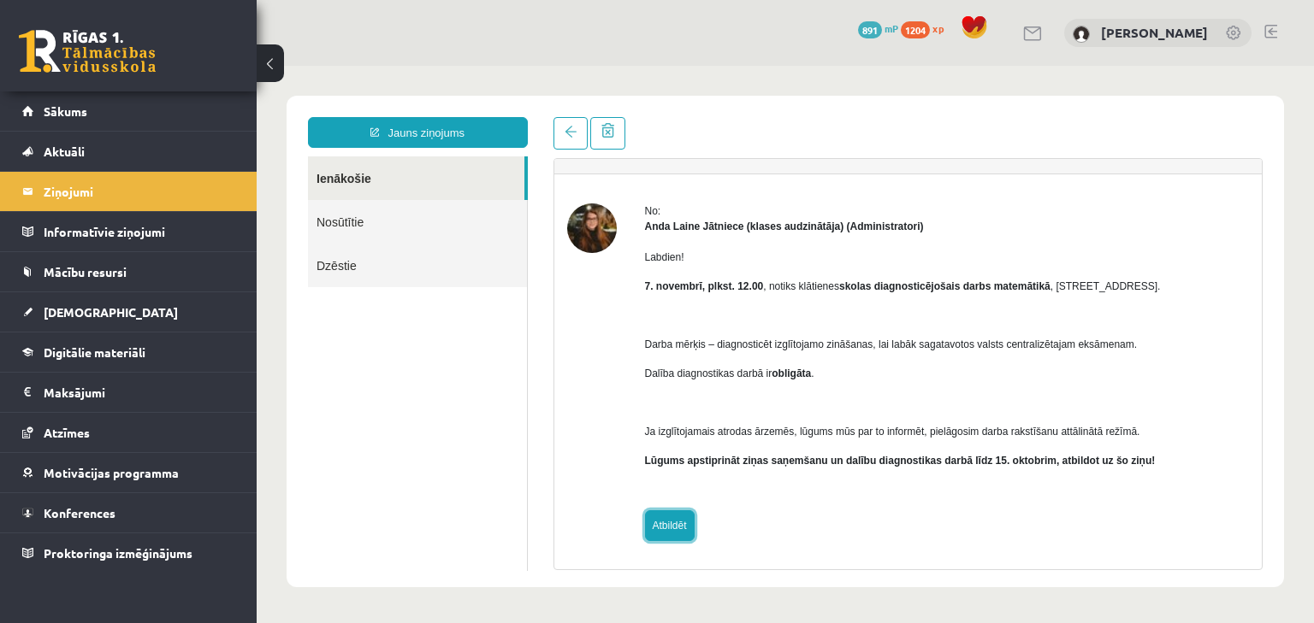
click at [674, 529] on link "Atbildēt" at bounding box center [670, 526] width 50 height 31
type input "**********"
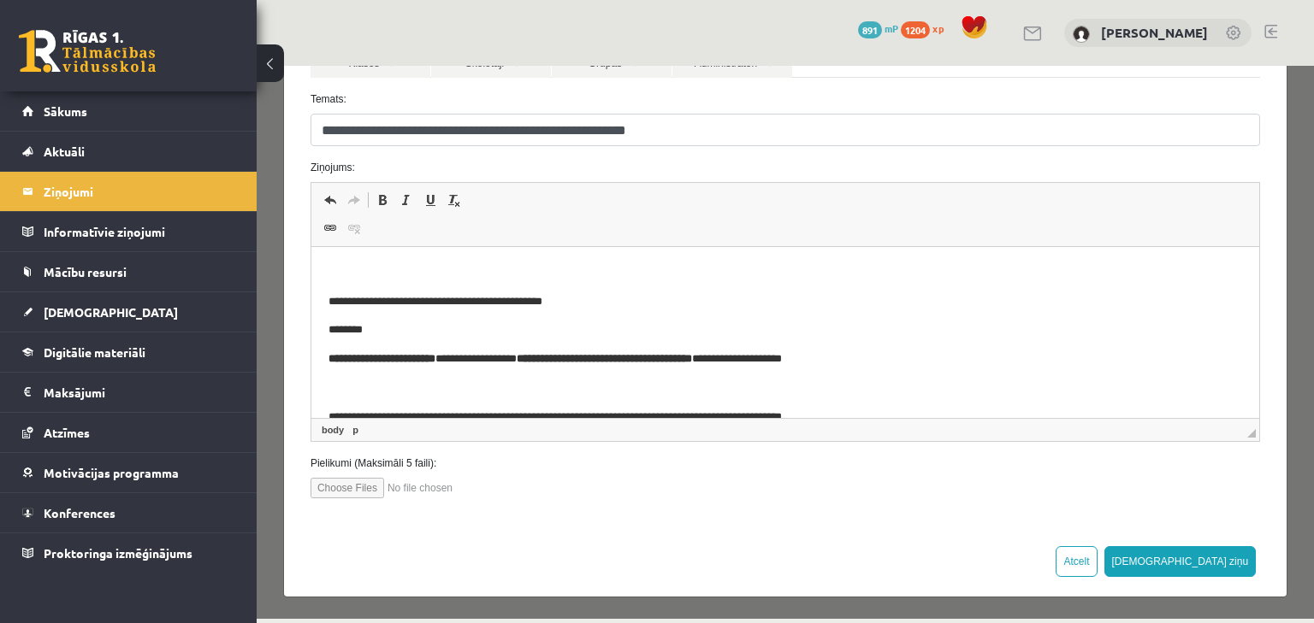
click at [399, 275] on p "Визуальный текстовый редактор, wiswyg-editor-47433867401360-1760430728-258" at bounding box center [784, 273] width 913 height 18
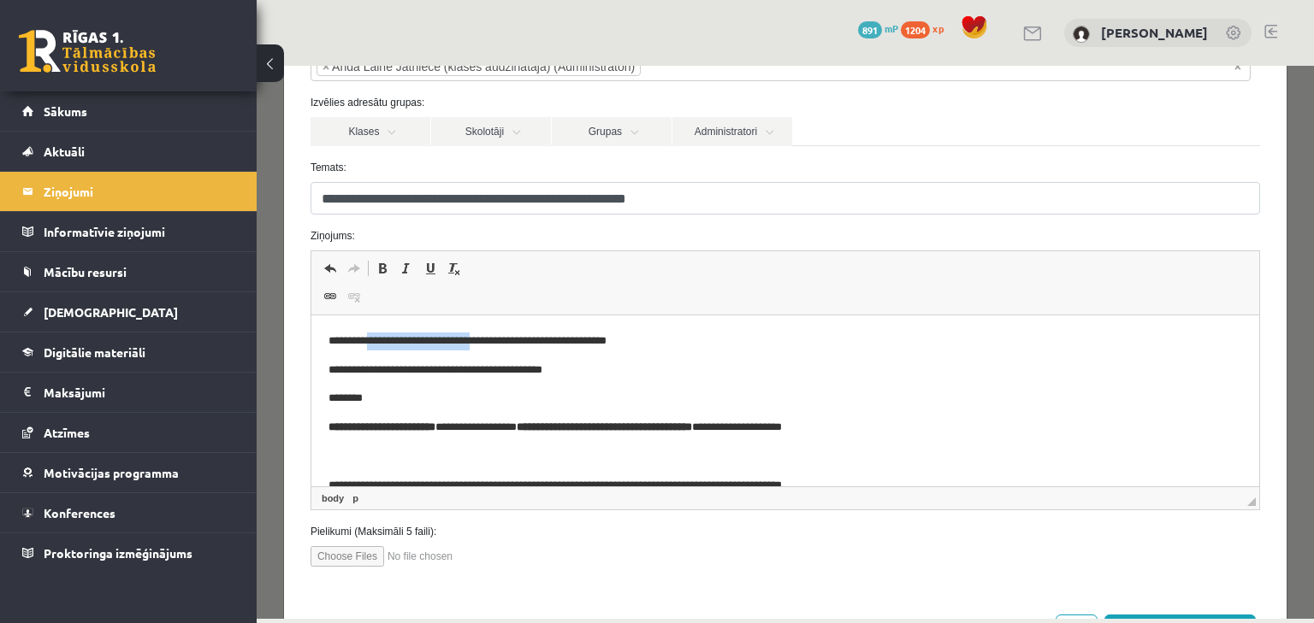
drag, startPoint x: 505, startPoint y: 341, endPoint x: 373, endPoint y: 345, distance: 132.6
click at [373, 345] on p "**********" at bounding box center [775, 342] width 895 height 18
click at [380, 340] on p "**********" at bounding box center [775, 342] width 895 height 18
click at [534, 340] on p "**********" at bounding box center [775, 342] width 895 height 18
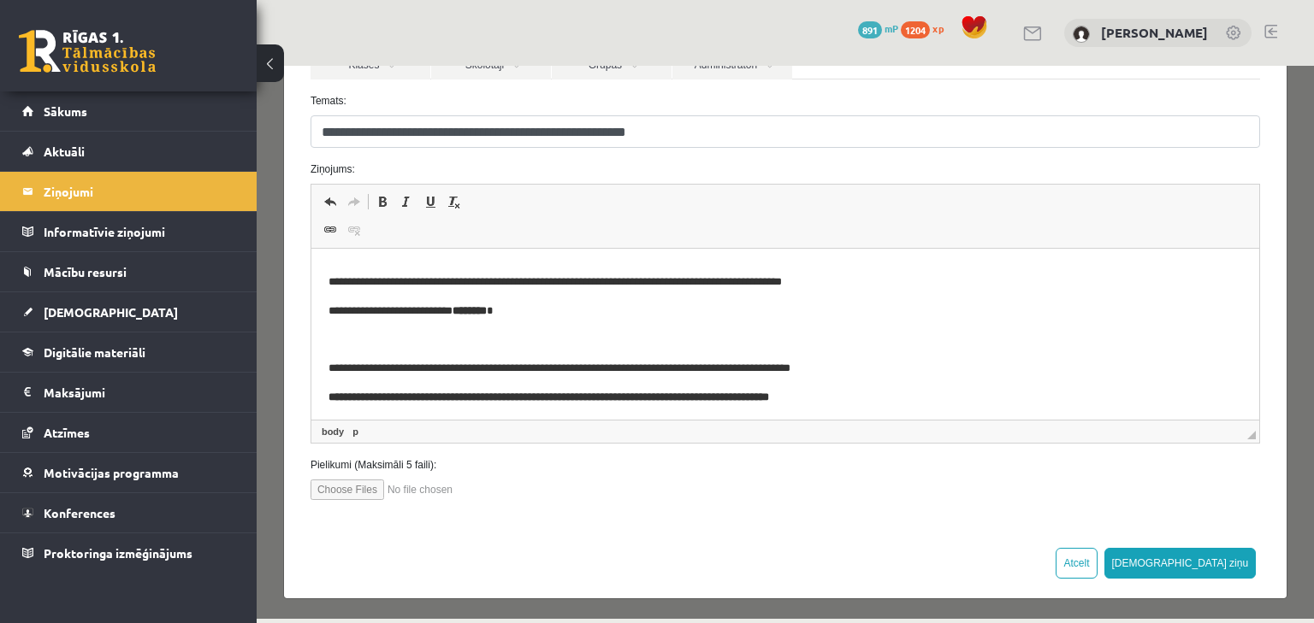
scroll to position [201, 0]
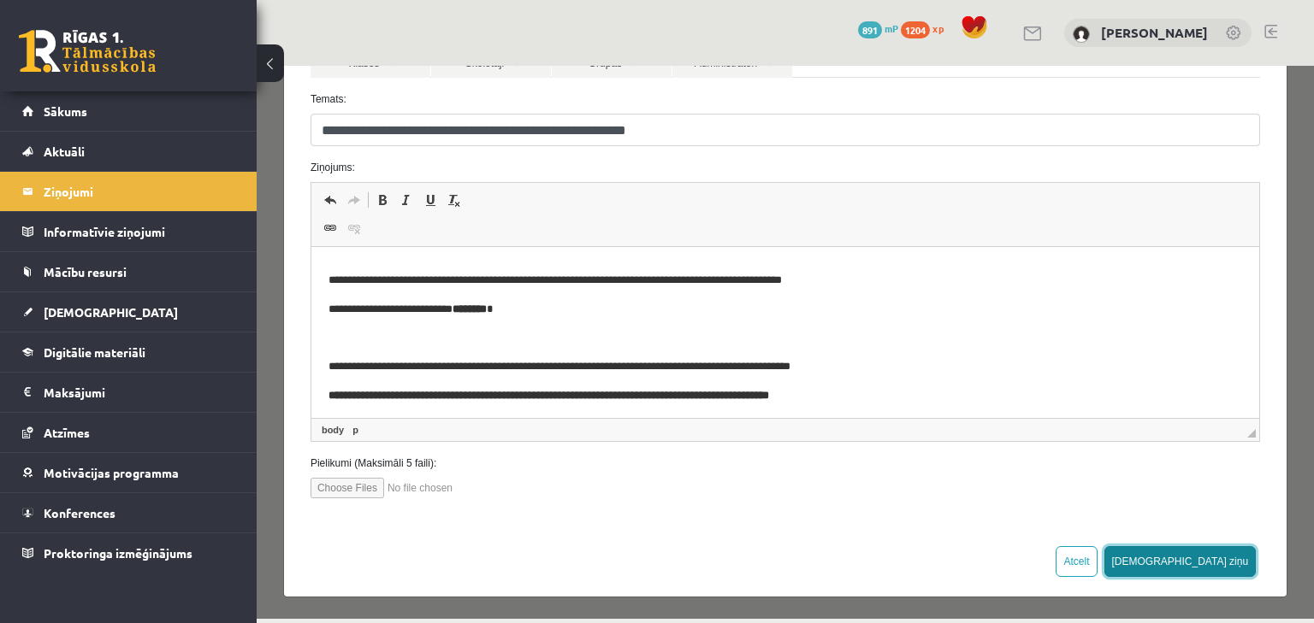
click at [1203, 558] on button "Sūtīt ziņu" at bounding box center [1180, 561] width 152 height 31
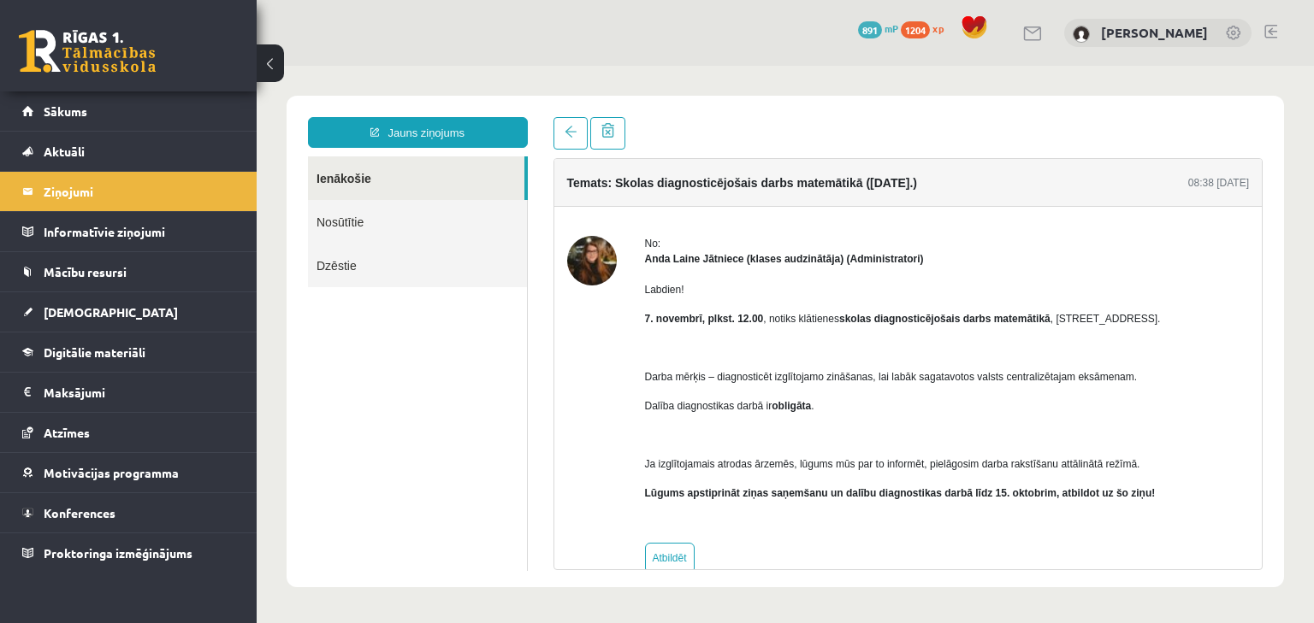
scroll to position [0, 0]
click at [115, 105] on link "Sākums" at bounding box center [128, 111] width 213 height 39
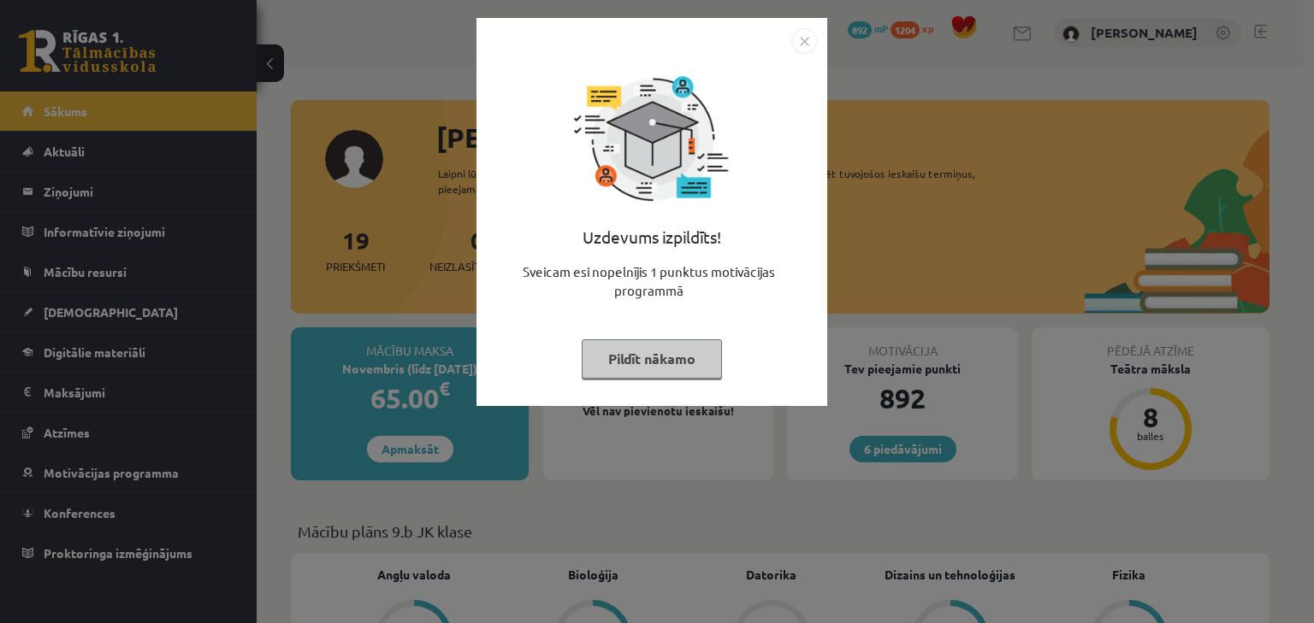
click at [605, 369] on button "Pildīt nākamo" at bounding box center [652, 359] width 140 height 39
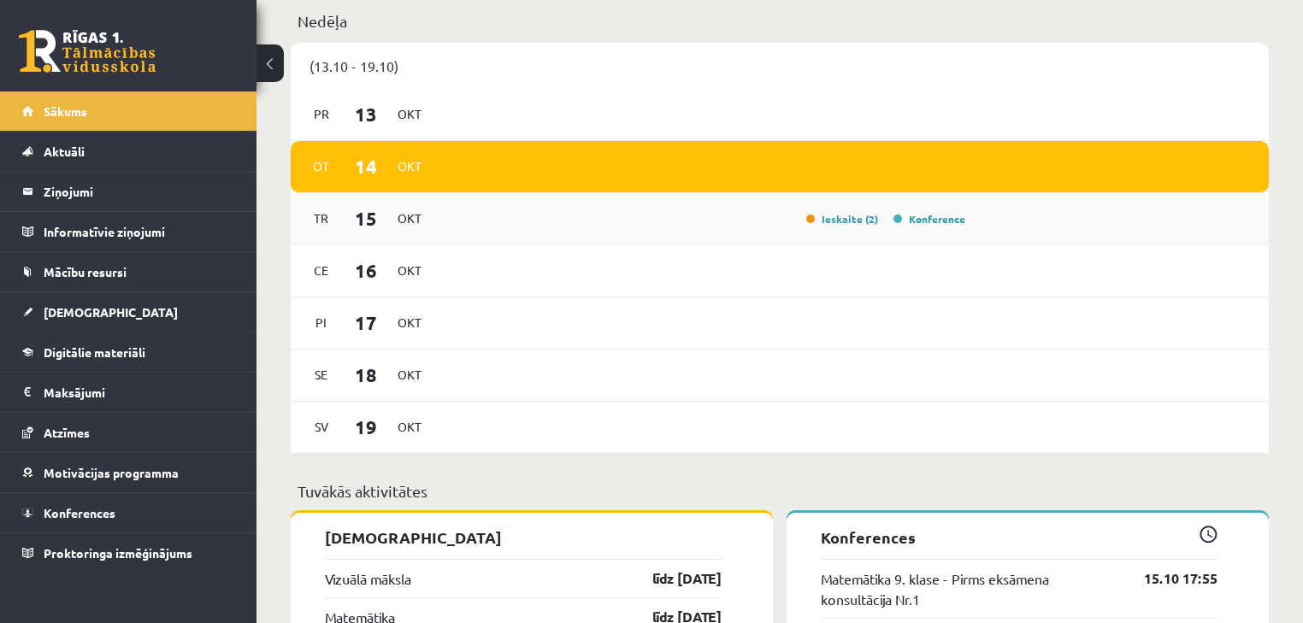
scroll to position [1231, 0]
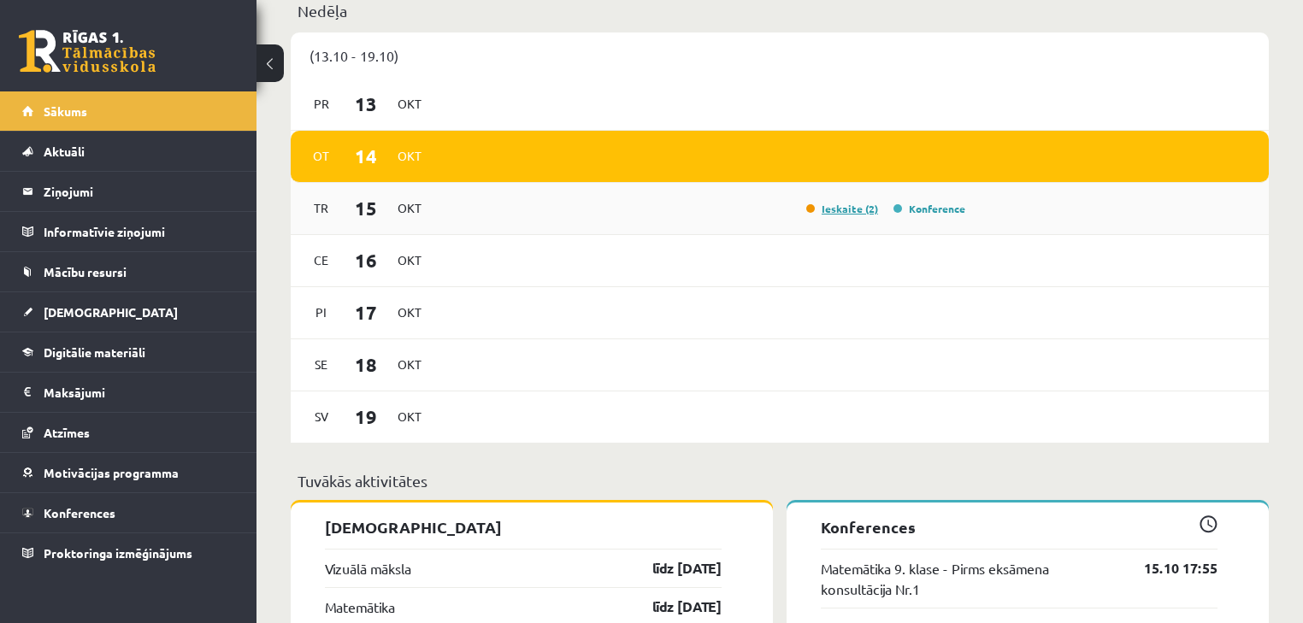
click at [863, 212] on link "Ieskaite (2)" at bounding box center [842, 209] width 72 height 14
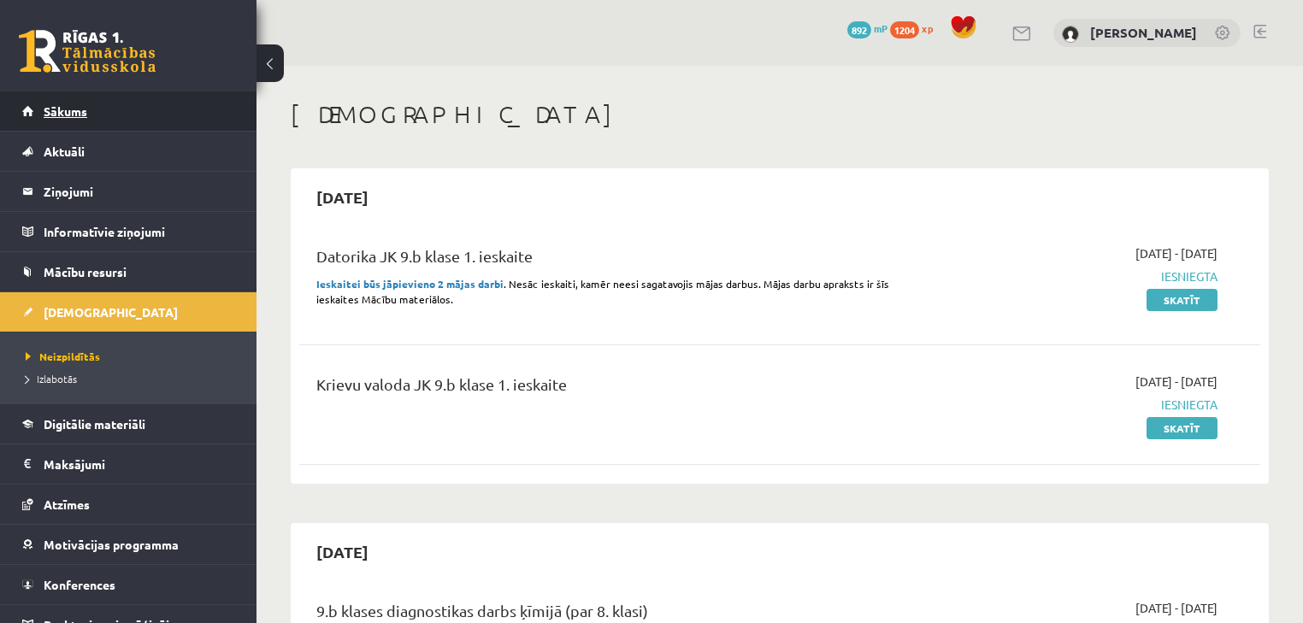
click at [151, 119] on link "Sākums" at bounding box center [128, 111] width 213 height 39
